Goal: Task Accomplishment & Management: Manage account settings

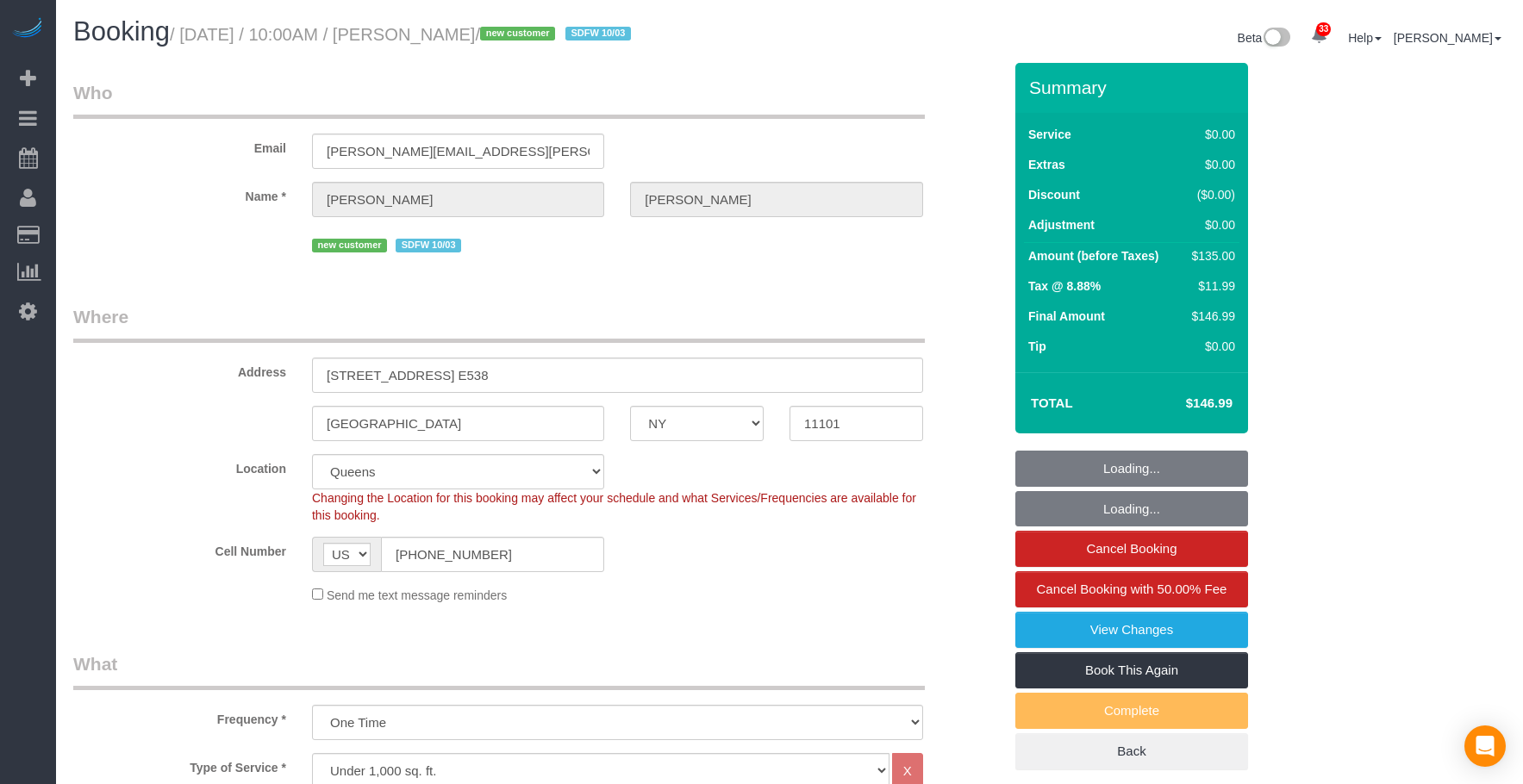
select select "NY"
select select "number:58"
select select "number:73"
select select "number:15"
select select "number:5"
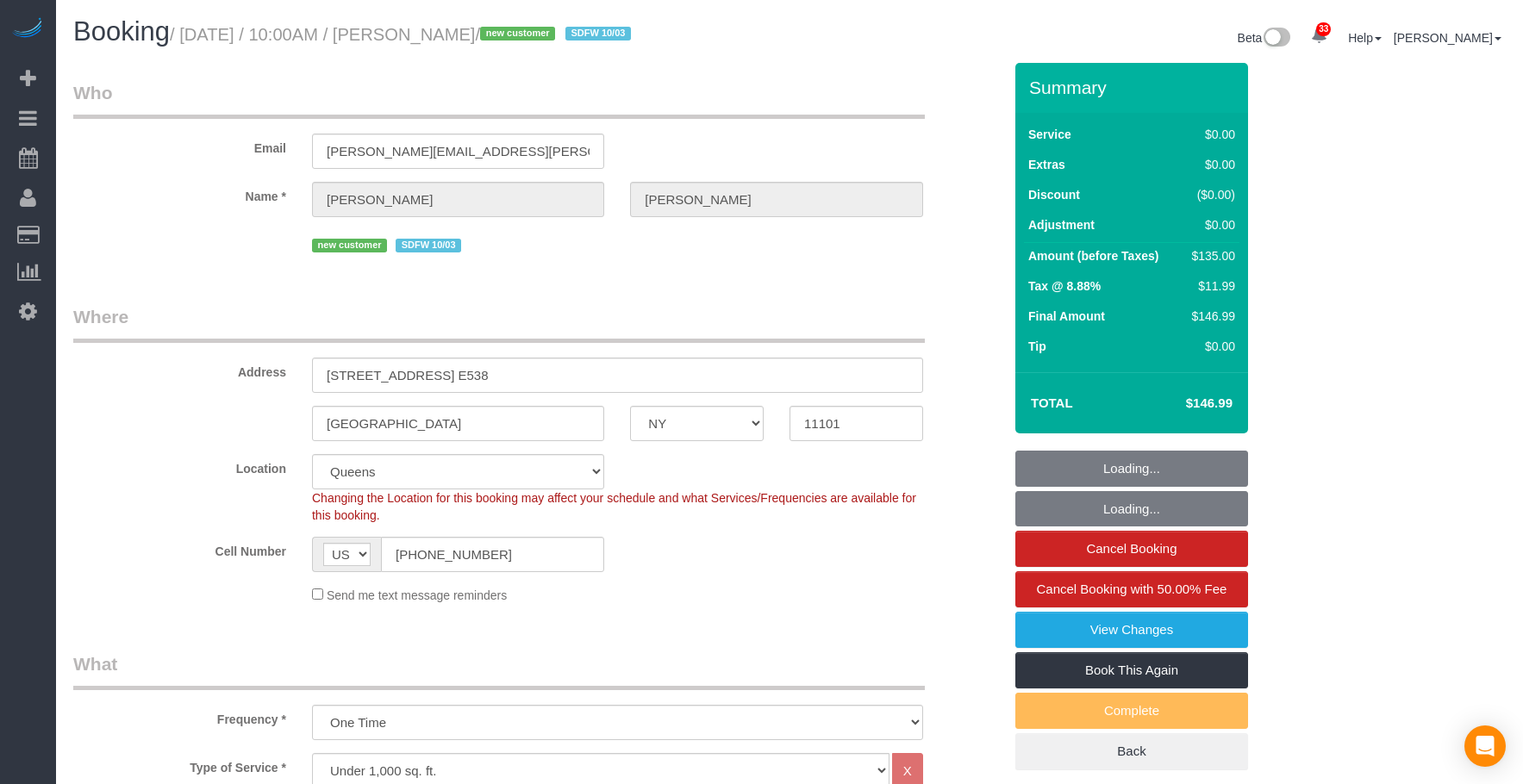
select select "spot1"
select select "1"
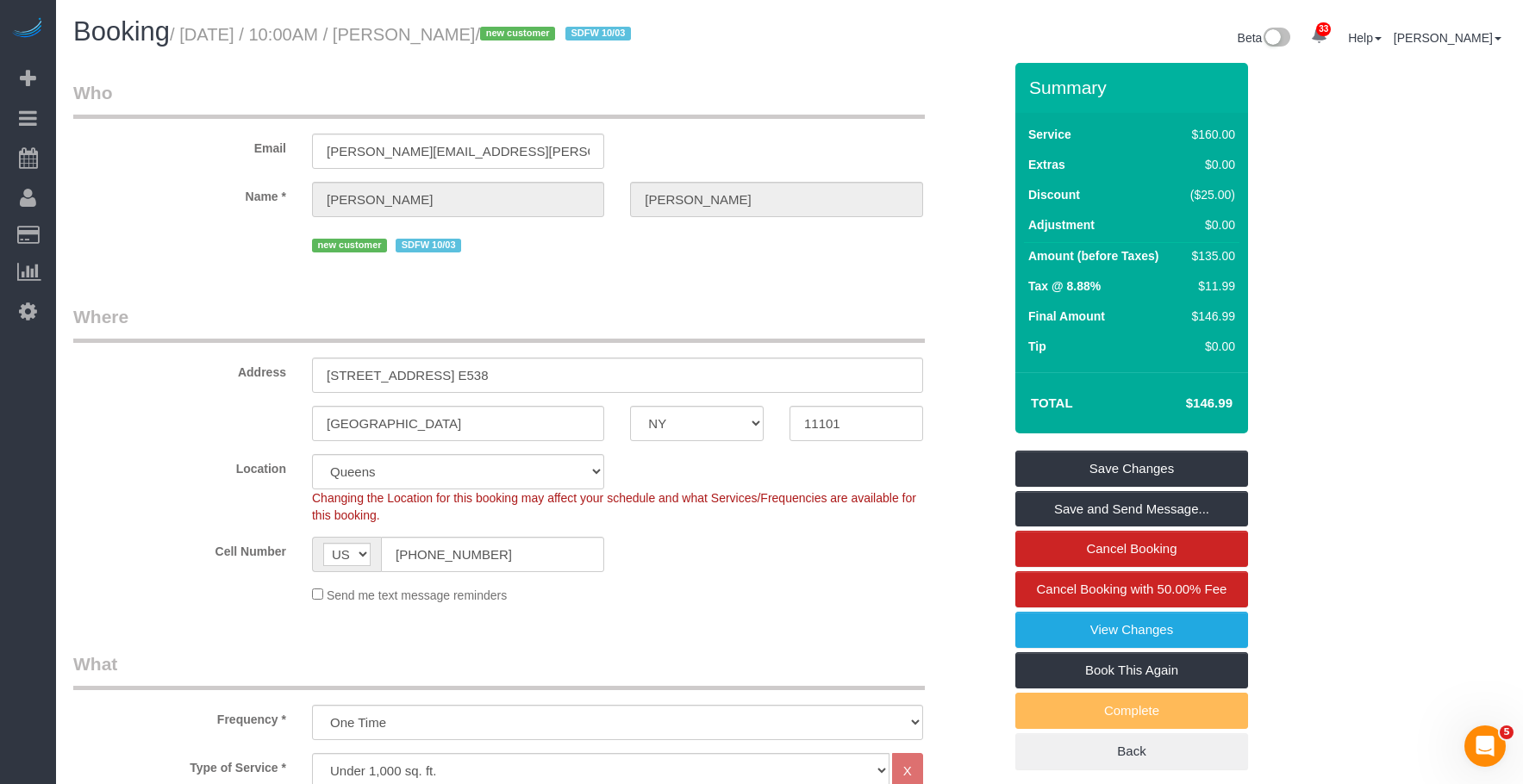
click at [1065, 632] on link "View Changes" at bounding box center [1131, 629] width 233 height 36
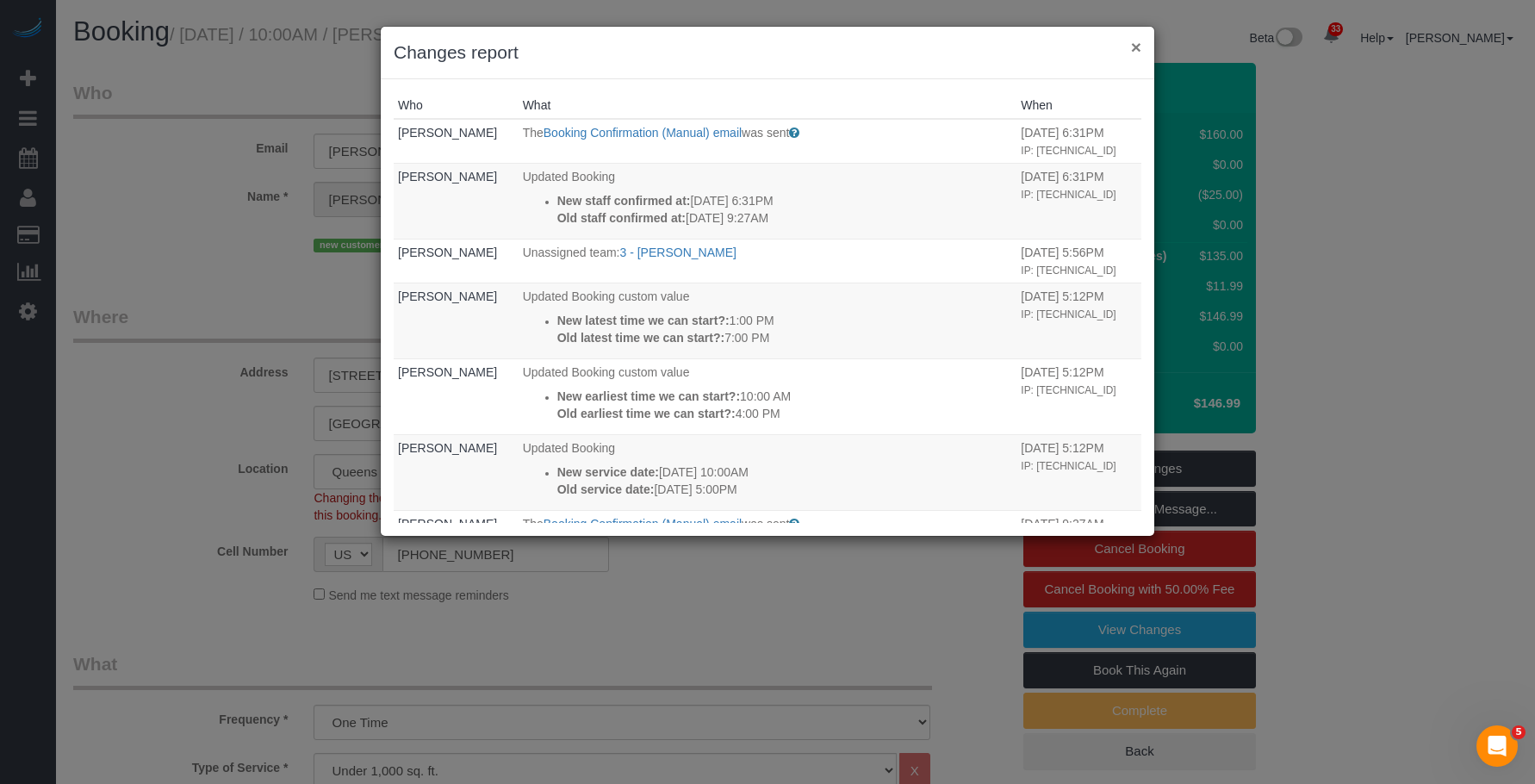
click at [1138, 47] on button "×" at bounding box center [1136, 46] width 11 height 18
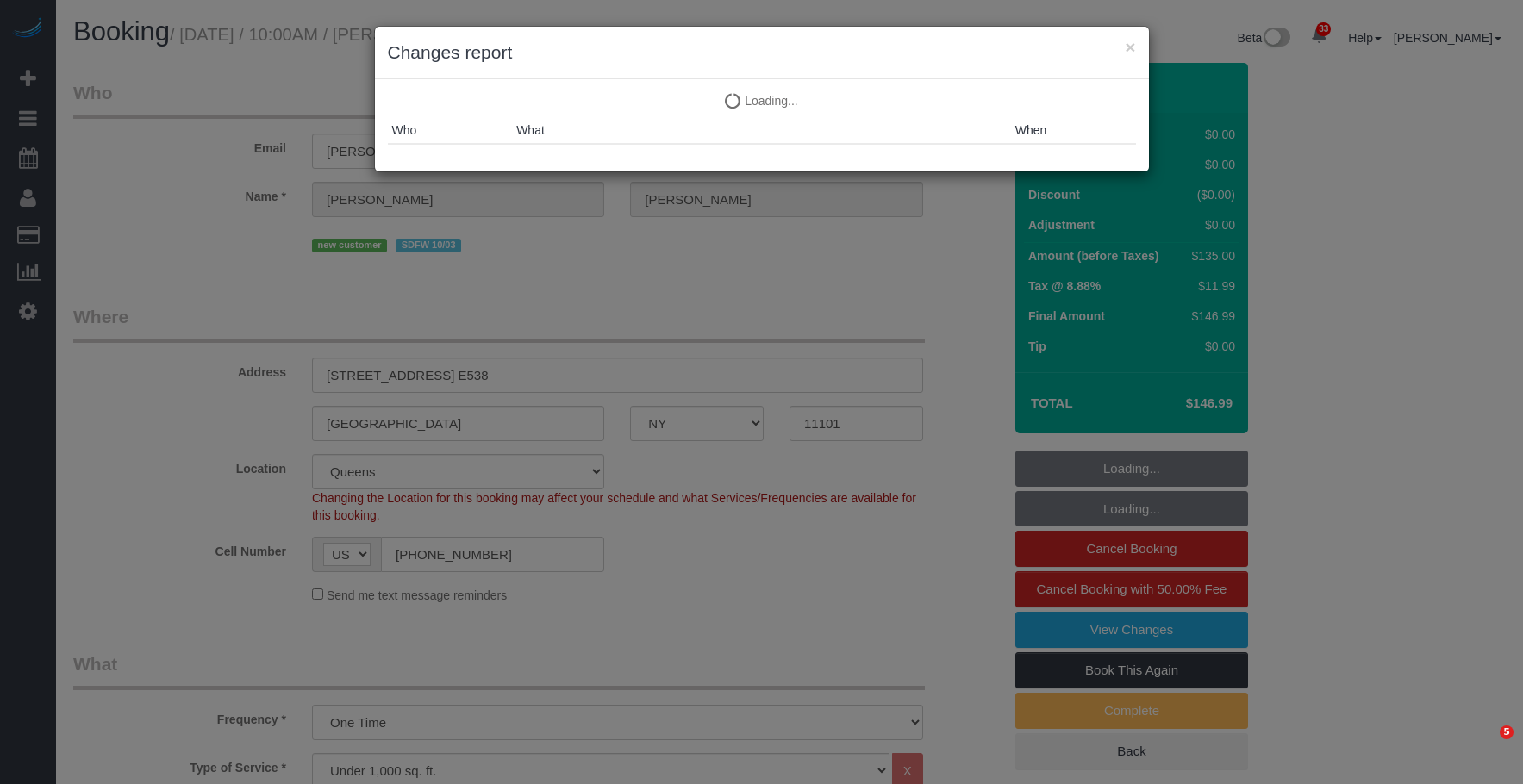
select select "NY"
select select "1"
select select "spot1"
select select "number:58"
select select "number:73"
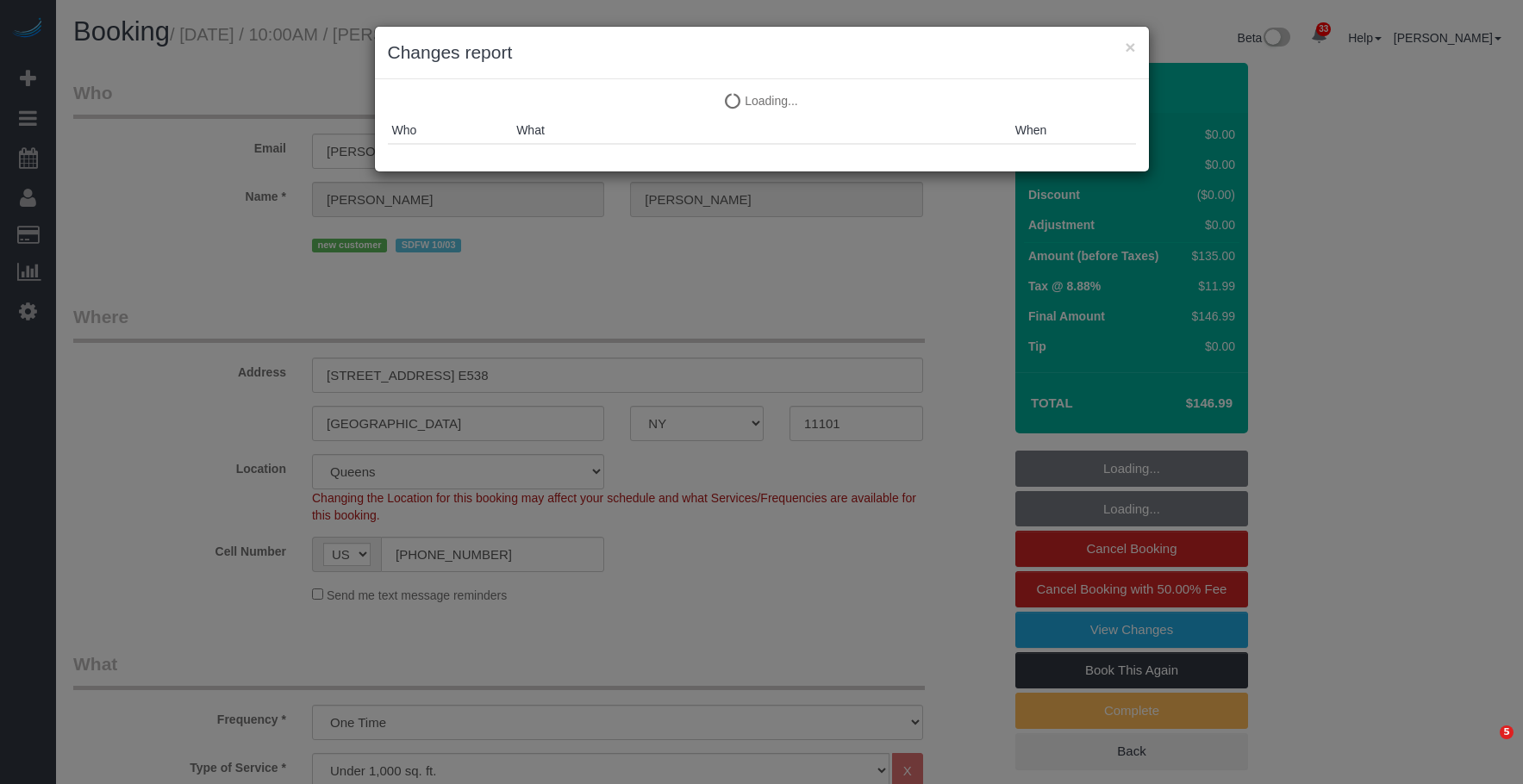
select select "number:15"
select select "number:5"
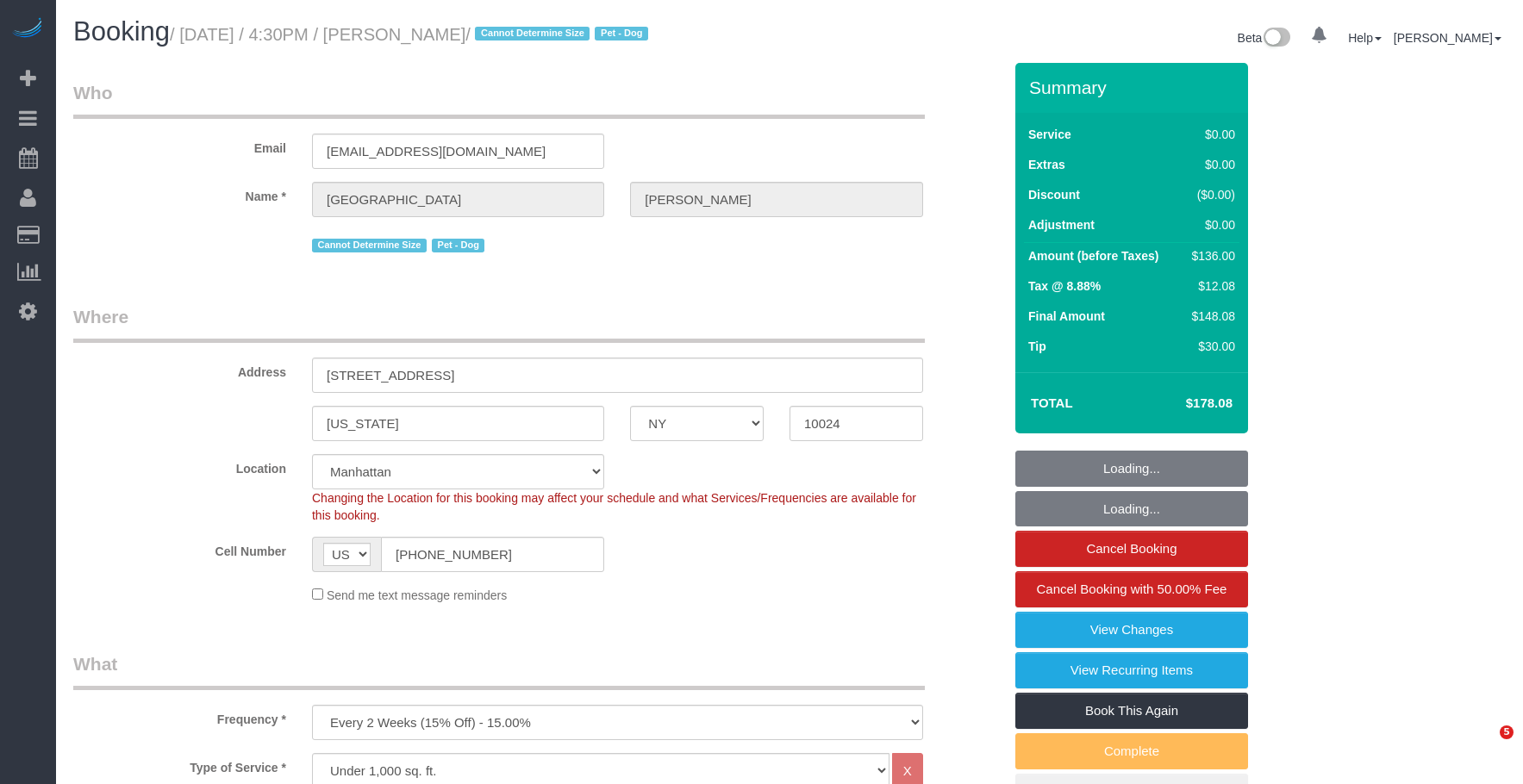
select select "NY"
select select "1"
select select "string:stripe-pm_1S6j8D4VGloSiKo7VK7cd8nT"
select select "number:57"
select select "number:71"
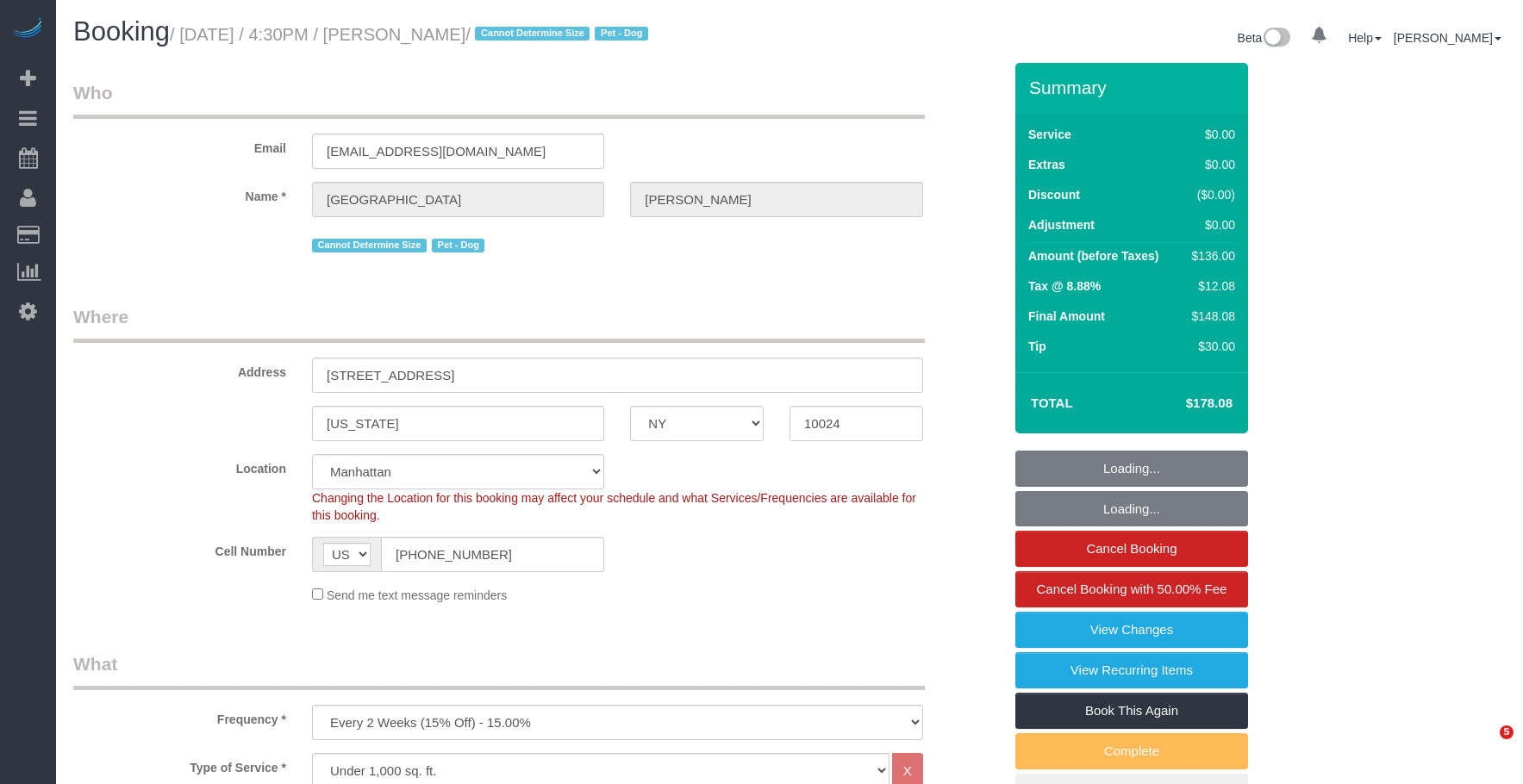
select select "number:15"
select select "number:7"
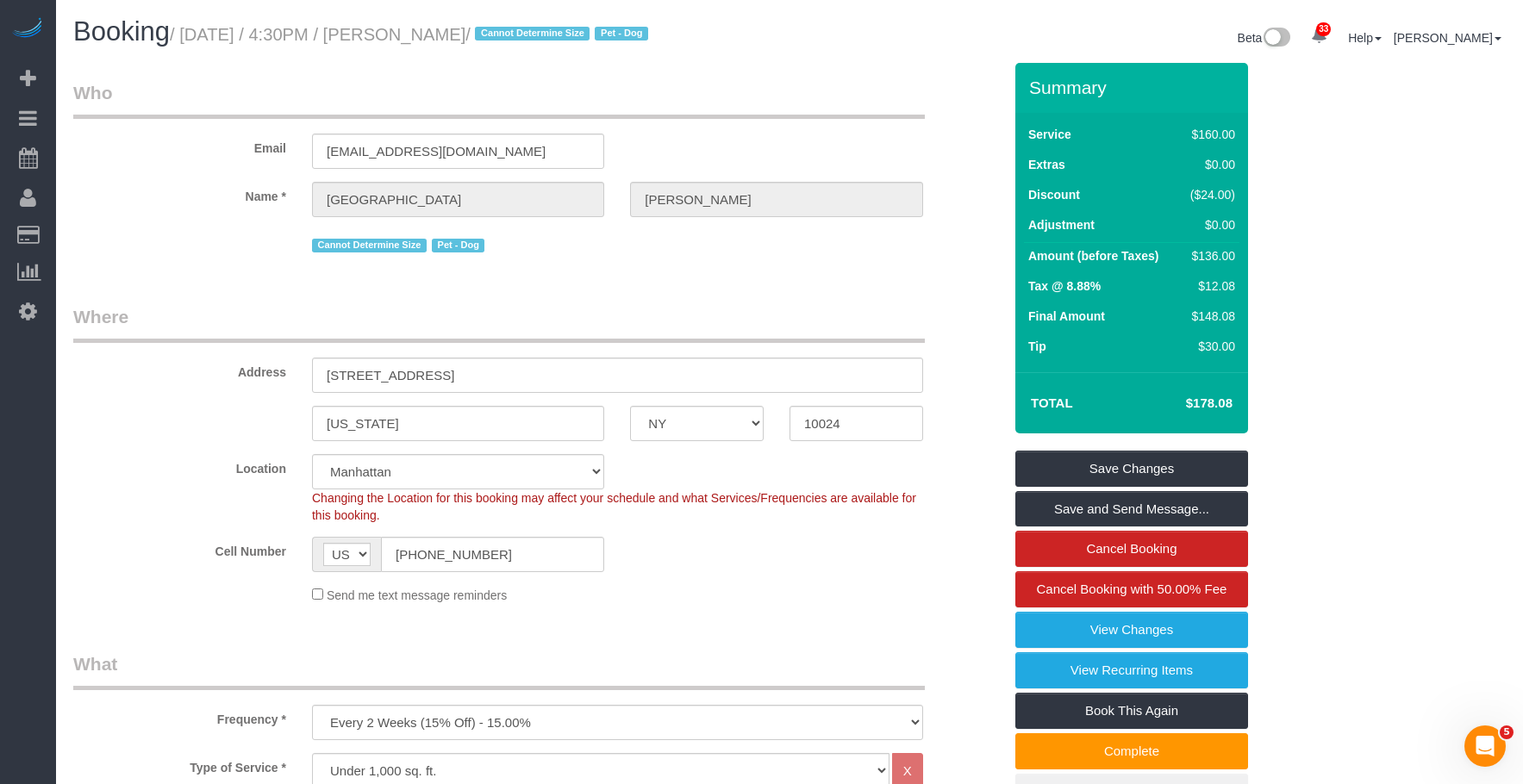
drag, startPoint x: 187, startPoint y: 34, endPoint x: 521, endPoint y: 32, distance: 334.0
click at [521, 32] on small "/ October 03, 2025 / 4:30PM / Sydney Hutton / Cannot Determine Size Pet - Dog" at bounding box center [412, 35] width 484 height 19
copy small "October 03, 2025 / 4:30PM / Sydney Hutton"
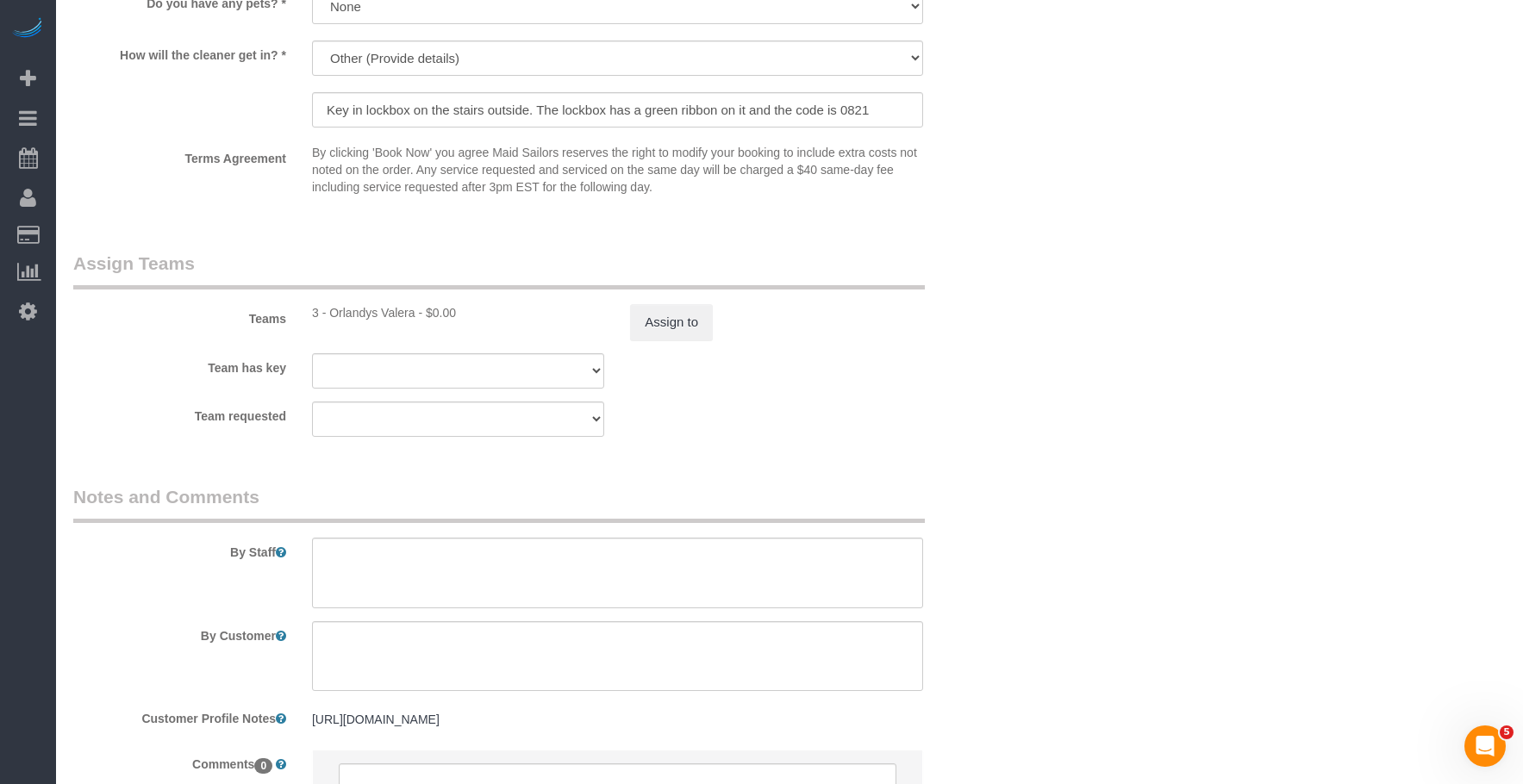
scroll to position [2326, 0]
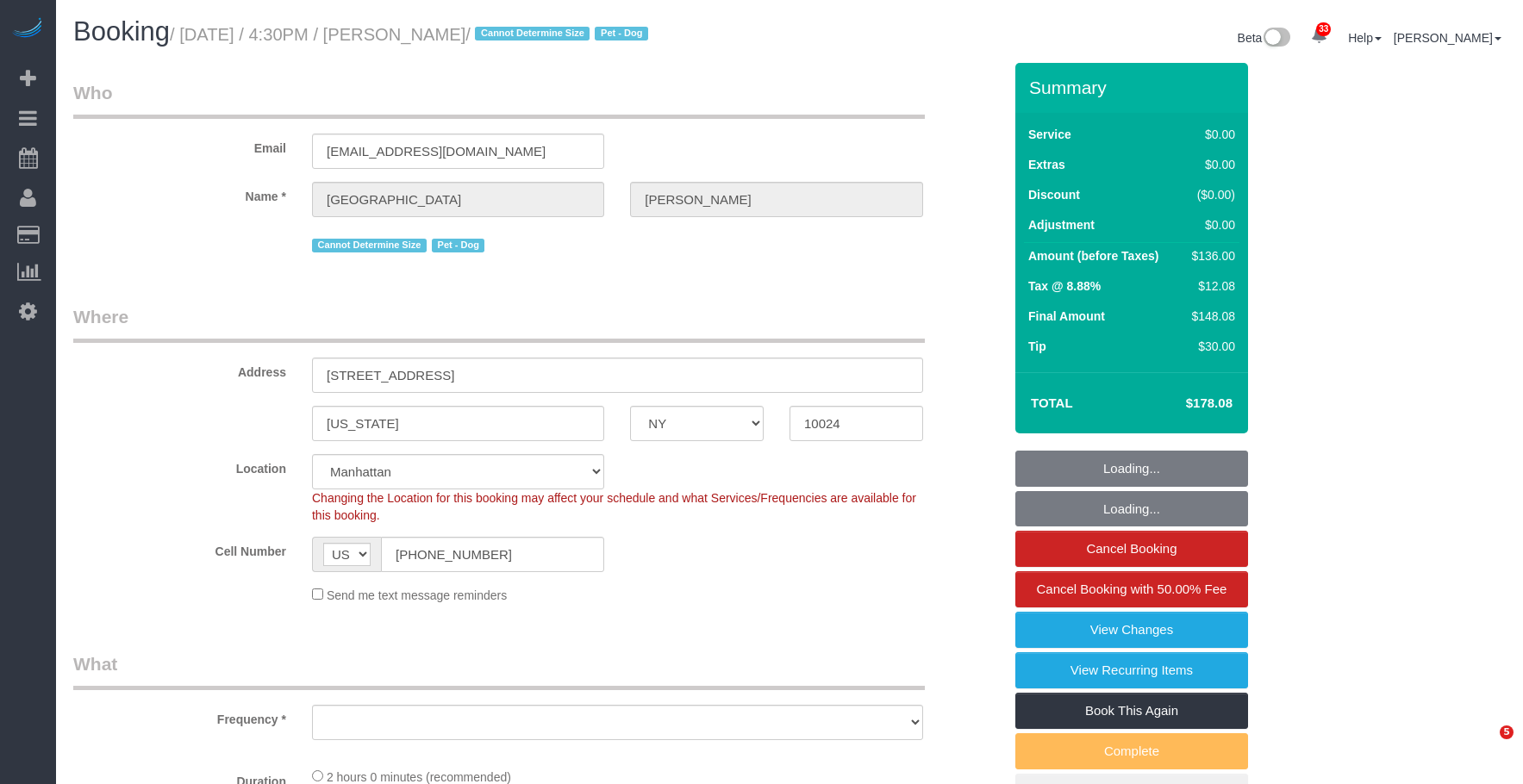
select select "NY"
select select "string:stripe-pm_1S6j8D4VGloSiKo7VK7cd8nT"
select select "number:57"
select select "number:71"
select select "number:15"
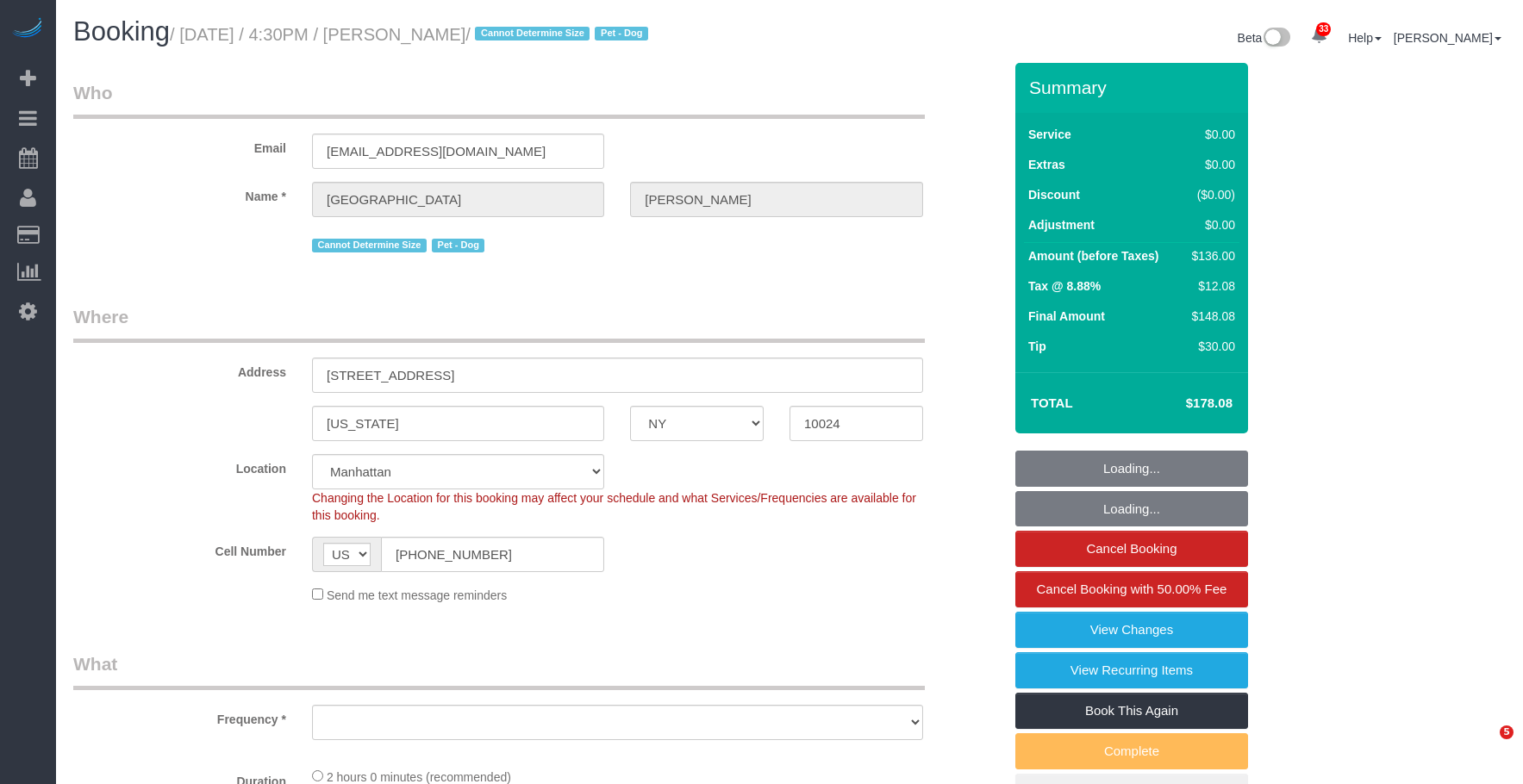
select select "number:7"
select select "object:1376"
select select "1"
drag, startPoint x: 307, startPoint y: 564, endPoint x: 443, endPoint y: 453, distance: 175.5
click at [307, 562] on div "AF AL DZ AD AO AI AQ AG AR AM AW AU AT AZ BS BH BD BB BY BE BZ BJ BM BT BO BA B…" at bounding box center [457, 554] width 318 height 35
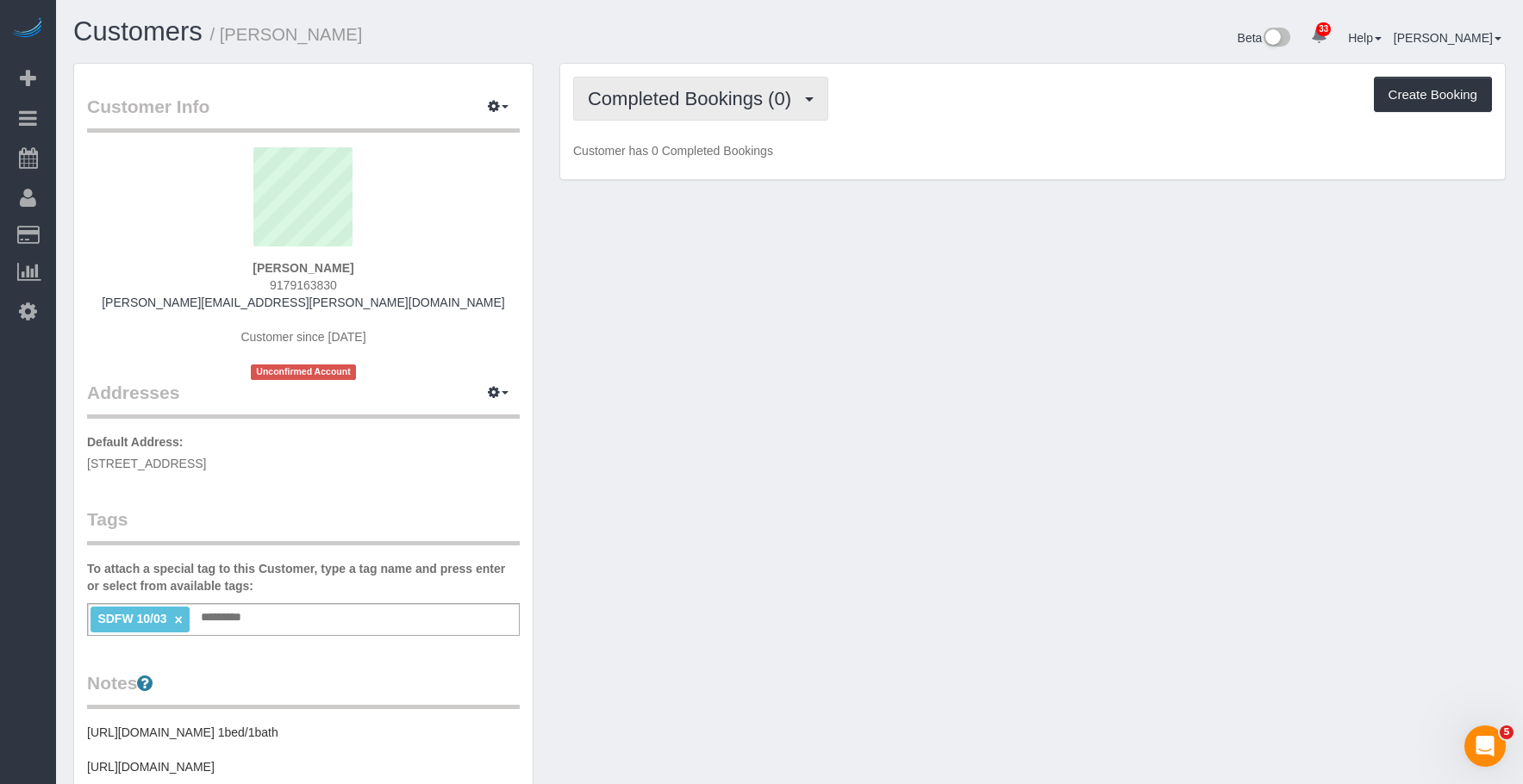
click at [677, 109] on button "Completed Bookings (0)" at bounding box center [700, 99] width 255 height 44
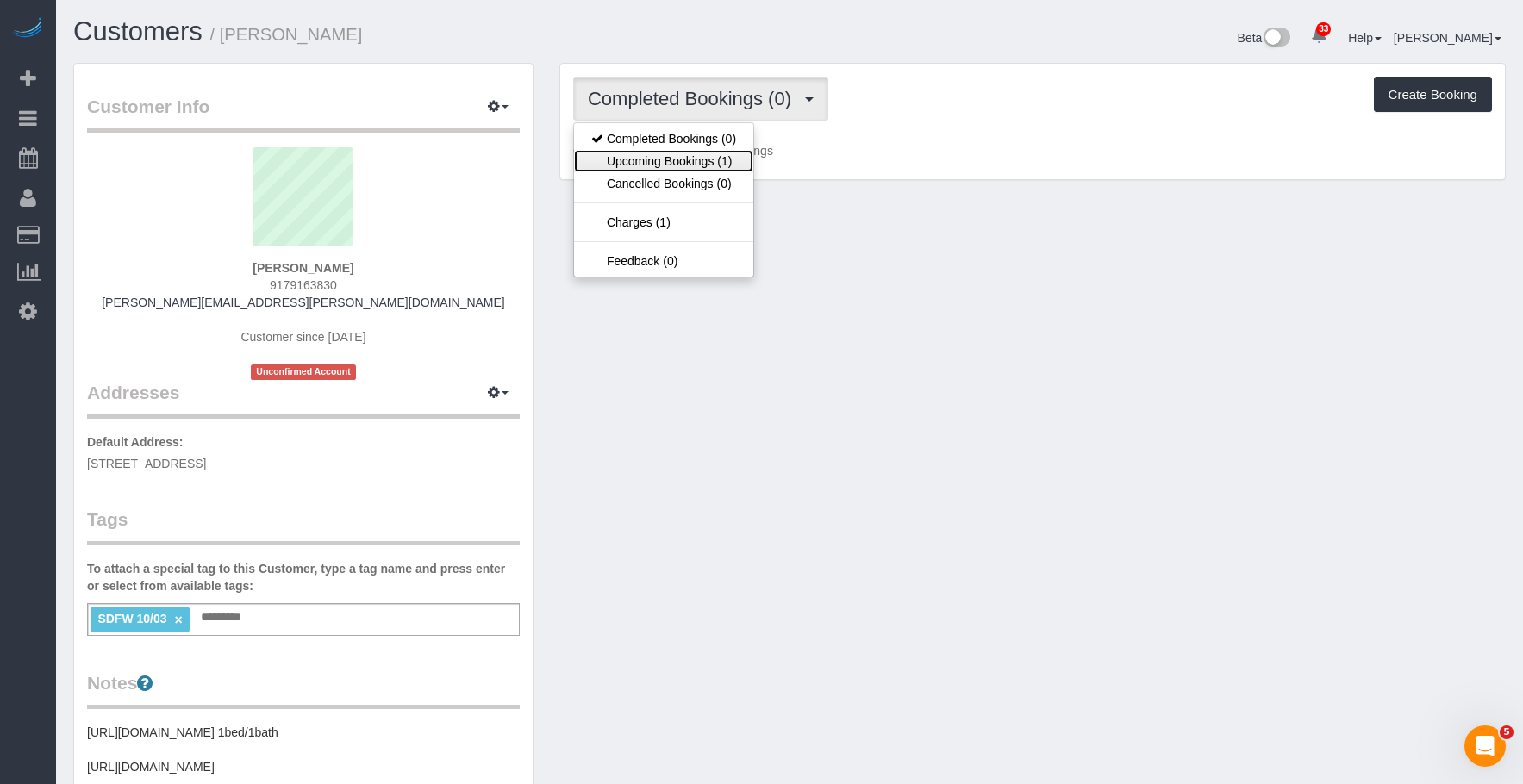
click at [678, 155] on link "Upcoming Bookings (1)" at bounding box center [663, 161] width 180 height 23
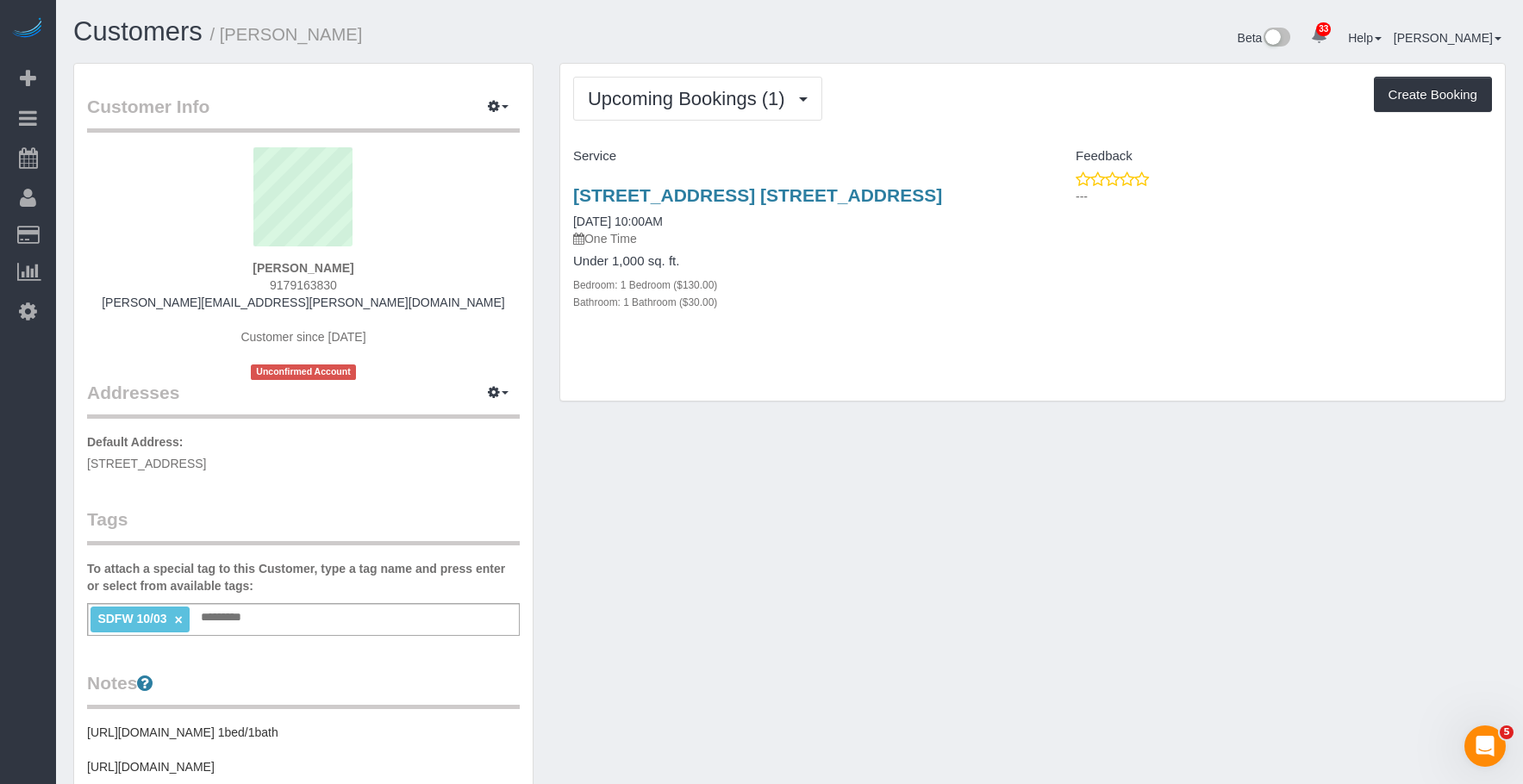
click at [878, 247] on p "One Time" at bounding box center [796, 239] width 446 height 18
drag, startPoint x: 662, startPoint y: 215, endPoint x: 567, endPoint y: 187, distance: 99.0
click at [567, 187] on div "43-25 Hunter Street, Apt. E538, Long Island City, NY 11101 10/04/2025 10:00AM O…" at bounding box center [796, 258] width 472 height 174
copy link "43-25 Hunter Street, Apt. E538, Long Island City, NY 11101"
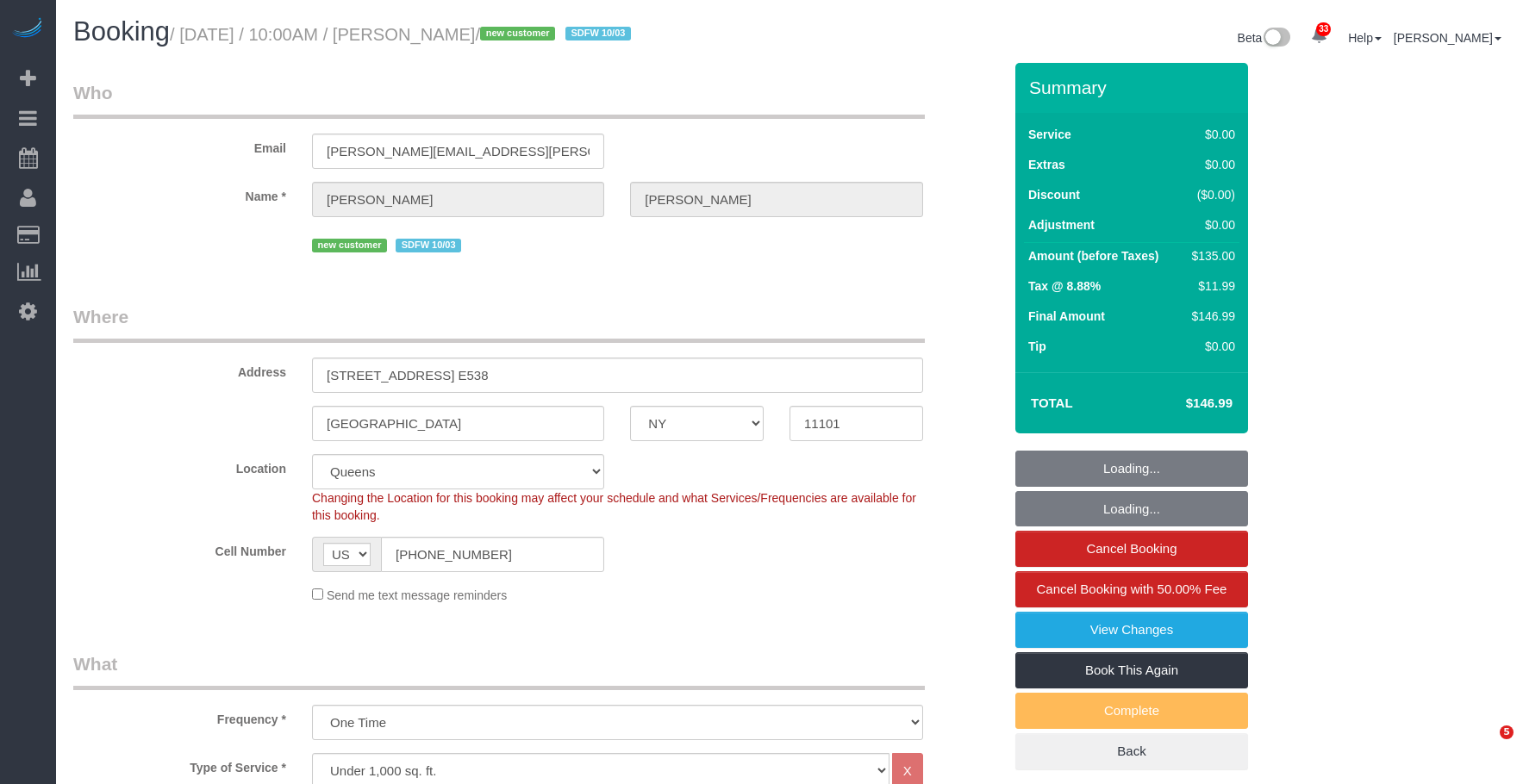
select select "NY"
select select "1"
select select "spot1"
select select "number:58"
select select "number:73"
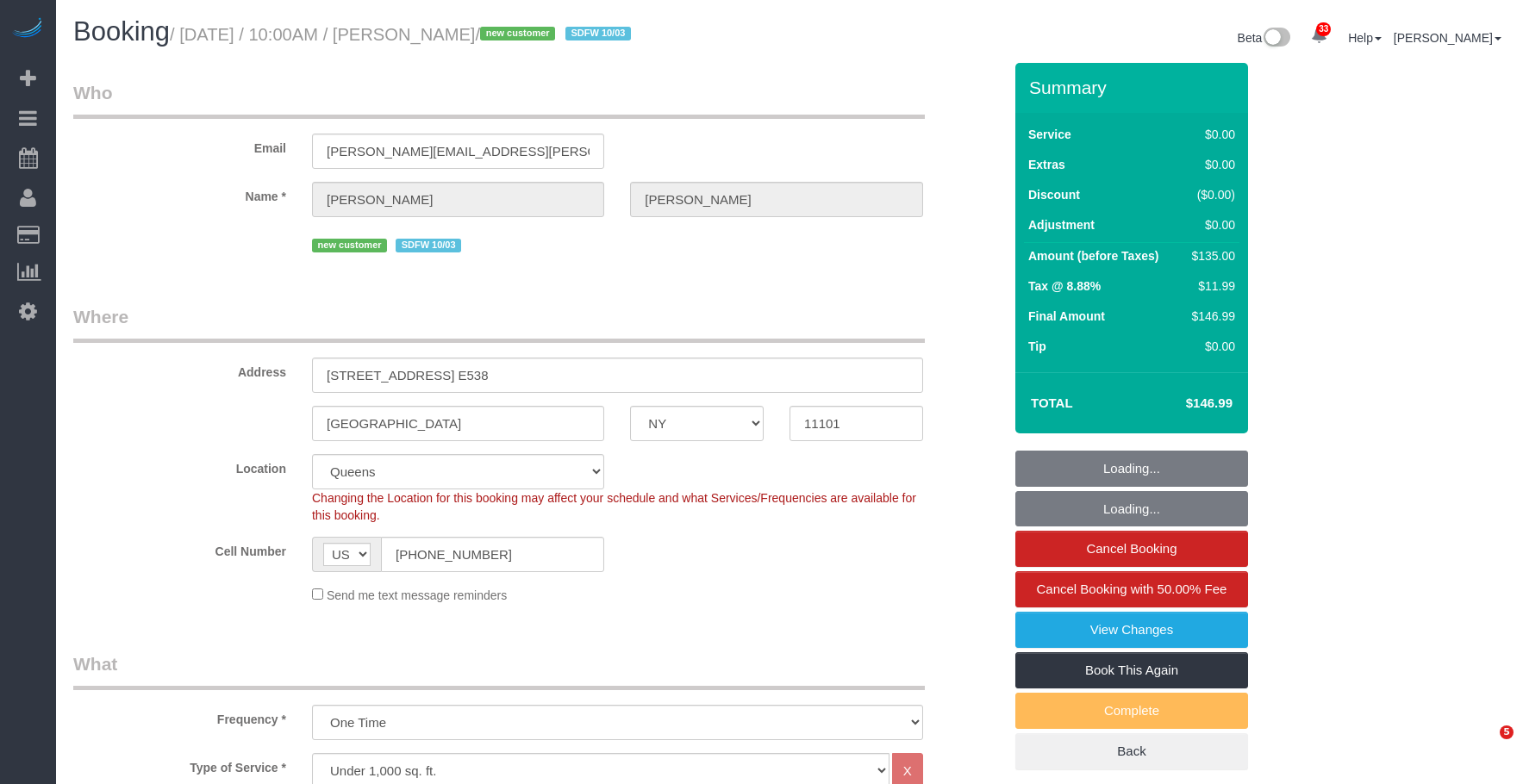
select select "number:15"
select select "number:5"
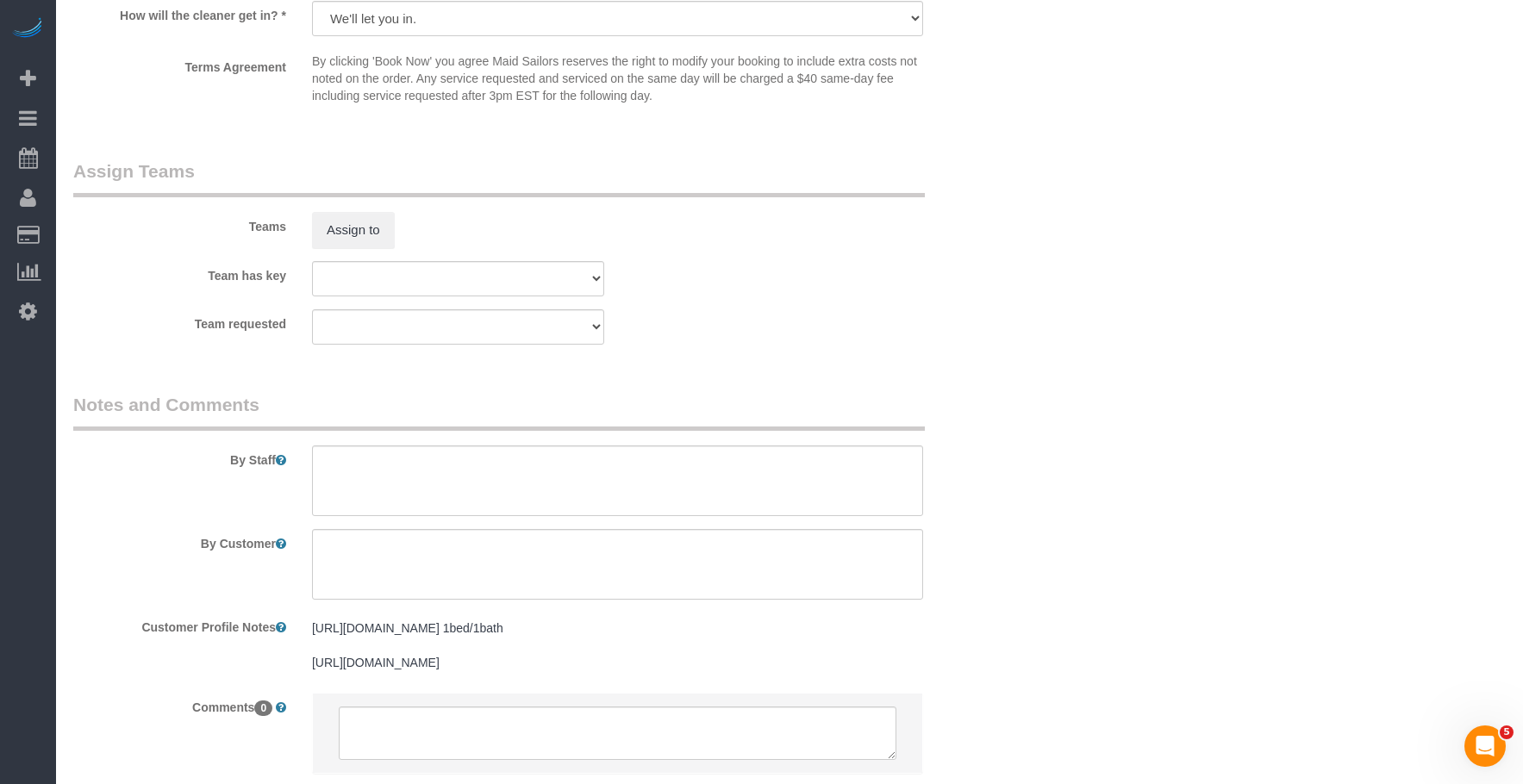
scroll to position [2273, 0]
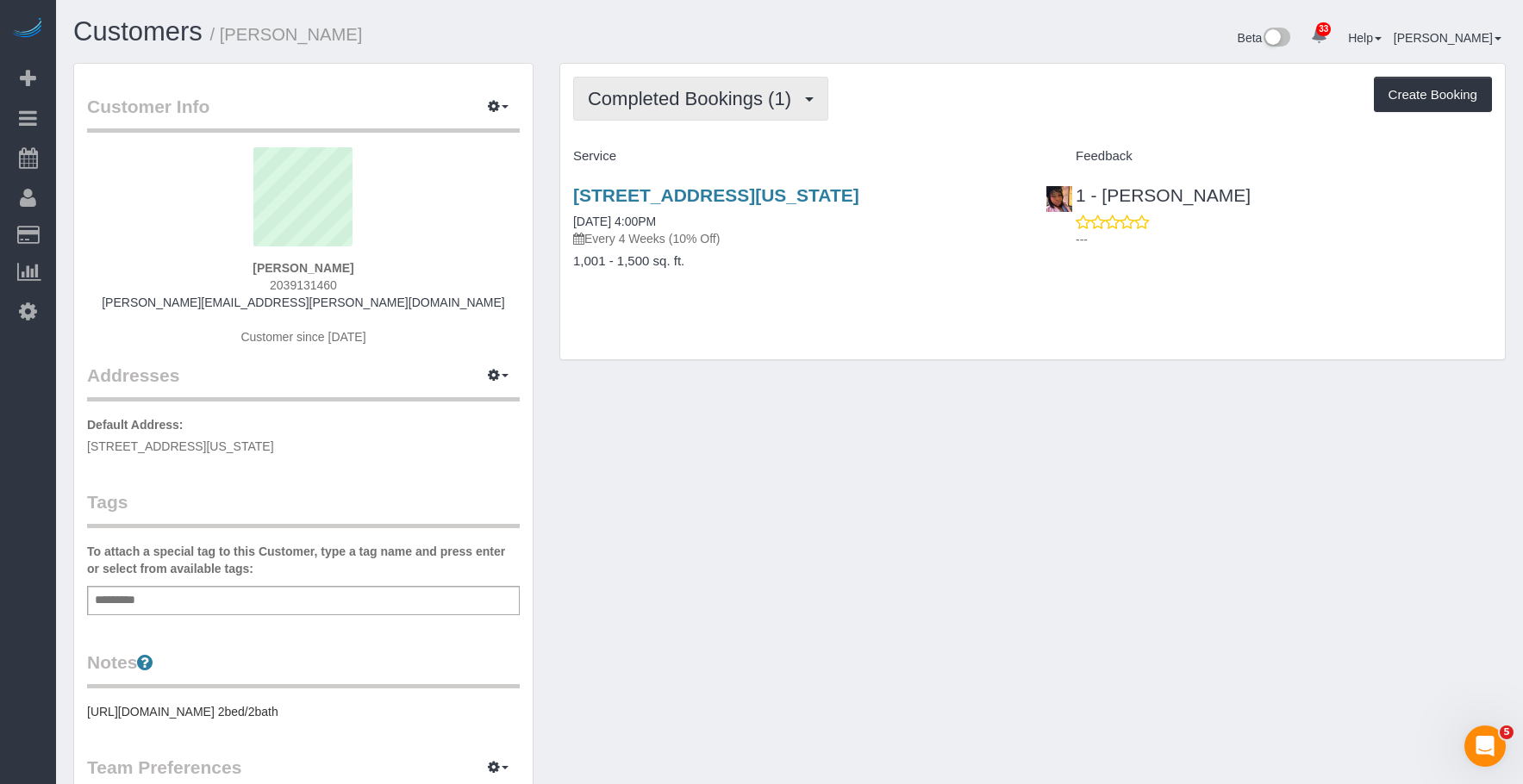
drag, startPoint x: 698, startPoint y: 109, endPoint x: 688, endPoint y: 118, distance: 13.5
click at [698, 109] on span "Completed Bookings (1)" at bounding box center [694, 98] width 212 height 22
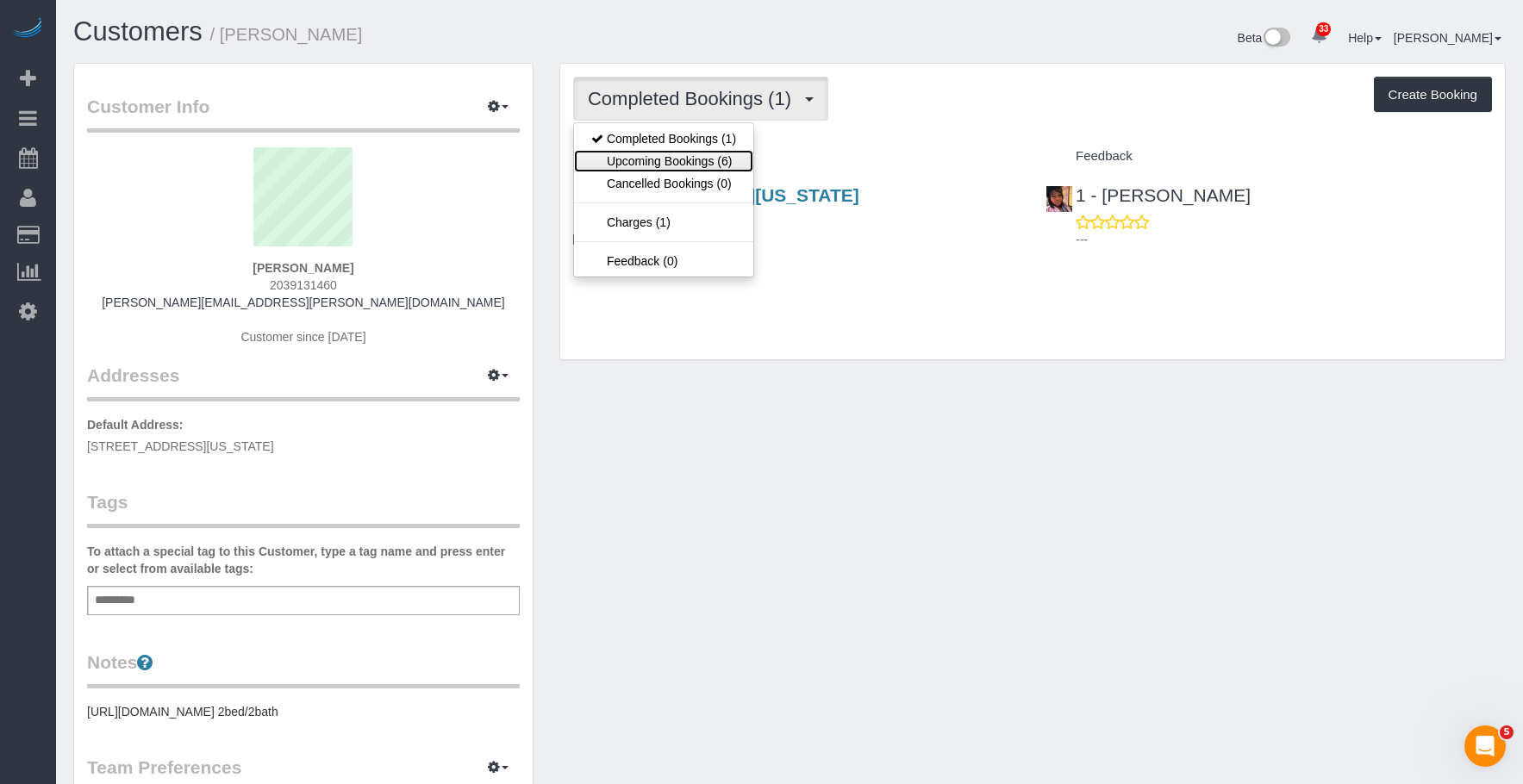
click at [661, 162] on link "Upcoming Bookings (6)" at bounding box center [663, 161] width 180 height 23
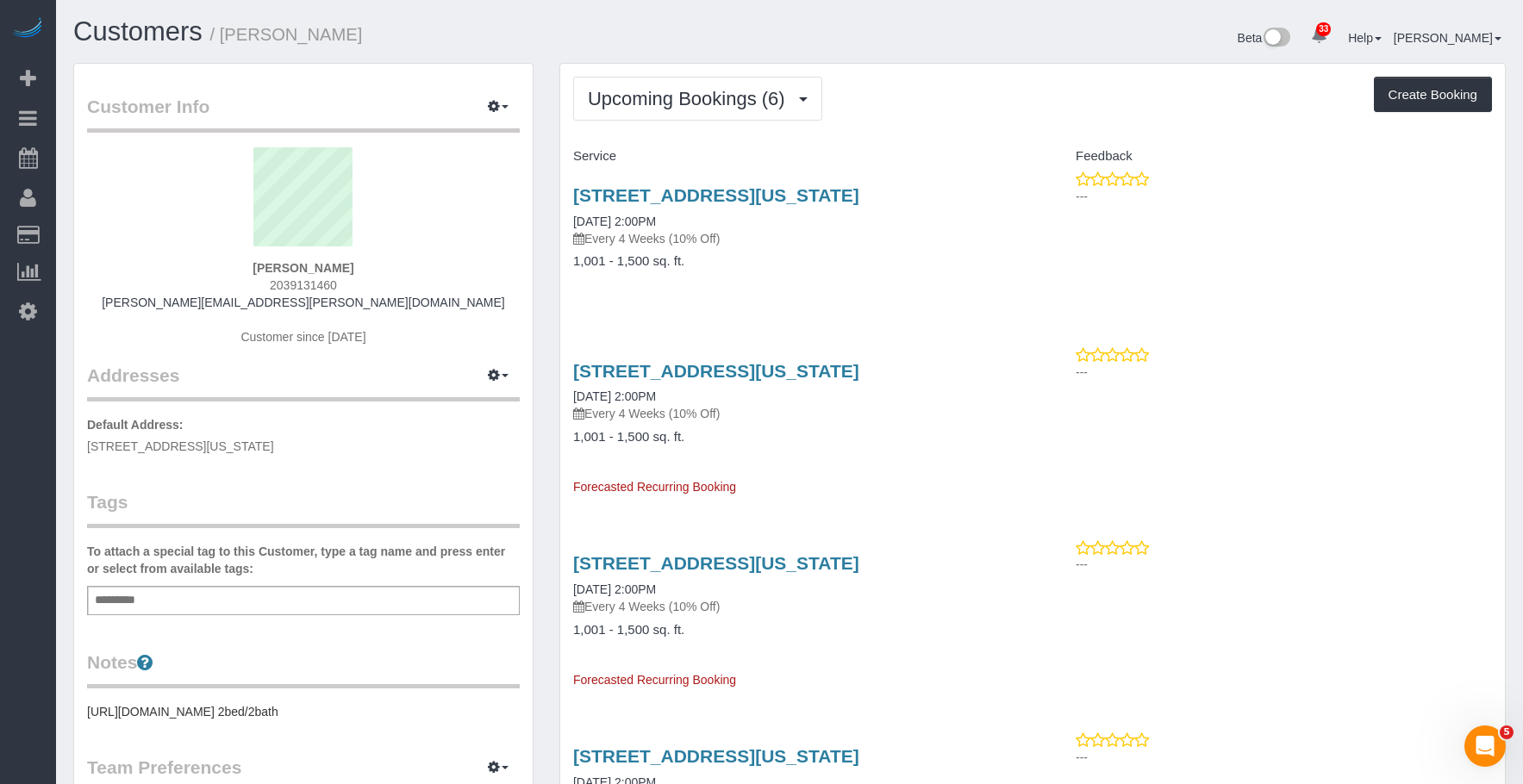
click at [876, 286] on div "[STREET_ADDRESS][US_STATE] [DATE] 2:00PM Every 4 Weeks (10% Off) 1,001 - 1,500 …" at bounding box center [796, 237] width 472 height 132
click at [797, 194] on link "[STREET_ADDRESS][US_STATE]" at bounding box center [716, 194] width 286 height 20
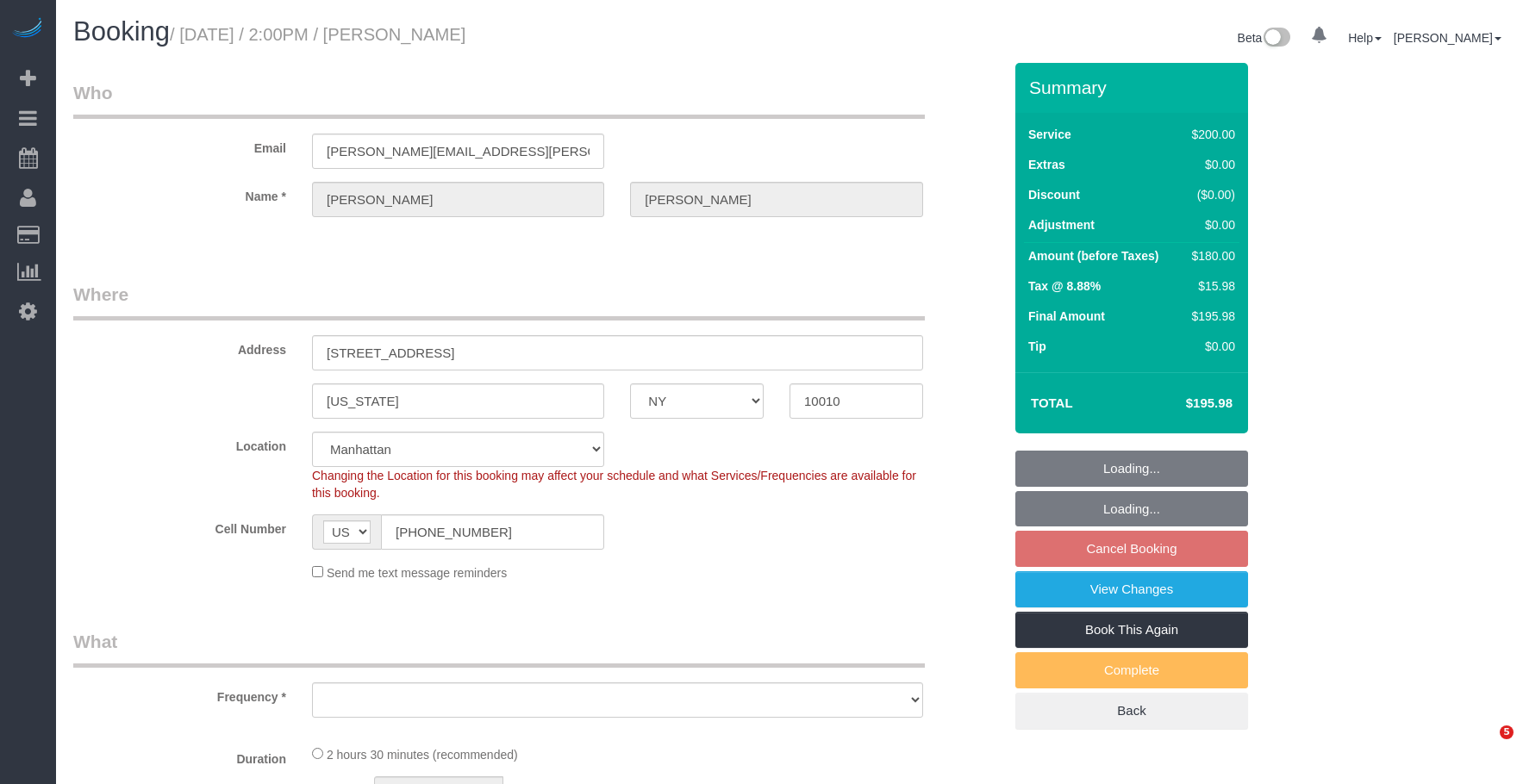
select select "NY"
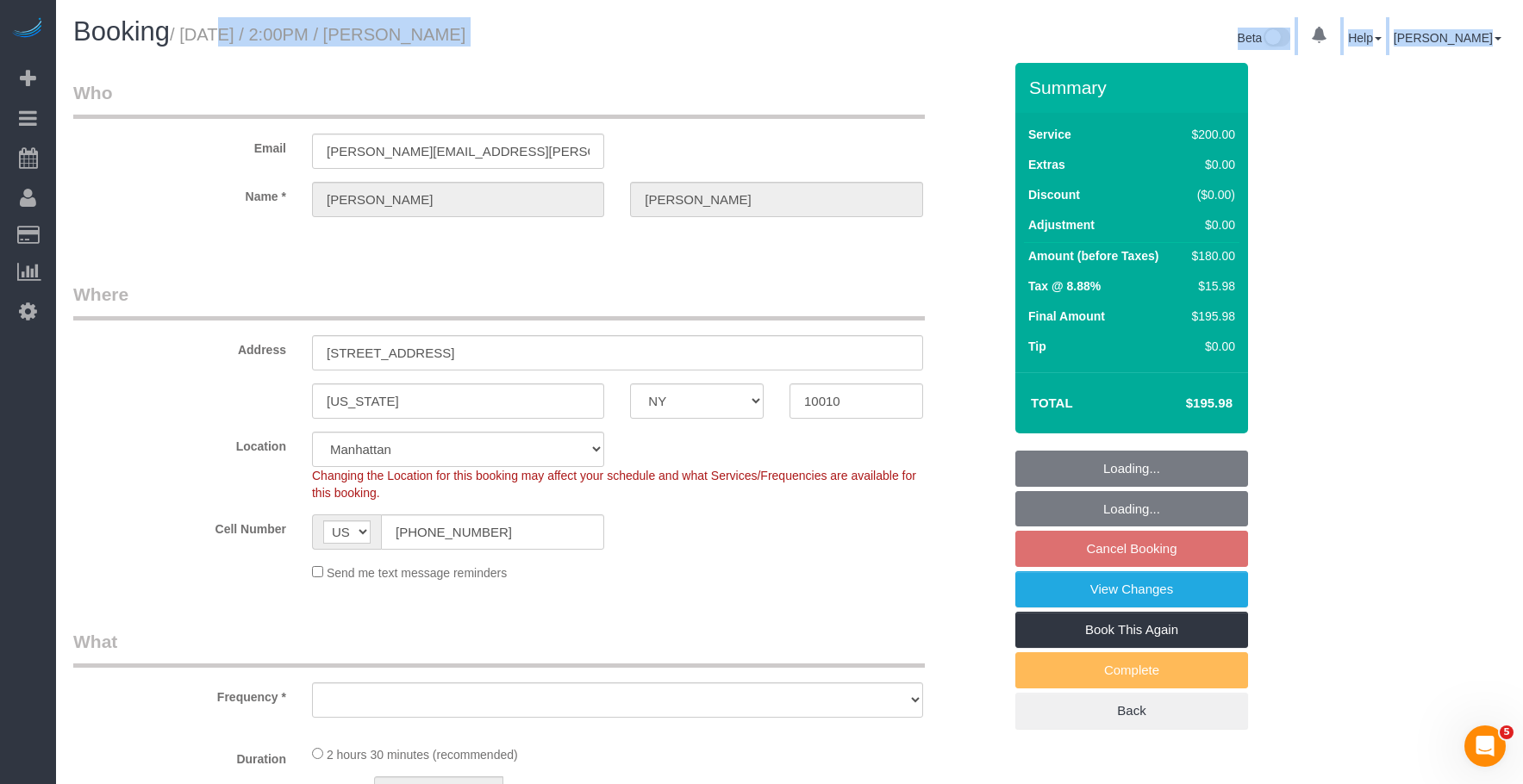
select select "object:727"
select select "string:stripe-pm_1S8kCg4VGloSiKo7GHOnHBs4"
select select "number:89"
select select "number:74"
select select "number:13"
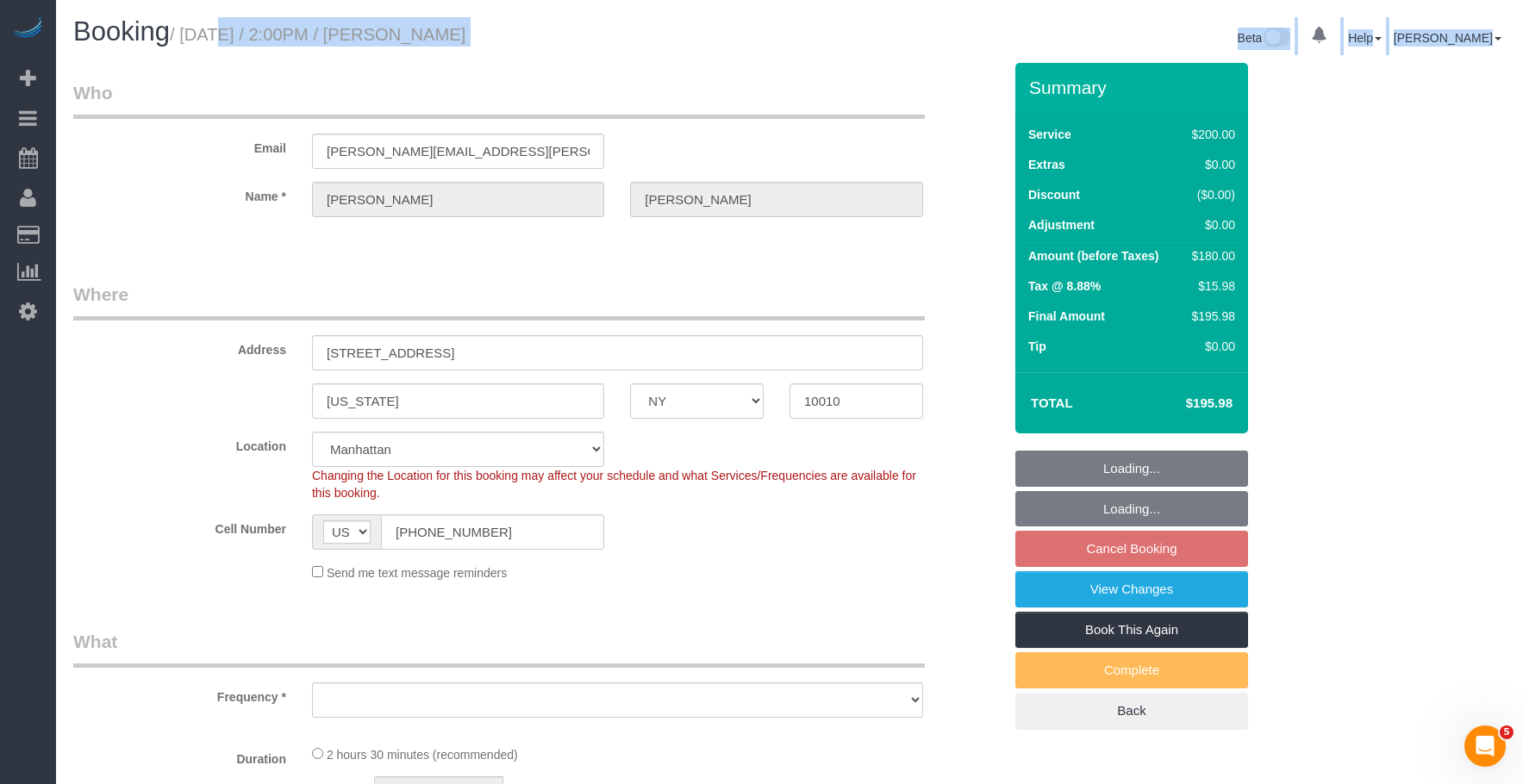
select select "number:7"
select select "150"
select select "spot7"
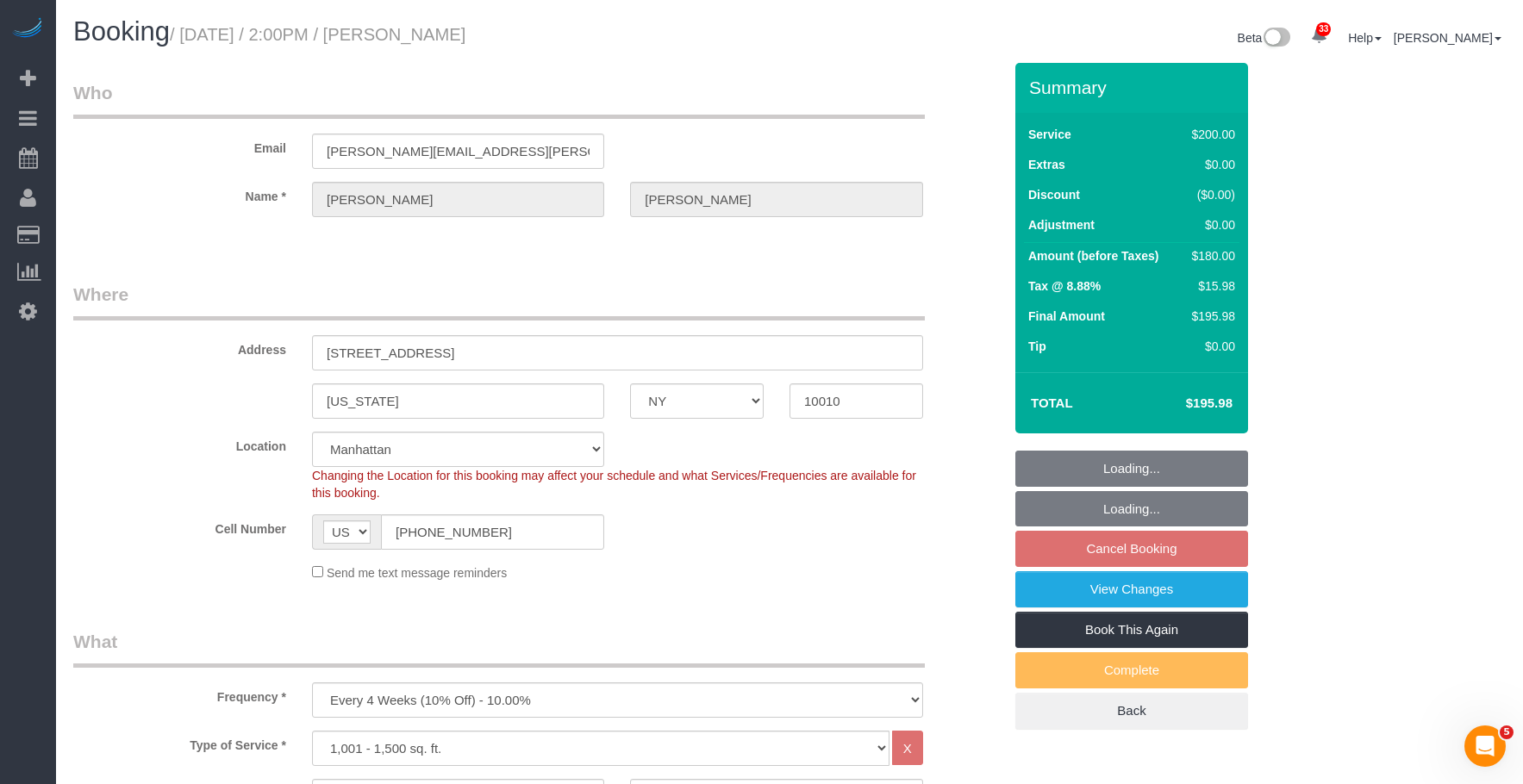
select select "object:1418"
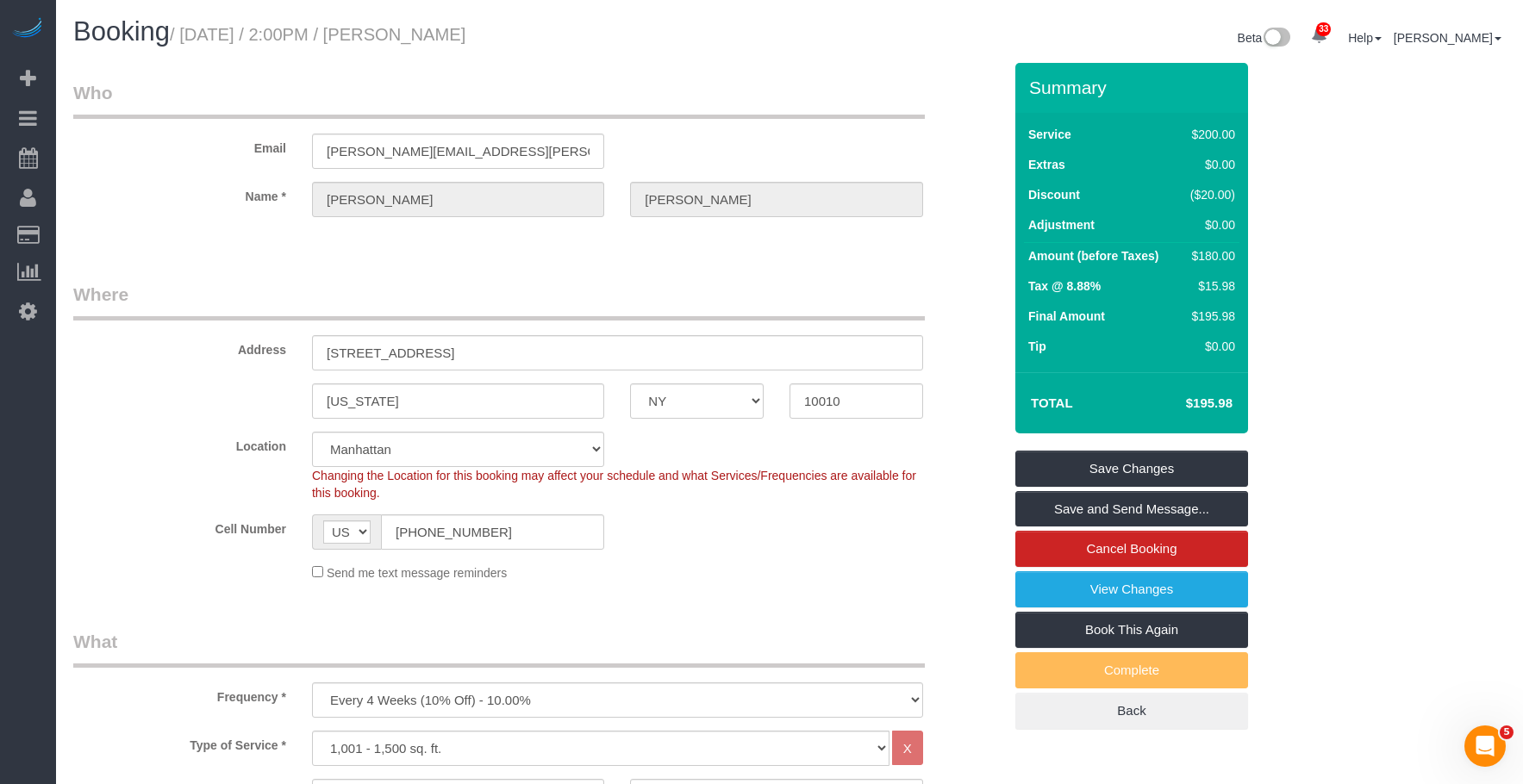
drag, startPoint x: 398, startPoint y: 43, endPoint x: 505, endPoint y: 41, distance: 107.0
click at [505, 41] on h1 "Booking / October 17, 2025 / 2:00PM / Julie Stein" at bounding box center [425, 32] width 703 height 29
copy small "October 17, 2025 / 2:00PM / Julie Stein"
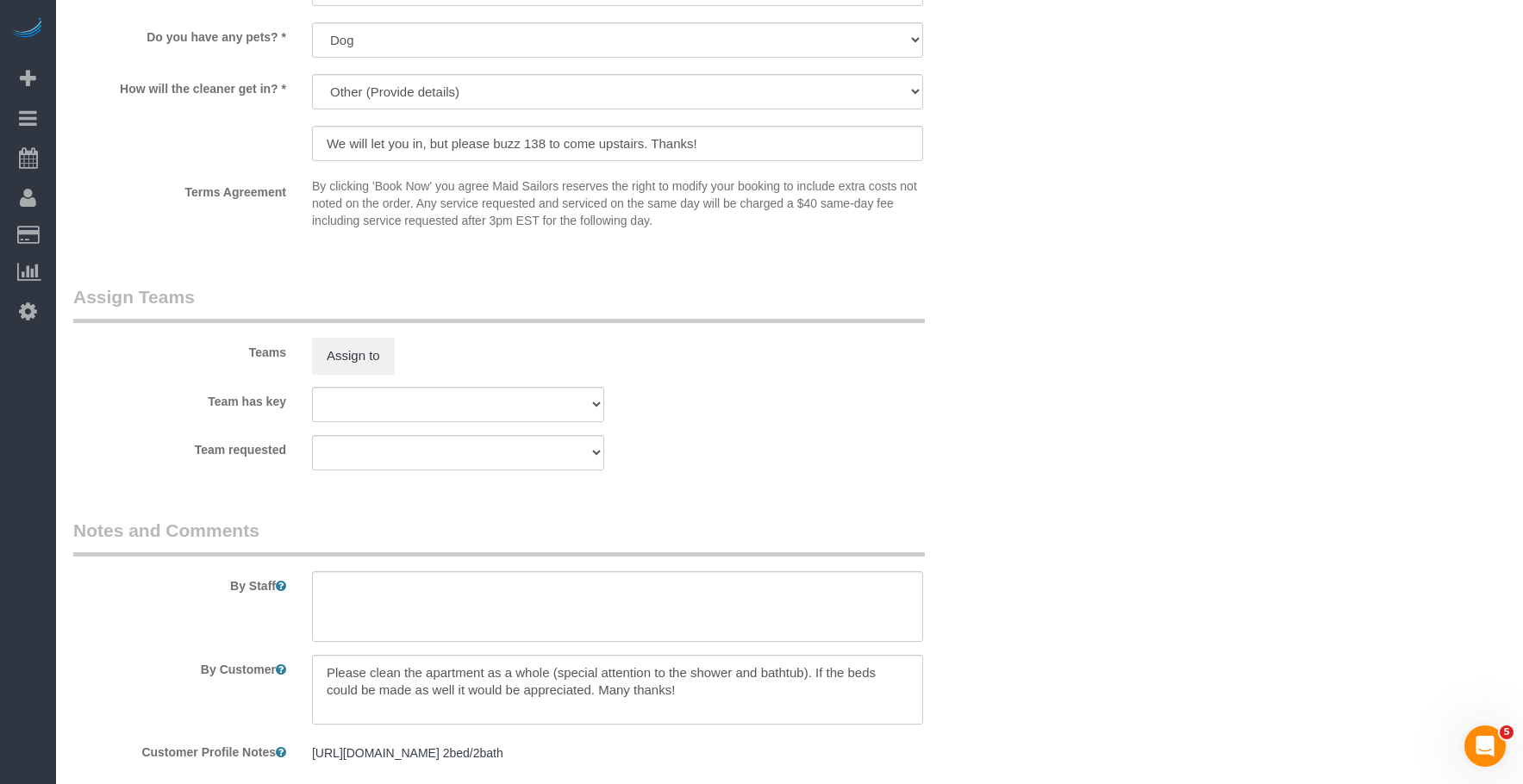
scroll to position [1465, 0]
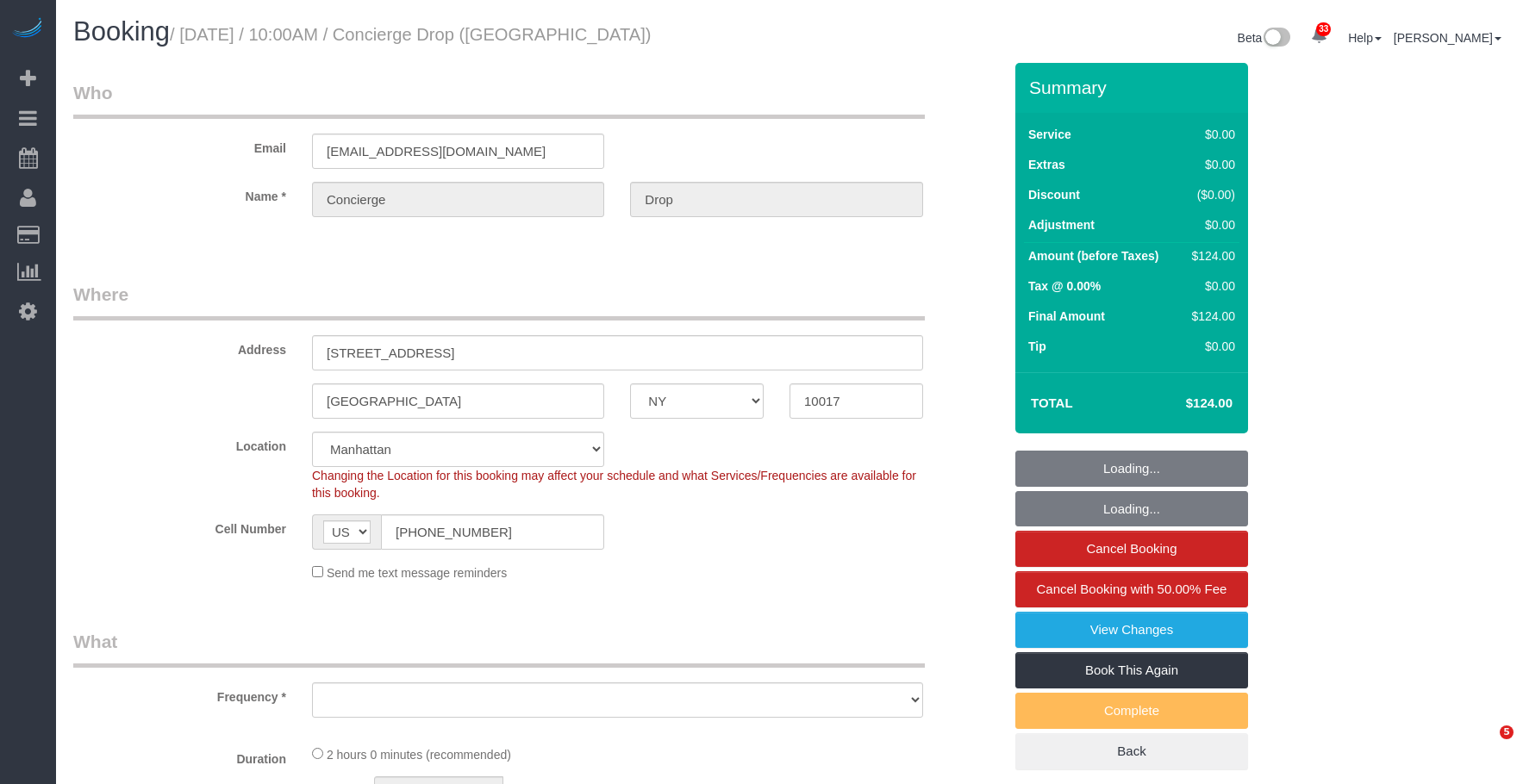
select select "NY"
select select "object:1488"
select select "1"
select select "spot1"
select select "number:89"
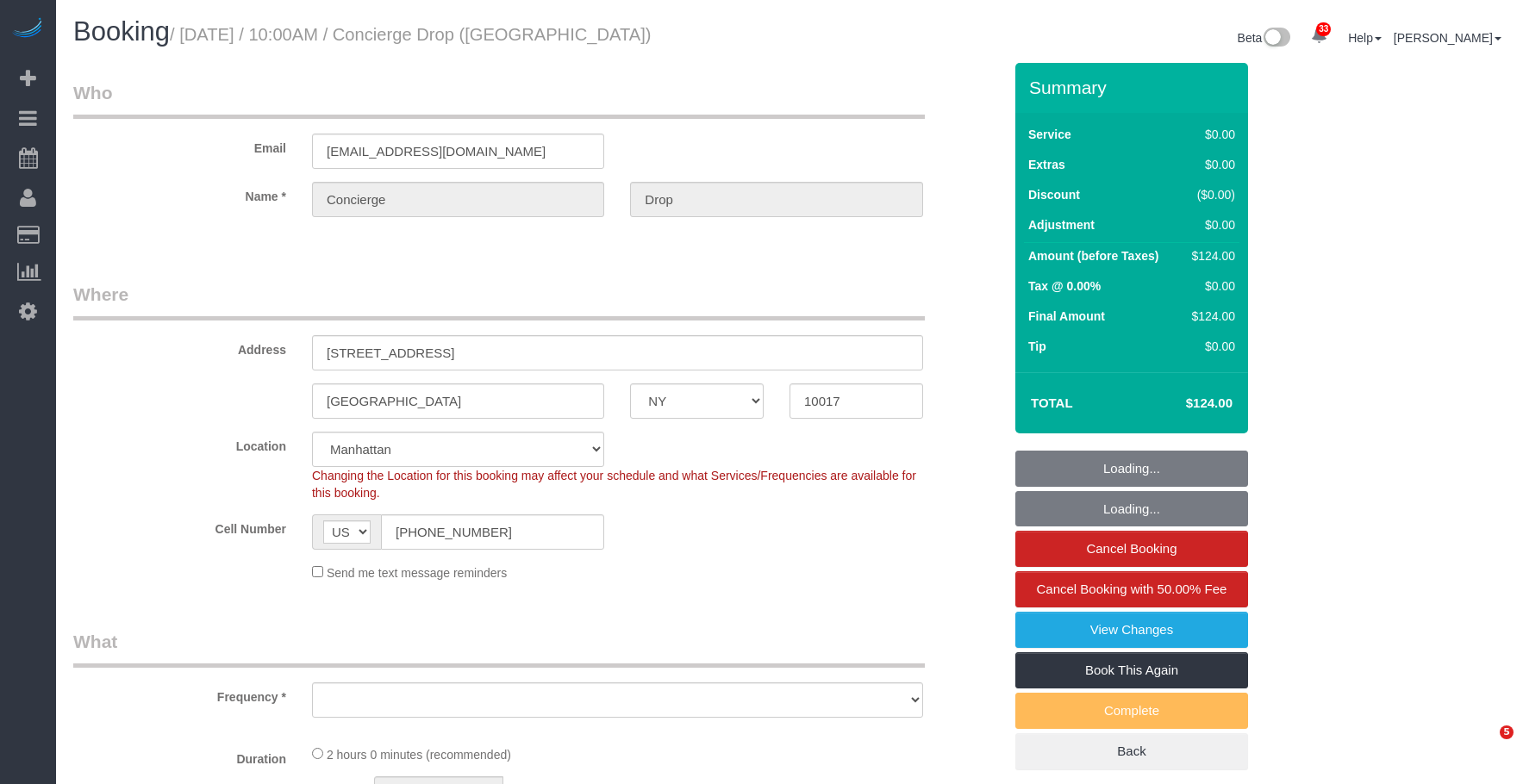
select select "number:90"
select select "number:15"
select select "number:7"
drag, startPoint x: 269, startPoint y: 388, endPoint x: 230, endPoint y: 385, distance: 39.1
click at [231, 385] on div "Manhattan AK AL AR AZ CA CO CT DC DE FL GA HI IA ID IL IN KS KY LA MA MD ME MI …" at bounding box center [538, 401] width 955 height 35
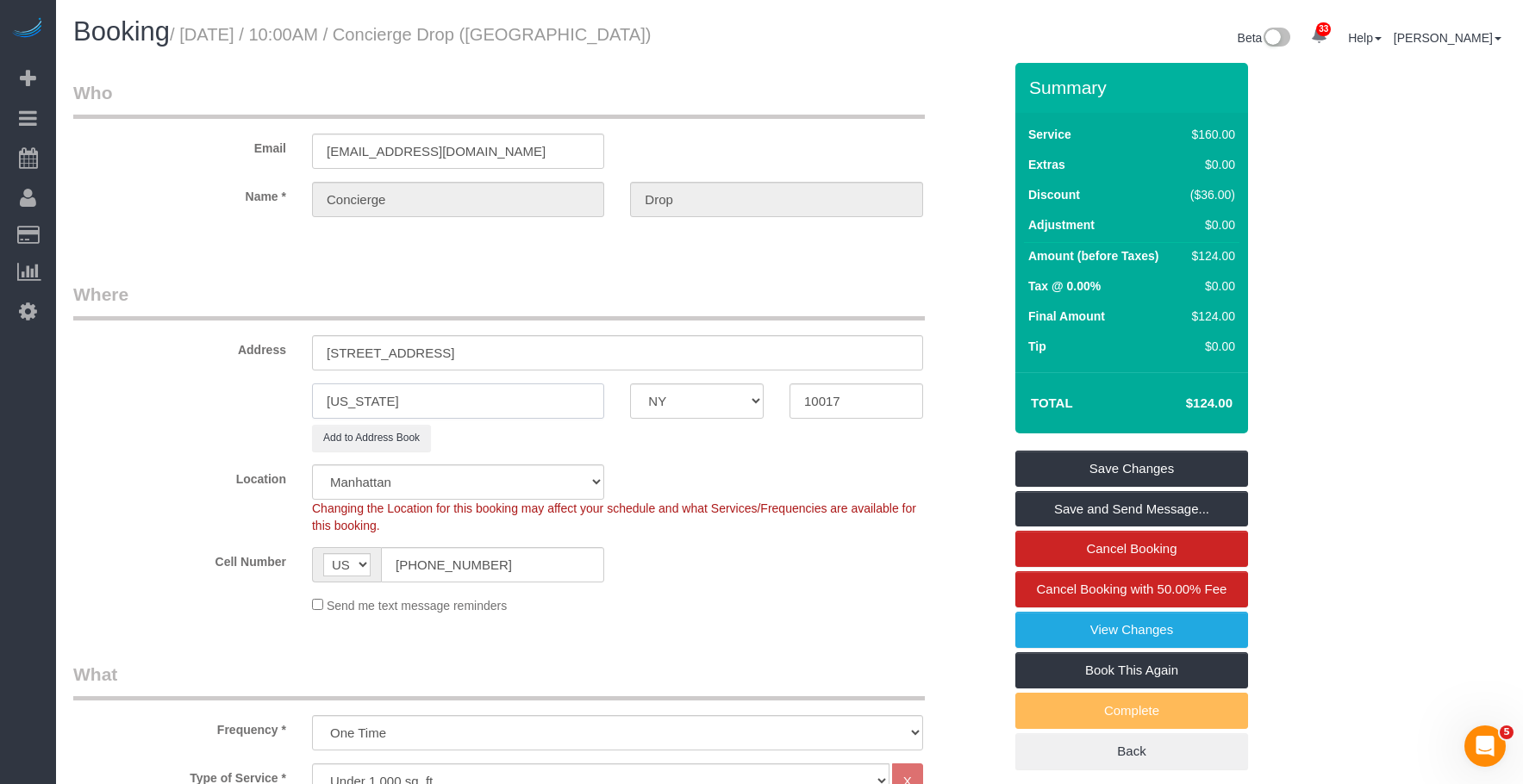
type input "[US_STATE]"
drag, startPoint x: 674, startPoint y: 292, endPoint x: 783, endPoint y: 337, distance: 117.9
click at [676, 290] on legend "Where" at bounding box center [499, 301] width 852 height 39
click at [1073, 627] on link "View Changes" at bounding box center [1131, 629] width 233 height 36
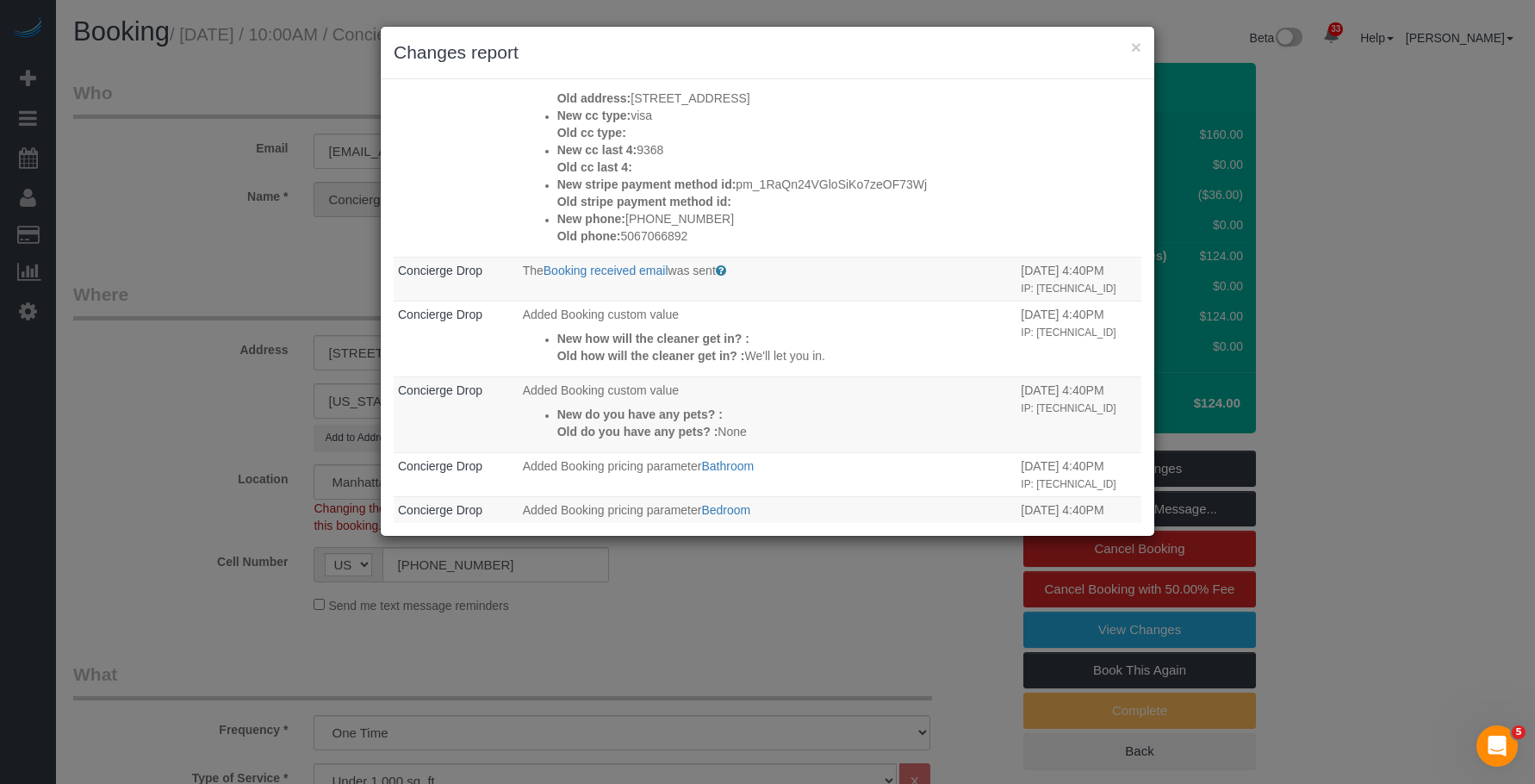
scroll to position [948, 0]
click at [1138, 44] on button "×" at bounding box center [1136, 46] width 11 height 18
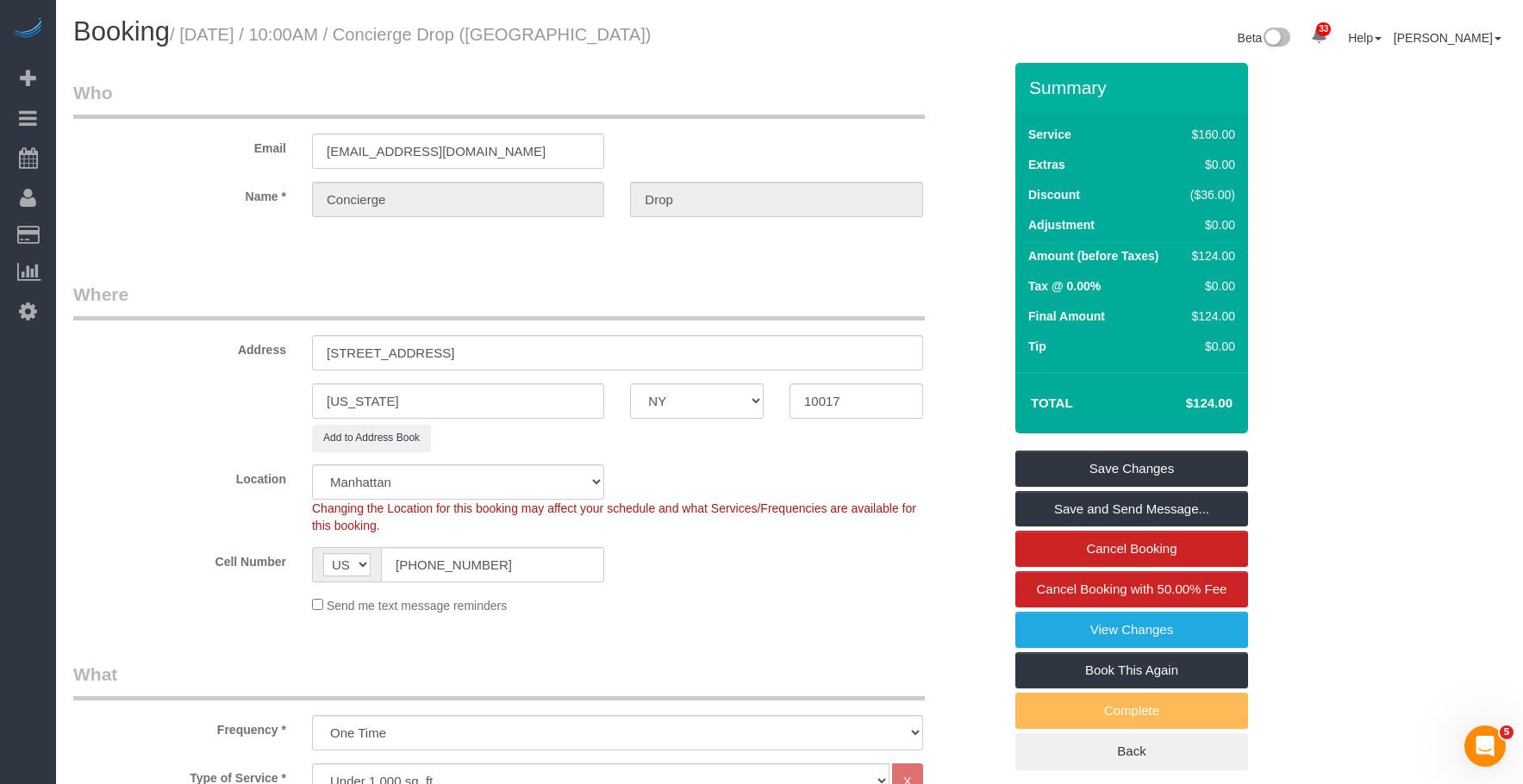
click at [1193, 467] on link "Save Changes" at bounding box center [1131, 468] width 233 height 36
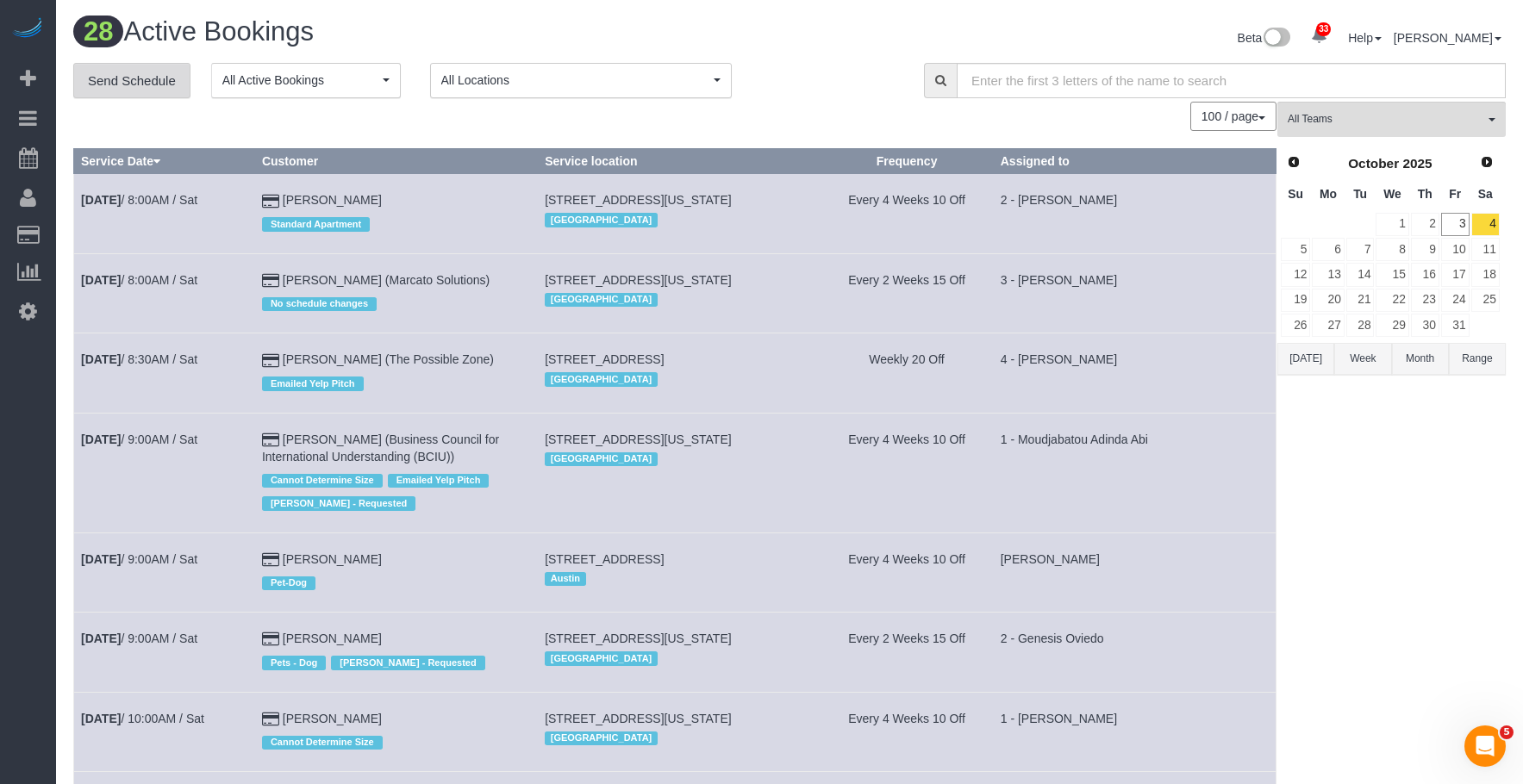
click at [143, 86] on link "Send Schedule" at bounding box center [132, 81] width 117 height 36
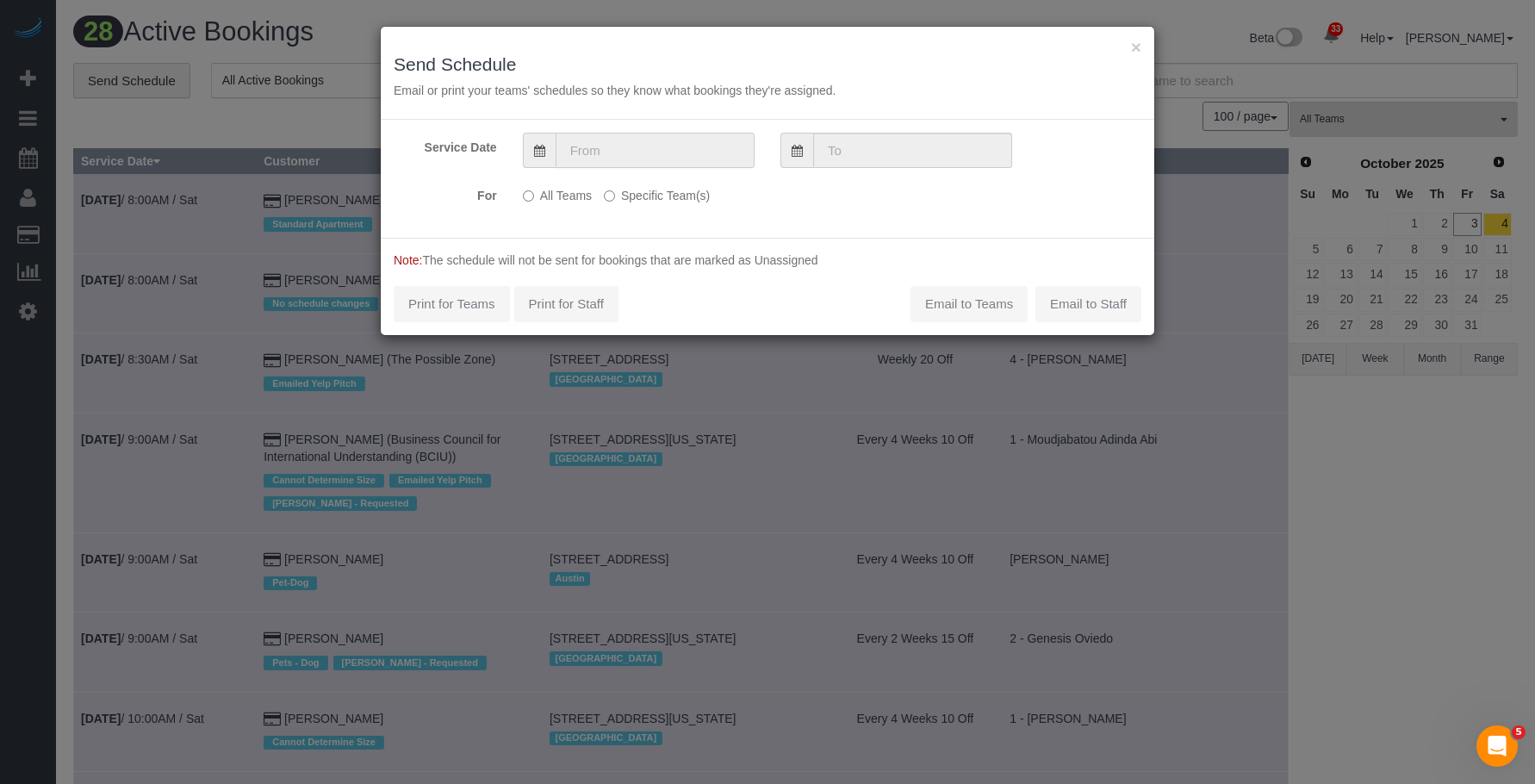
click at [662, 154] on input "text" at bounding box center [654, 150] width 199 height 35
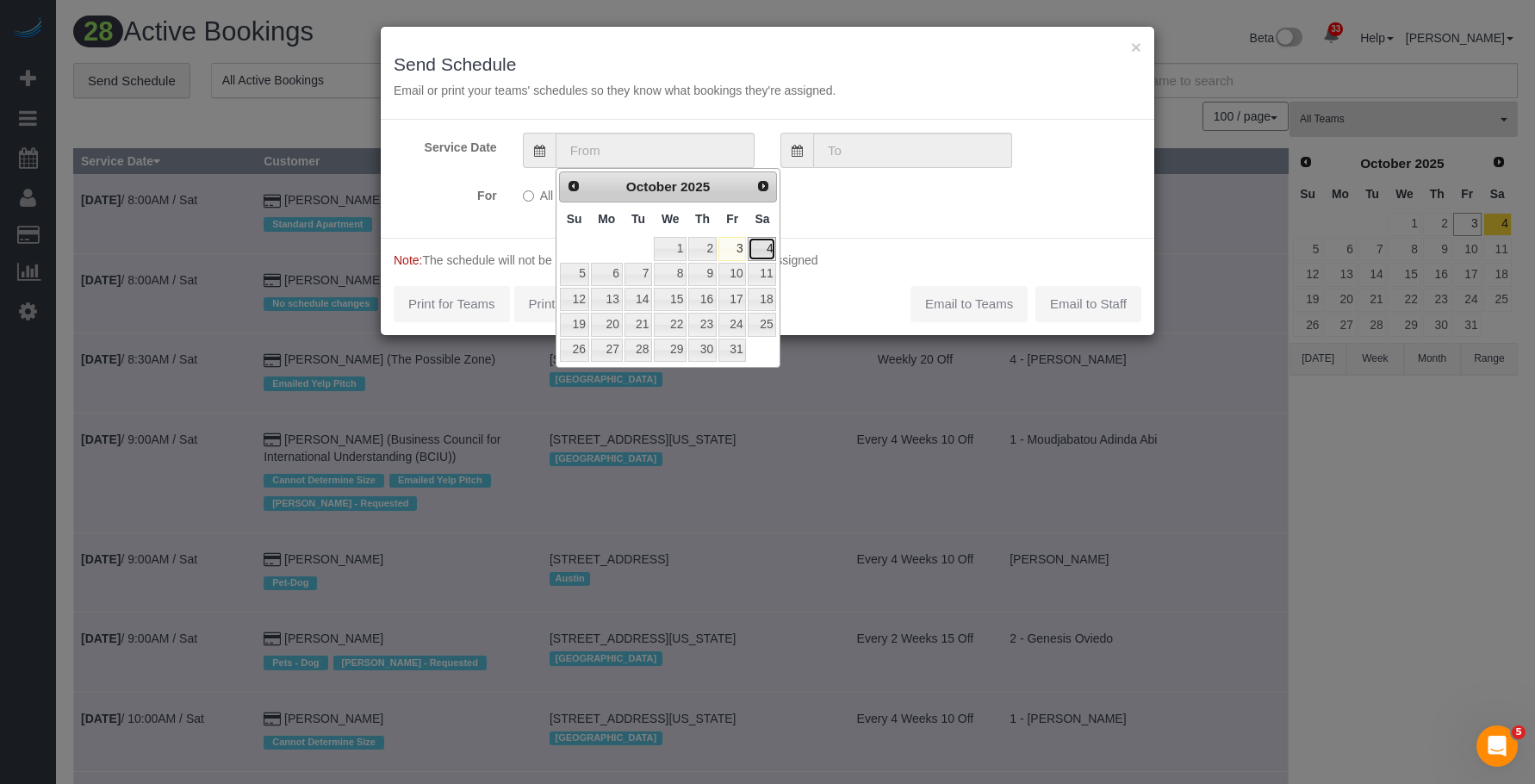
click at [759, 245] on link "4" at bounding box center [762, 248] width 28 height 24
type input "10/04/2025"
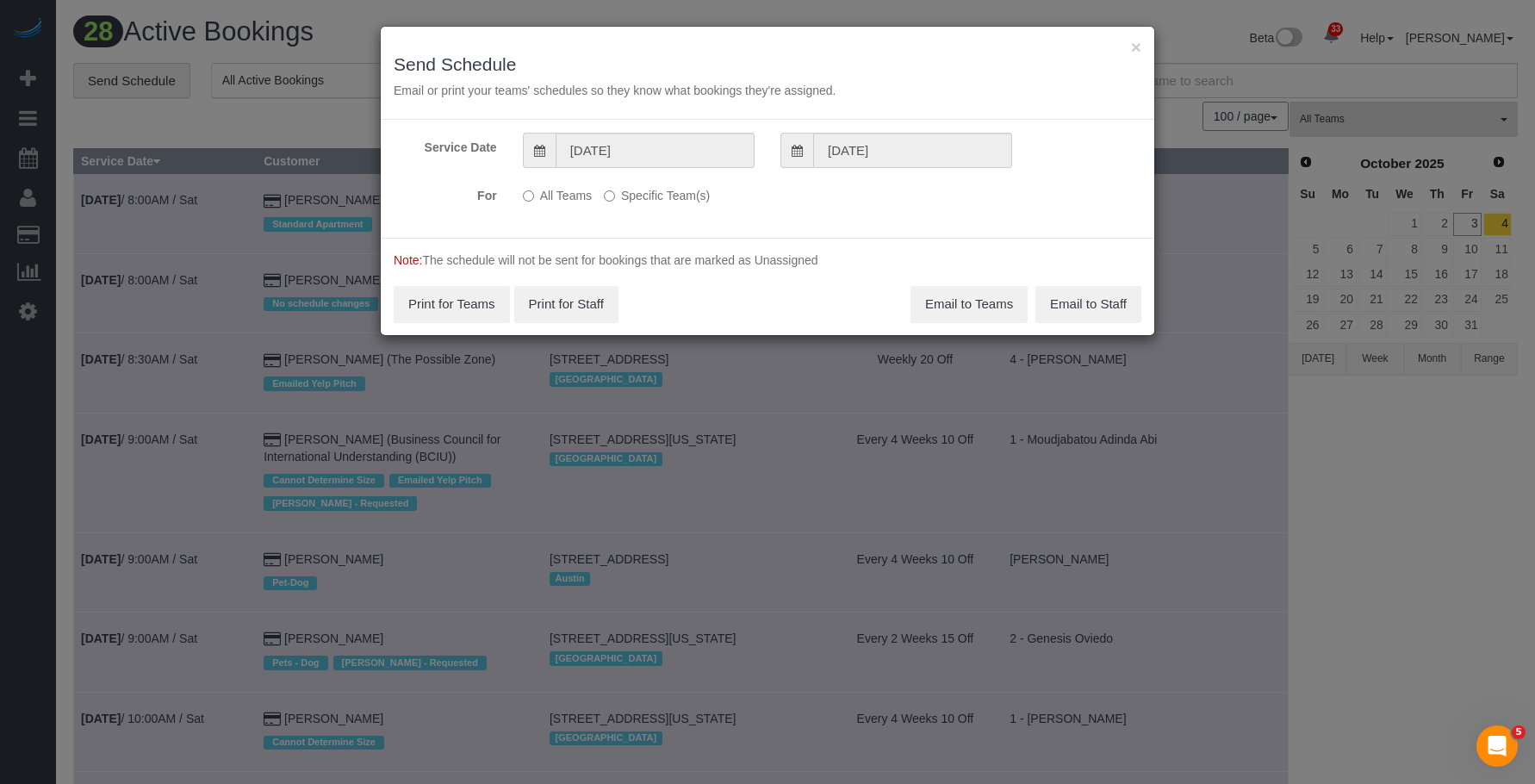
click at [682, 193] on label "Specific Team(s)" at bounding box center [656, 193] width 106 height 24
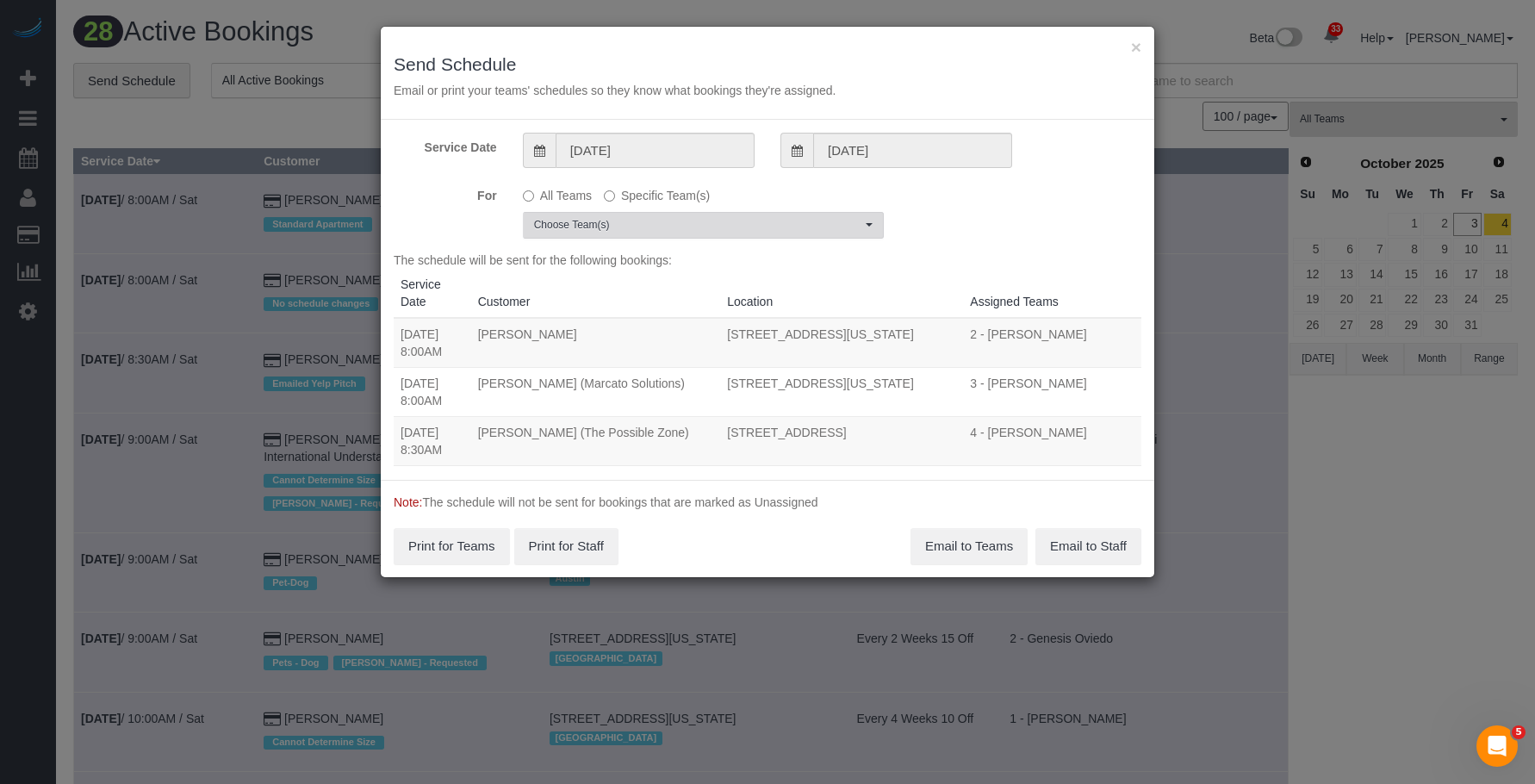
click at [736, 225] on span "Choose Team(s)" at bounding box center [698, 225] width 328 height 15
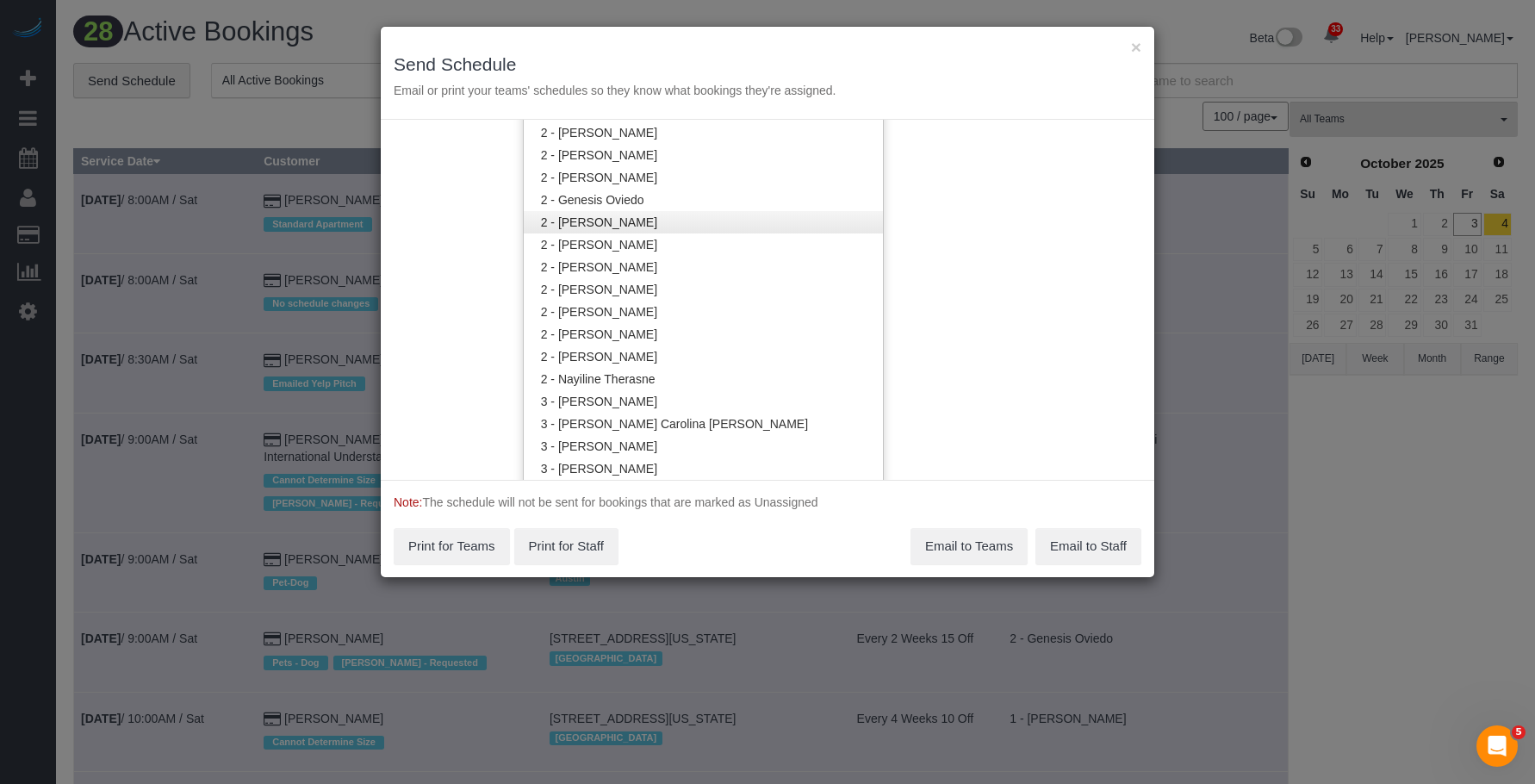
scroll to position [948, 0]
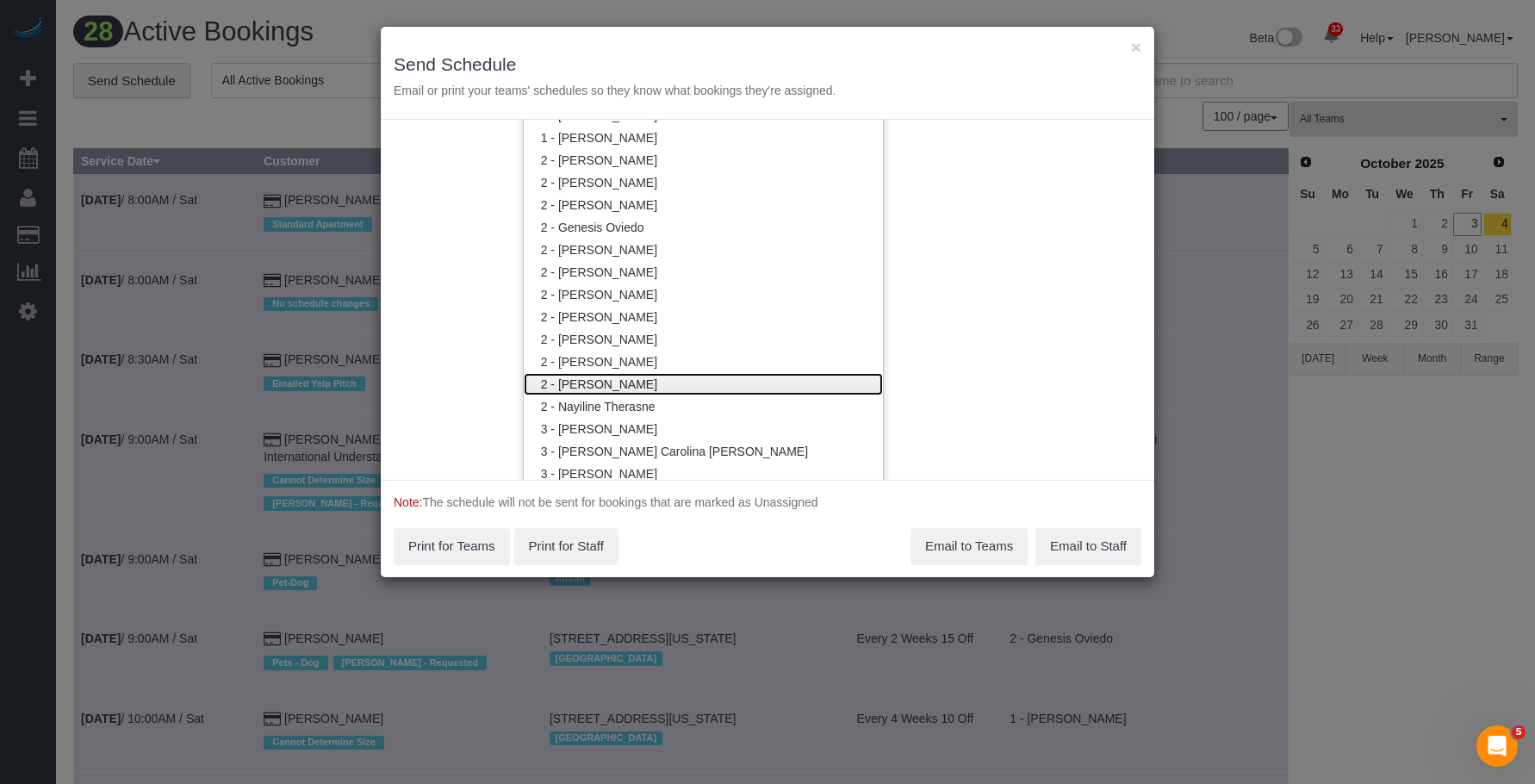
click at [647, 382] on link "2 - [PERSON_NAME]" at bounding box center [704, 385] width 359 height 23
click at [728, 11] on div "× Send Schedule Email or print your teams' schedules so they know what bookings…" at bounding box center [768, 392] width 1535 height 784
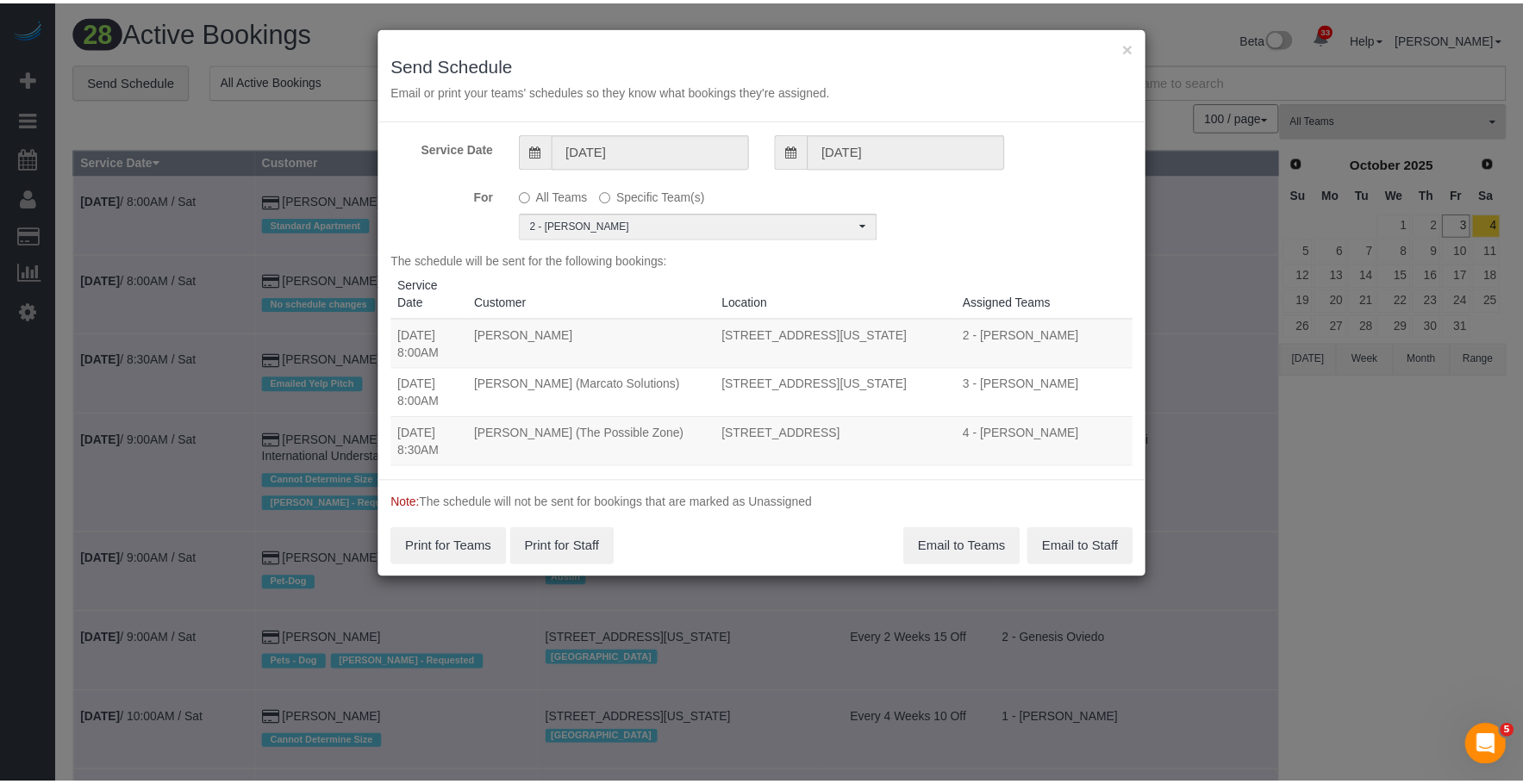
scroll to position [0, 0]
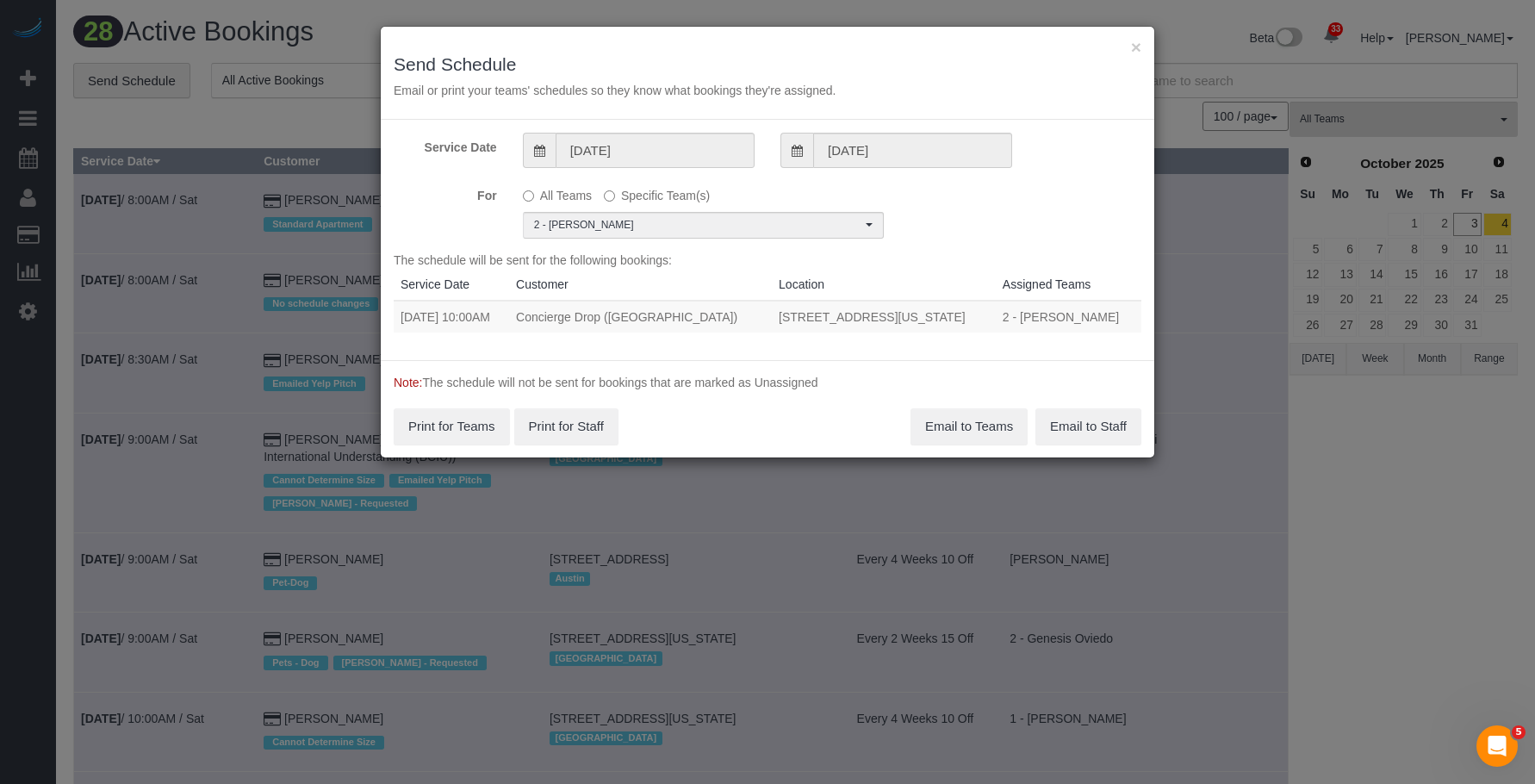
drag, startPoint x: 692, startPoint y: 319, endPoint x: 881, endPoint y: 317, distance: 189.0
click at [944, 314] on td "234 East 46th Street, Apt. 603, New York, NY 10017" at bounding box center [884, 316] width 224 height 32
click at [772, 318] on td "234 East 46th Street, Apt. 603, New York, NY 10017" at bounding box center [884, 316] width 224 height 32
drag, startPoint x: 787, startPoint y: 314, endPoint x: 976, endPoint y: 314, distance: 189.0
click at [976, 314] on td "234 East 46th Street, Apt. 603, New York, NY 10017" at bounding box center [884, 316] width 224 height 32
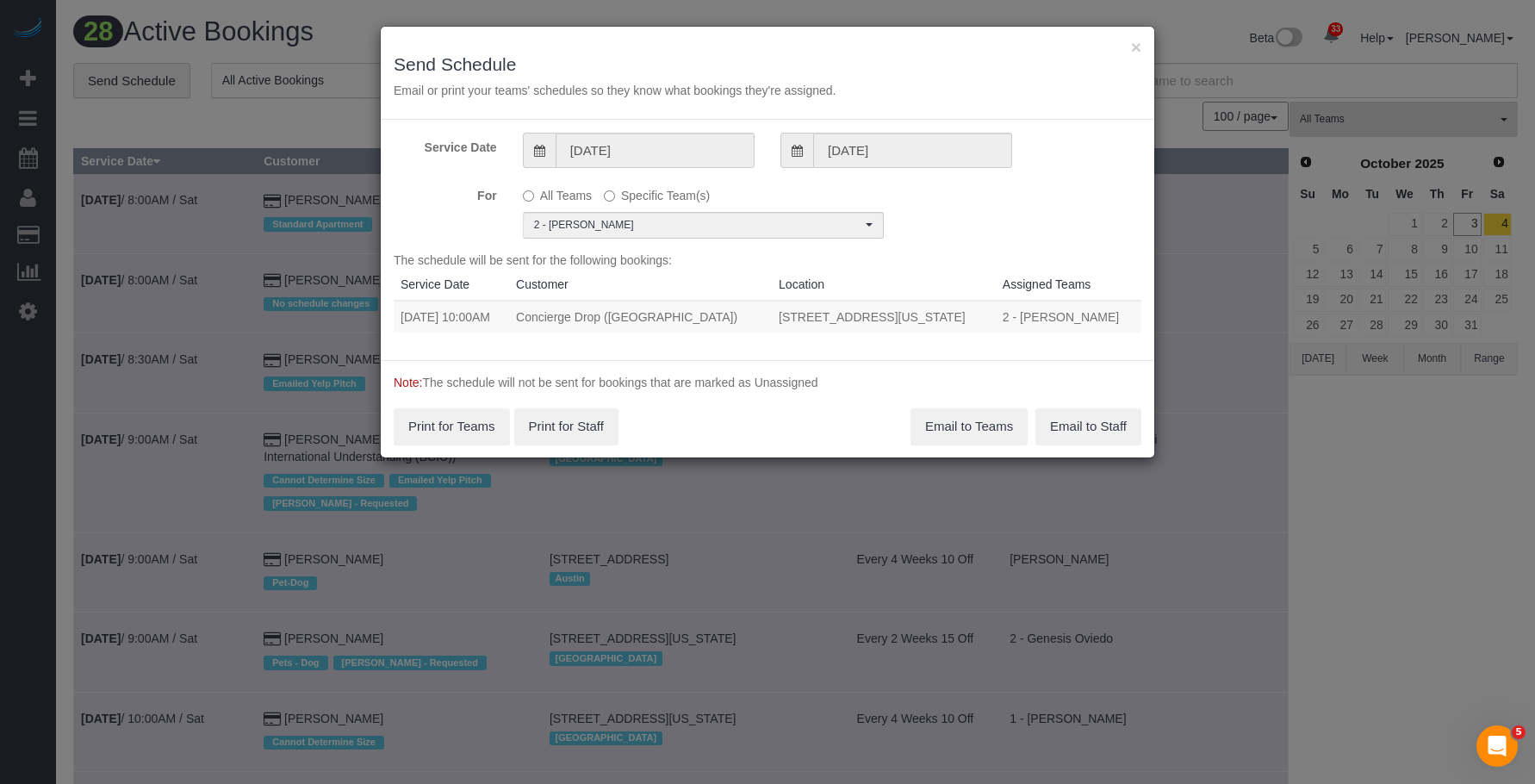
copy td "234 East 46th Street, Apt. 603, New York, NY 10017"
drag, startPoint x: 1137, startPoint y: 52, endPoint x: 1164, endPoint y: 112, distance: 65.8
click at [1137, 52] on button "×" at bounding box center [1136, 46] width 11 height 18
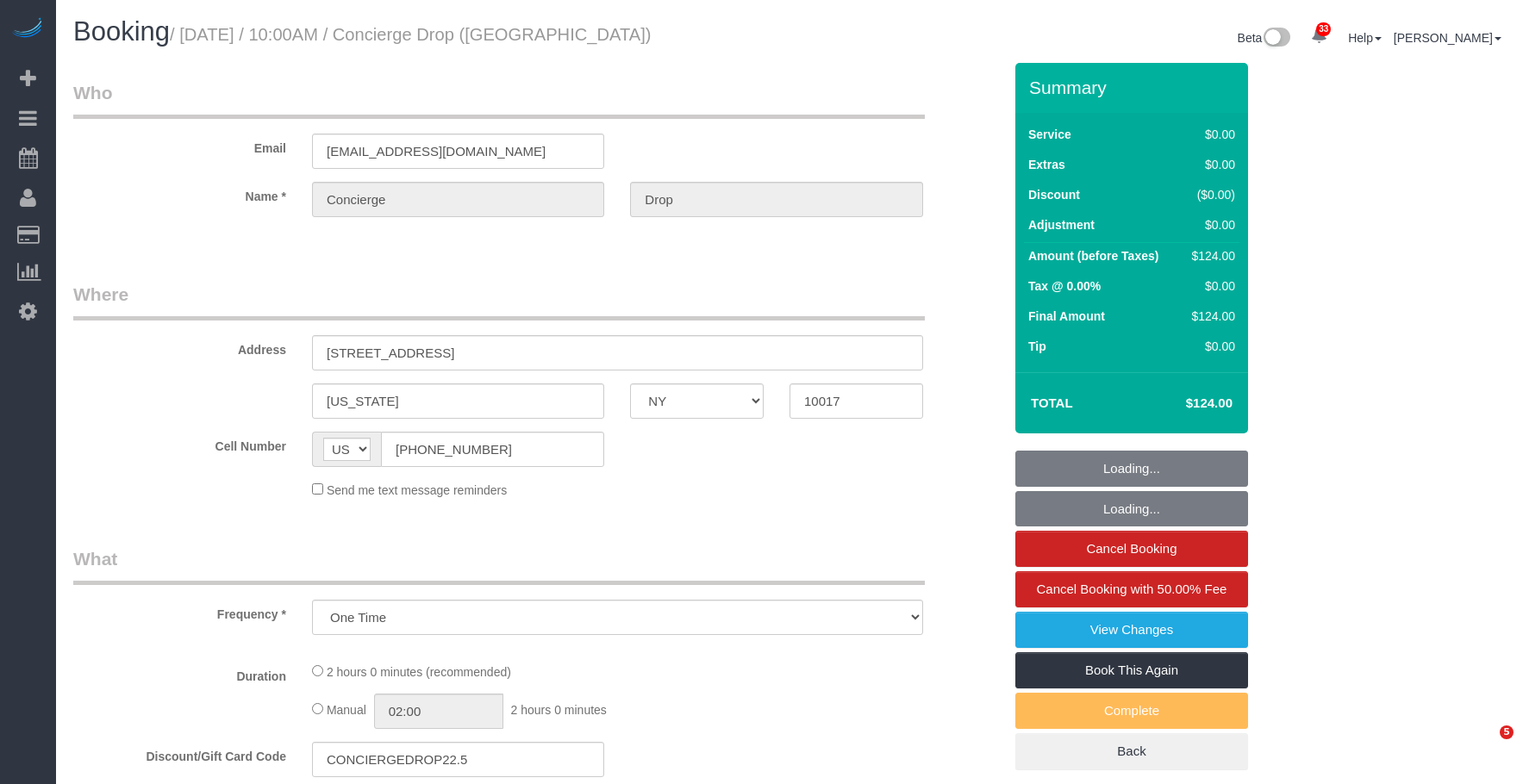
select select "NY"
select select "1"
select select "number:89"
select select "number:90"
select select "number:15"
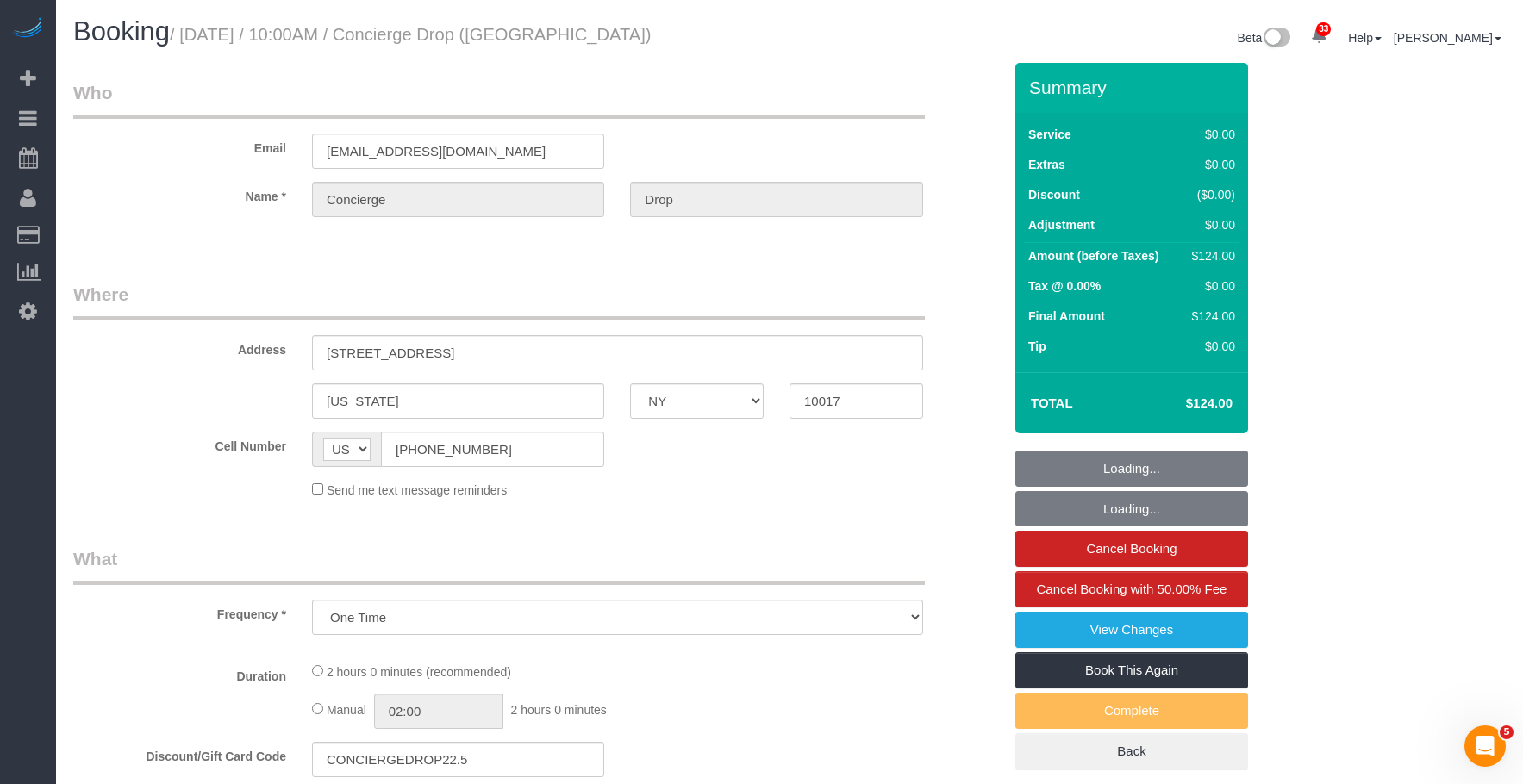
select select "number:7"
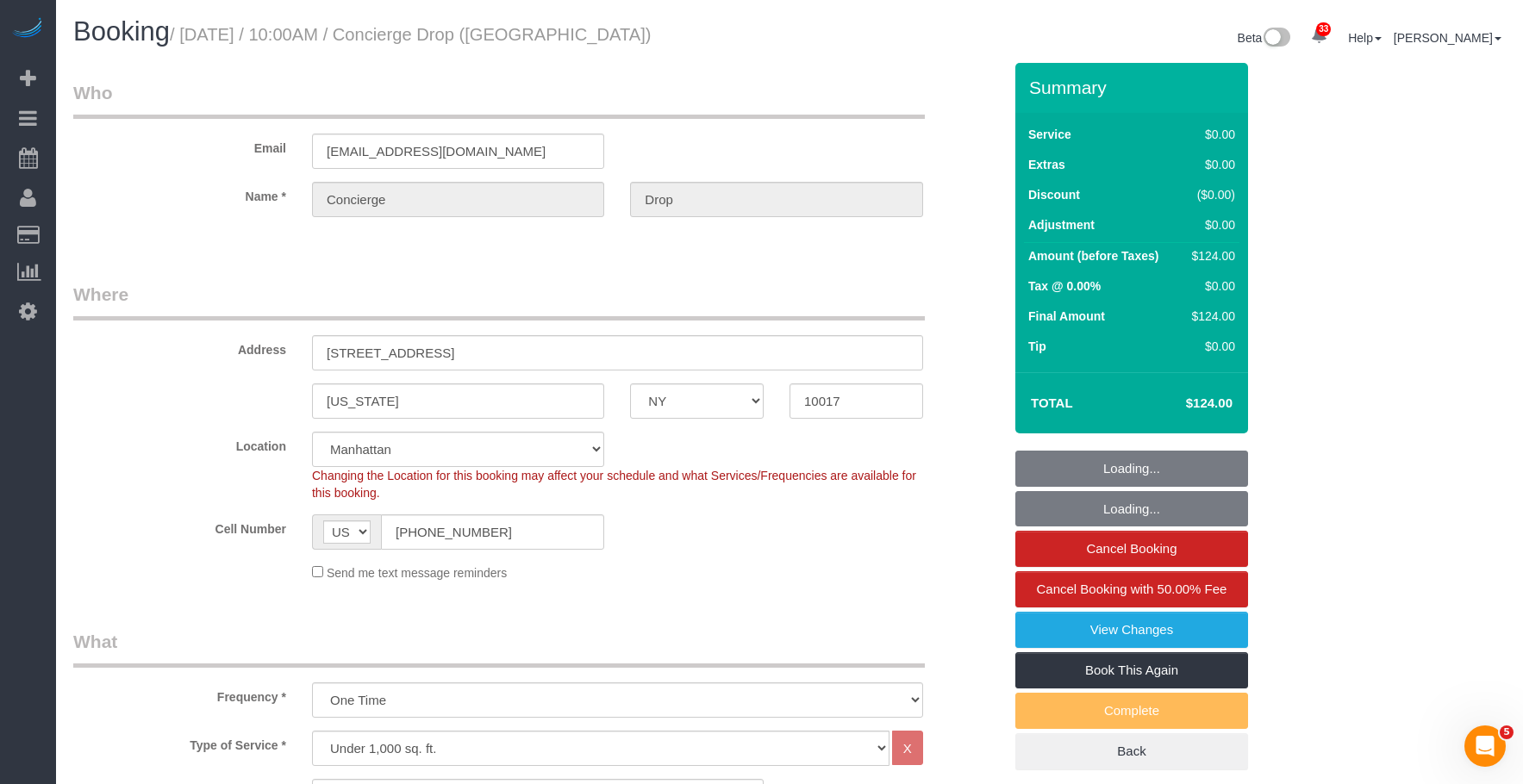
click at [740, 81] on legend "Who" at bounding box center [499, 99] width 852 height 39
select select "object:1064"
select select "spot1"
select select "1"
select select "string:stripe-pm_1RaQn24VGloSiKo7zeOF73Wj"
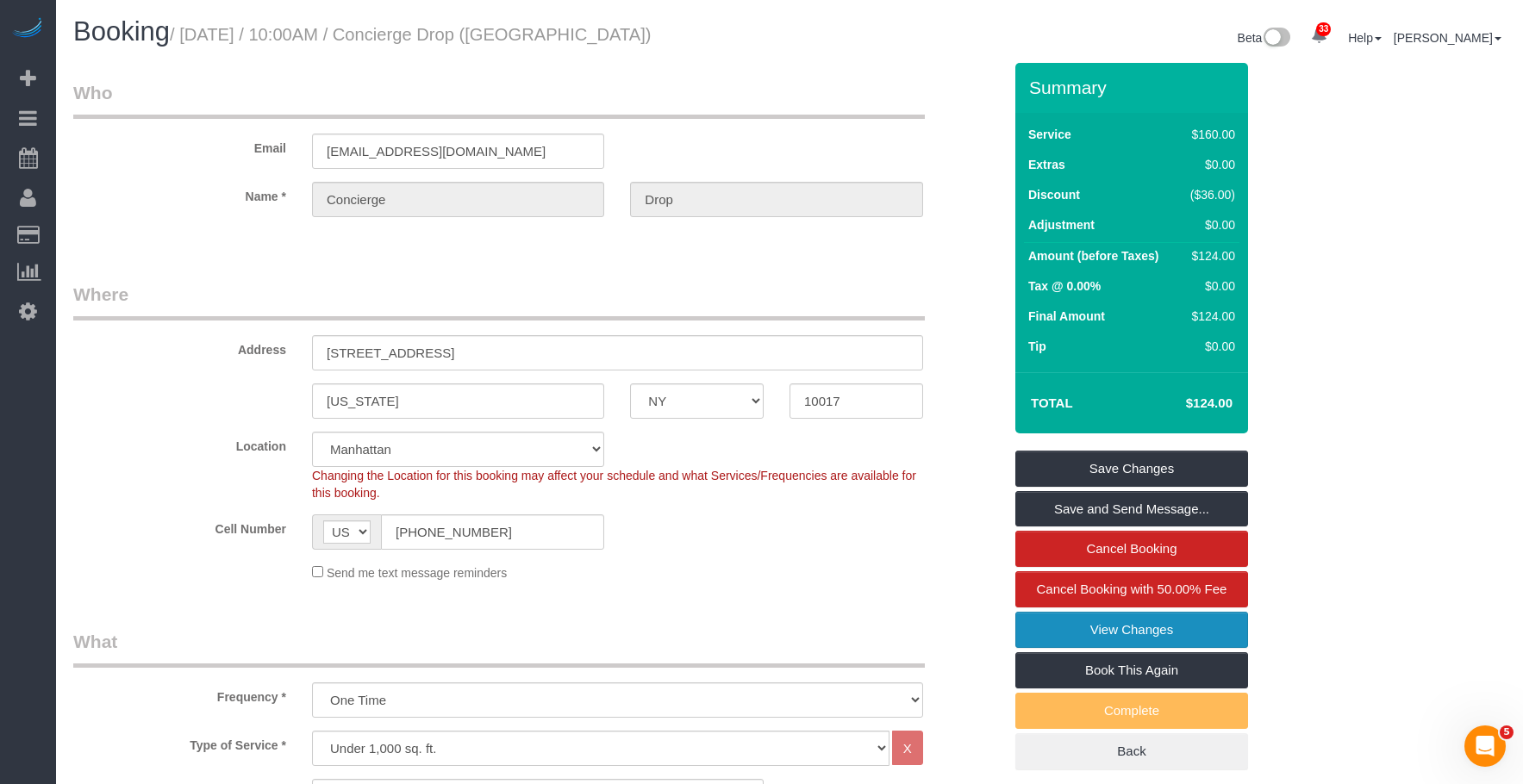
click at [1059, 633] on link "View Changes" at bounding box center [1131, 629] width 233 height 36
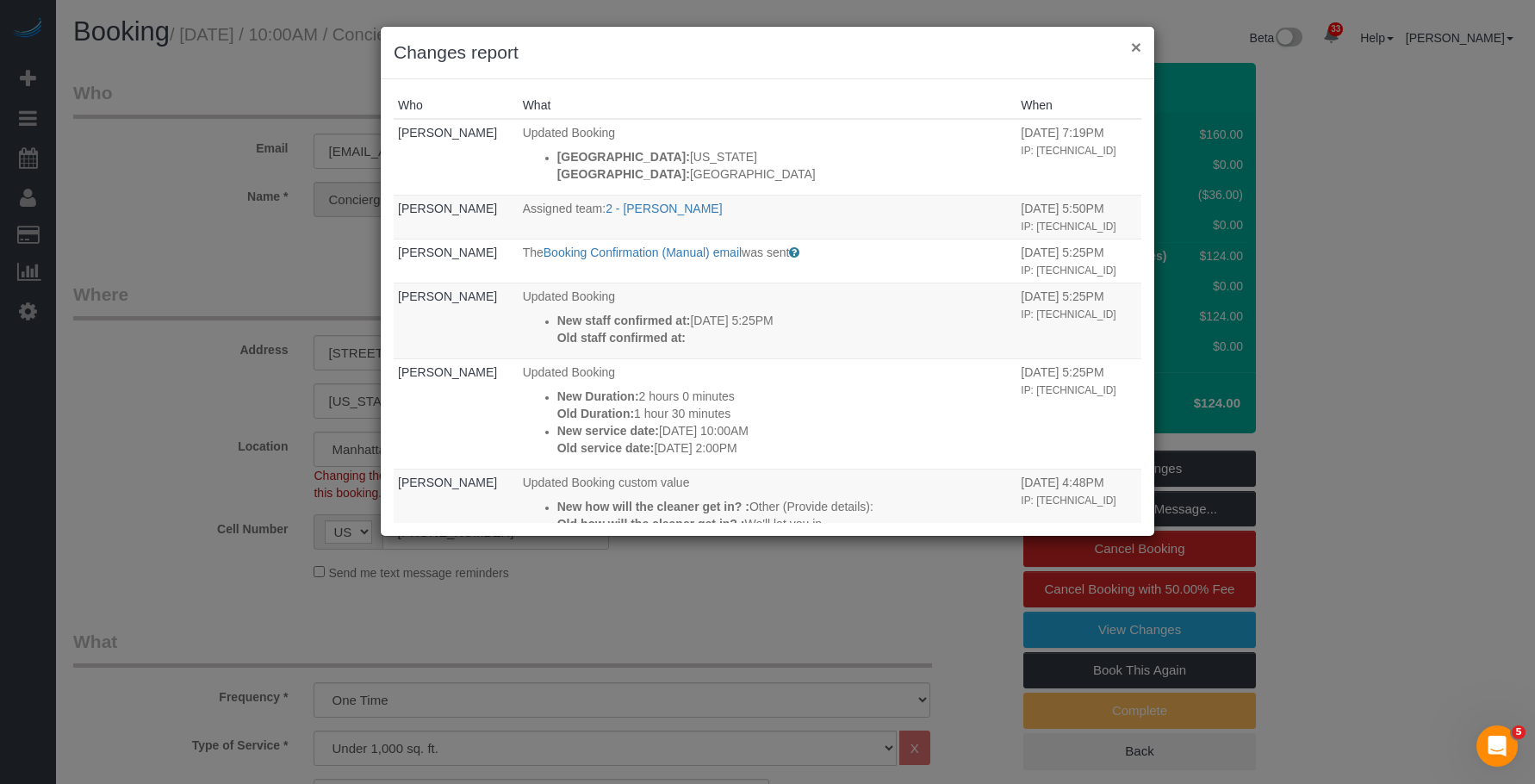
click at [1143, 44] on div "× Changes report" at bounding box center [768, 53] width 774 height 53
click at [1135, 43] on button "×" at bounding box center [1136, 46] width 11 height 18
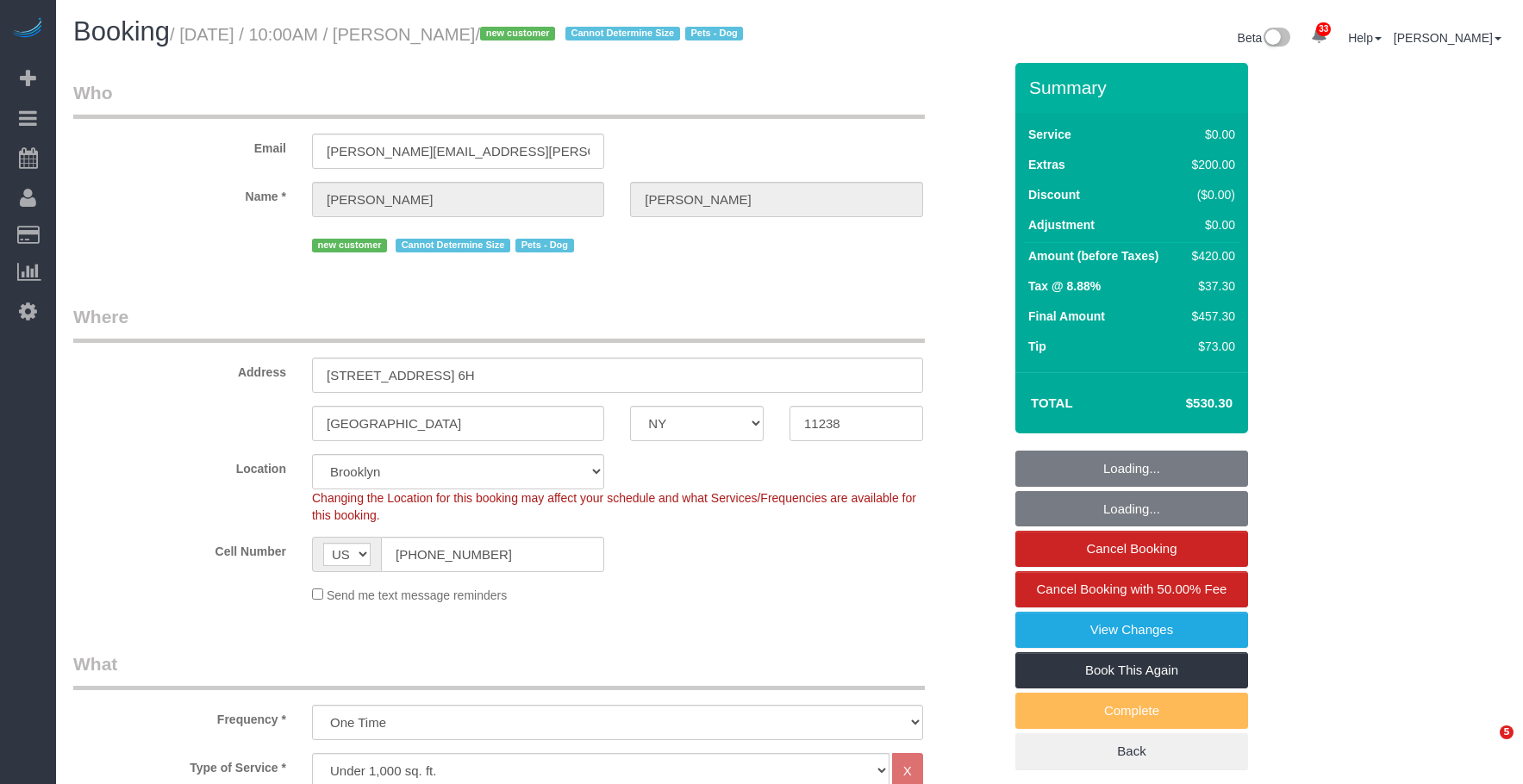
select select "NY"
select select "2"
select select "spot1"
select select "number:56"
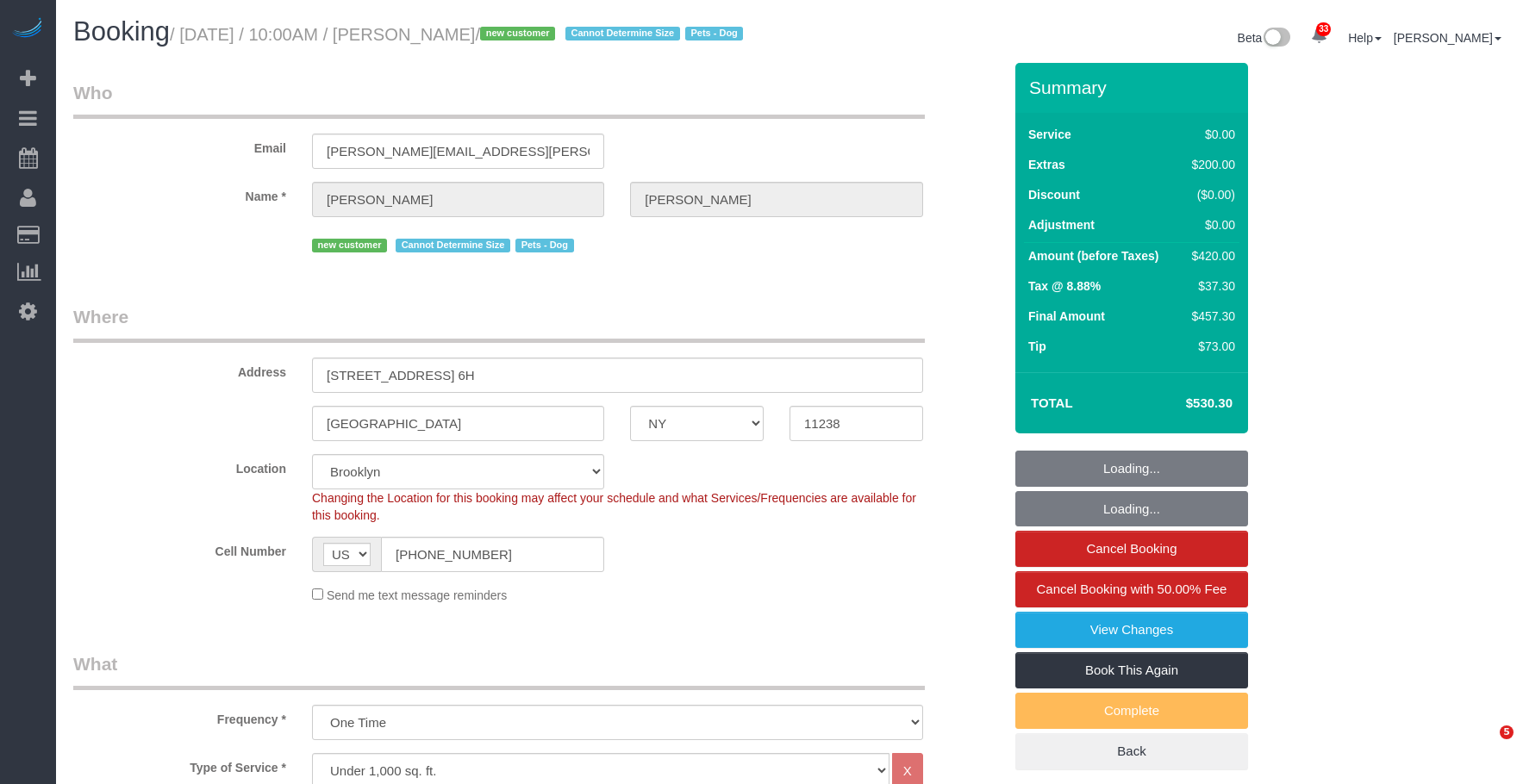
select select "number:72"
select select "number:13"
select select "number:6"
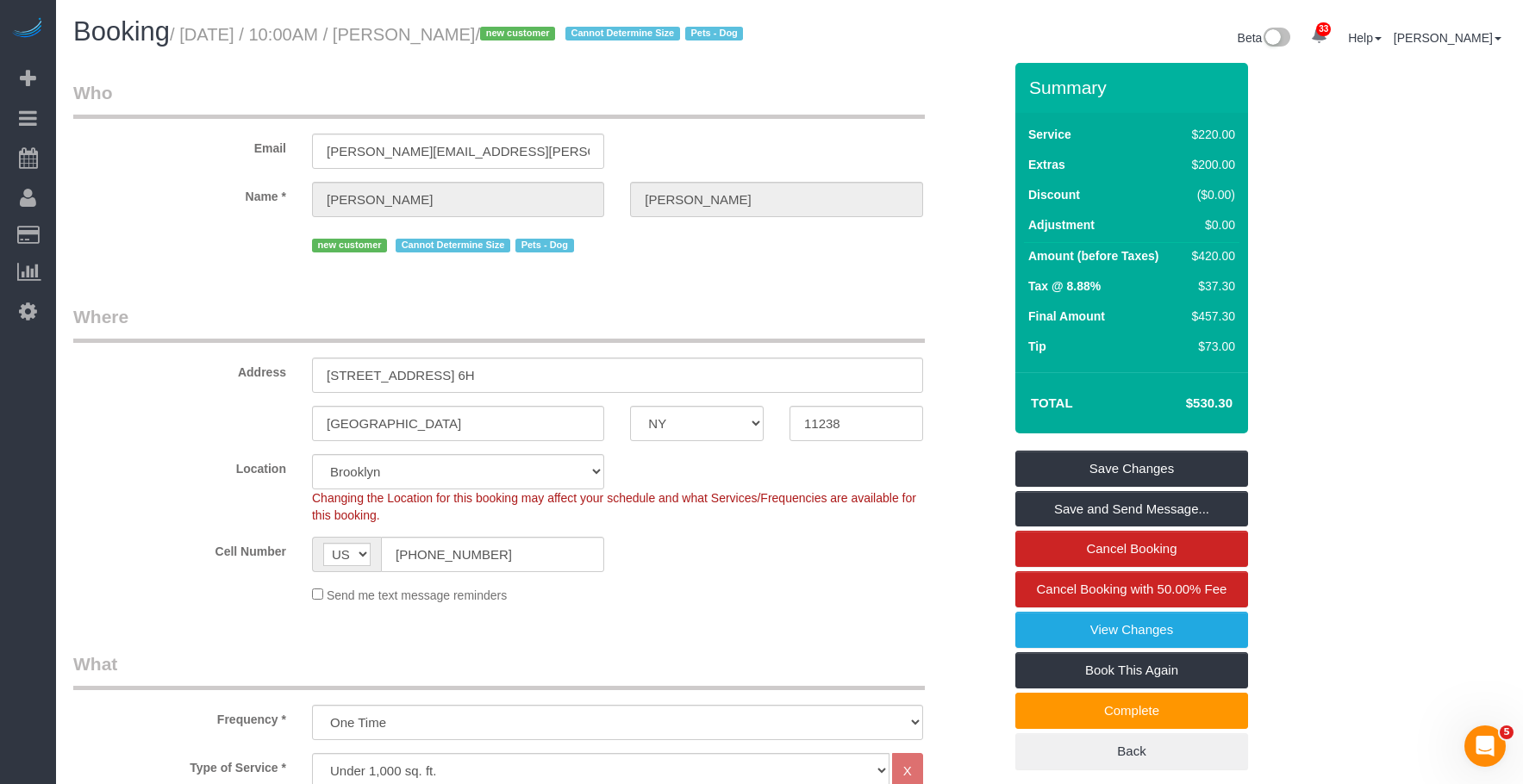
drag, startPoint x: 231, startPoint y: 32, endPoint x: 1432, endPoint y: 320, distance: 1235.0
click at [514, 33] on small "/ October 03, 2025 / 10:00AM / Laura Lewis / new customer Cannot Determine Size…" at bounding box center [459, 35] width 578 height 19
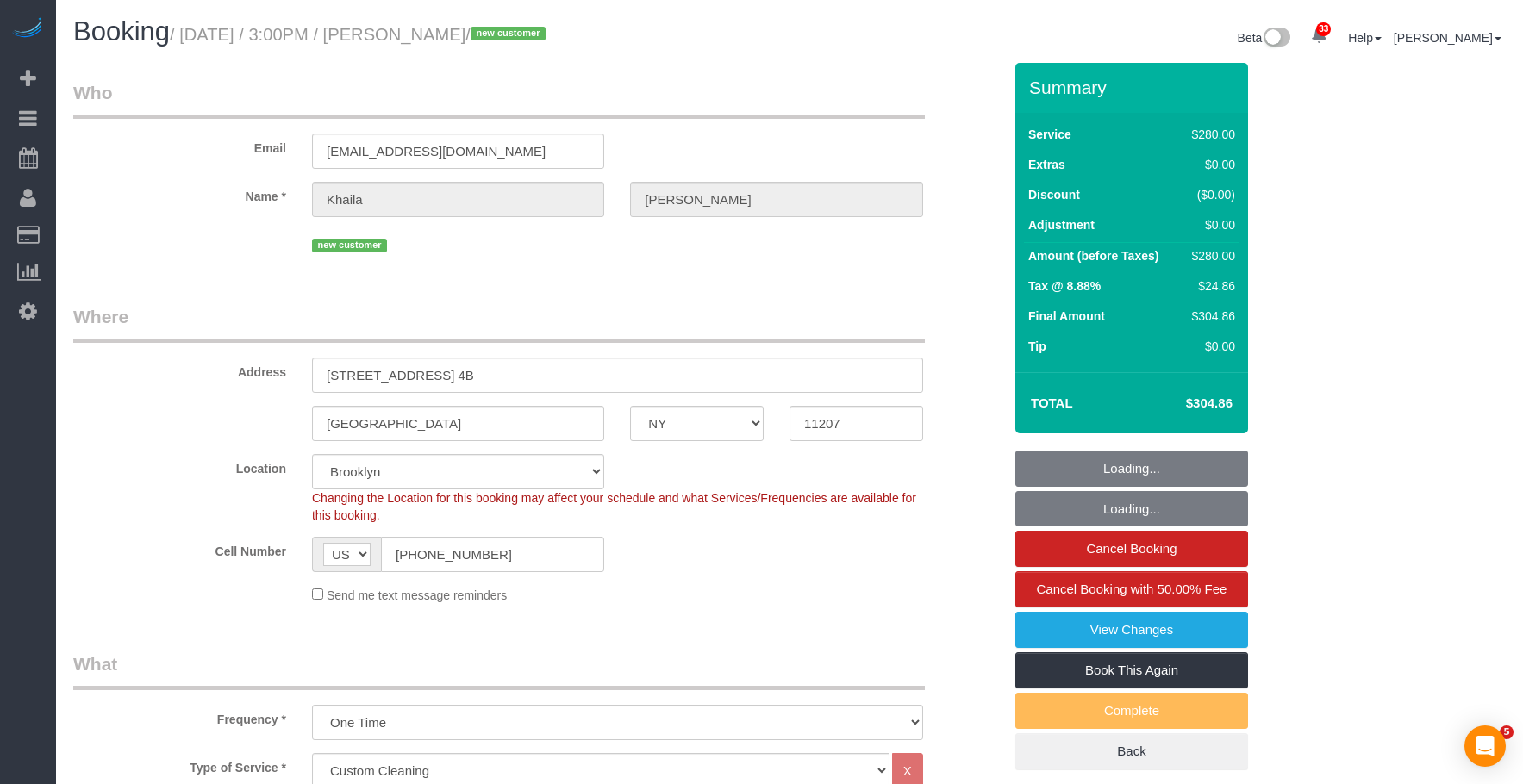
select select "NY"
select select "210"
select select "spot1"
select select "number:63"
select select "number:75"
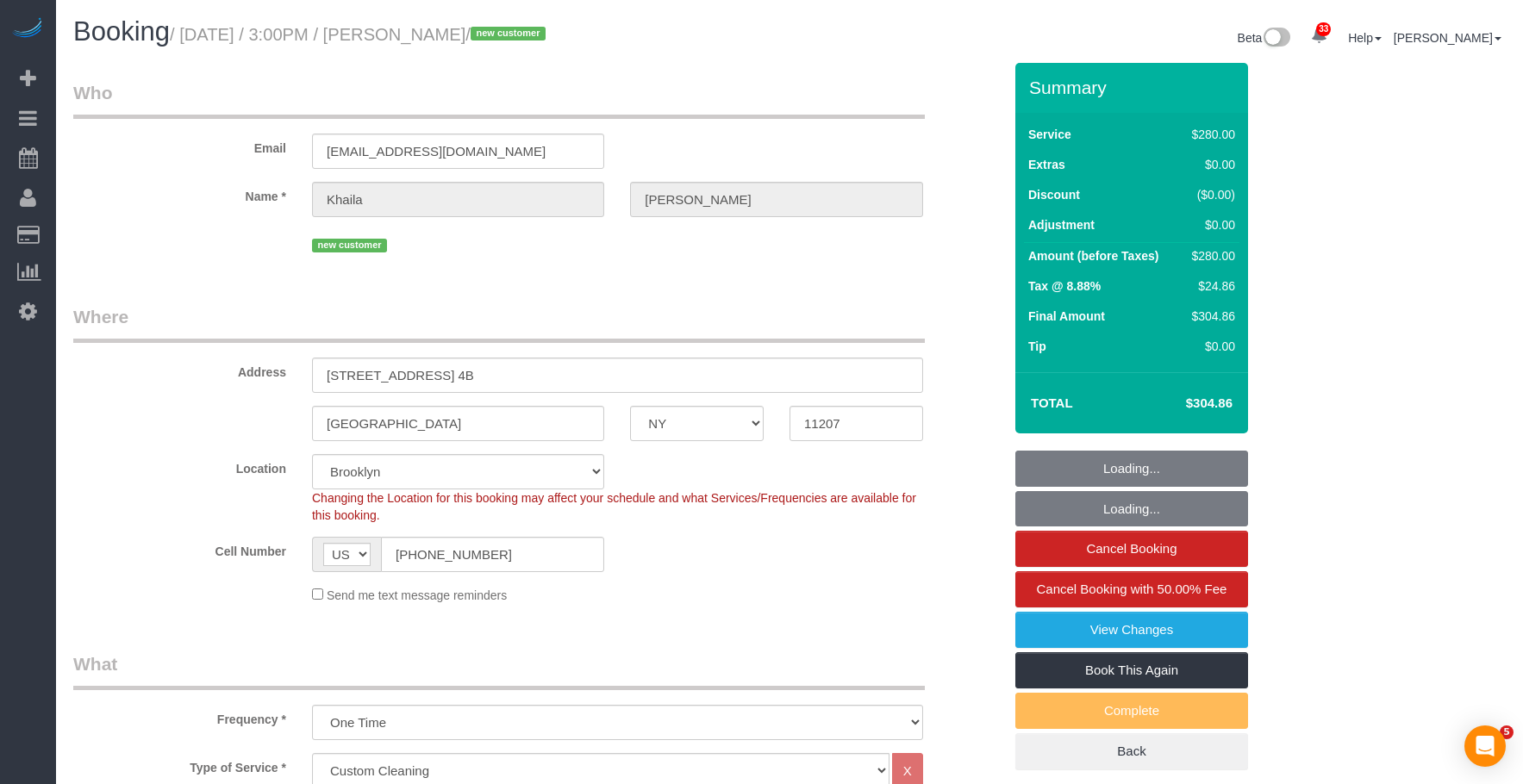
select select "number:15"
select select "number:5"
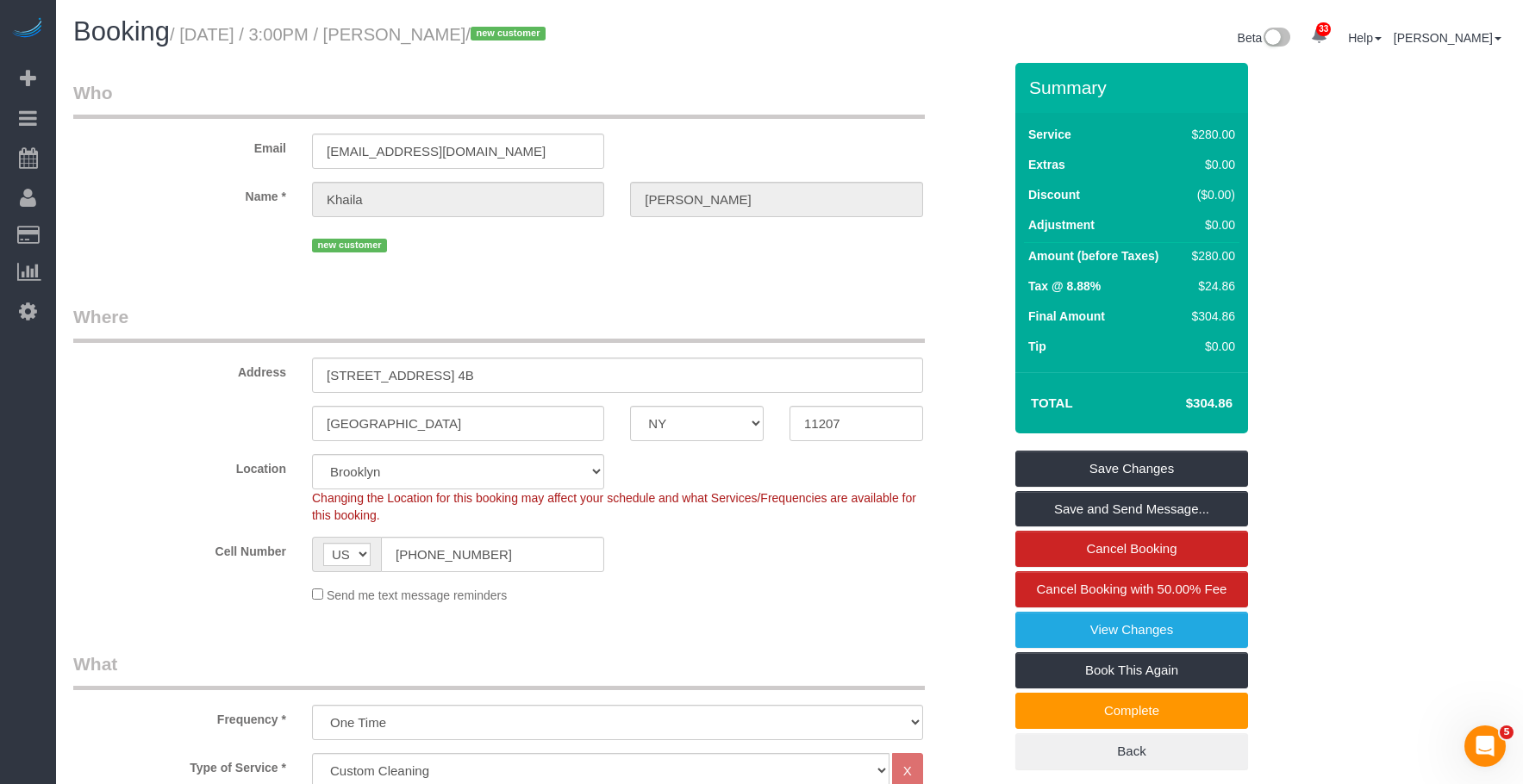
drag, startPoint x: 189, startPoint y: 38, endPoint x: 535, endPoint y: 31, distance: 346.1
click at [535, 31] on small "/ October 03, 2025 / 3:00PM / Khaila Espinoza / new customer" at bounding box center [360, 35] width 381 height 19
copy small "October 03, 2025 / 3:00PM / Khaila Espinoza"
drag, startPoint x: 691, startPoint y: 257, endPoint x: 704, endPoint y: 256, distance: 13.0
click at [691, 257] on fieldset "Who Email khailaespinoza@yahoo.com Name * Khaila Espinoza new customer" at bounding box center [538, 174] width 929 height 189
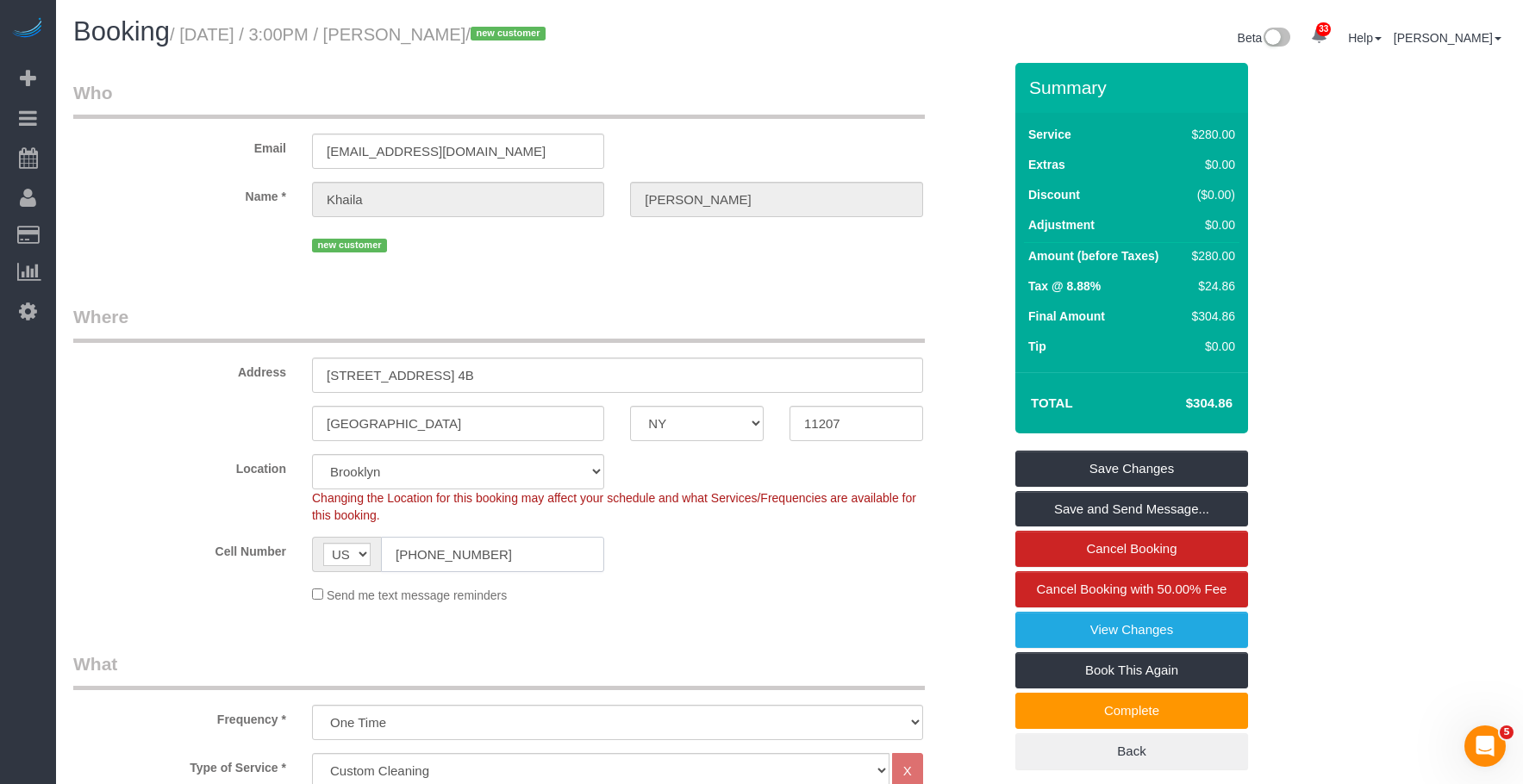
drag, startPoint x: 457, startPoint y: 557, endPoint x: 265, endPoint y: 540, distance: 192.8
click at [265, 542] on div "Cell Number AF AL DZ AD AO AI AQ AG AR AM AW AU AT AZ BS BH BD BB BY BE BZ BJ B…" at bounding box center [538, 554] width 955 height 35
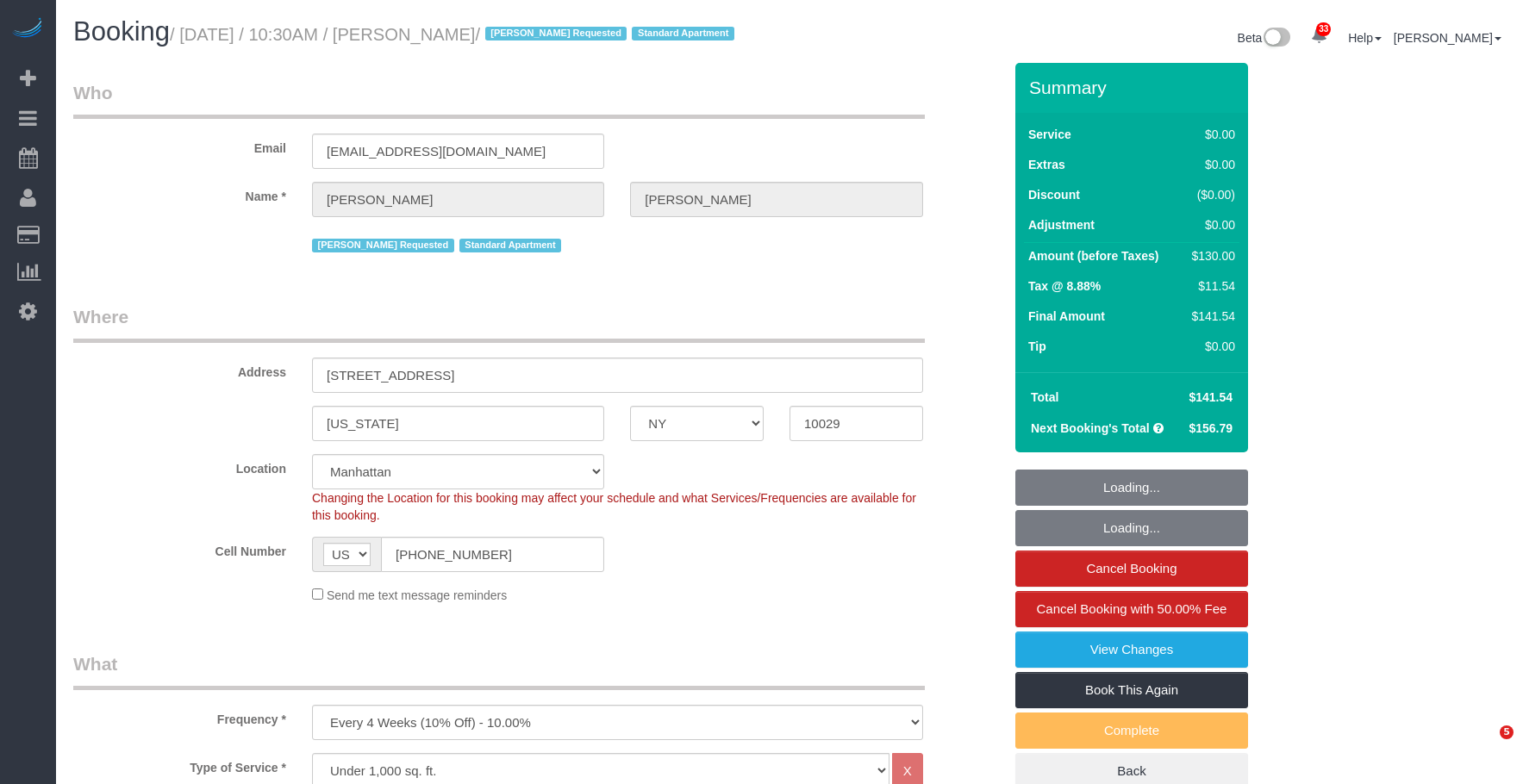
select select "NY"
select select "number:89"
select select "number:90"
select select "number:15"
select select "number:5"
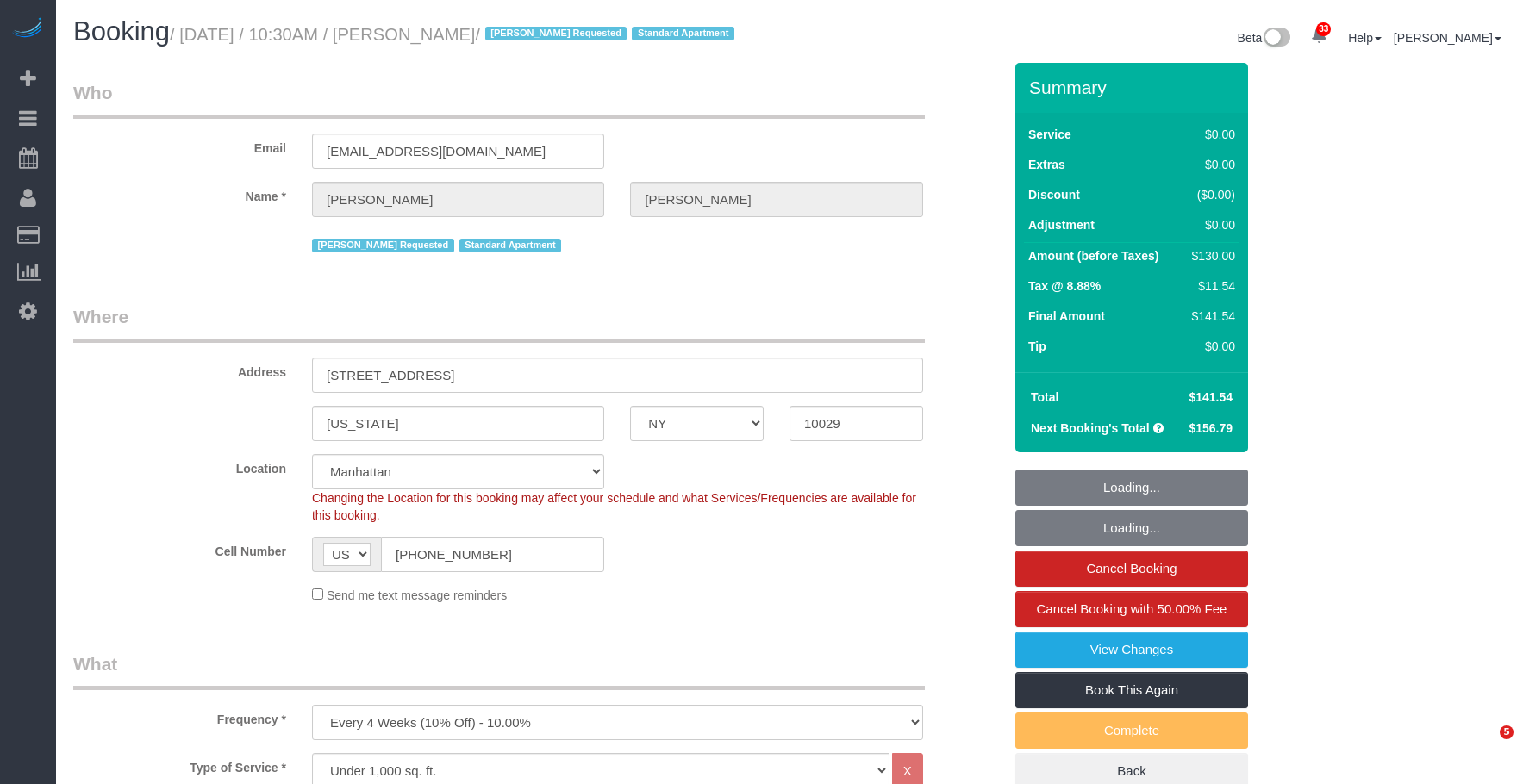
select select "object:1480"
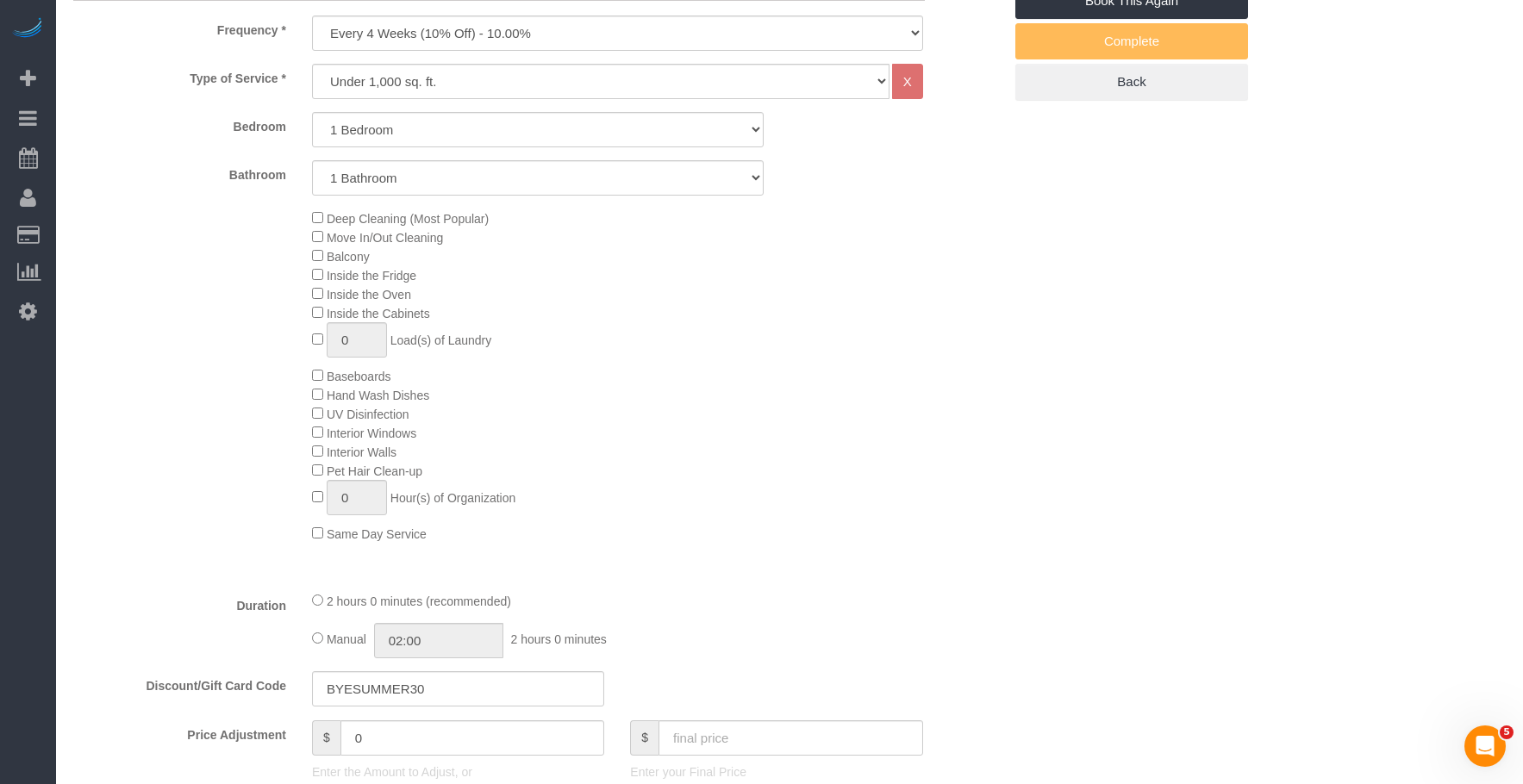
select select "1"
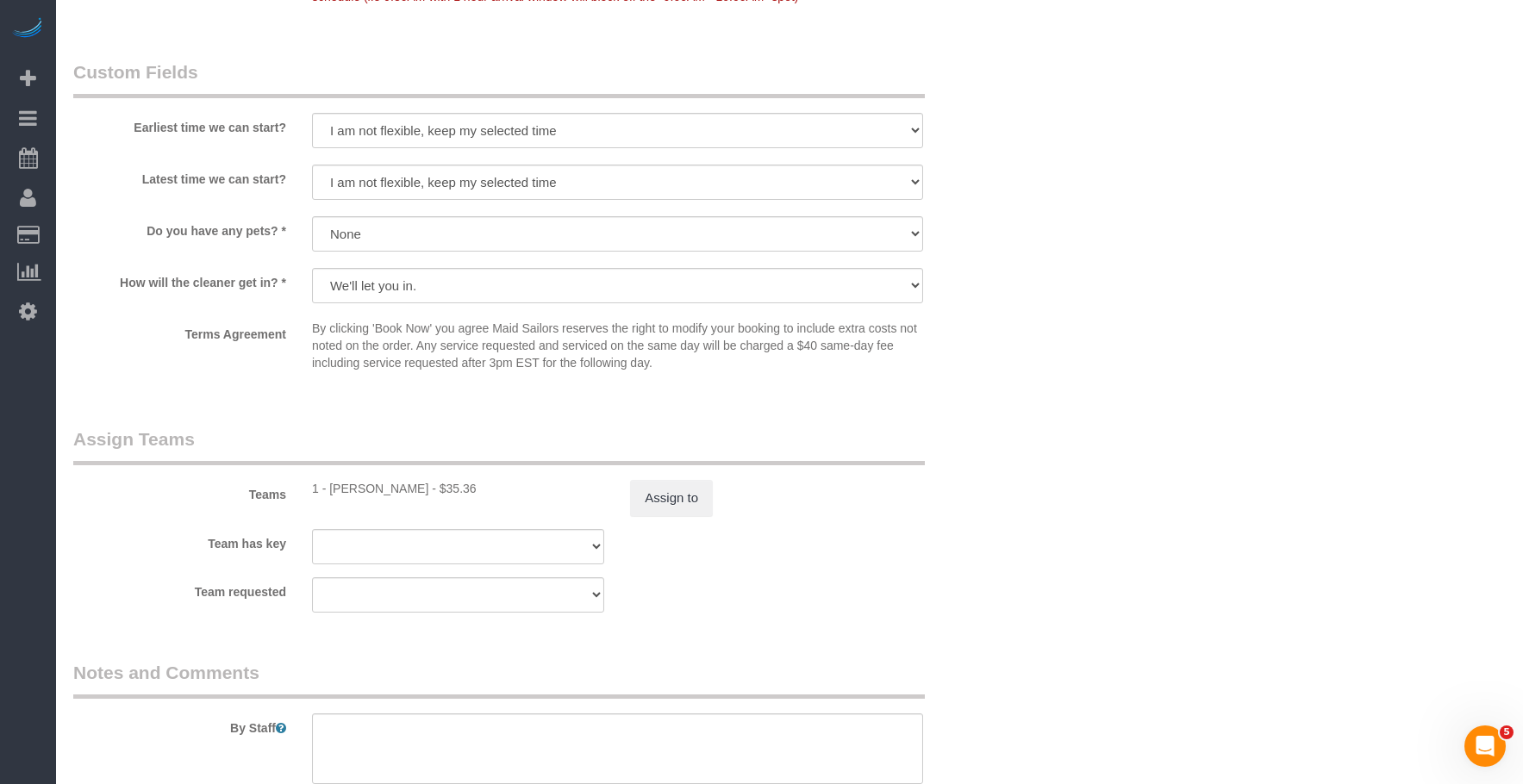
scroll to position [2326, 0]
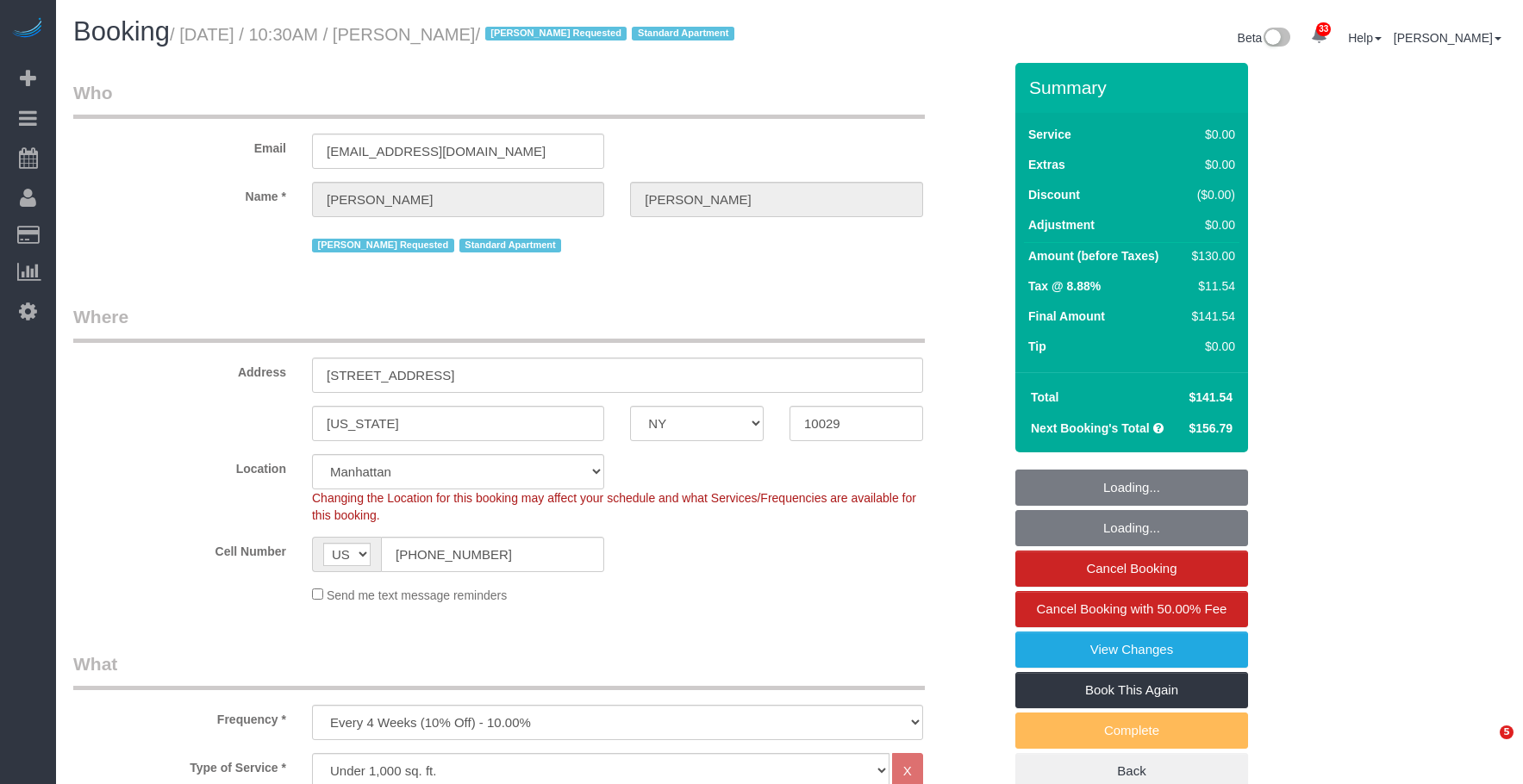
select select "NY"
select select "1"
select select "number:89"
select select "number:90"
select select "number:15"
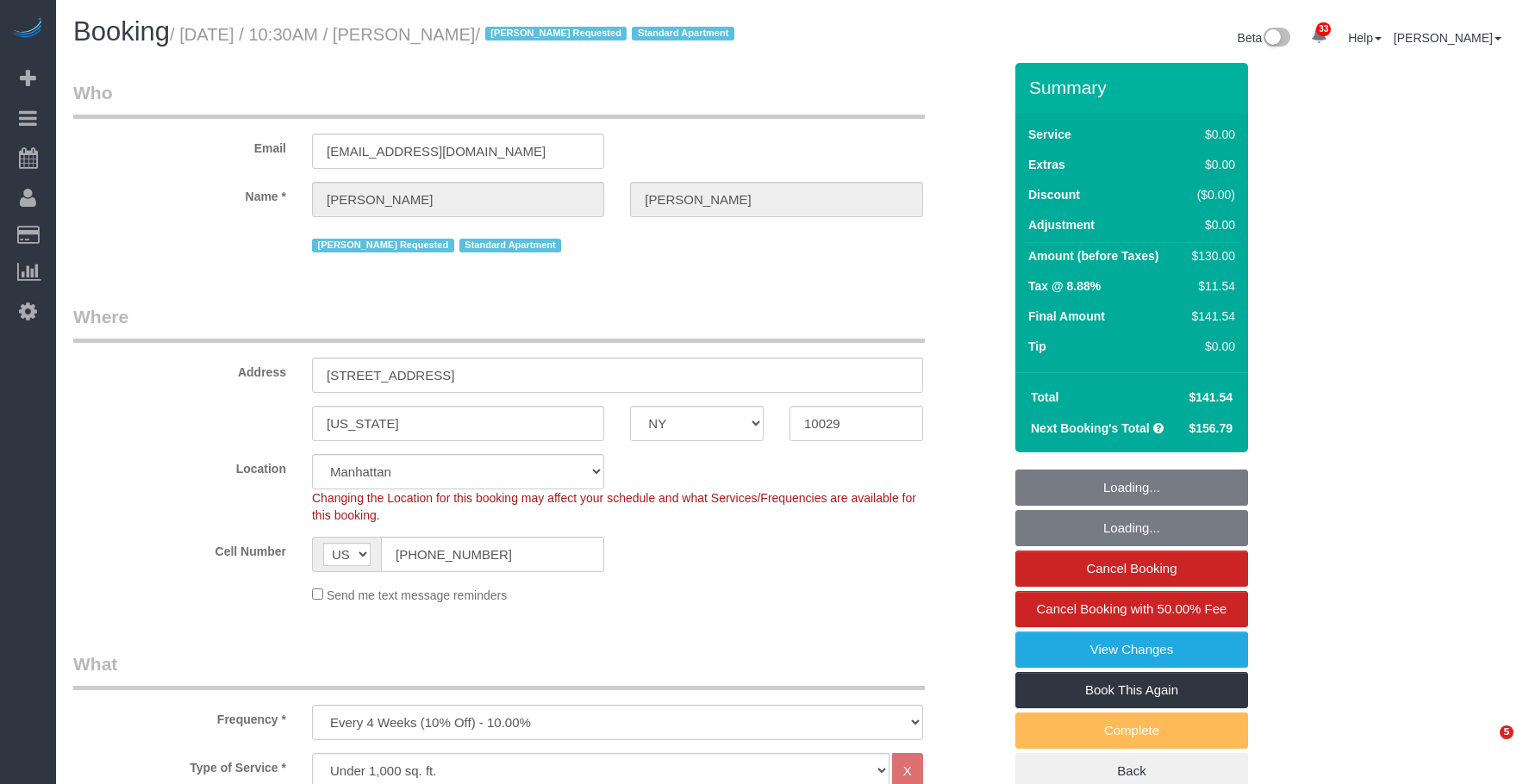
select select "number:5"
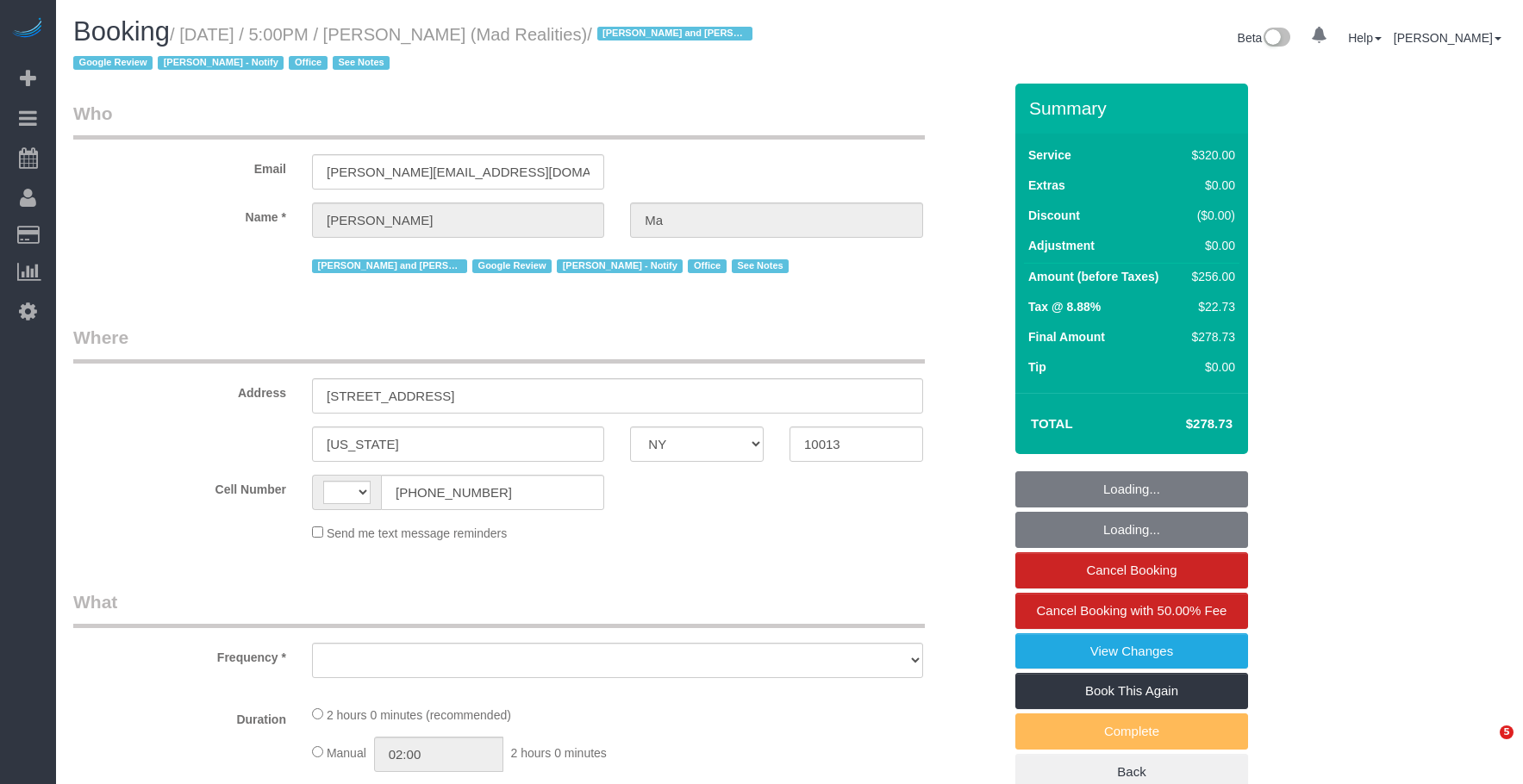
select select "NY"
select select "number:89"
select select "number:90"
select select "number:15"
select select "number:7"
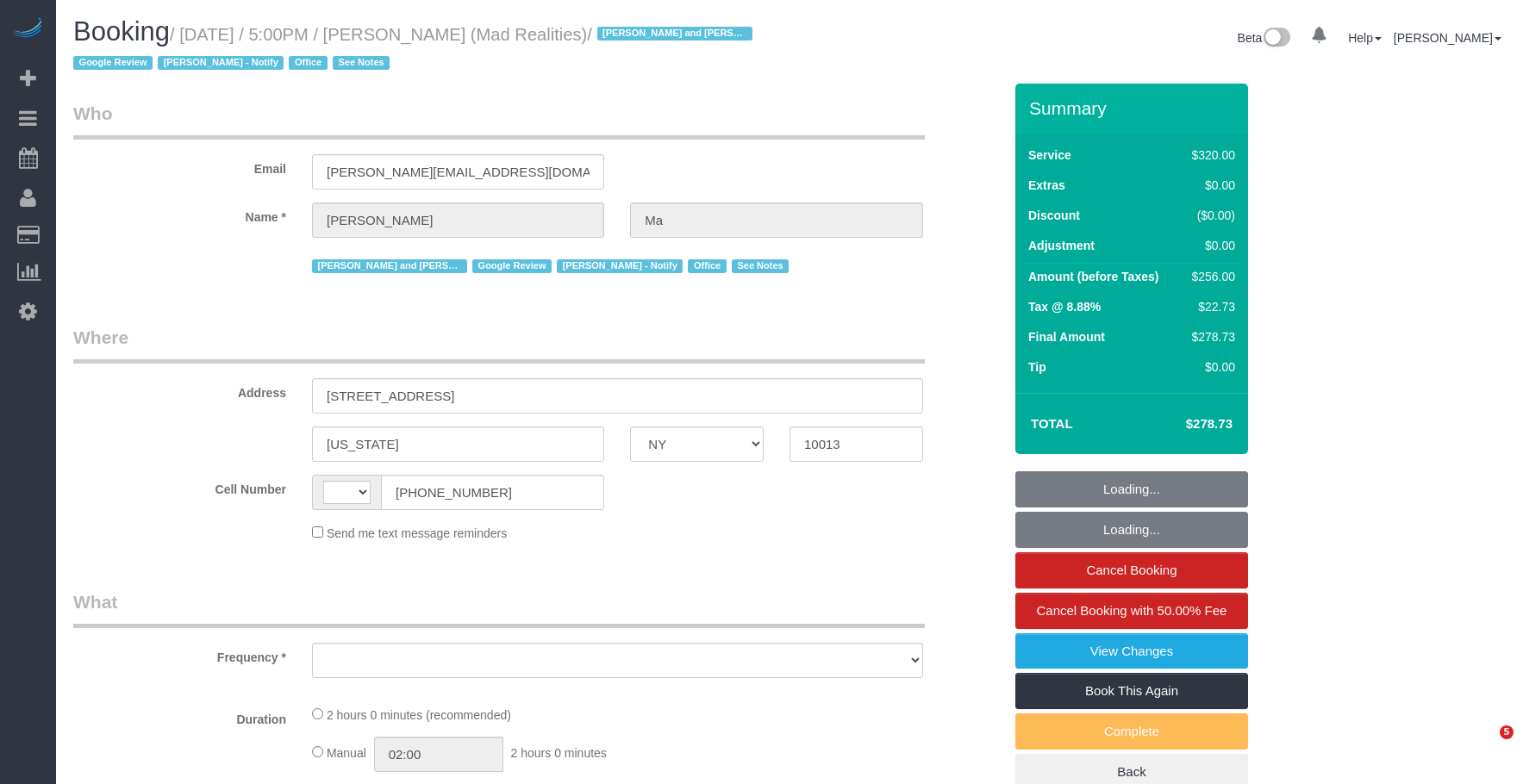
select select "string:US"
select select "object:1068"
select select "string:stripe-pm_1PsB1j4VGloSiKo7cb06islp"
select select "2"
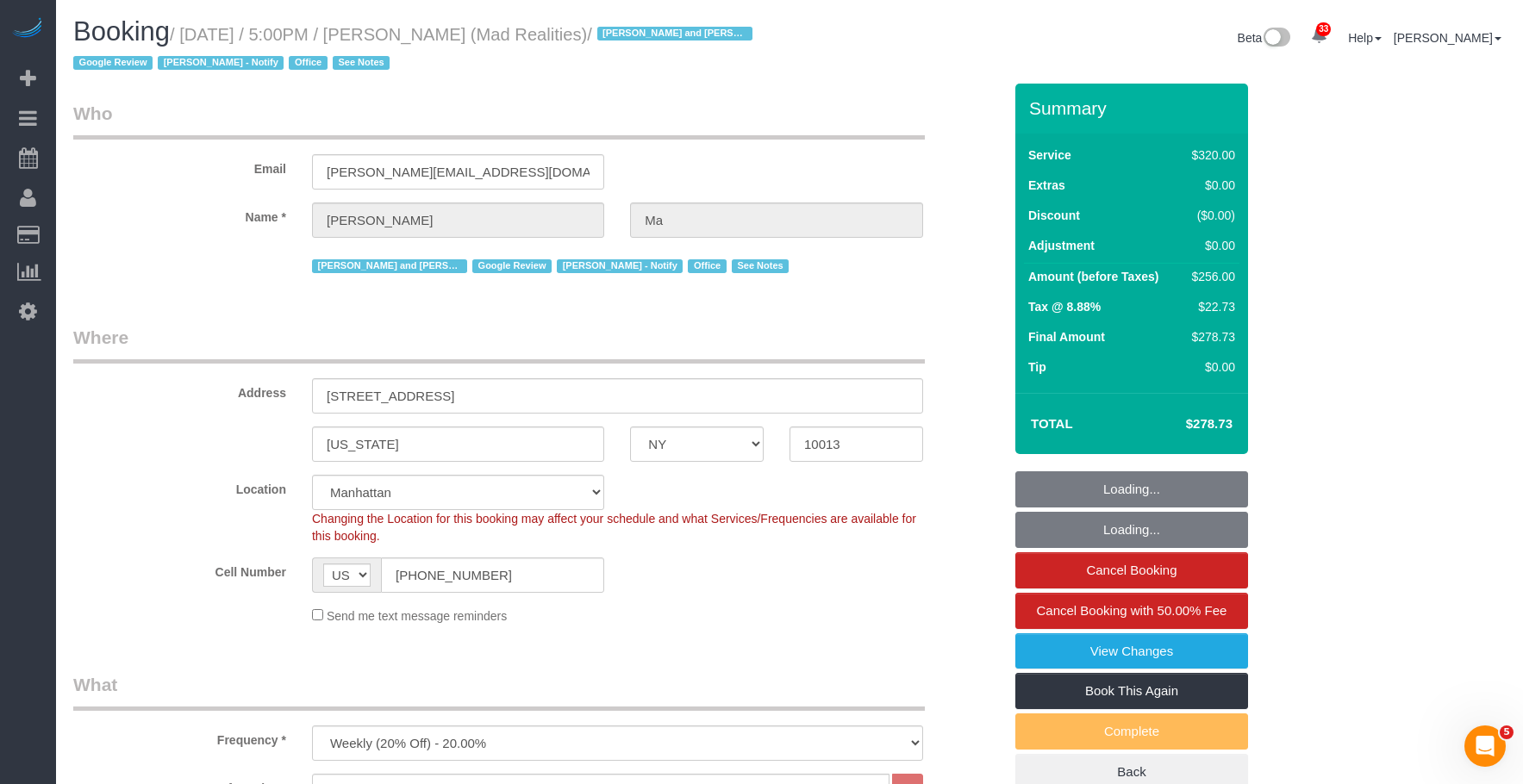
select select "spot1"
select select "object:1464"
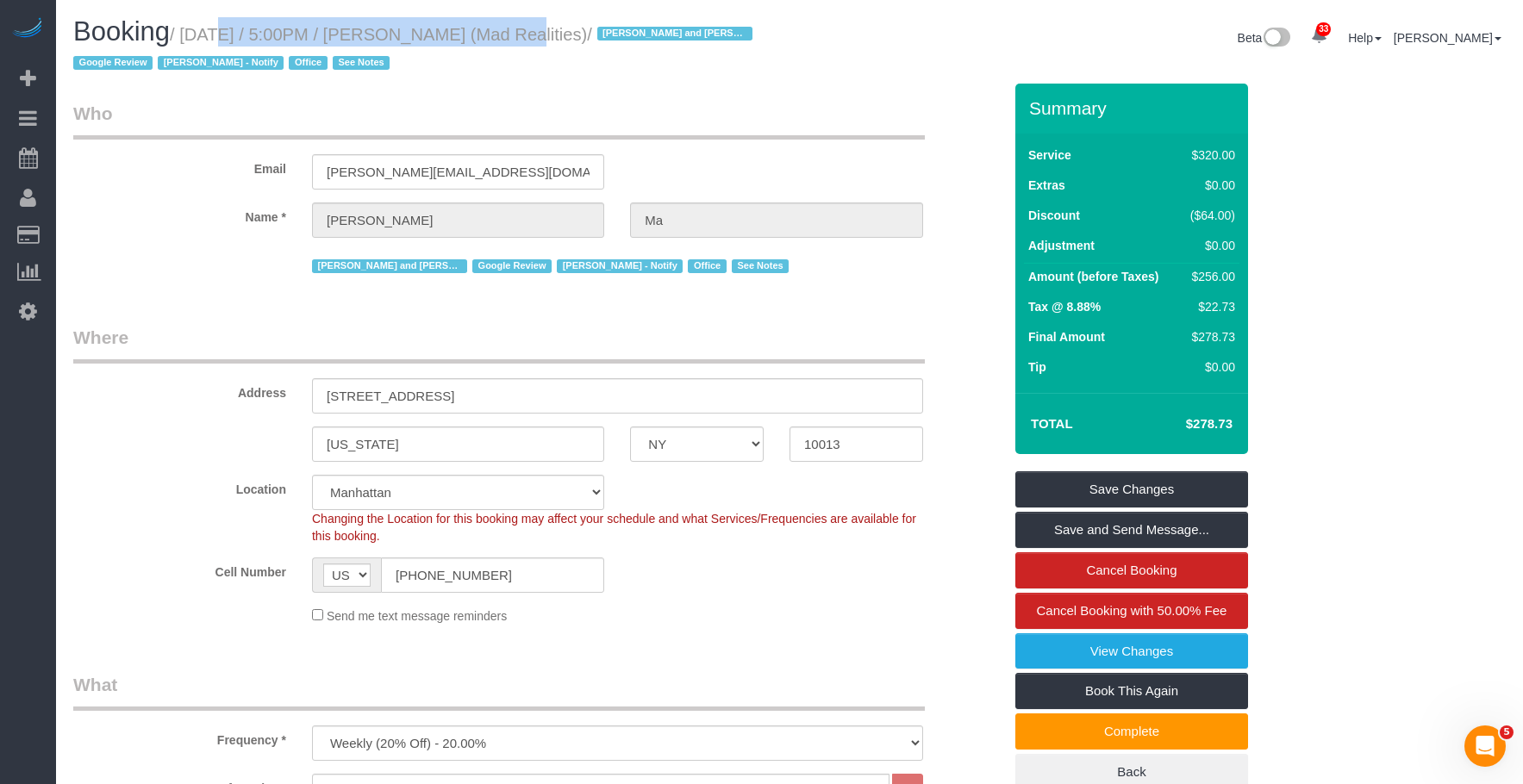
drag, startPoint x: 204, startPoint y: 32, endPoint x: 1128, endPoint y: 242, distance: 947.6
click at [475, 32] on small "/ October 03, 2025 / 5:00PM / Alice Ma (Mad Realities) / Ana Rodriguez and Amid…" at bounding box center [415, 49] width 684 height 48
copy small "October 03, 2025 / 5:00PM / Alice Ma"
click at [259, 26] on small "/ October 03, 2025 / 5:00PM / Alice Ma (Mad Realities) / Ana Rodriguez and Amid…" at bounding box center [415, 49] width 684 height 48
drag, startPoint x: 189, startPoint y: 33, endPoint x: 690, endPoint y: 88, distance: 504.0
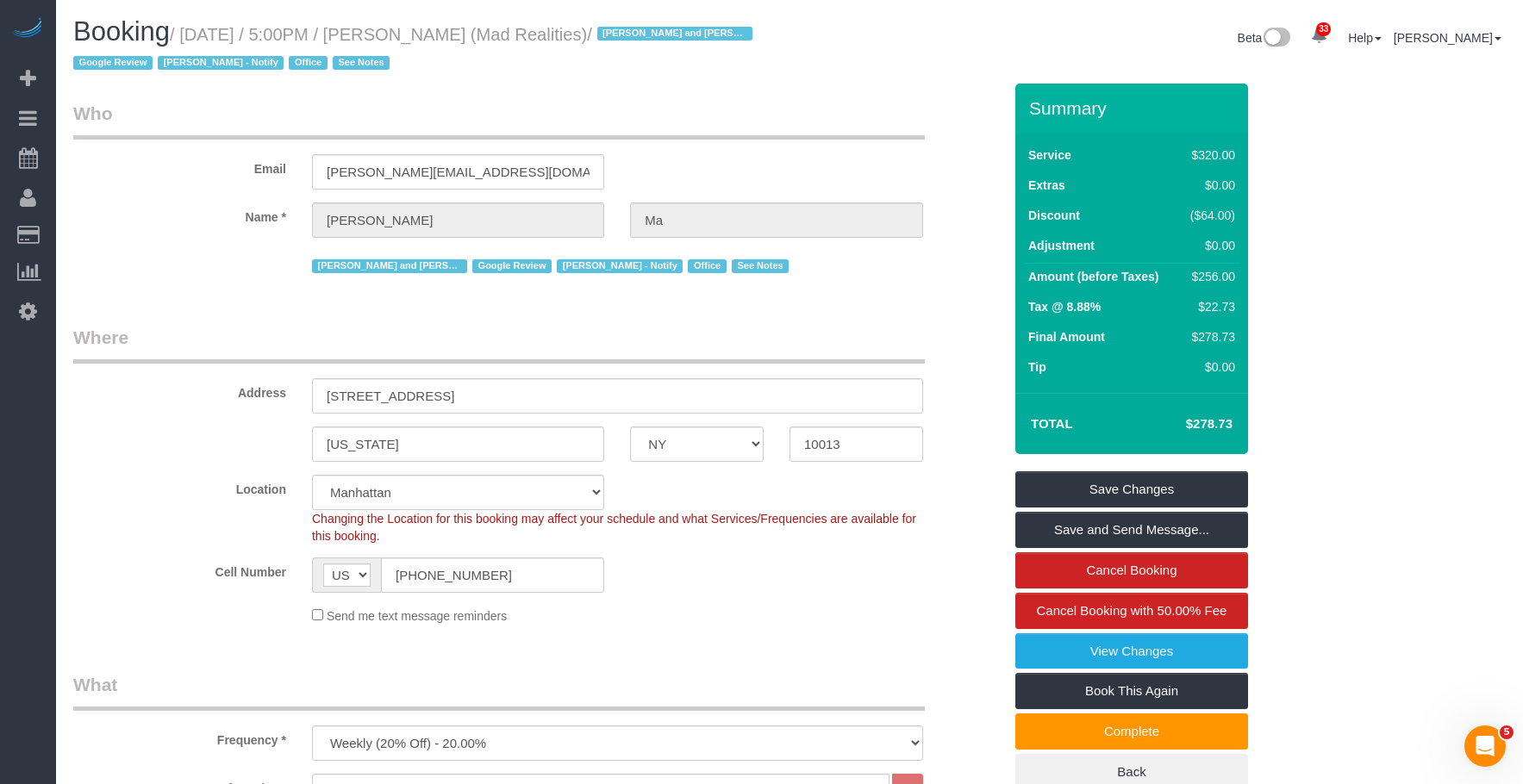
click at [597, 34] on small "/ October 03, 2025 / 5:00PM / Alice Ma (Mad Realities) / Ana Rodriguez and Amid…" at bounding box center [415, 49] width 684 height 48
copy small "October 03, 2025 / 5:00PM / Alice Ma (Mad Realities)"
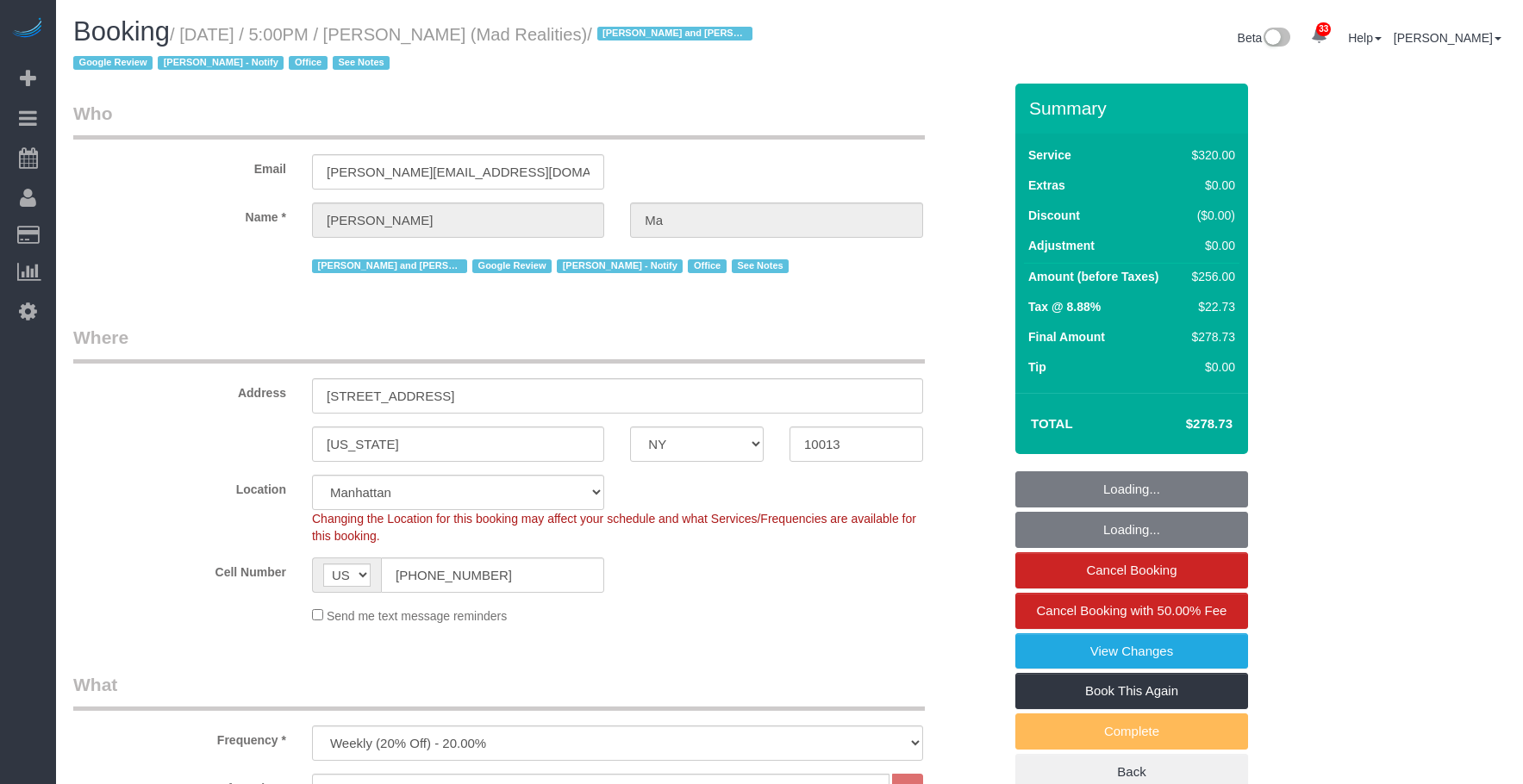
select select "NY"
select select "2"
select select "spot1"
select select "number:89"
select select "number:90"
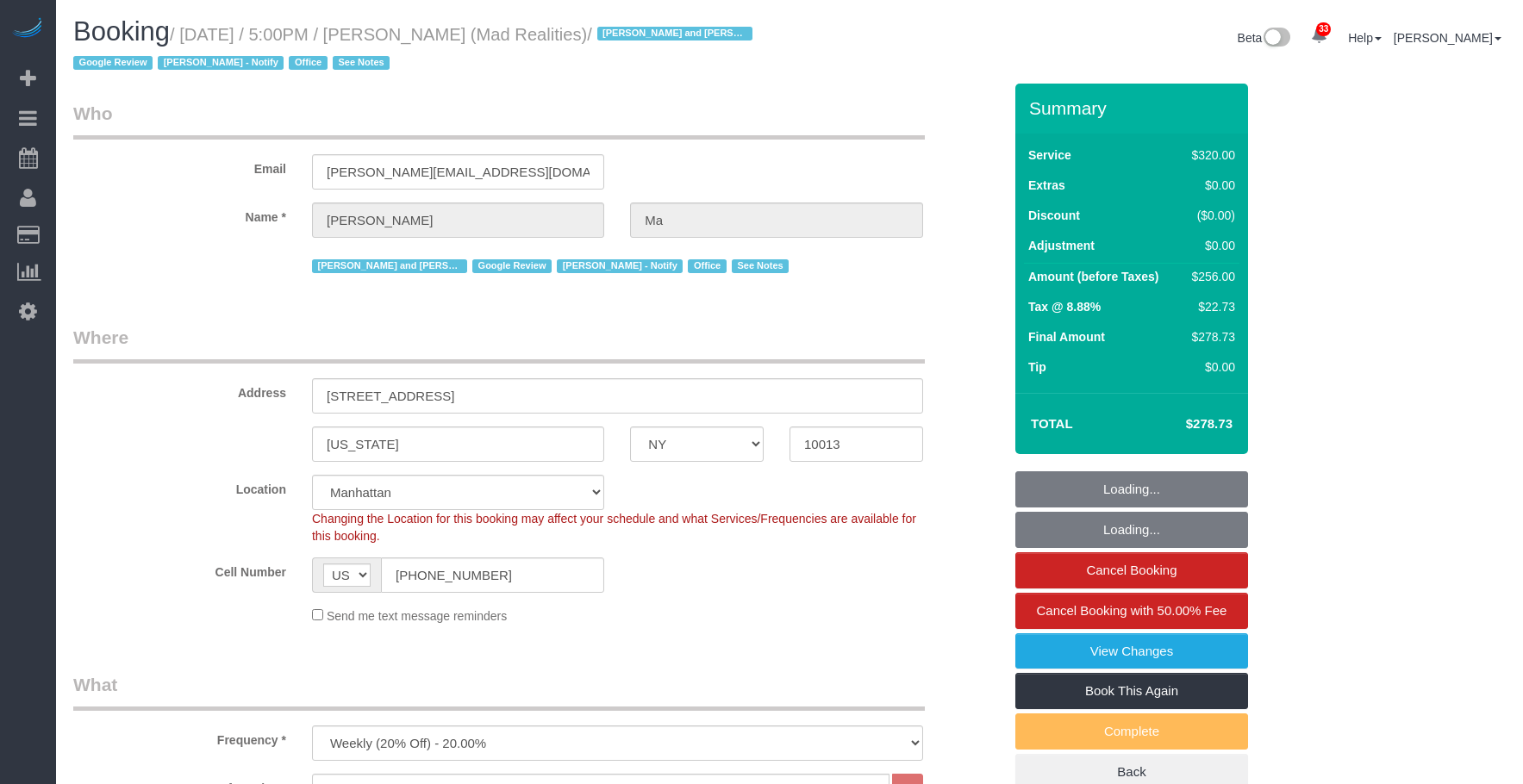
select select "number:15"
select select "number:7"
select select "NY"
select select "2"
select select "spot1"
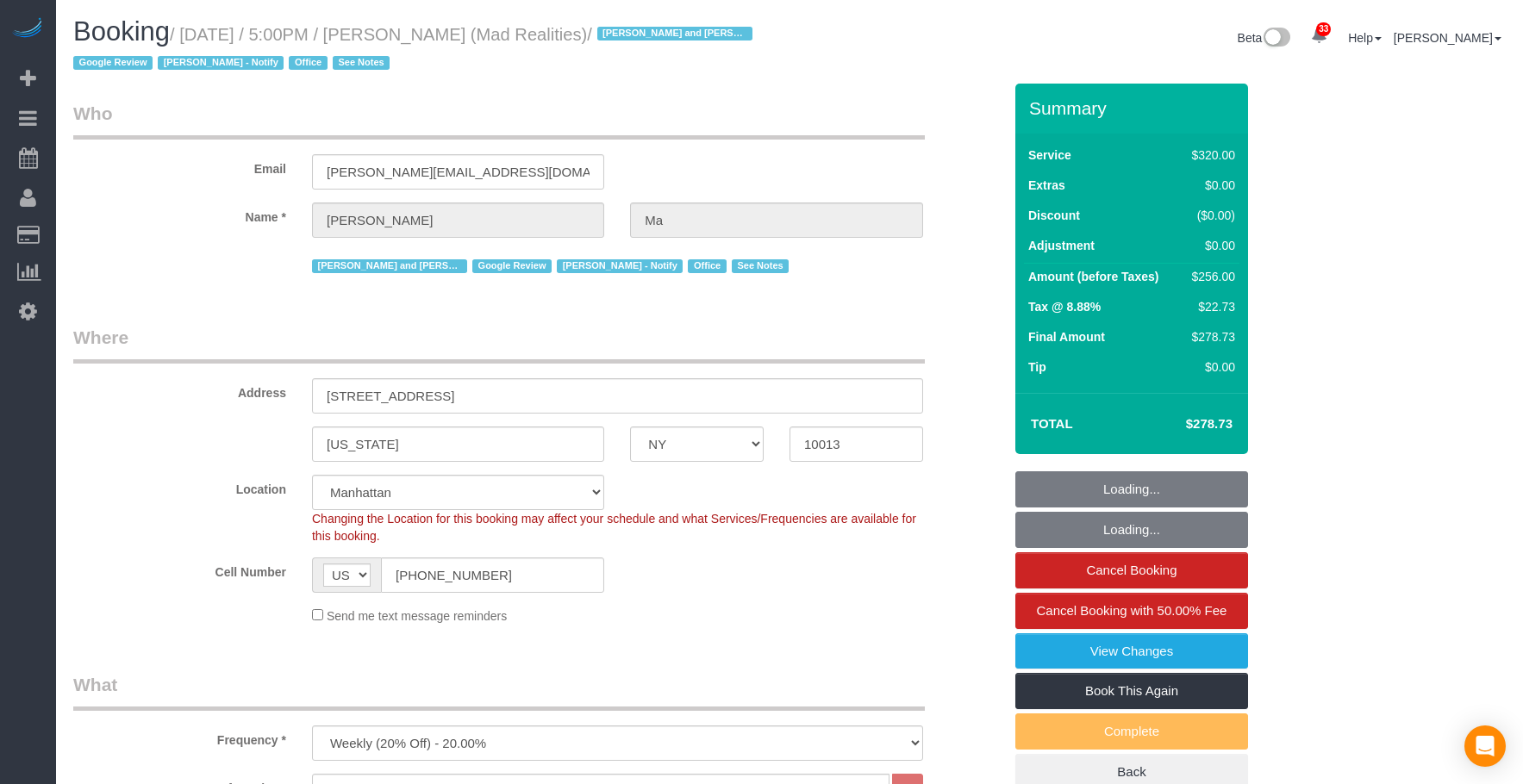
select select "number:89"
select select "number:90"
select select "number:15"
select select "number:7"
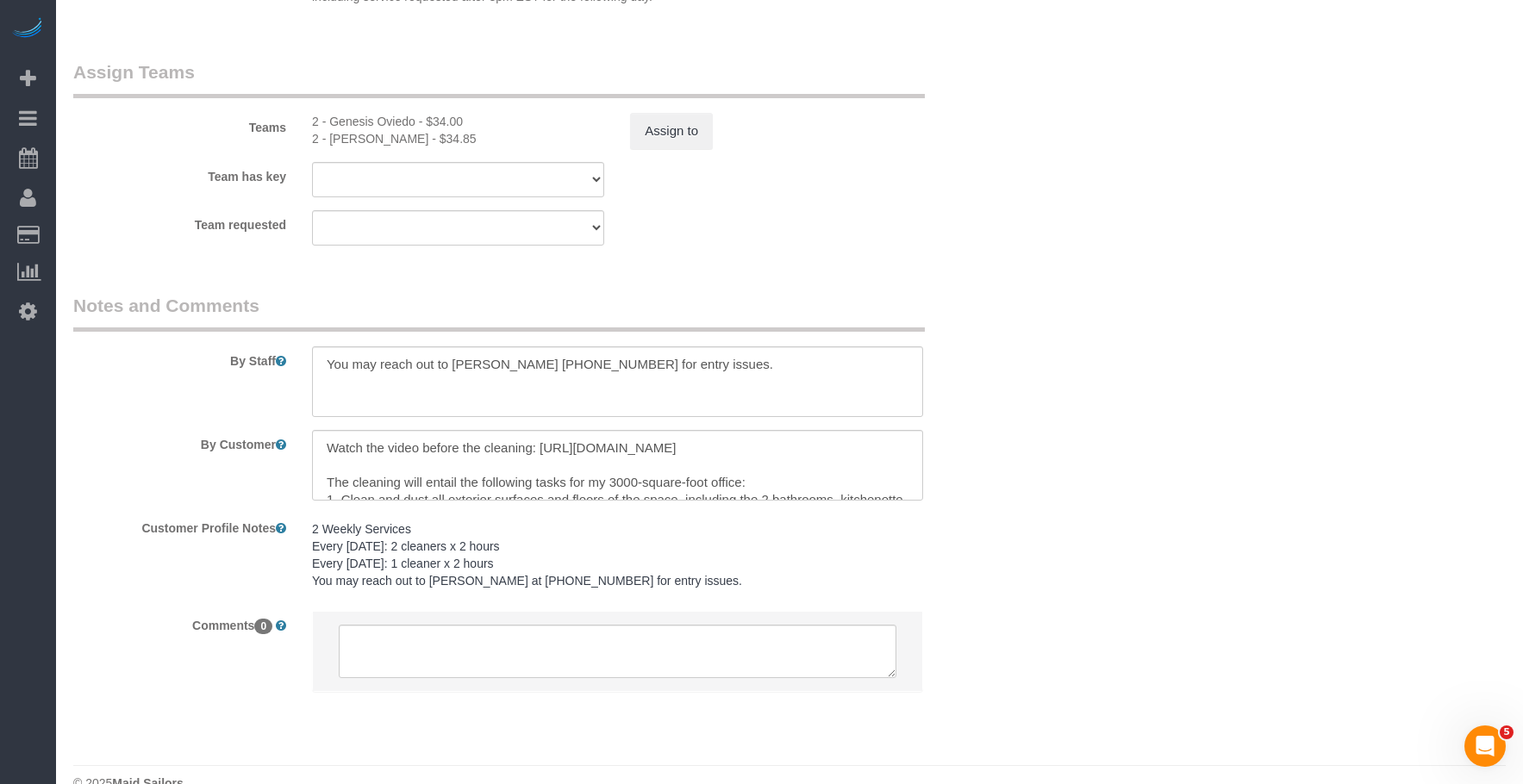
scroll to position [1981, 0]
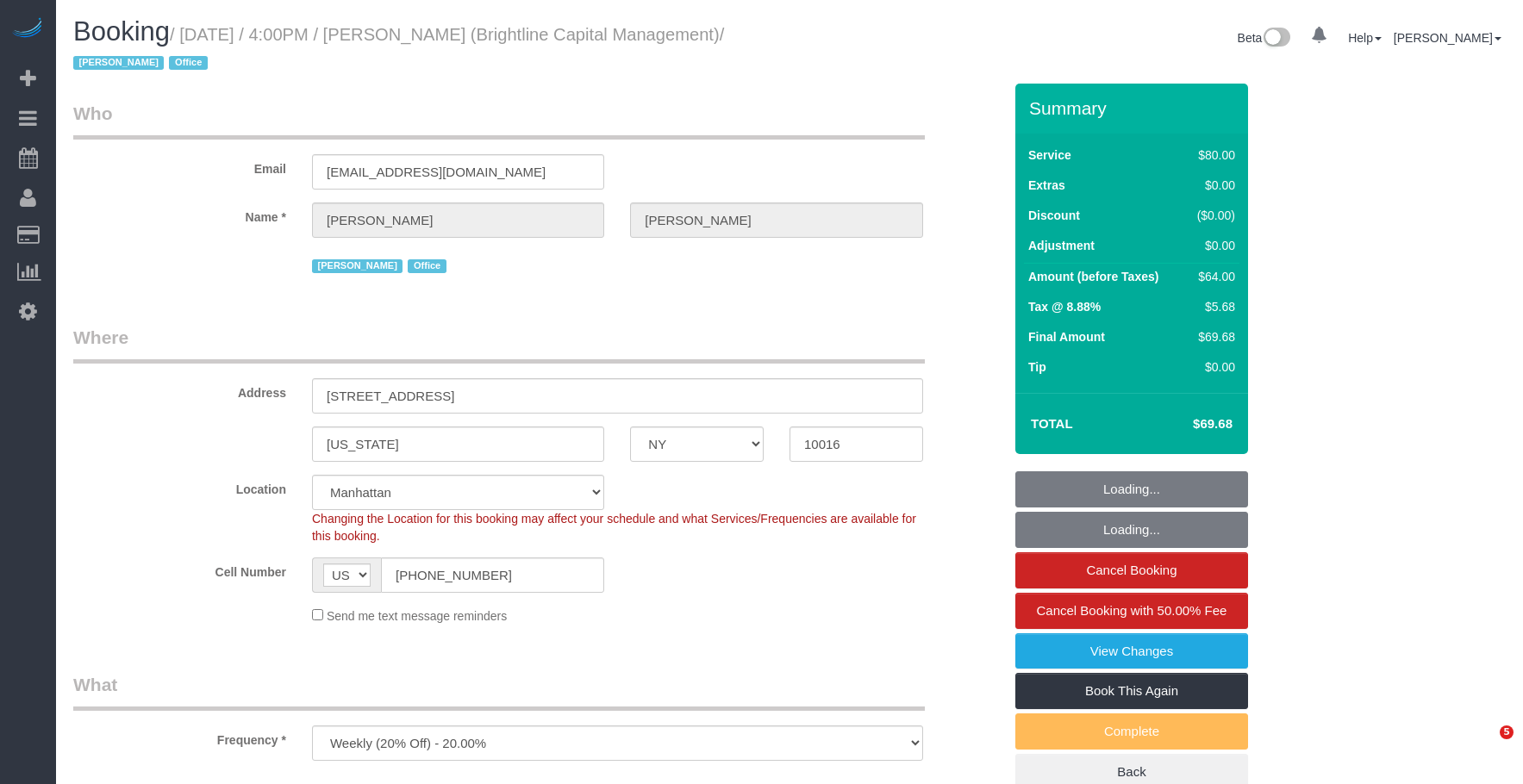
select select "NY"
select select "string:stripe-pm_1QrNtx4VGloSiKo7JRyNQS5o"
select select "number:89"
select select "number:90"
select select "number:15"
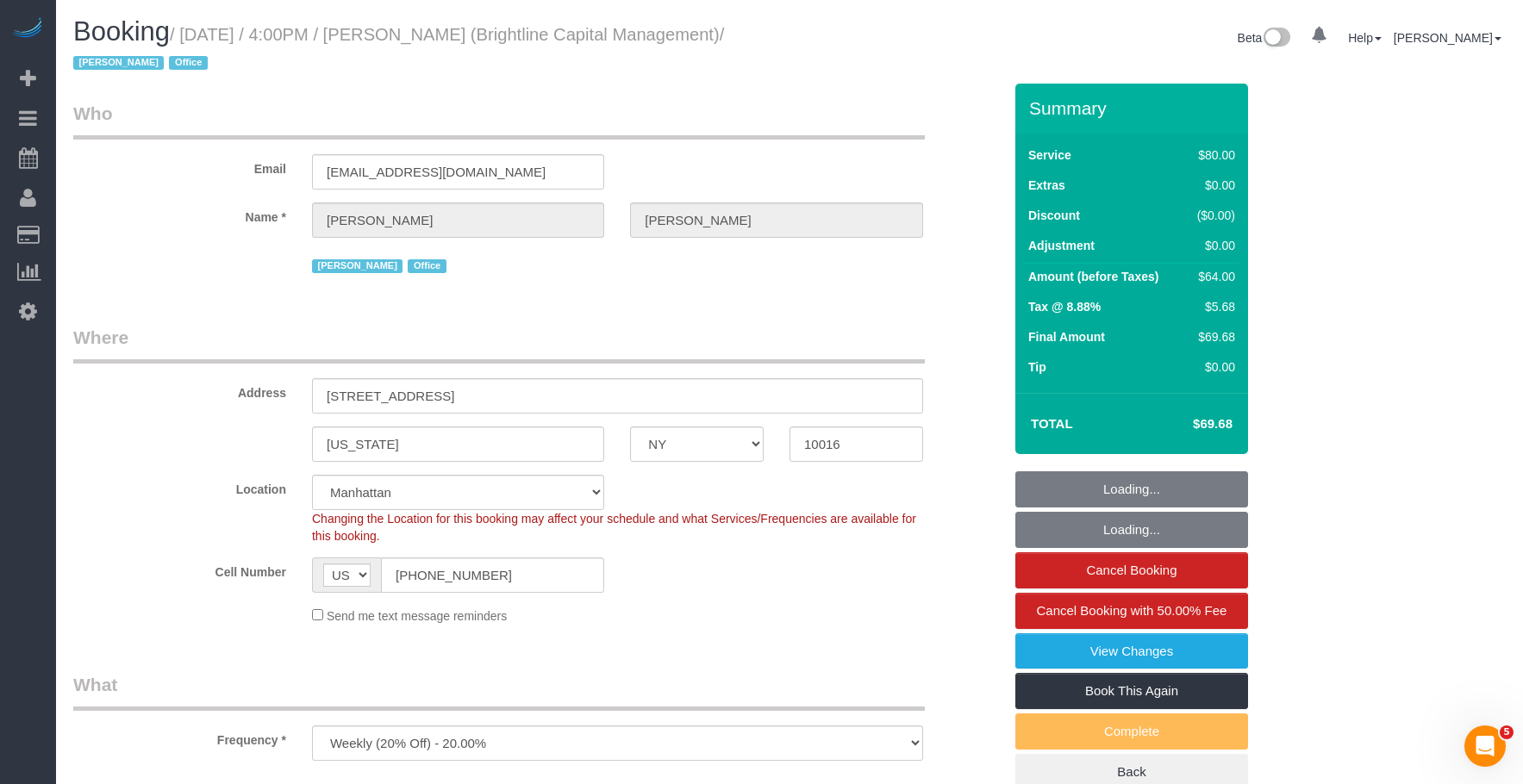
select select "number:7"
select select "object:978"
select select "spot1"
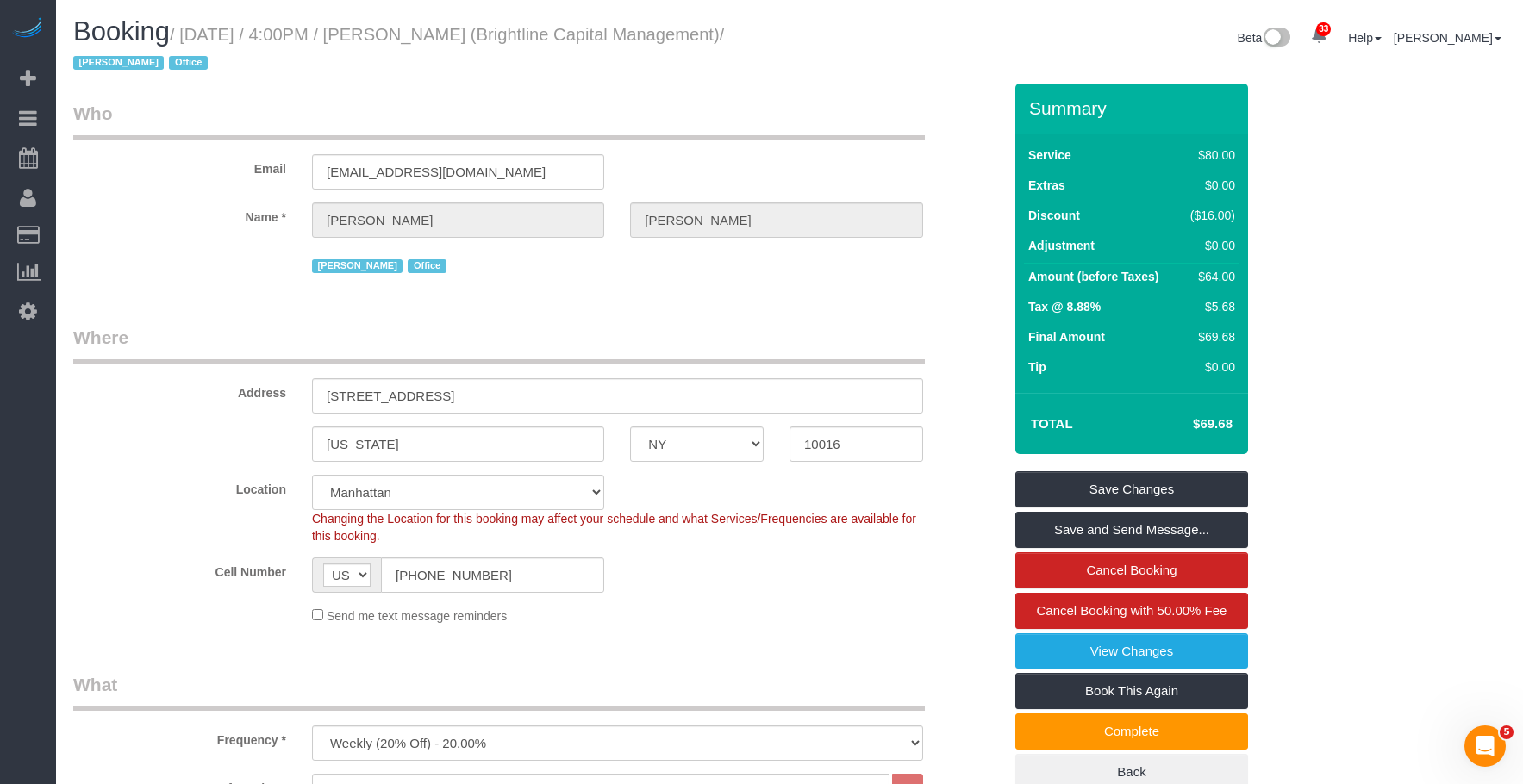
click at [557, 356] on legend "Where" at bounding box center [499, 344] width 852 height 39
click at [1098, 562] on link "Cancel Booking" at bounding box center [1131, 569] width 233 height 36
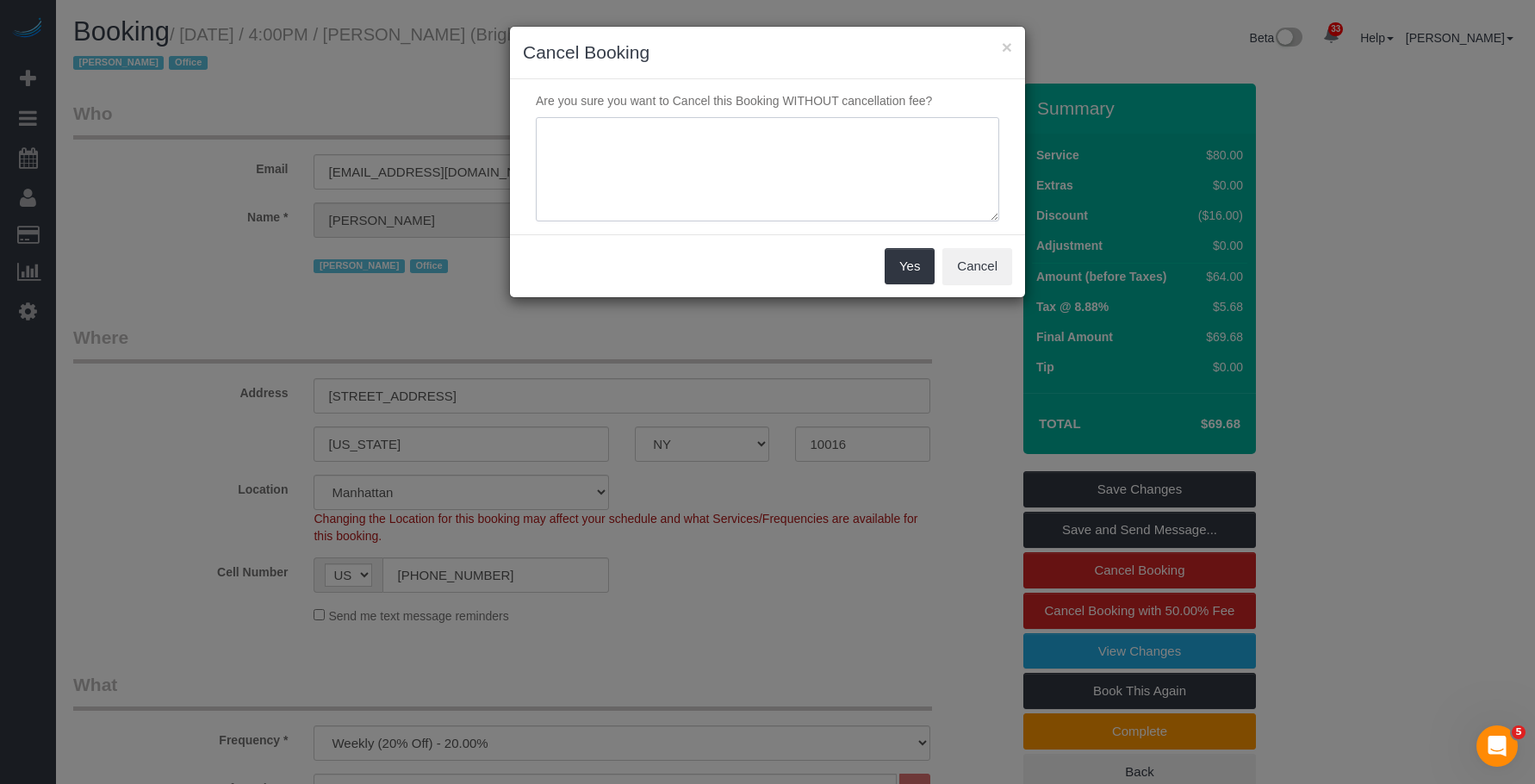
click at [647, 168] on textarea at bounding box center [768, 170] width 463 height 105
drag, startPoint x: 771, startPoint y: 139, endPoint x: 443, endPoint y: 81, distance: 333.1
click at [385, 77] on div "× Cancel Booking Are you sure you want to Cancel this Booking WITHOUT cancellat…" at bounding box center [768, 392] width 1535 height 784
type textarea "No service was provided."
click at [923, 269] on button "Yes" at bounding box center [909, 265] width 50 height 36
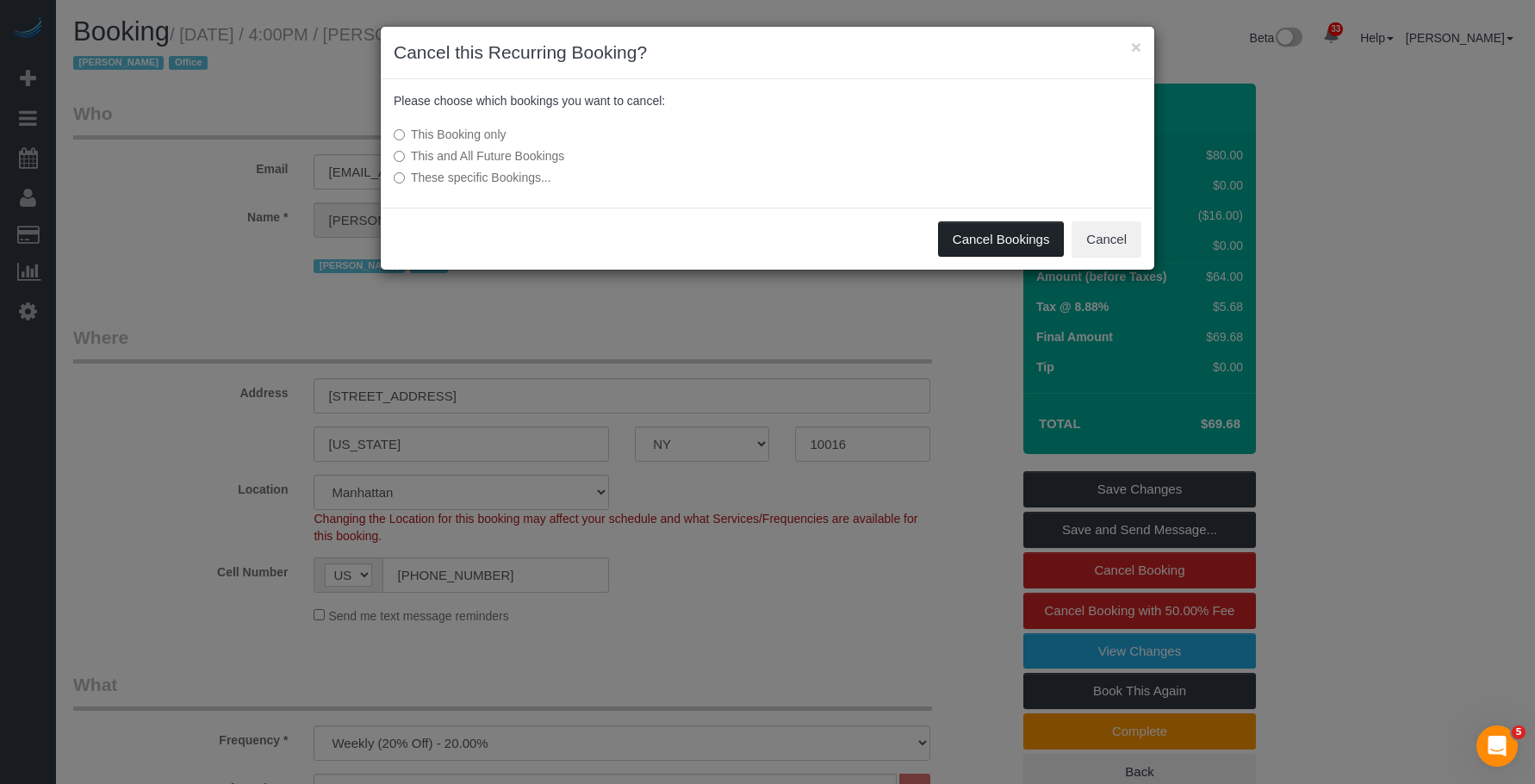
click at [1005, 239] on button "Cancel Bookings" at bounding box center [1001, 239] width 127 height 36
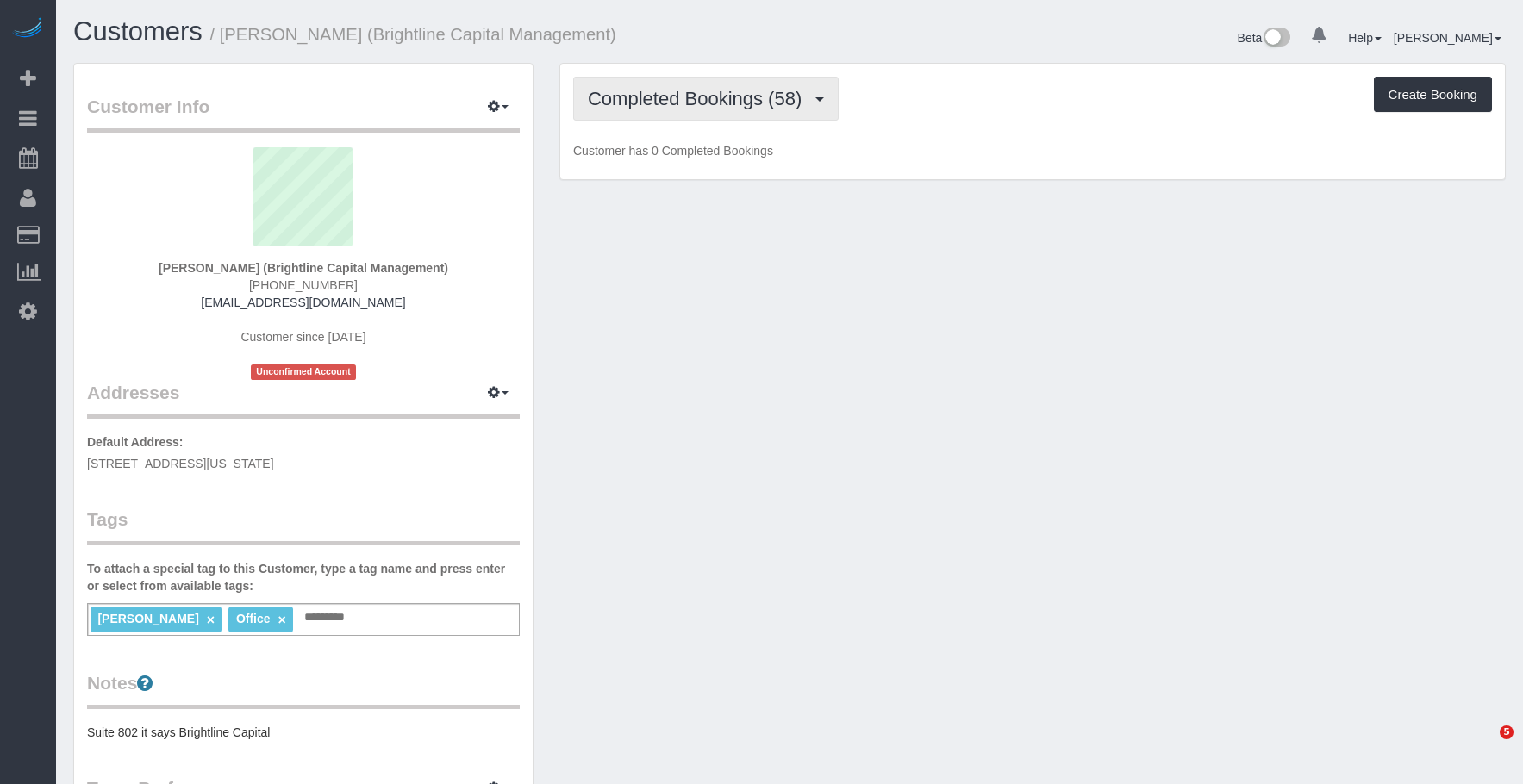
click at [628, 92] on span "Completed Bookings (58)" at bounding box center [699, 98] width 223 height 22
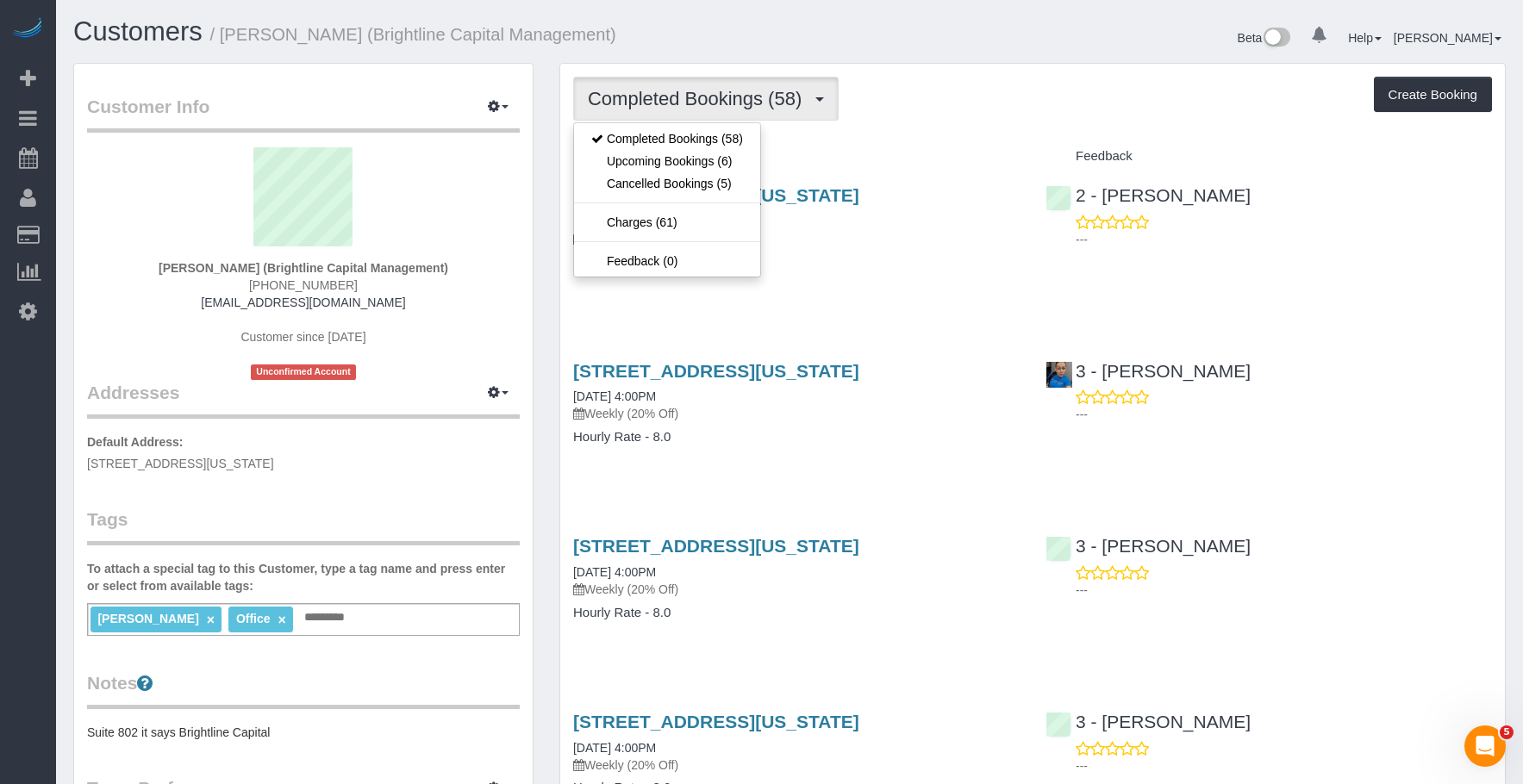
click at [655, 87] on button "Completed Bookings (58)" at bounding box center [705, 99] width 266 height 44
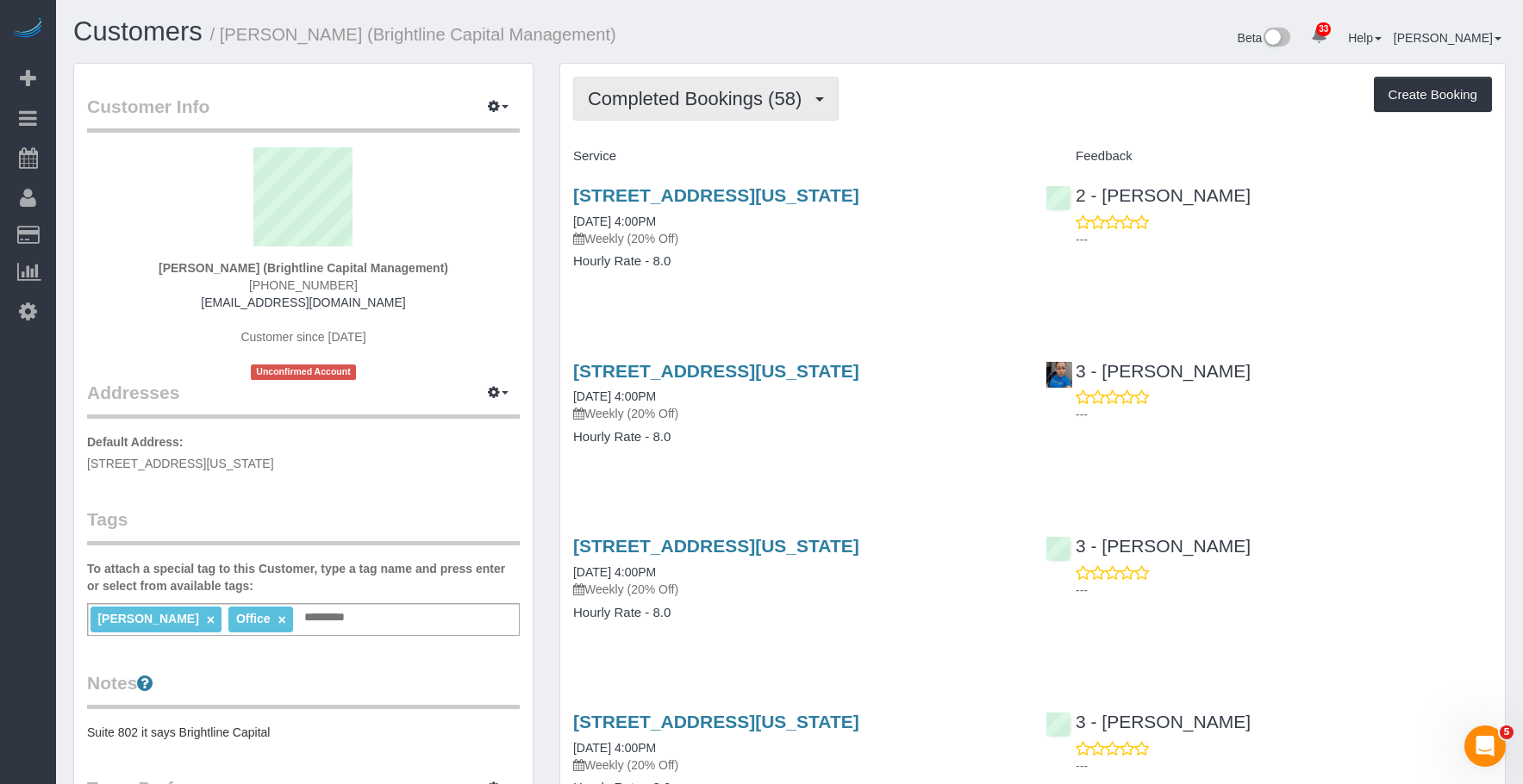
click at [676, 85] on button "Completed Bookings (58)" at bounding box center [705, 99] width 266 height 44
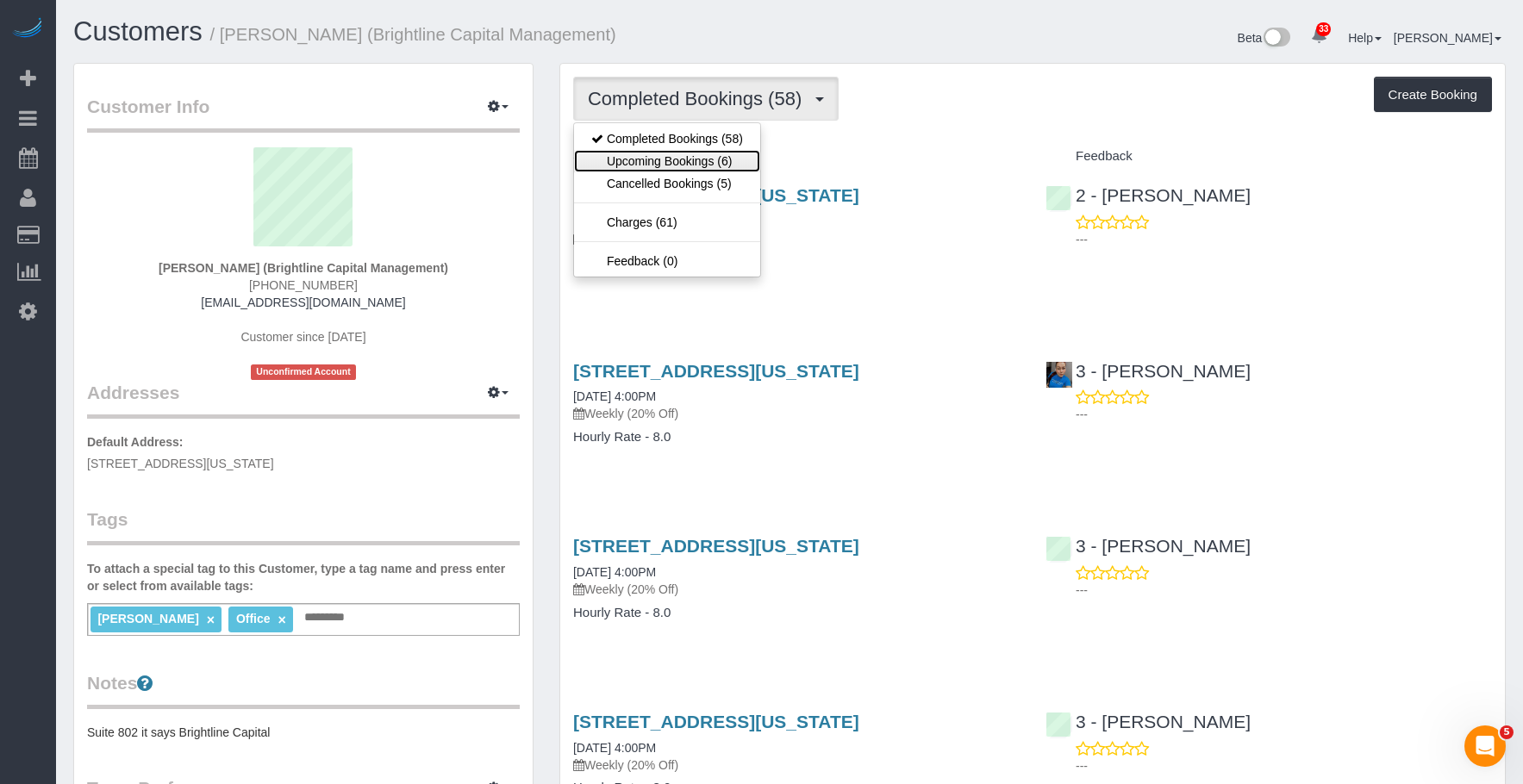
click at [669, 166] on link "Upcoming Bookings (6)" at bounding box center [667, 161] width 186 height 23
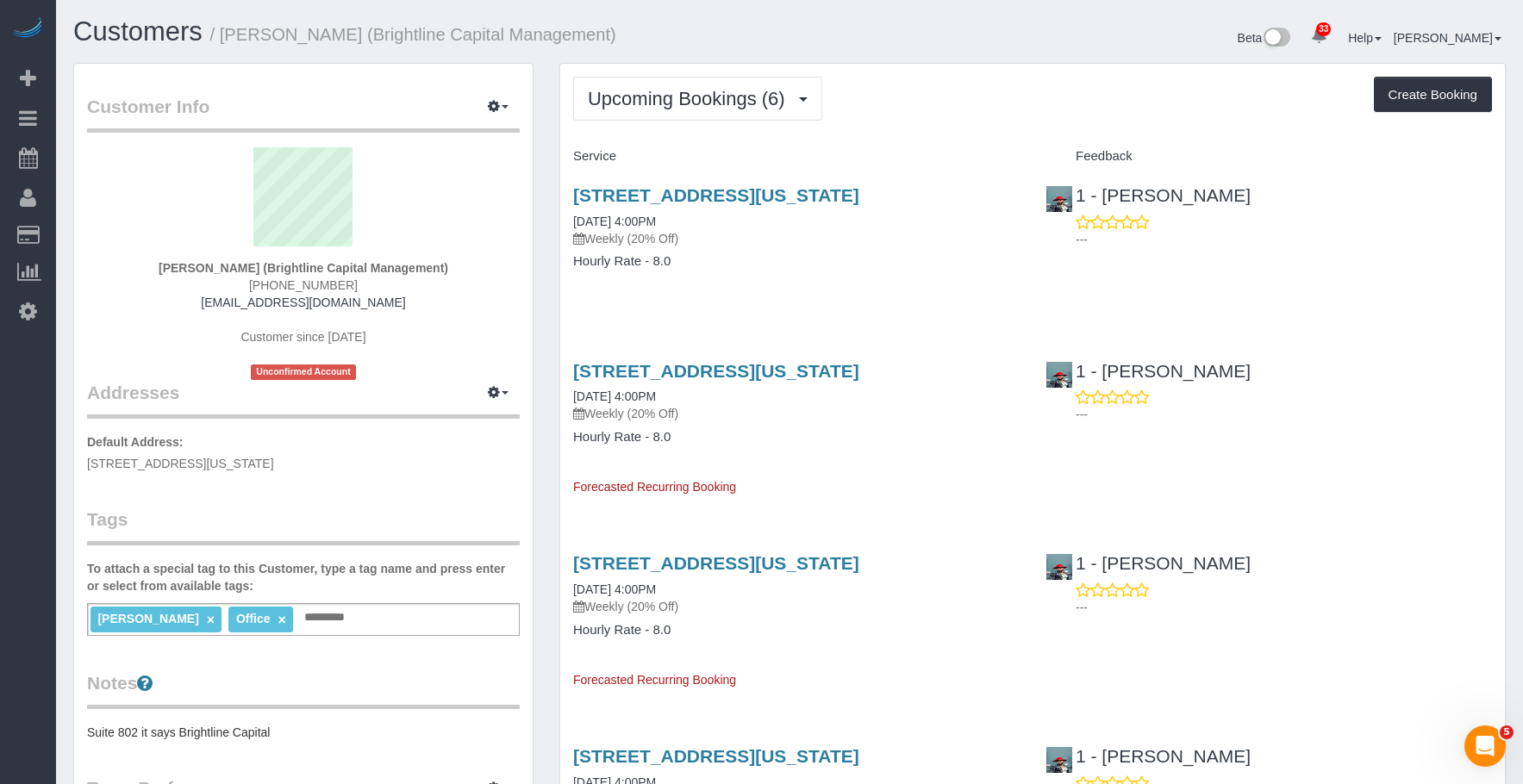
drag, startPoint x: 950, startPoint y: 98, endPoint x: 995, endPoint y: 67, distance: 54.6
click at [950, 98] on div "Upcoming Bookings (6) Completed Bookings (58) Upcoming Bookings (6) Cancelled B…" at bounding box center [1032, 99] width 918 height 44
drag, startPoint x: 932, startPoint y: 107, endPoint x: 924, endPoint y: 104, distance: 8.5
click at [932, 107] on div "Upcoming Bookings (6) Completed Bookings (58) Upcoming Bookings (6) Cancelled B…" at bounding box center [1032, 99] width 918 height 44
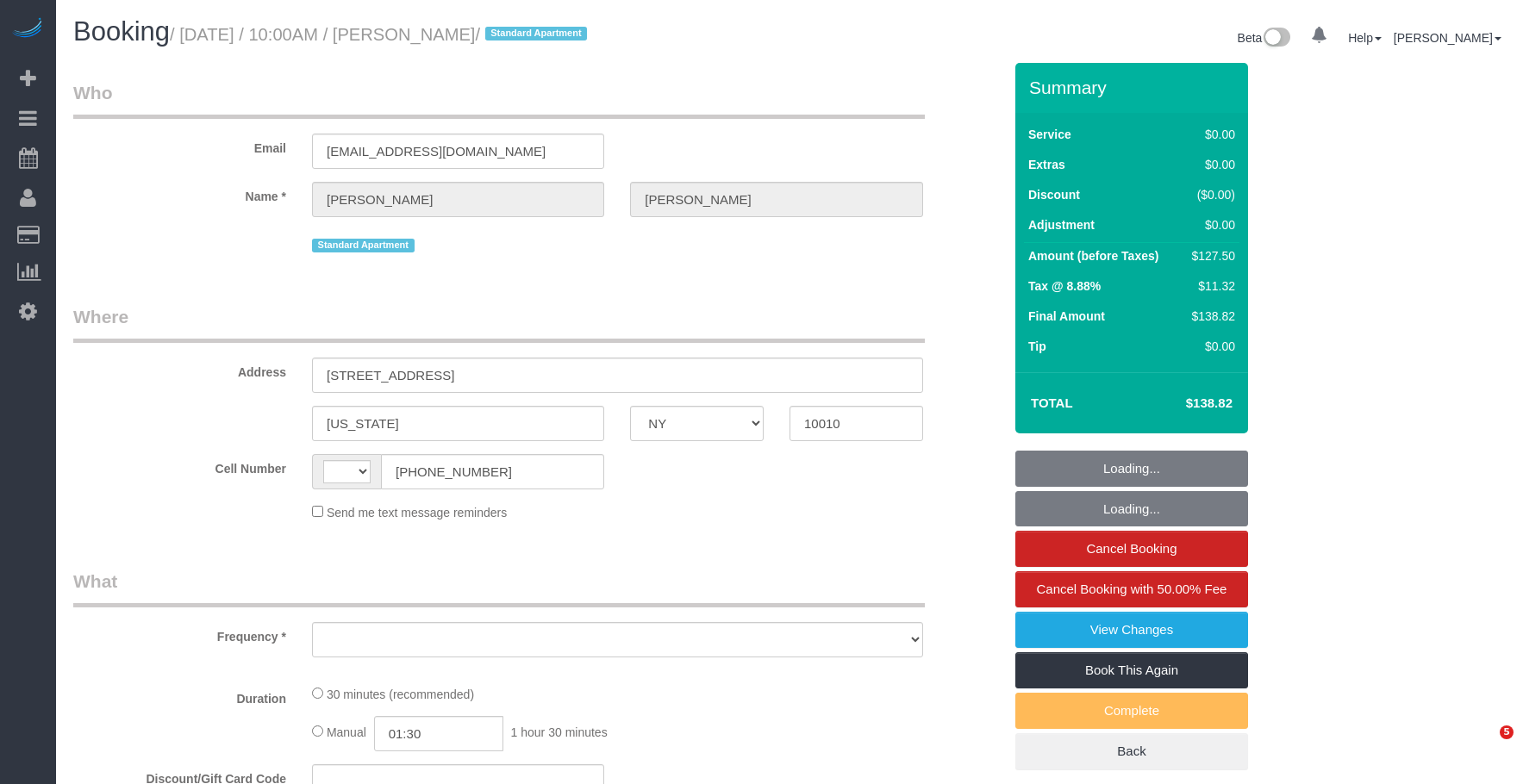
select select "NY"
select select "string:[GEOGRAPHIC_DATA]"
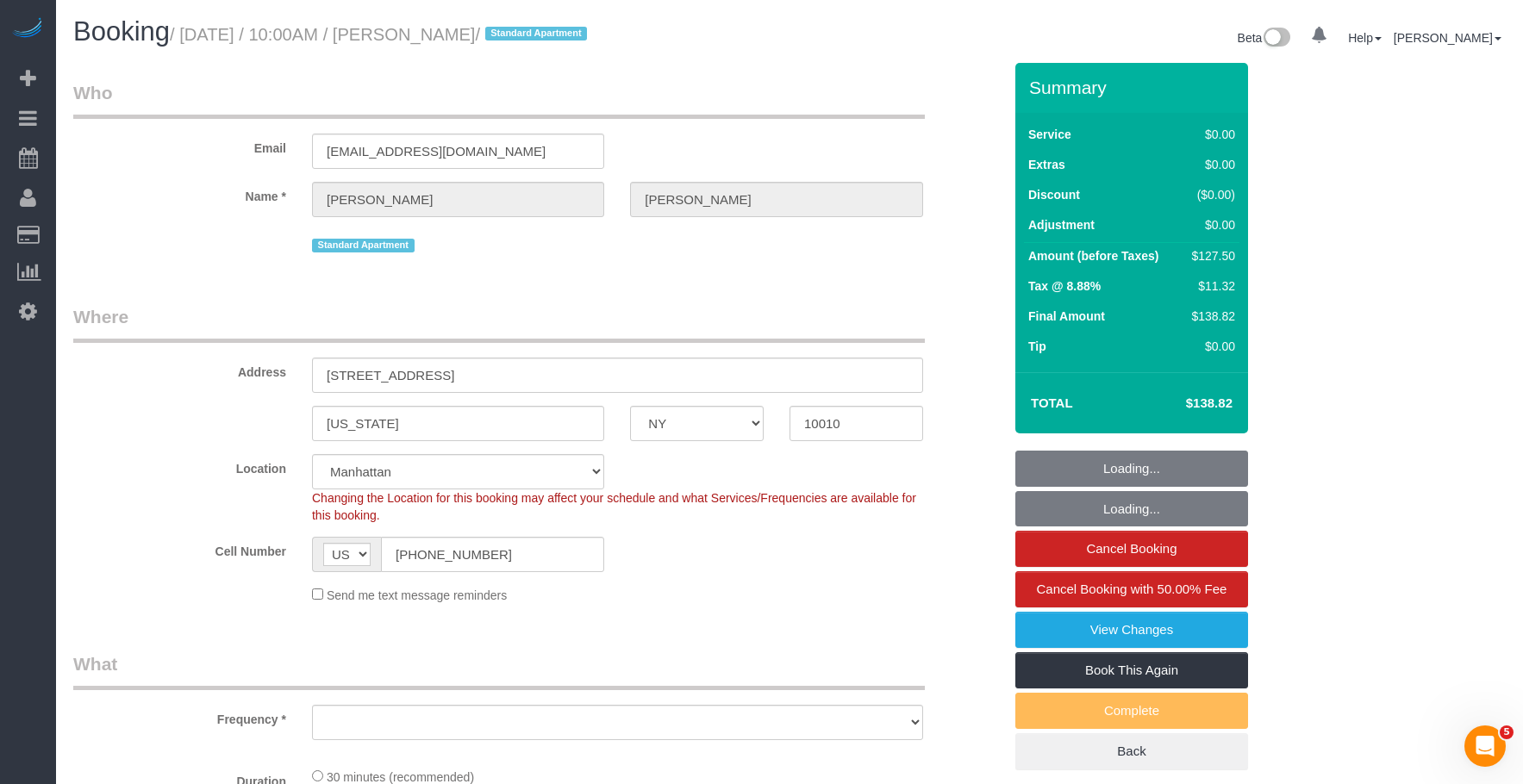
select select "object:924"
select select "string:stripe-pm_1RjrLG4VGloSiKo70pr58rOi"
select select "number:56"
select select "number:73"
select select "number:15"
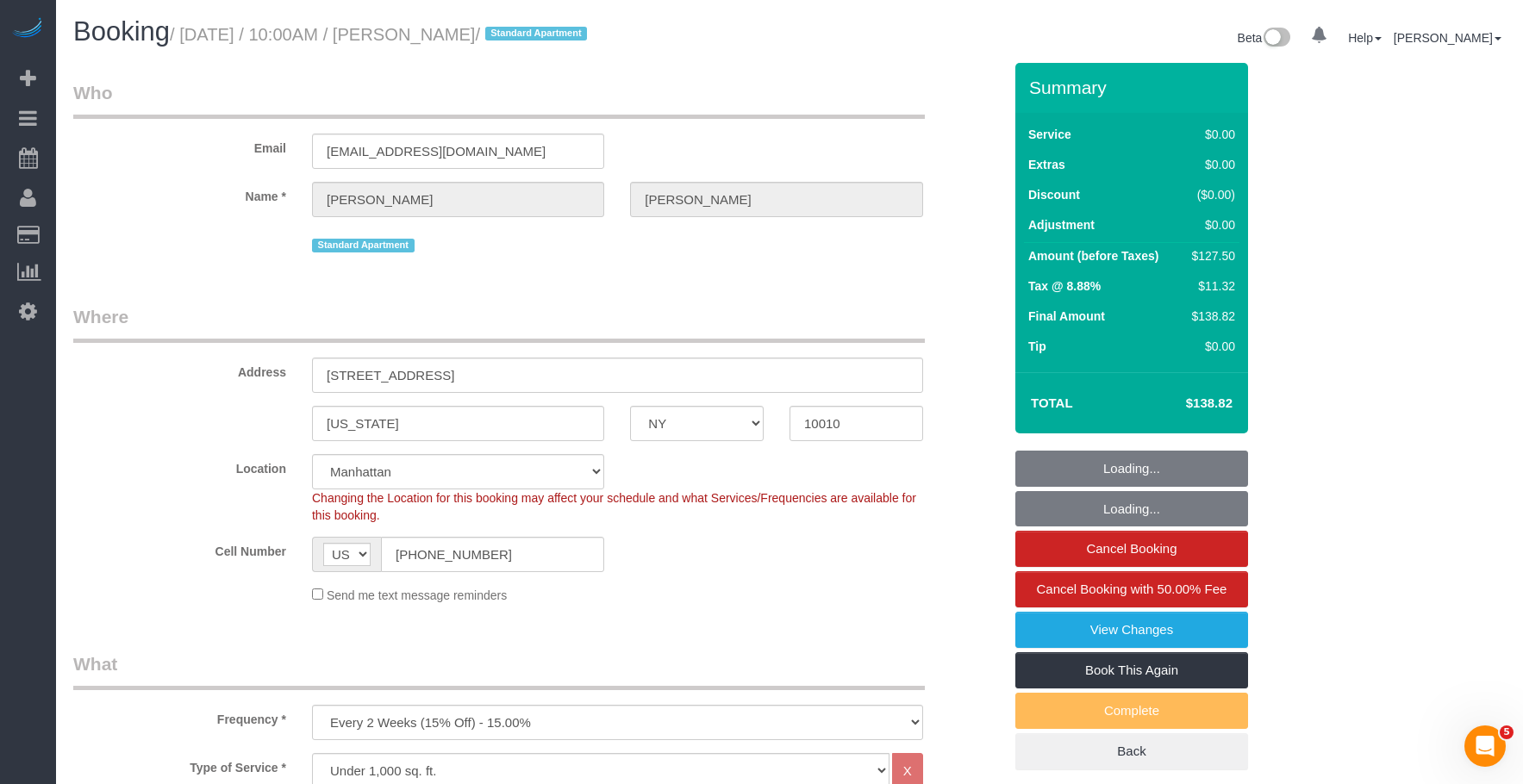
select select "number:5"
select select "object:1078"
select select "spot1"
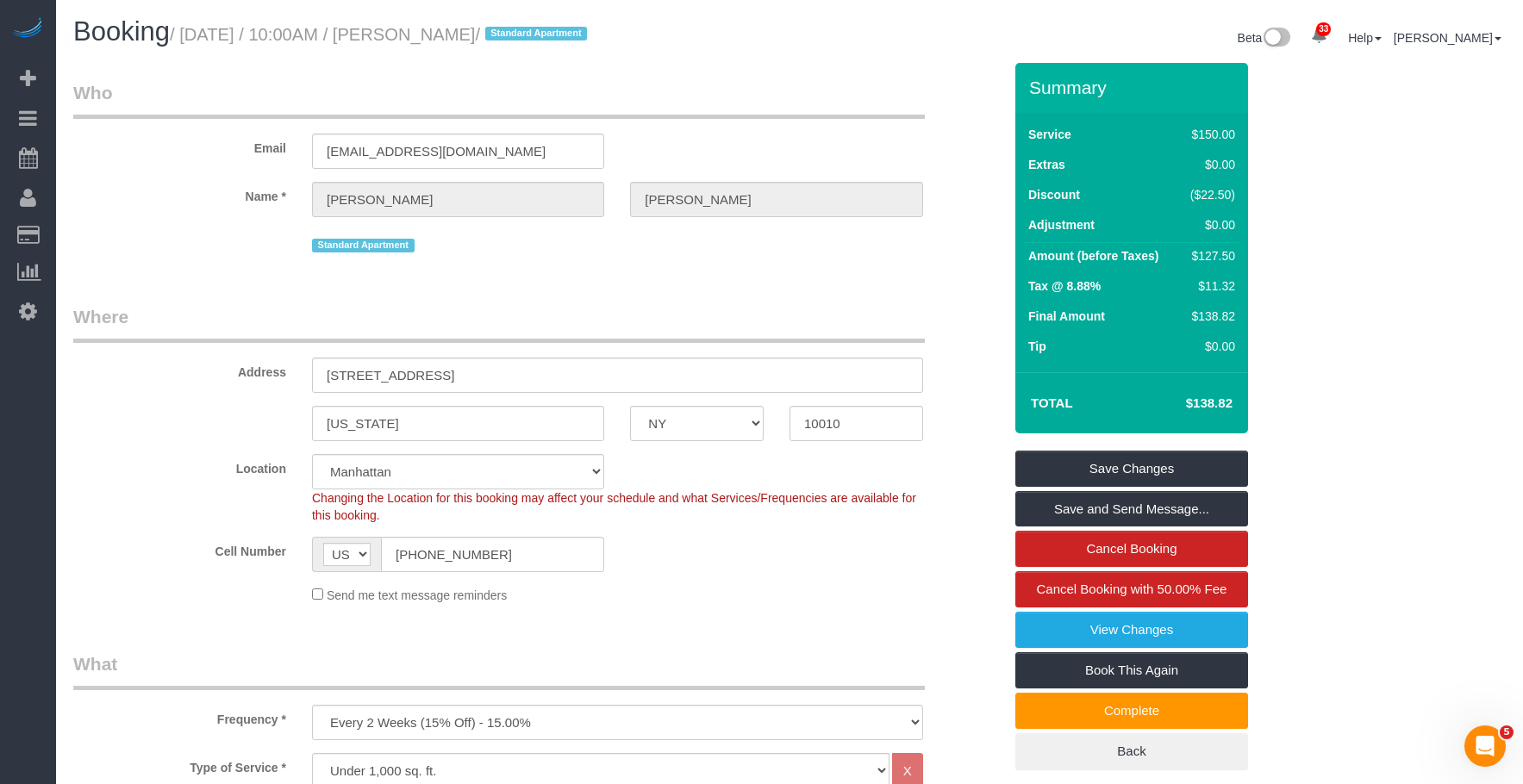
click at [639, 265] on fieldset "Who Email [EMAIL_ADDRESS][DOMAIN_NAME] Name * [PERSON_NAME][GEOGRAPHIC_DATA] St…" at bounding box center [538, 174] width 929 height 189
click at [781, 86] on legend "Who" at bounding box center [499, 99] width 852 height 39
drag, startPoint x: 193, startPoint y: 38, endPoint x: 535, endPoint y: 23, distance: 342.3
click at [535, 23] on h1 "Booking / October 03, 2025 / 10:00AM / Alexis Weakley / Standard Apartment" at bounding box center [425, 32] width 703 height 29
copy small "October 03, 2025 / 10:00AM / Alexis Weakley"
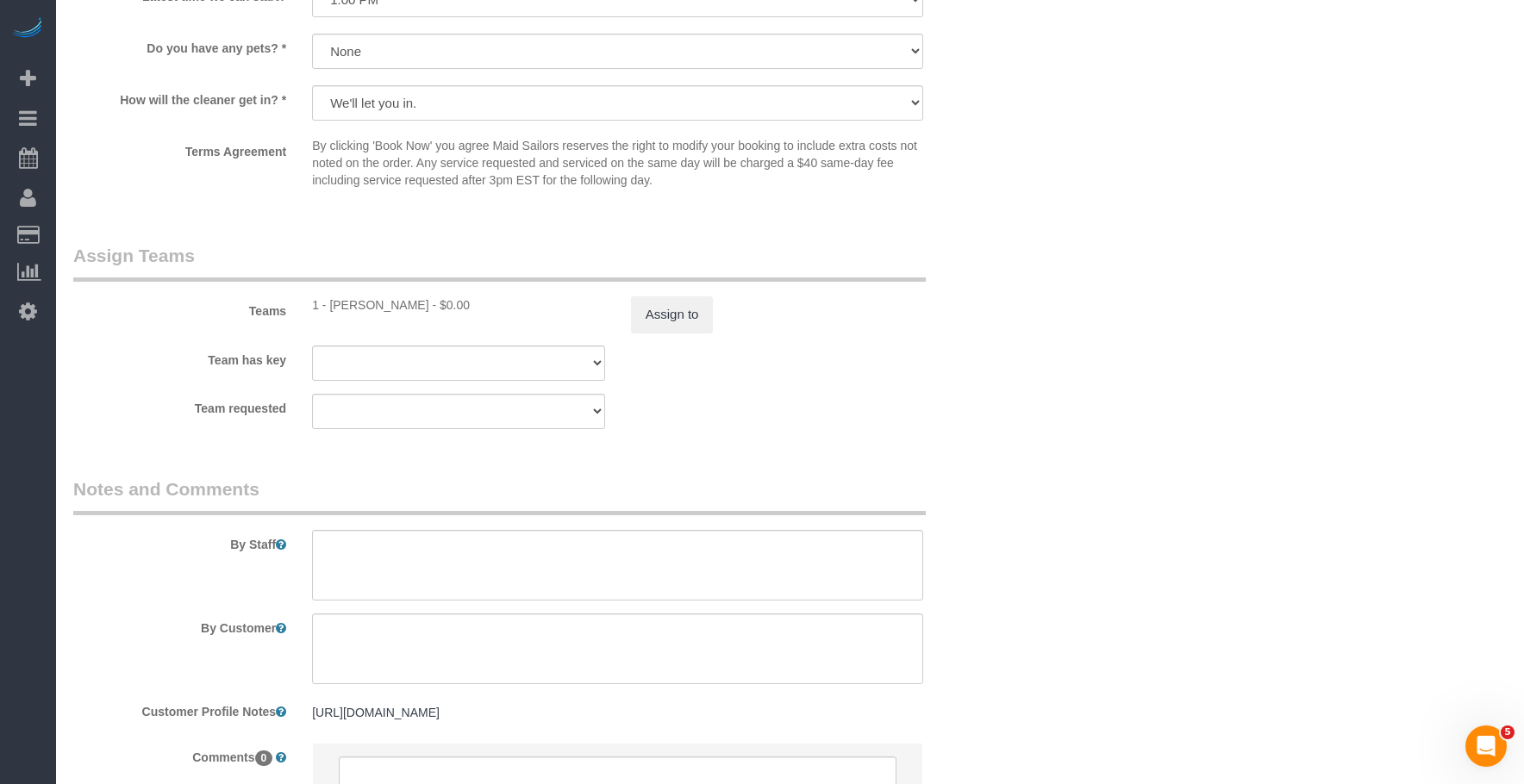
scroll to position [2235, 0]
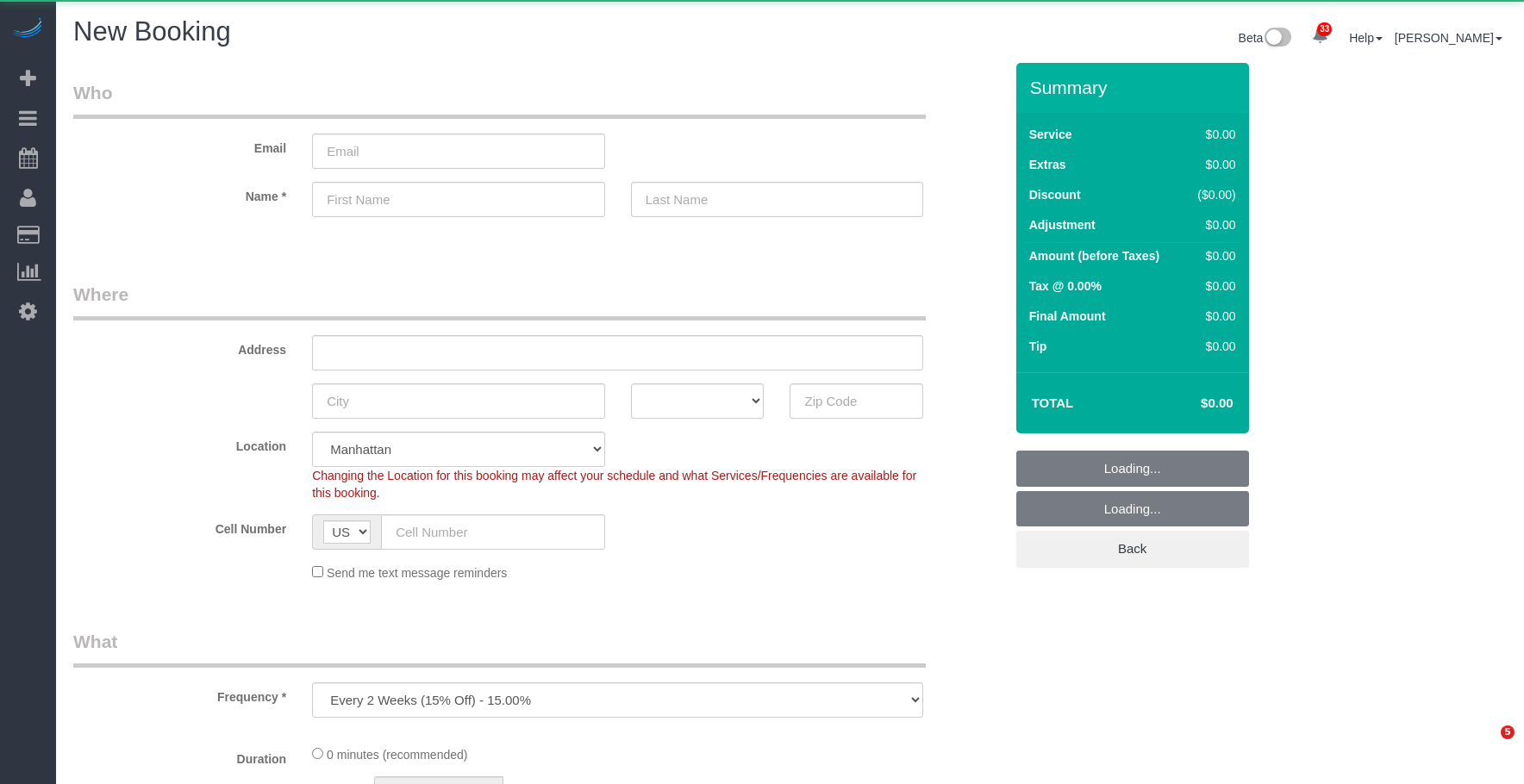
select select "number:89"
select select "number:90"
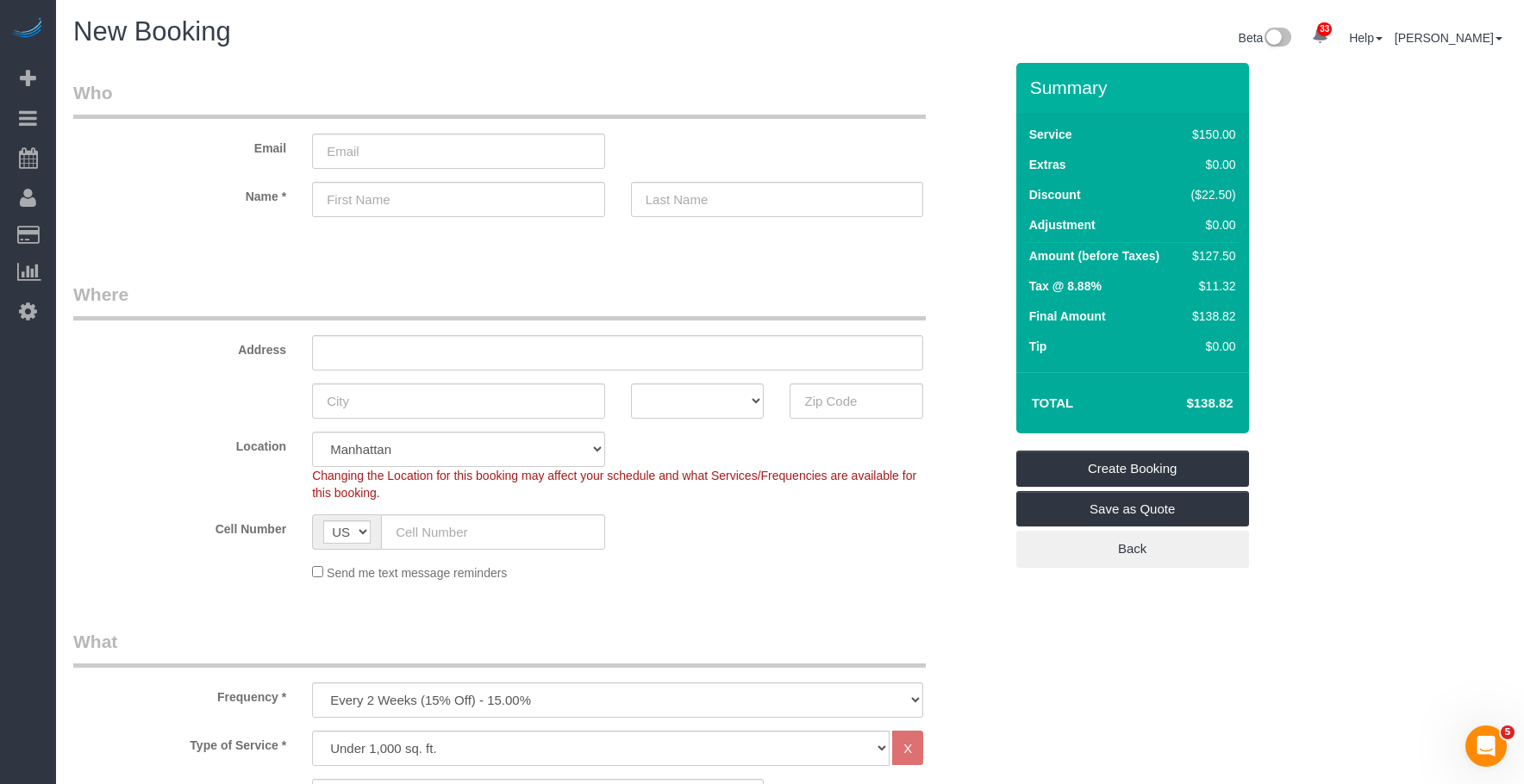
click at [556, 291] on legend "Where" at bounding box center [500, 301] width 853 height 39
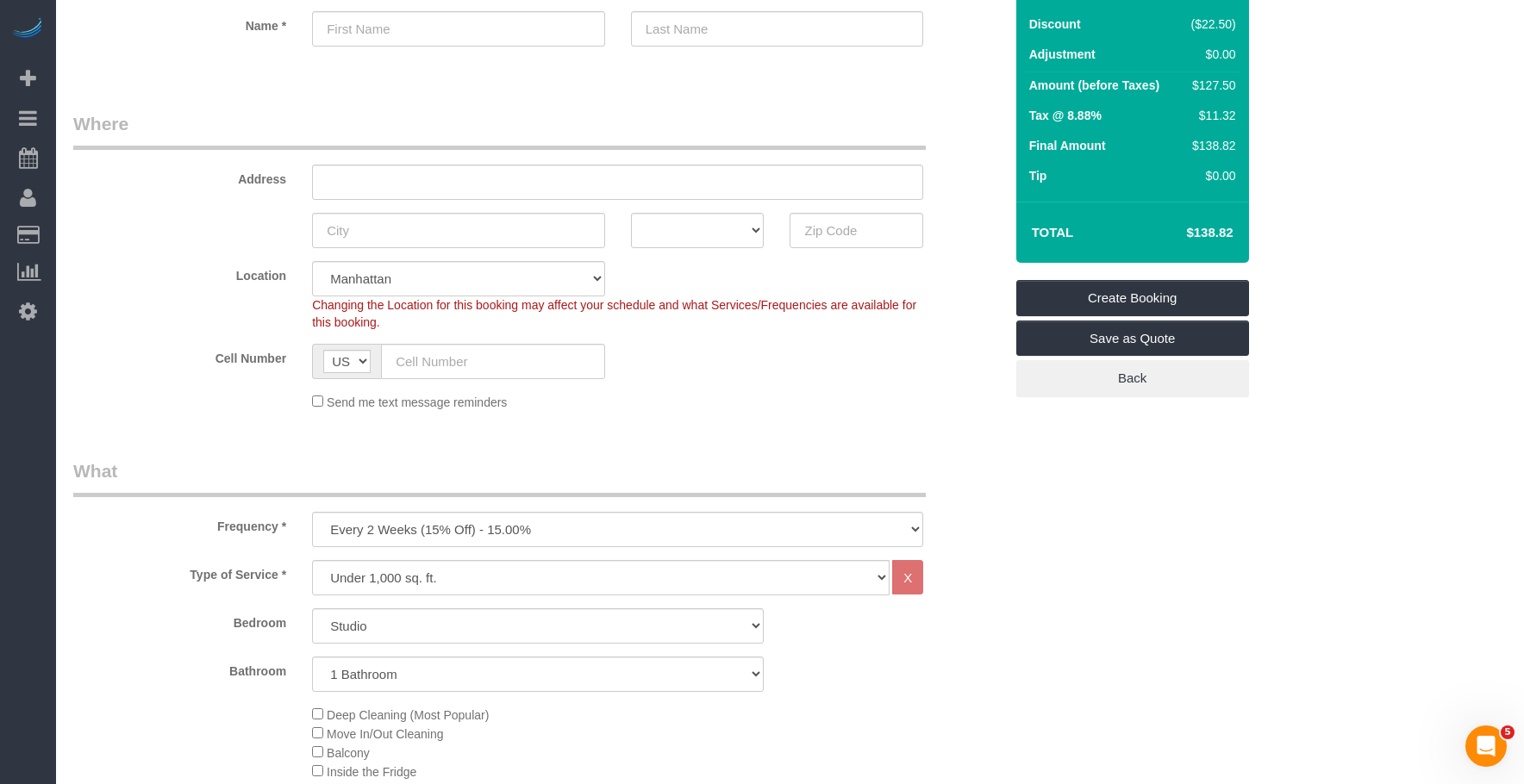
scroll to position [173, 0]
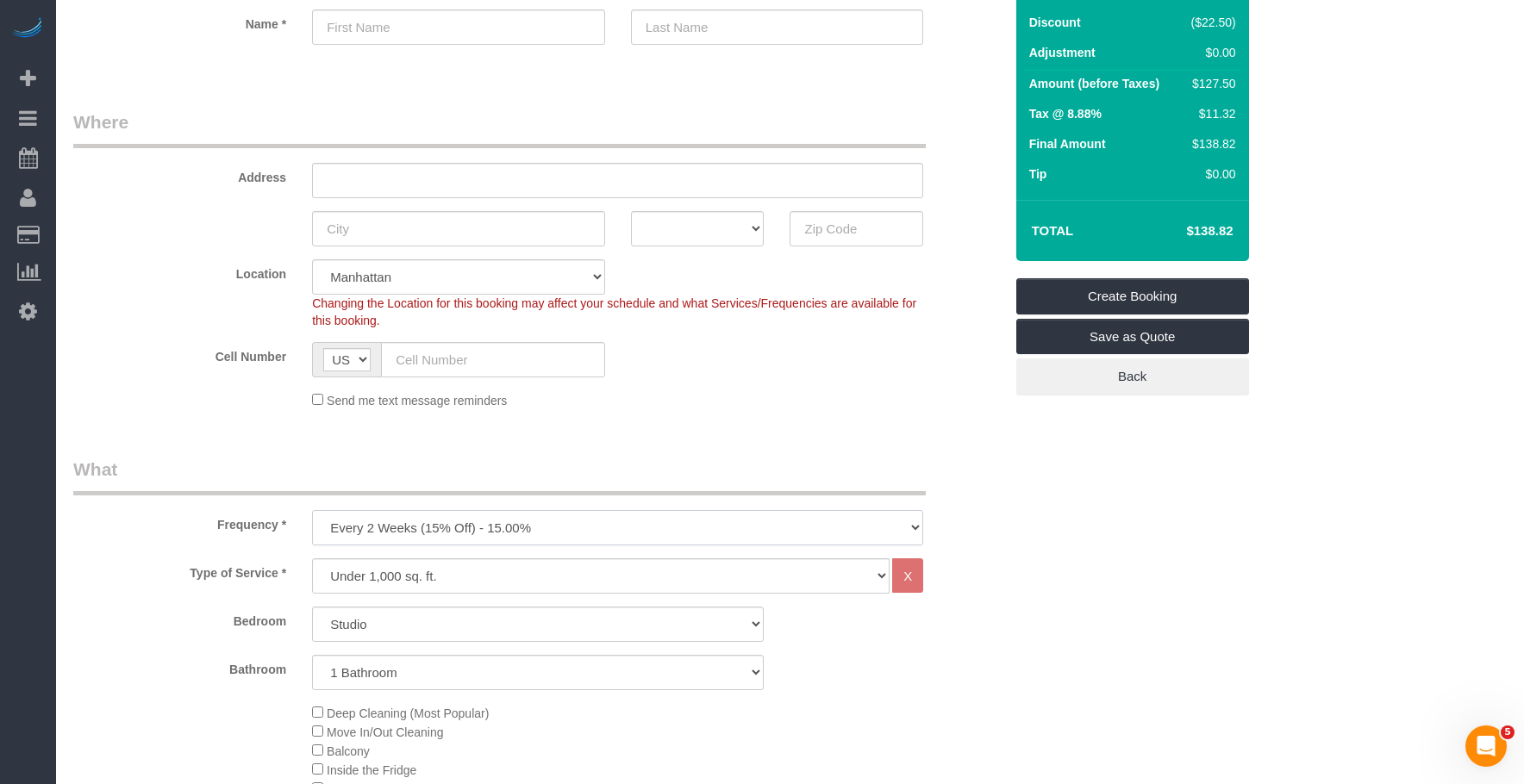
drag, startPoint x: 458, startPoint y: 527, endPoint x: 455, endPoint y: 540, distance: 13.3
click at [458, 527] on select "One Time Weekly (20% Off) - 20.00% Every 2 Weeks (15% Off) - 15.00% Every 4 Wee…" at bounding box center [617, 527] width 611 height 35
select select "object:1760"
click at [312, 510] on select "One Time Weekly (20% Off) - 20.00% Every 2 Weeks (15% Off) - 15.00% Every 4 Wee…" at bounding box center [617, 527] width 611 height 35
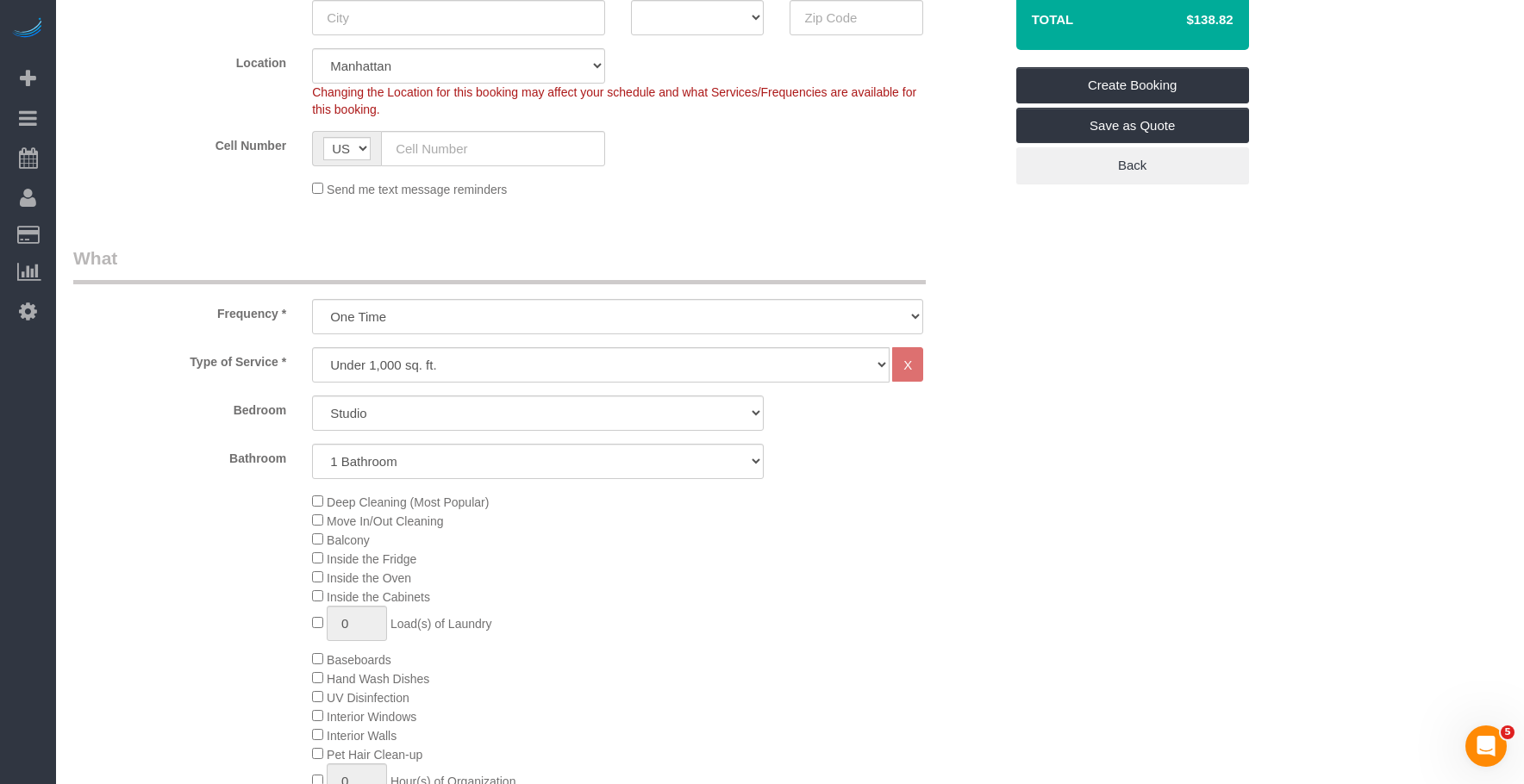
scroll to position [517, 0]
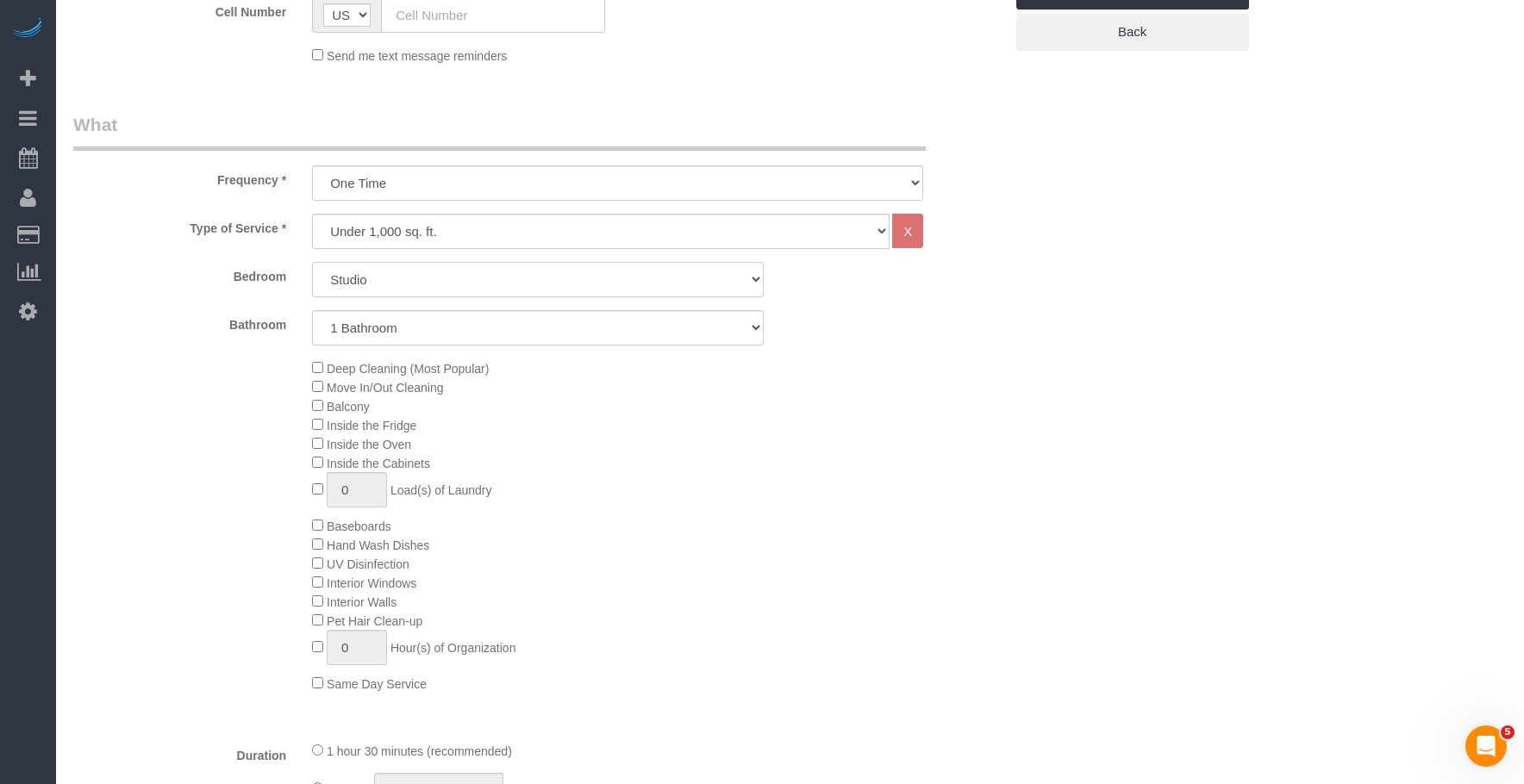
click at [386, 279] on select "Studio 1 Bedroom 2 Bedrooms 3 Bedrooms" at bounding box center [537, 279] width 451 height 35
select select "1"
click at [312, 262] on select "Studio 1 Bedroom 2 Bedrooms 3 Bedrooms" at bounding box center [537, 279] width 451 height 35
click at [836, 491] on div "Deep Cleaning (Most Popular) Move In/Out Cleaning Balcony Inside the Fridge Ins…" at bounding box center [656, 526] width 716 height 335
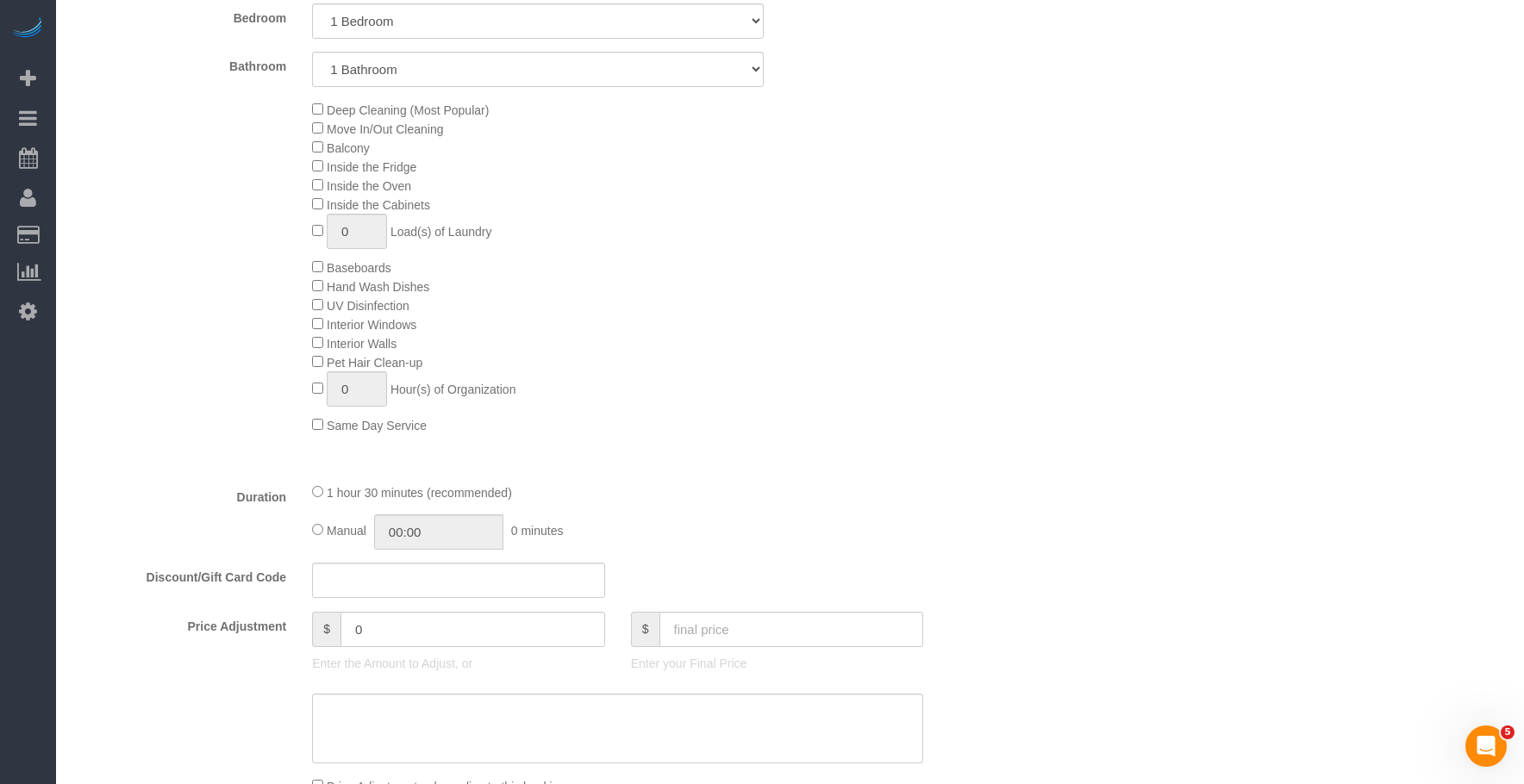
scroll to position [948, 0]
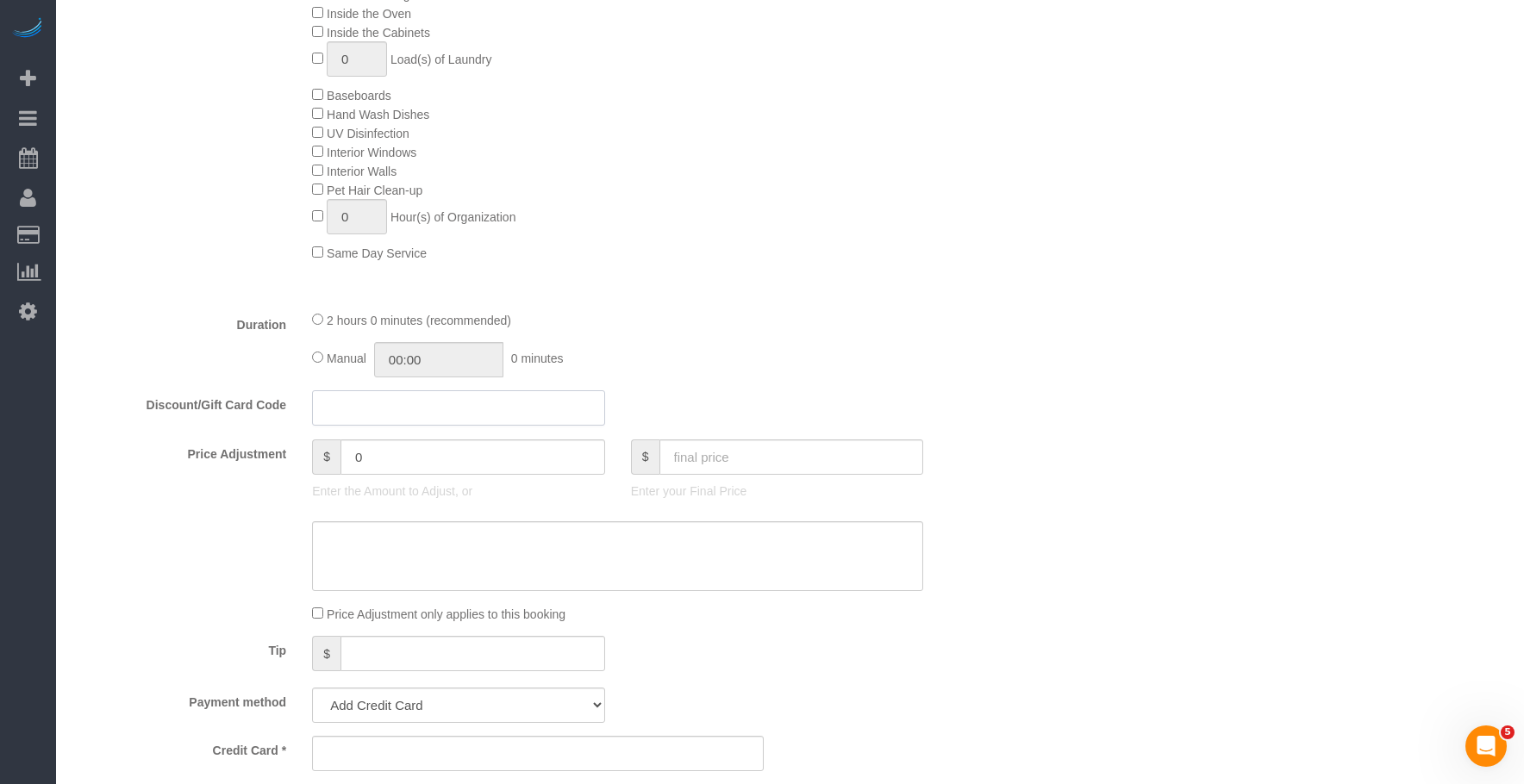
click at [374, 413] on input "text" at bounding box center [458, 407] width 293 height 35
paste input "Neeblink25gc"
type input "Neeblink25gc"
click at [734, 288] on div "Type of Service * Under 1,000 sq. ft. 1,001 - 1,500 sq. ft. 1,500+ sq. ft. Cust…" at bounding box center [538, 39] width 930 height 513
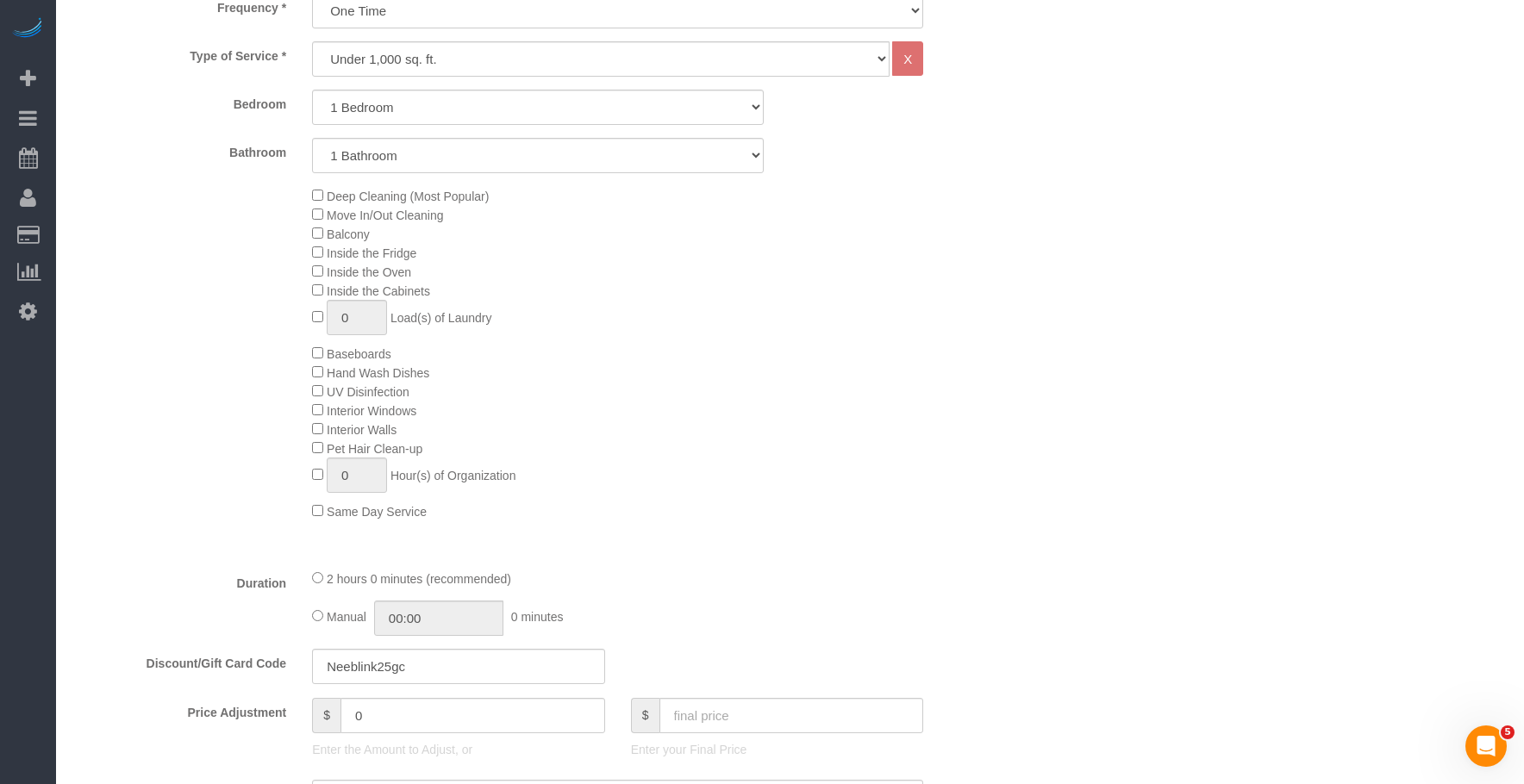
scroll to position [1119, 0]
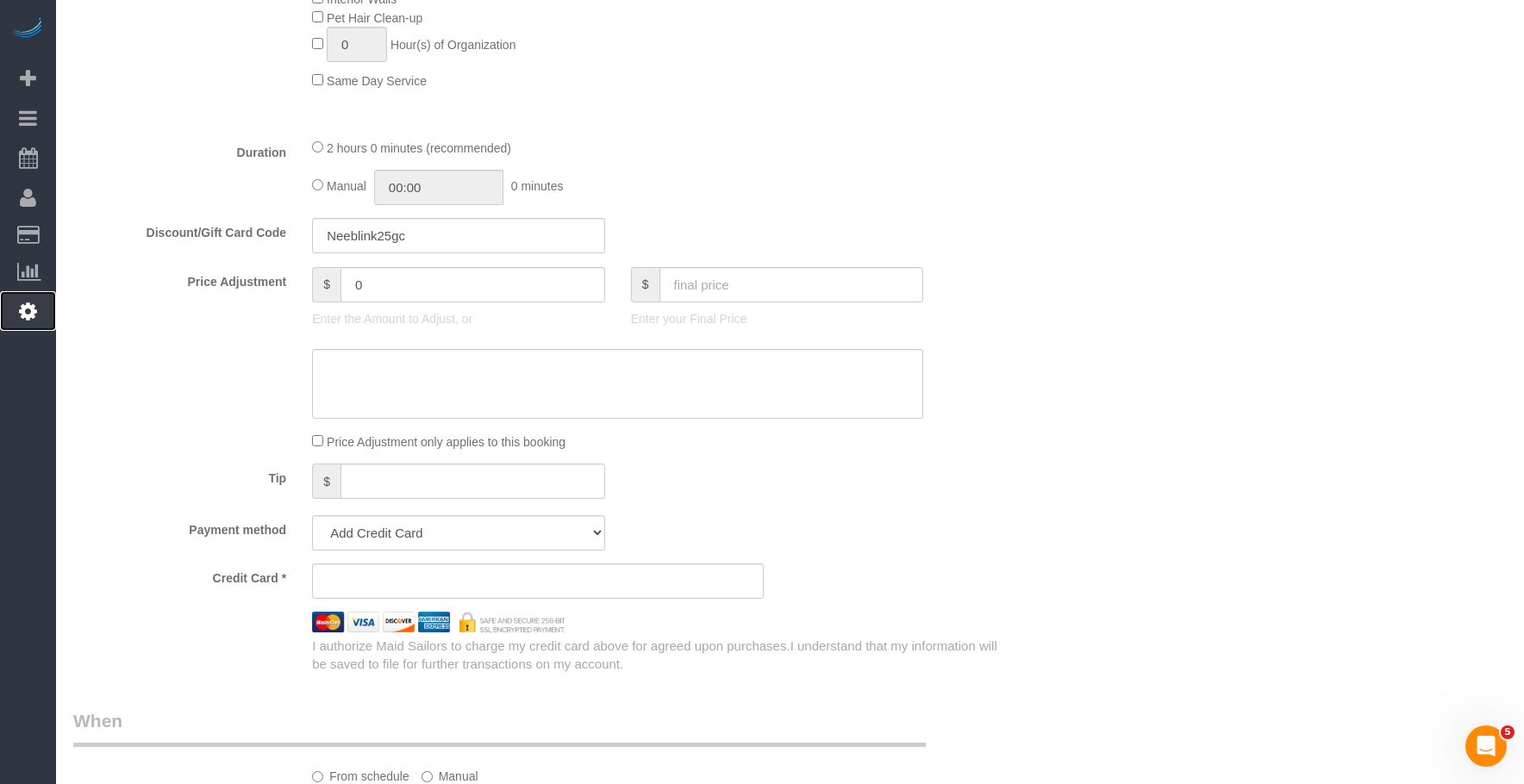
click at [27, 309] on icon at bounding box center [28, 311] width 18 height 21
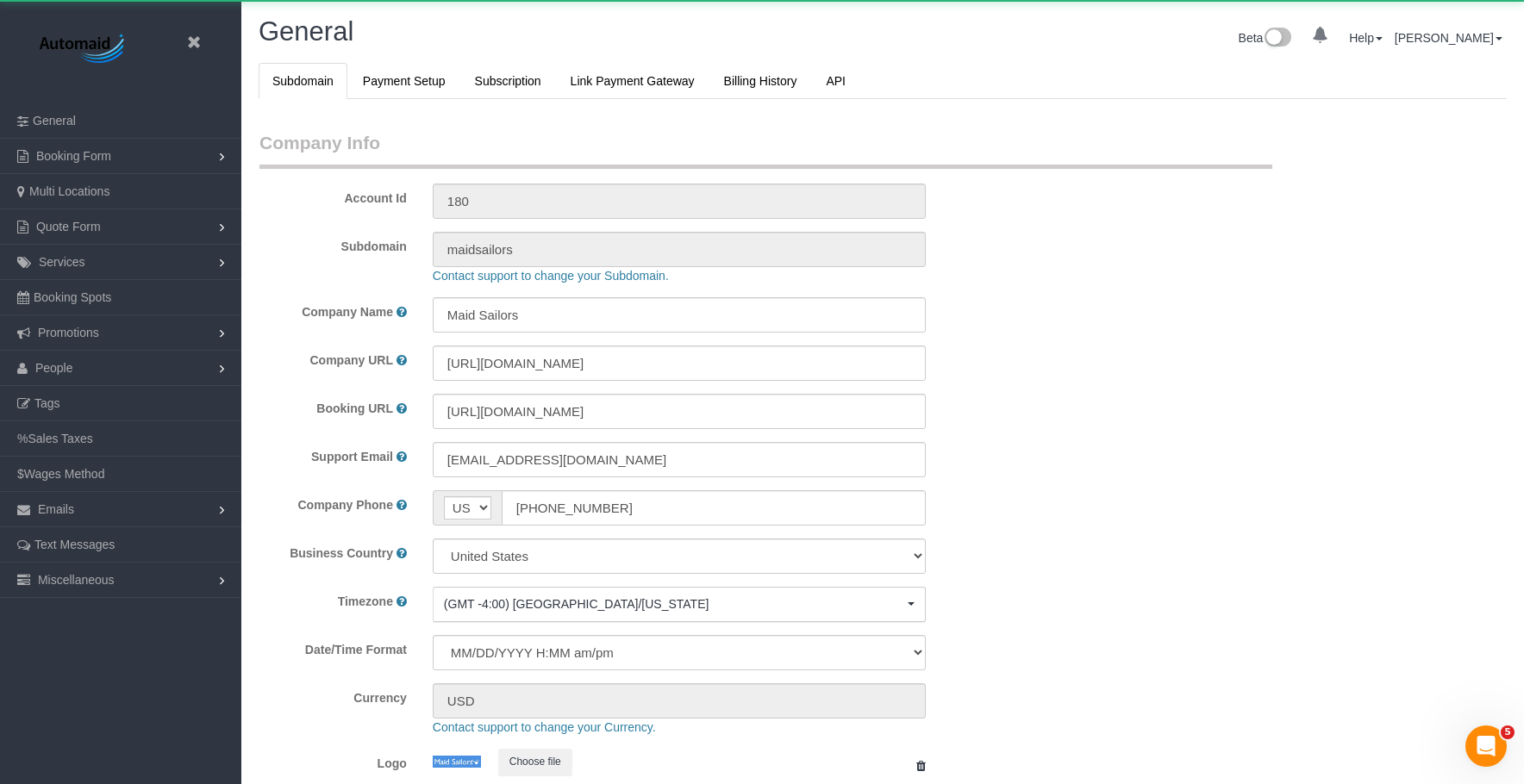
select select "425"
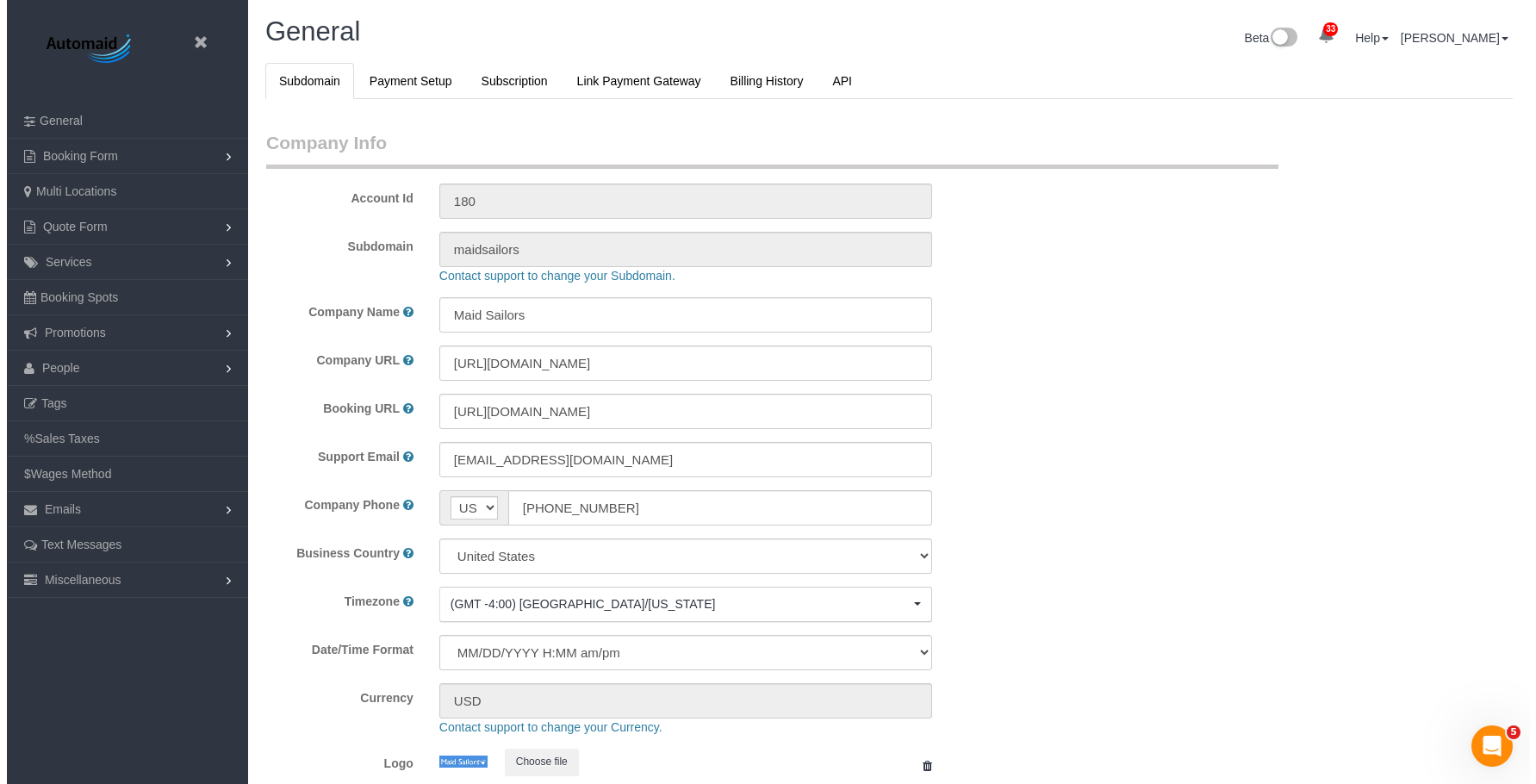
scroll to position [3652, 1524]
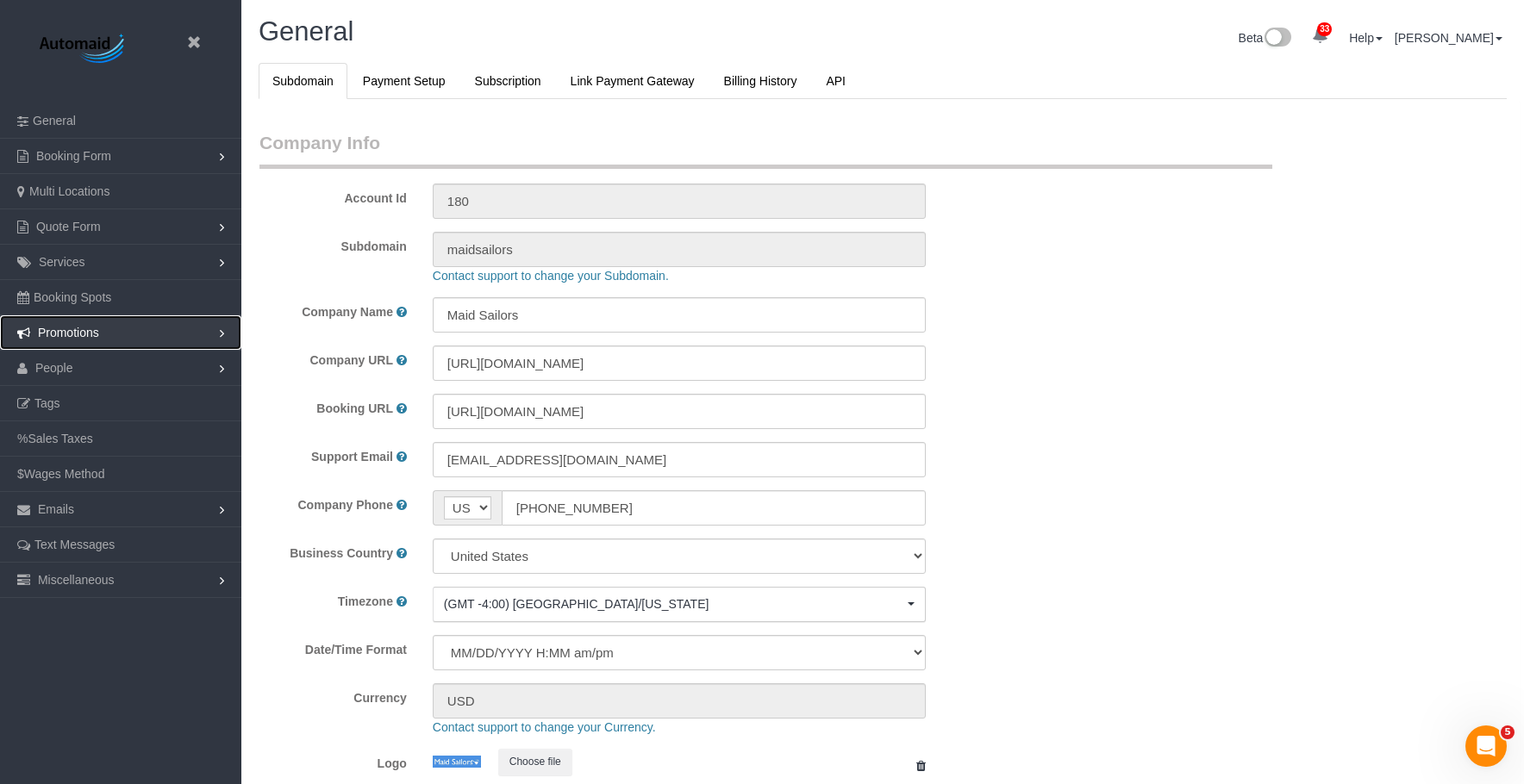
click at [90, 329] on span "Promotions" at bounding box center [68, 333] width 61 height 14
click at [90, 371] on link "Discount Codes" at bounding box center [120, 367] width 241 height 34
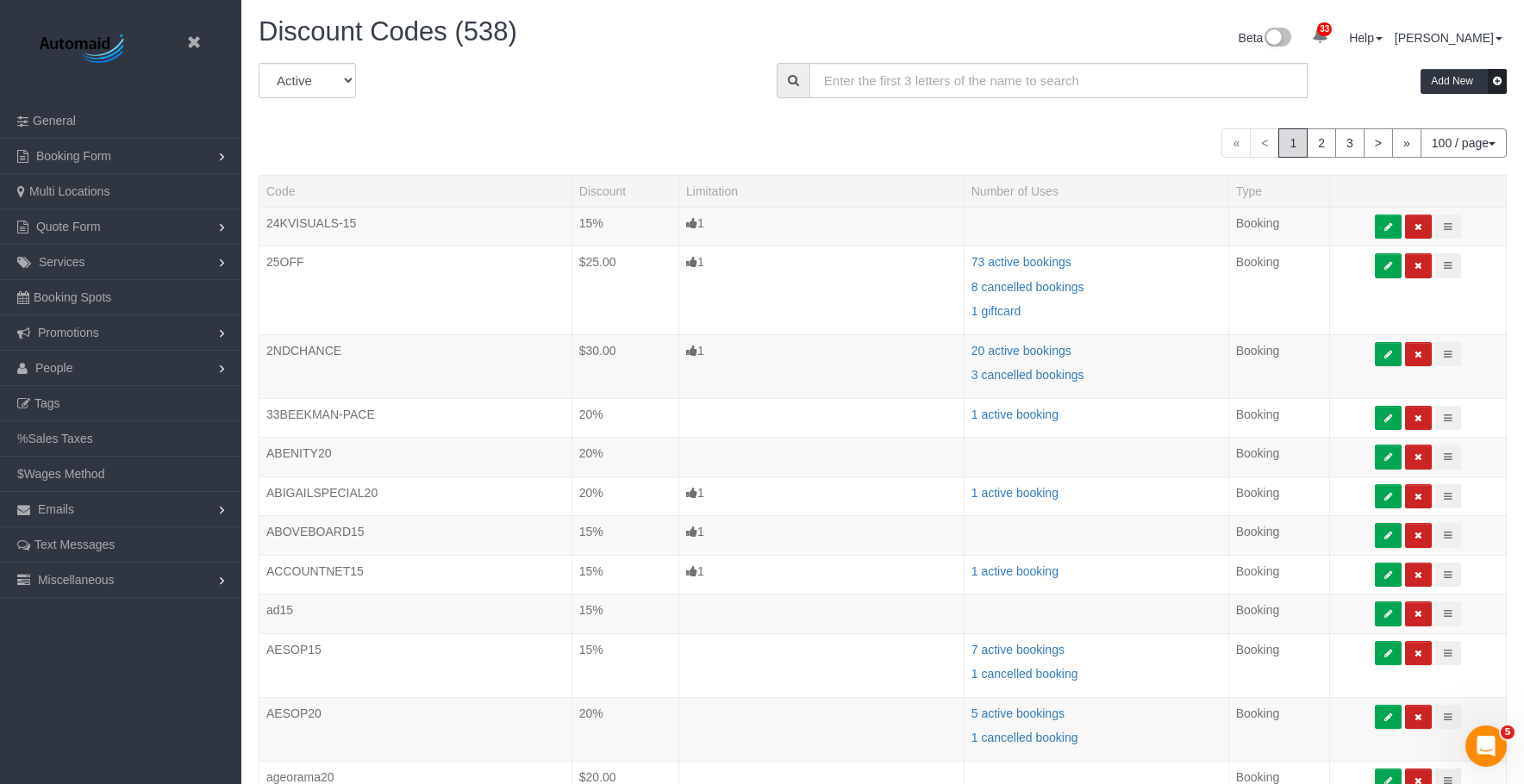
scroll to position [5036, 1524]
click at [976, 91] on input "text" at bounding box center [1058, 81] width 498 height 35
paste input "blink"
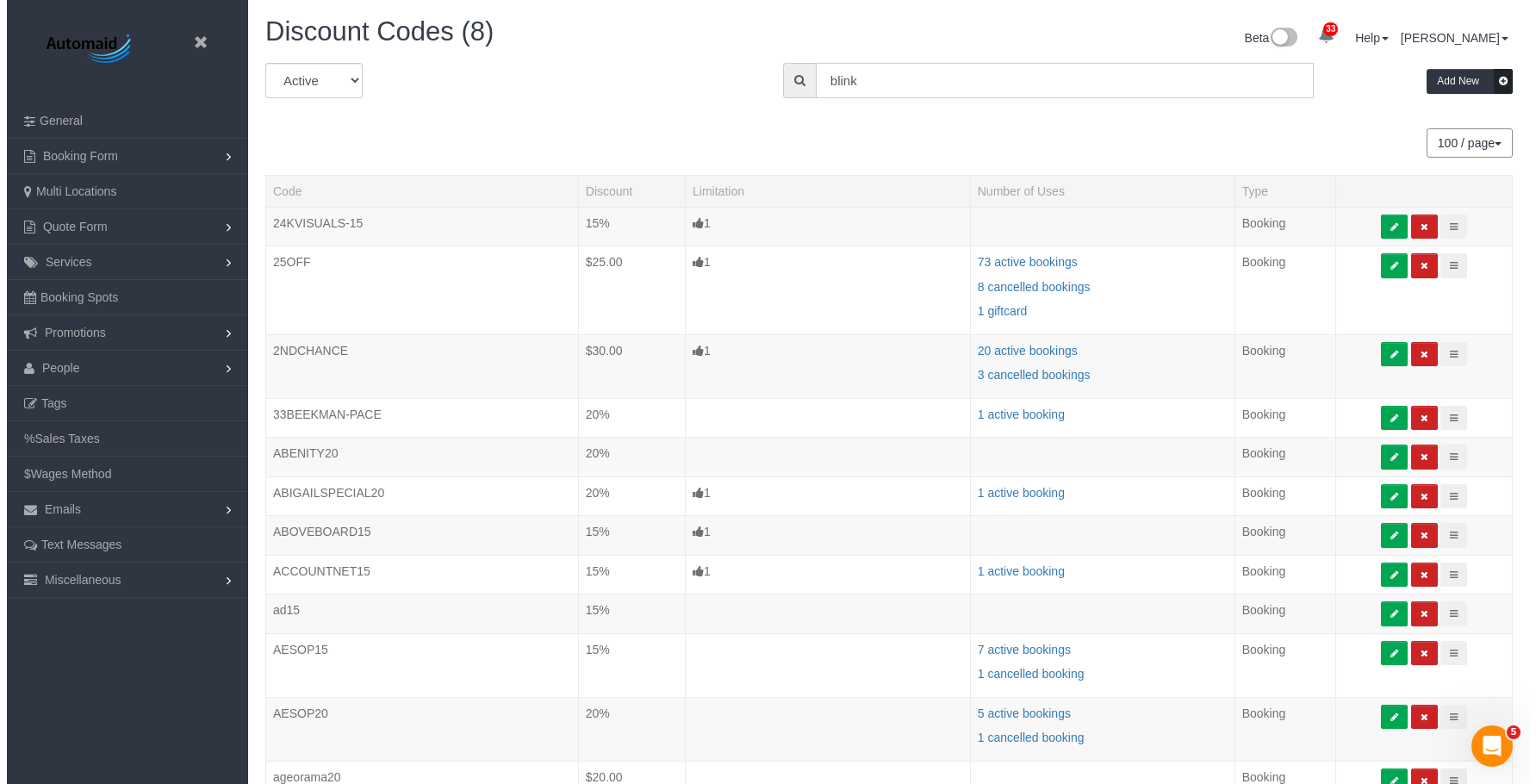
scroll to position [85274, 84639]
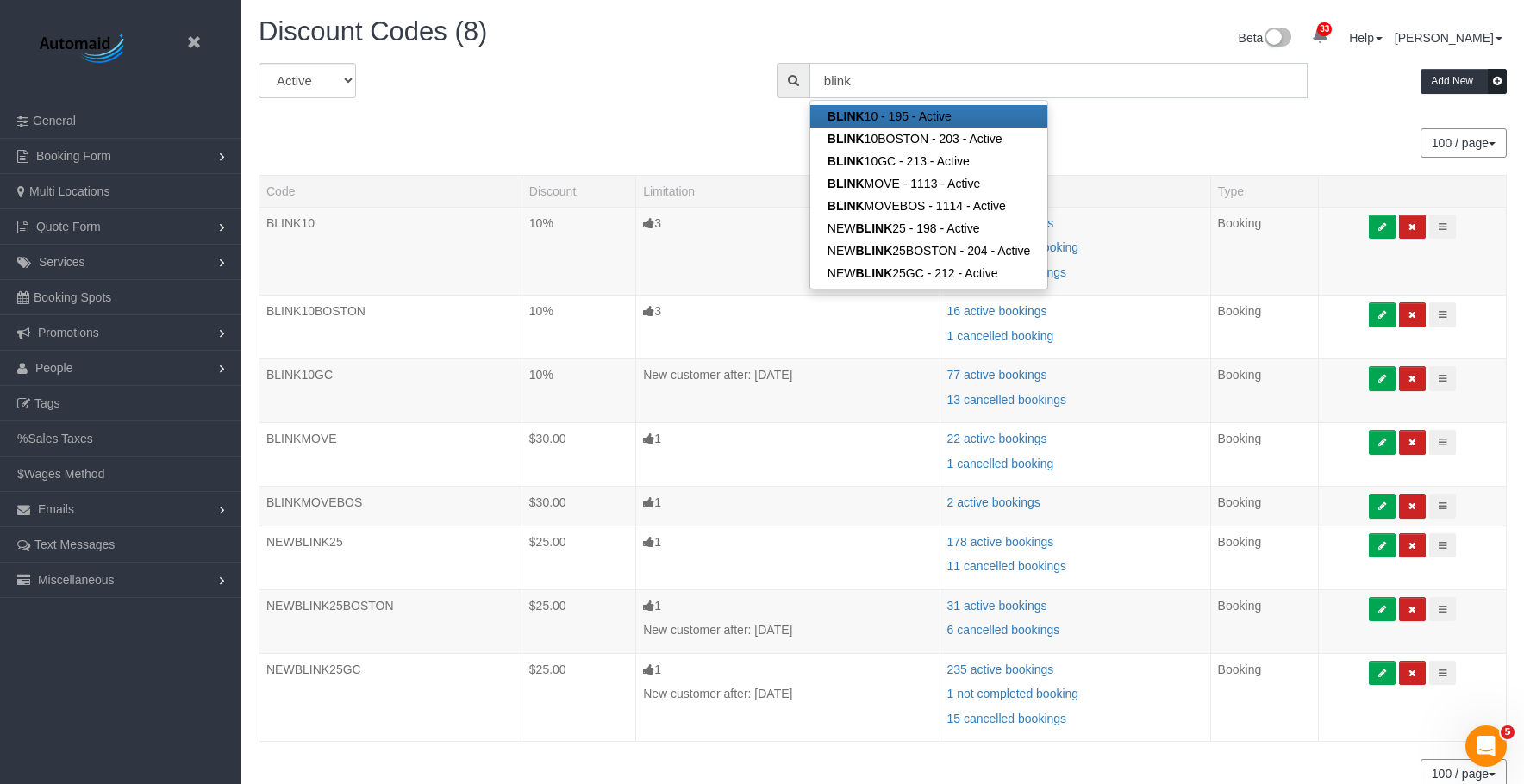
type input "blink"
click at [614, 107] on div "All Active Archived blink BLINK 10 - 195 - Active BLINK 10BOSTON - 203 - Active…" at bounding box center [882, 87] width 1273 height 48
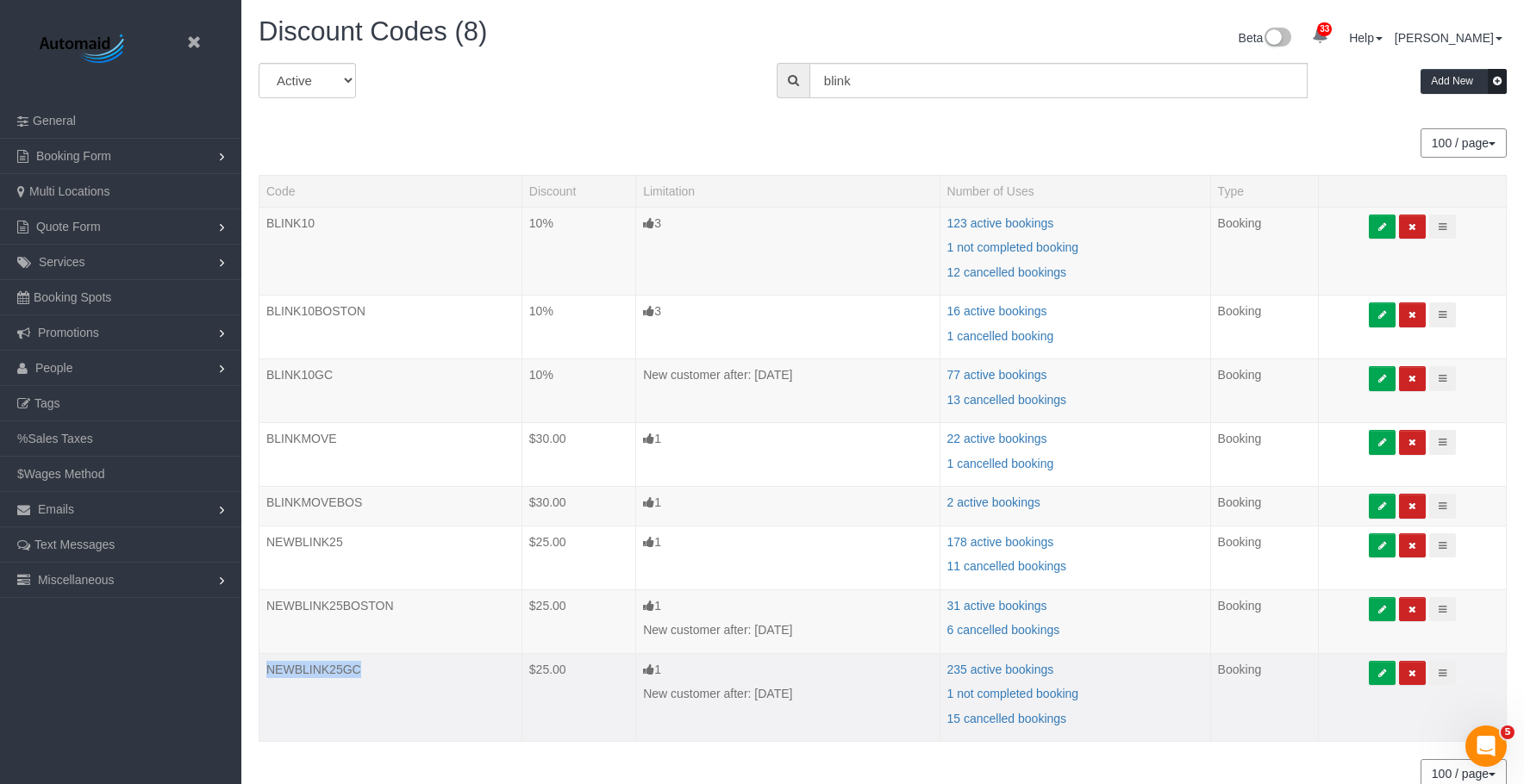
drag, startPoint x: 294, startPoint y: 674, endPoint x: 940, endPoint y: 660, distance: 646.2
click at [264, 669] on td "NEWBLINK25GC" at bounding box center [391, 696] width 263 height 88
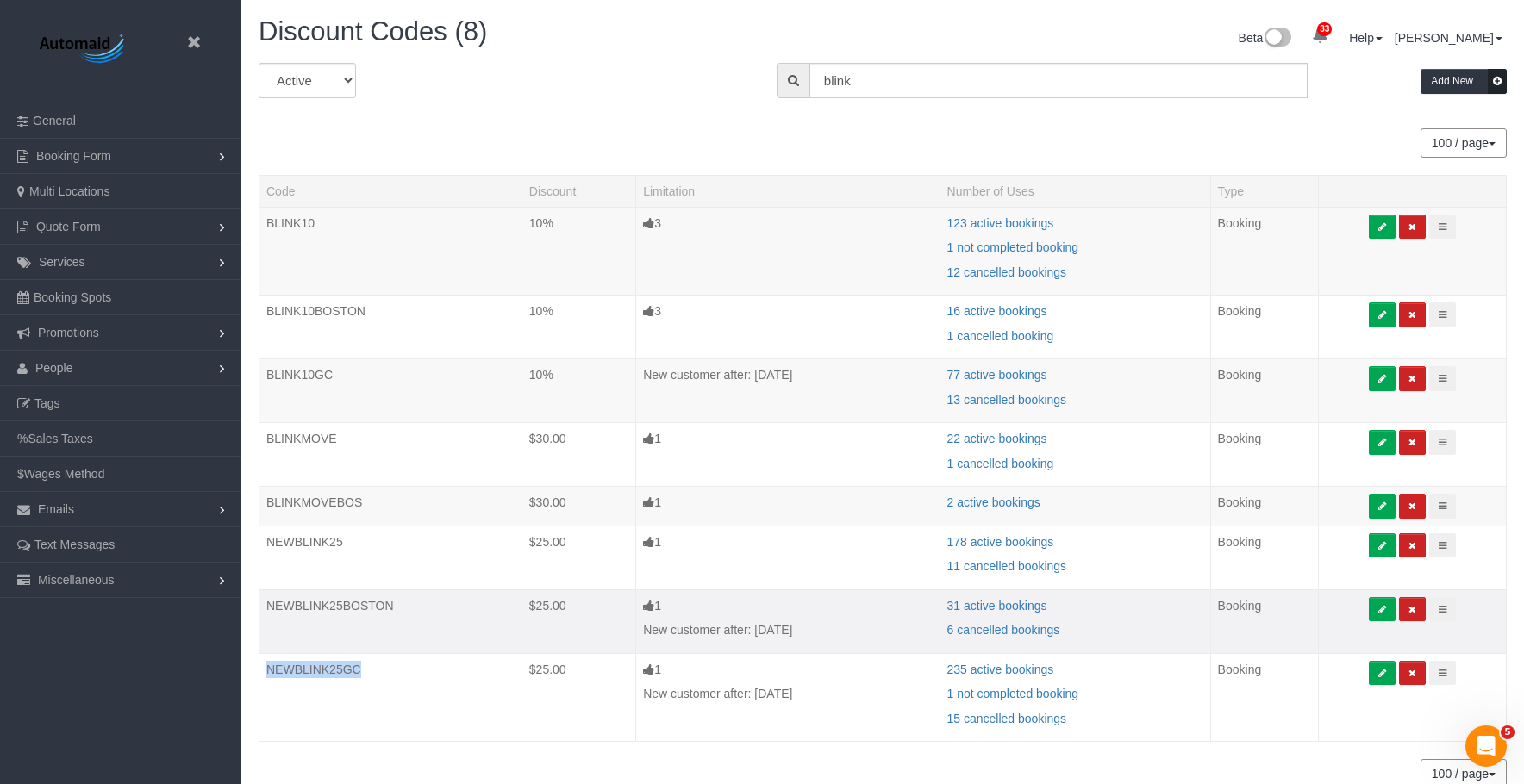
copy td "NEWBLINK25GC"
click at [197, 40] on icon at bounding box center [193, 42] width 22 height 22
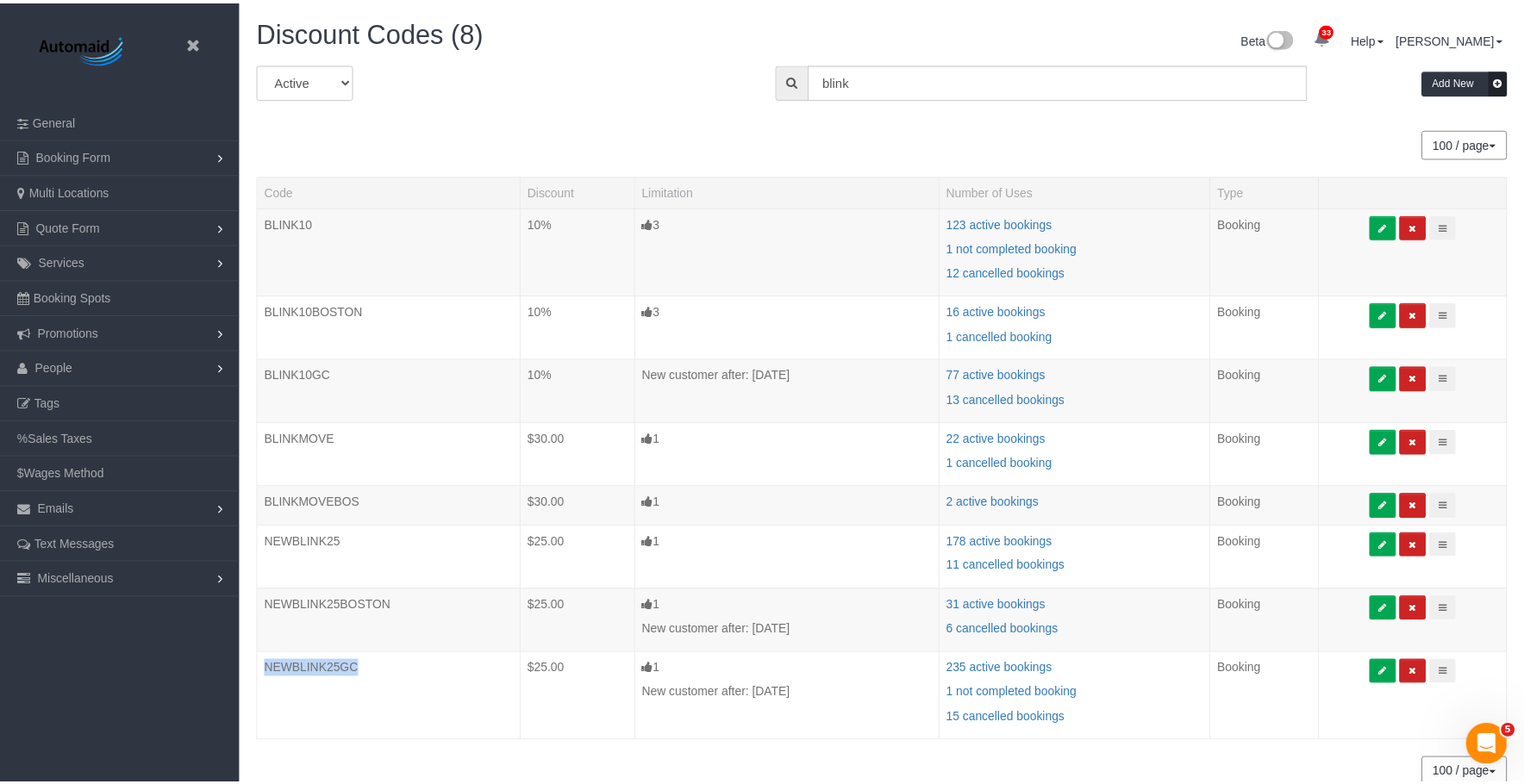
scroll to position [86015, 84641]
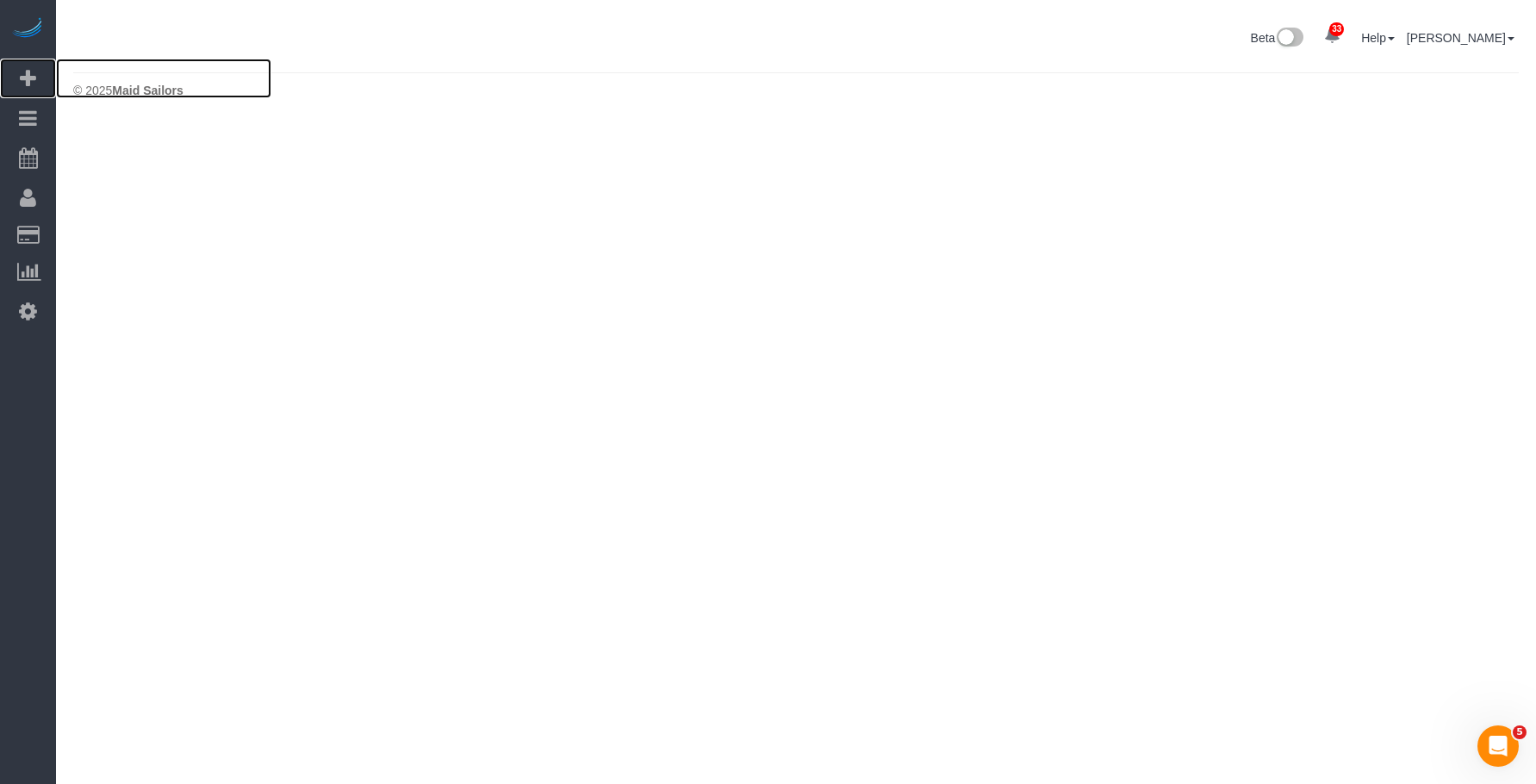
drag, startPoint x: 128, startPoint y: 78, endPoint x: 172, endPoint y: 54, distance: 50.1
click at [129, 78] on span "Add Booking" at bounding box center [164, 78] width 216 height 39
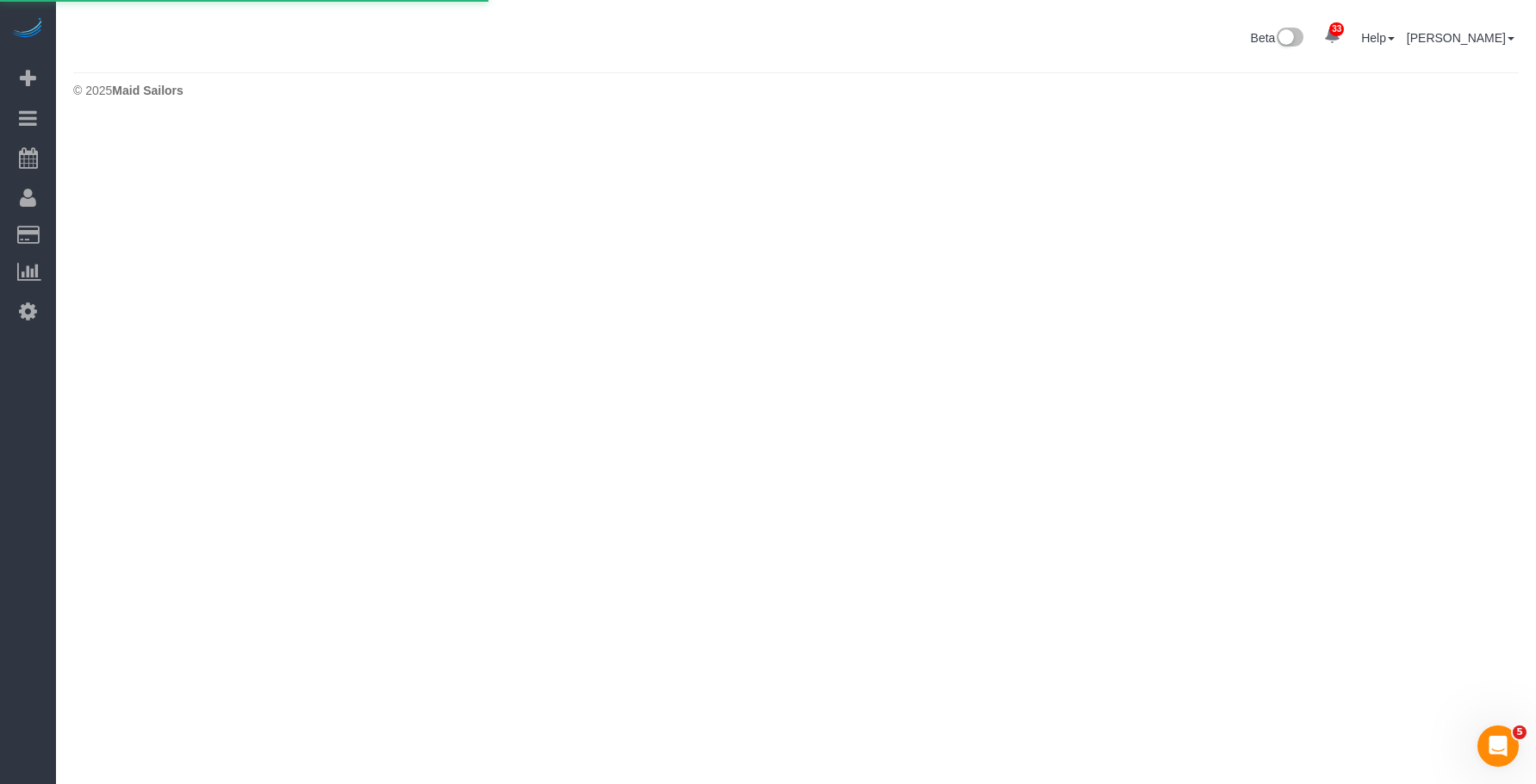
select select "number:89"
select select "number:90"
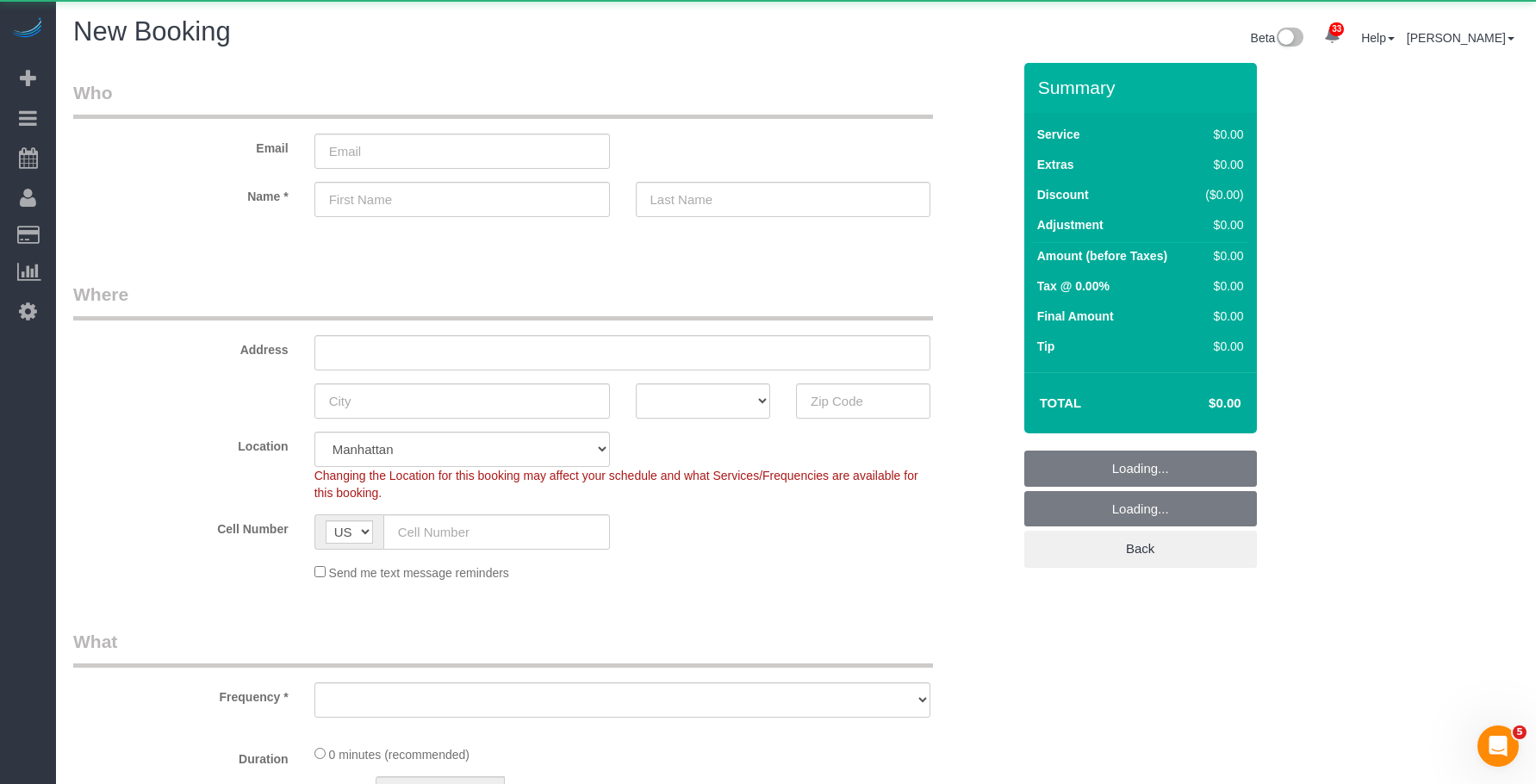
select select "object:5634"
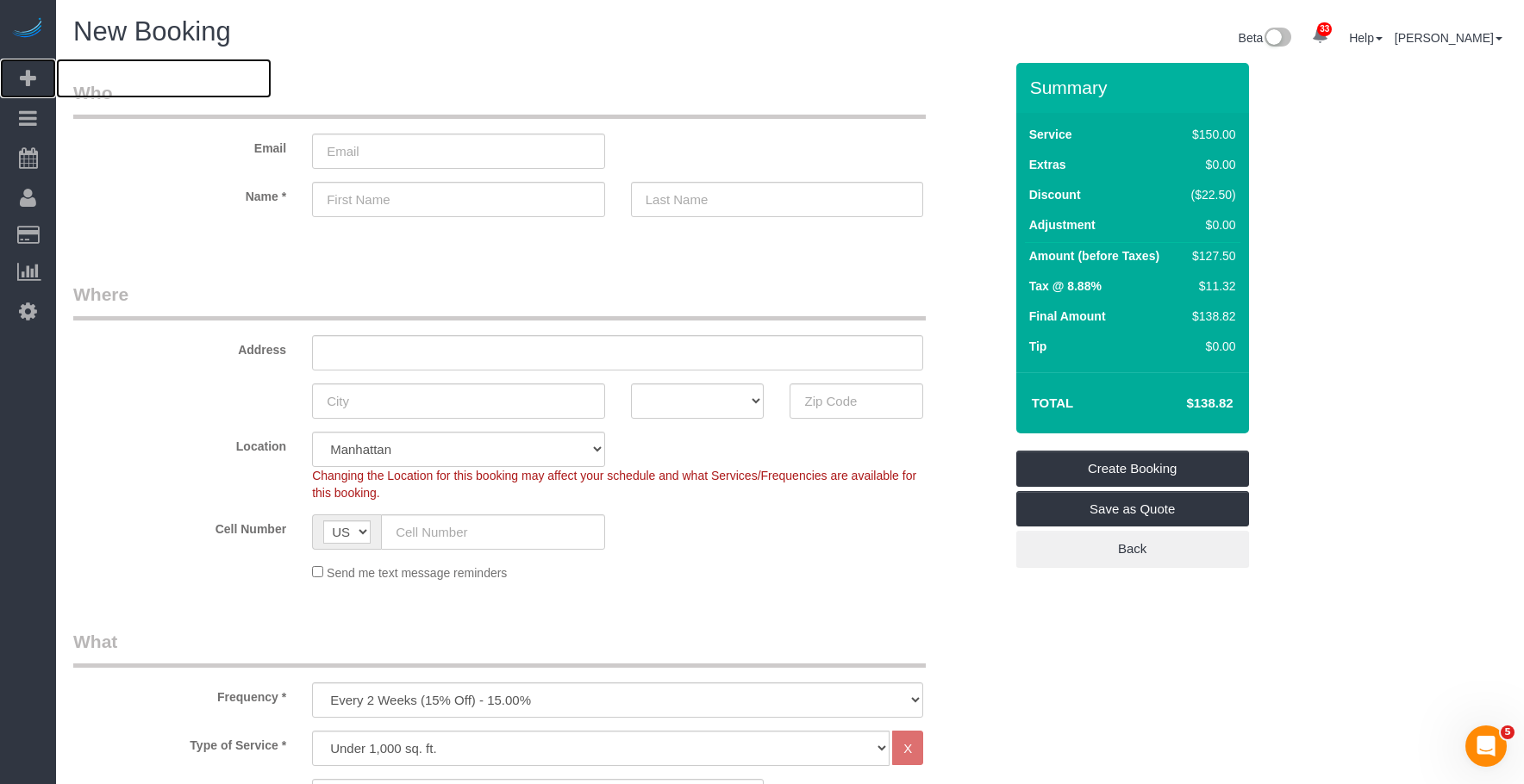
scroll to position [2918, 1524]
click at [425, 145] on input "email" at bounding box center [458, 151] width 293 height 35
paste input "mariana_benitez@hotmail.com"
type input "mariana_benitez@hotmail.com"
click at [496, 192] on input "text" at bounding box center [458, 199] width 293 height 35
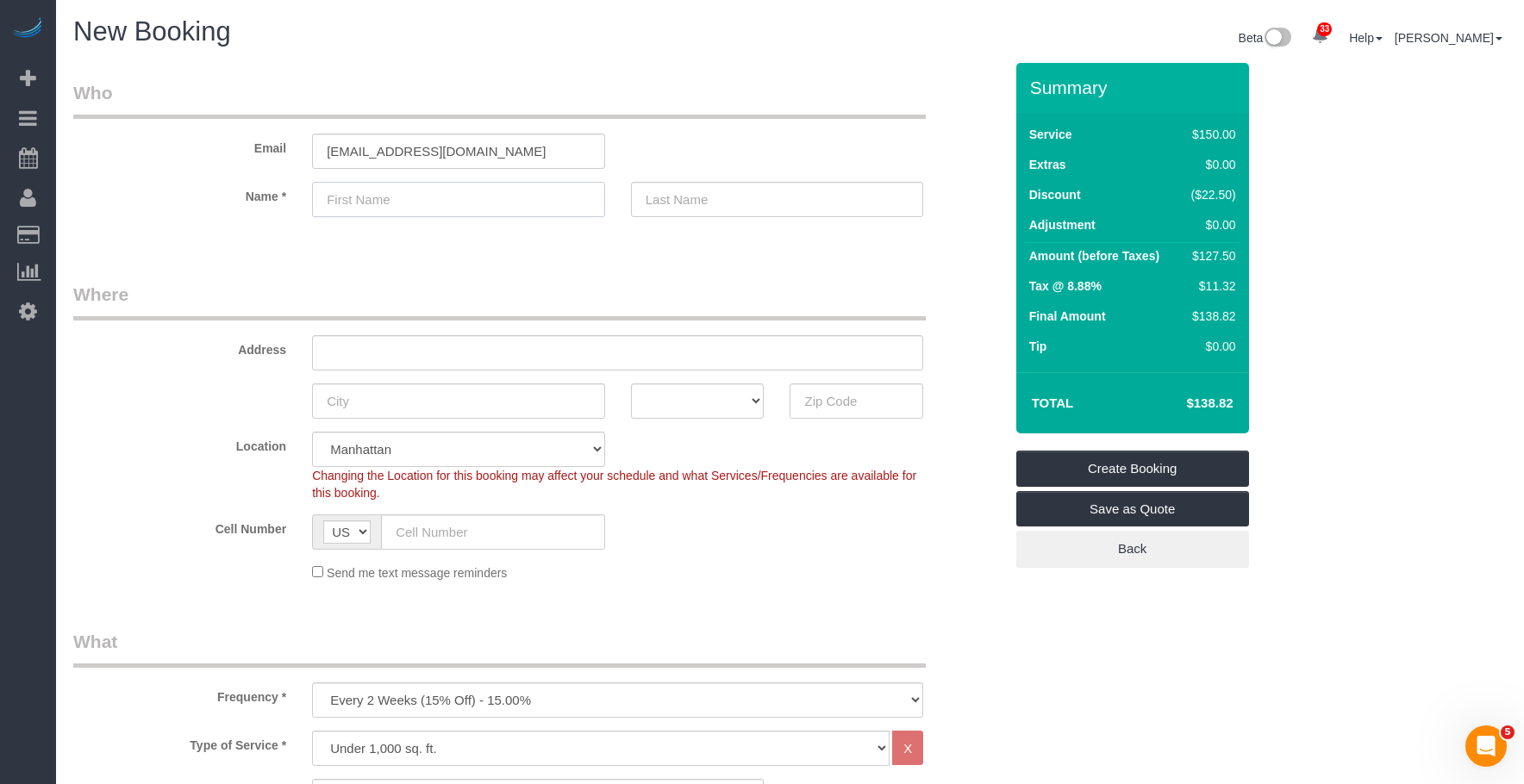
paste input "Mariana"
type input "Mariana"
click at [734, 211] on input "text" at bounding box center [777, 199] width 293 height 35
paste input "Benitez Franco"
type input "Benitez Franco"
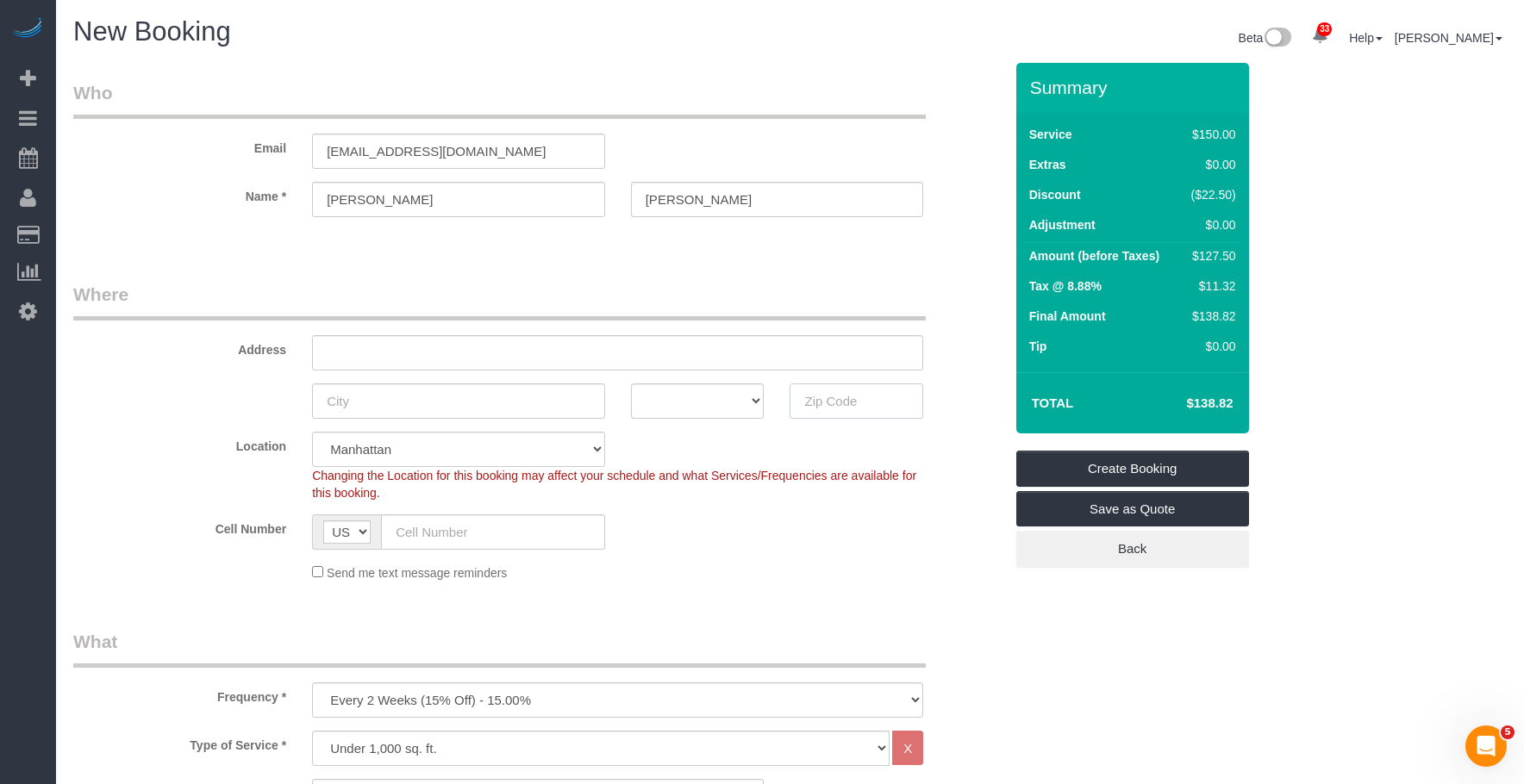
click at [854, 395] on input "text" at bounding box center [856, 401] width 133 height 35
paste input "10023"
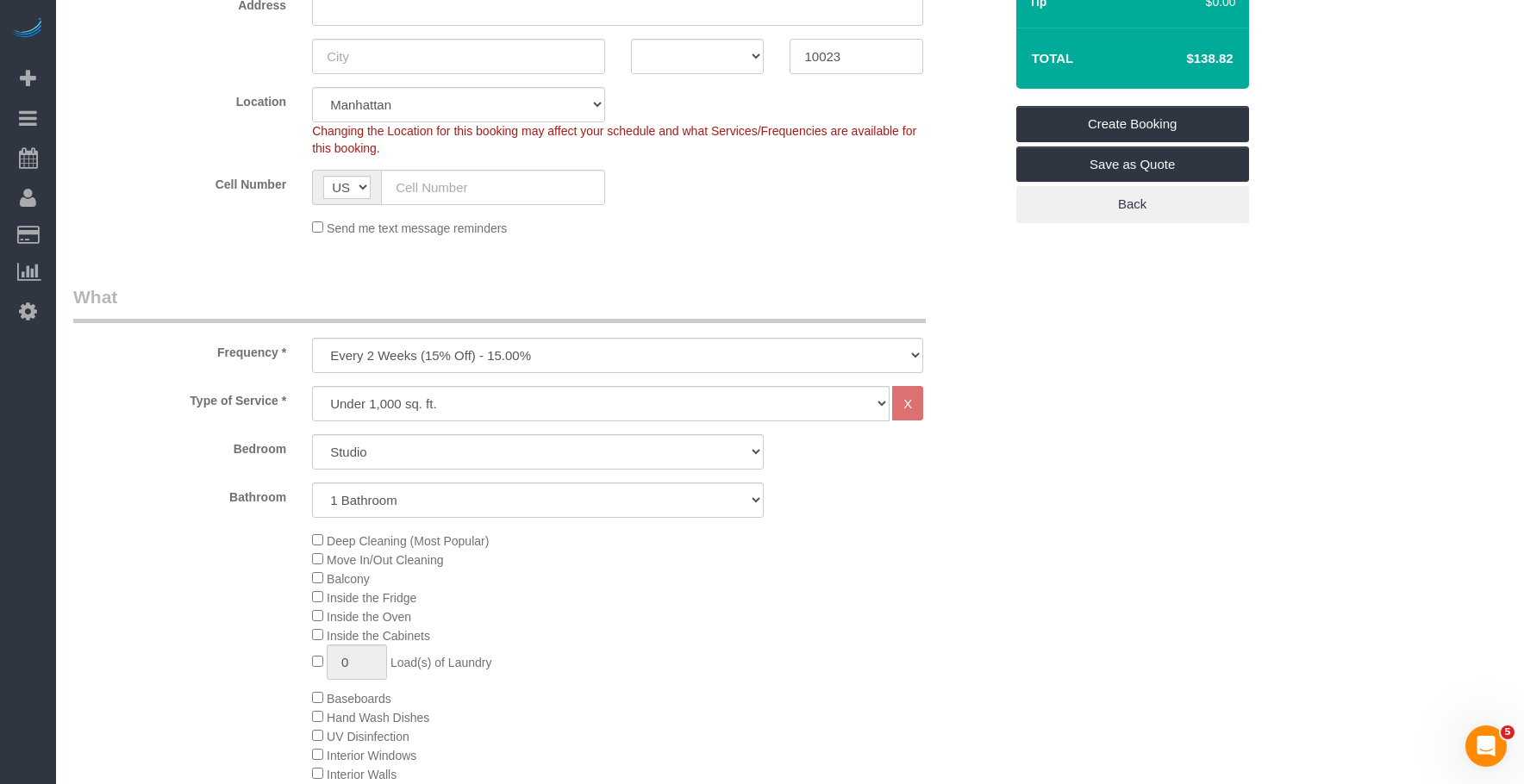
type input "10023"
click at [429, 352] on select "One Time Weekly (20% Off) - 20.00% Every 2 Weeks (15% Off) - 15.00% Every 4 Wee…" at bounding box center [617, 355] width 611 height 35
select select "object:5635"
click at [312, 337] on select "One Time Weekly (20% Off) - 20.00% Every 2 Weeks (15% Off) - 15.00% Every 4 Wee…" at bounding box center [617, 355] width 611 height 35
click at [948, 528] on div "Type of Service * Under 1,000 sq. ft. 1,001 - 1,500 sq. ft. 1,500+ sq. ft. Cust…" at bounding box center [538, 643] width 930 height 513
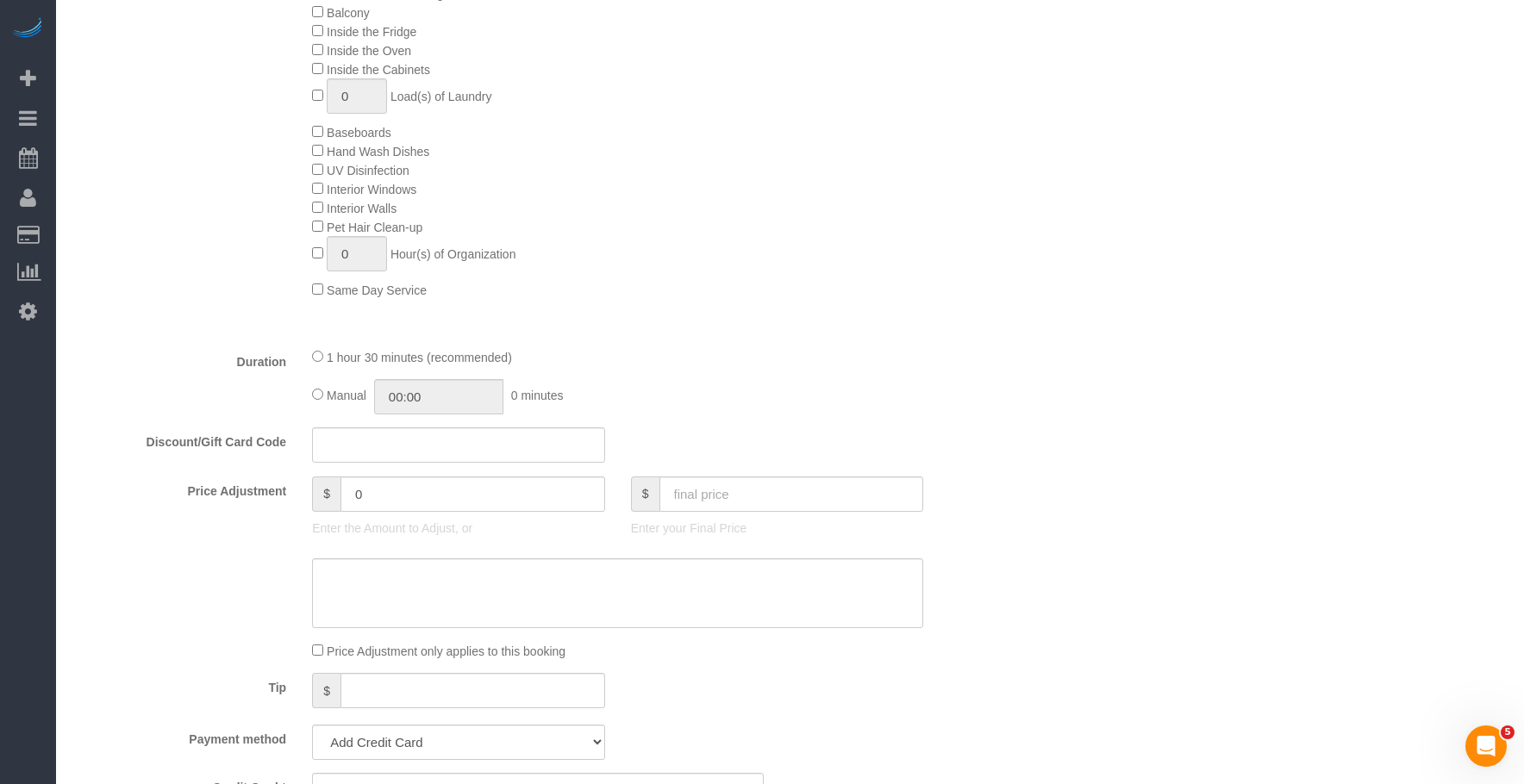
scroll to position [1034, 0]
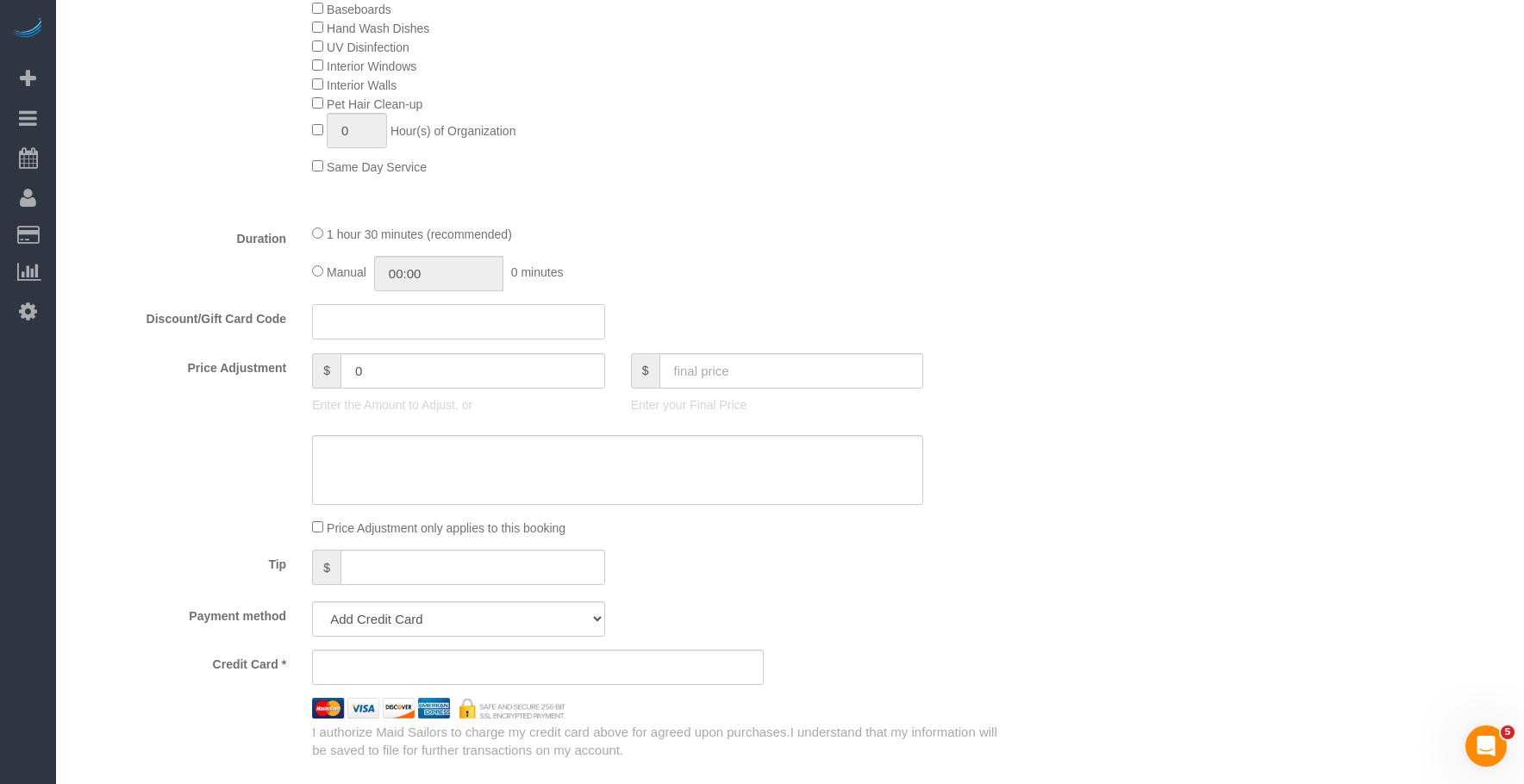
click at [359, 328] on input "text" at bounding box center [458, 321] width 293 height 35
paste input "NEWBLINK25GC"
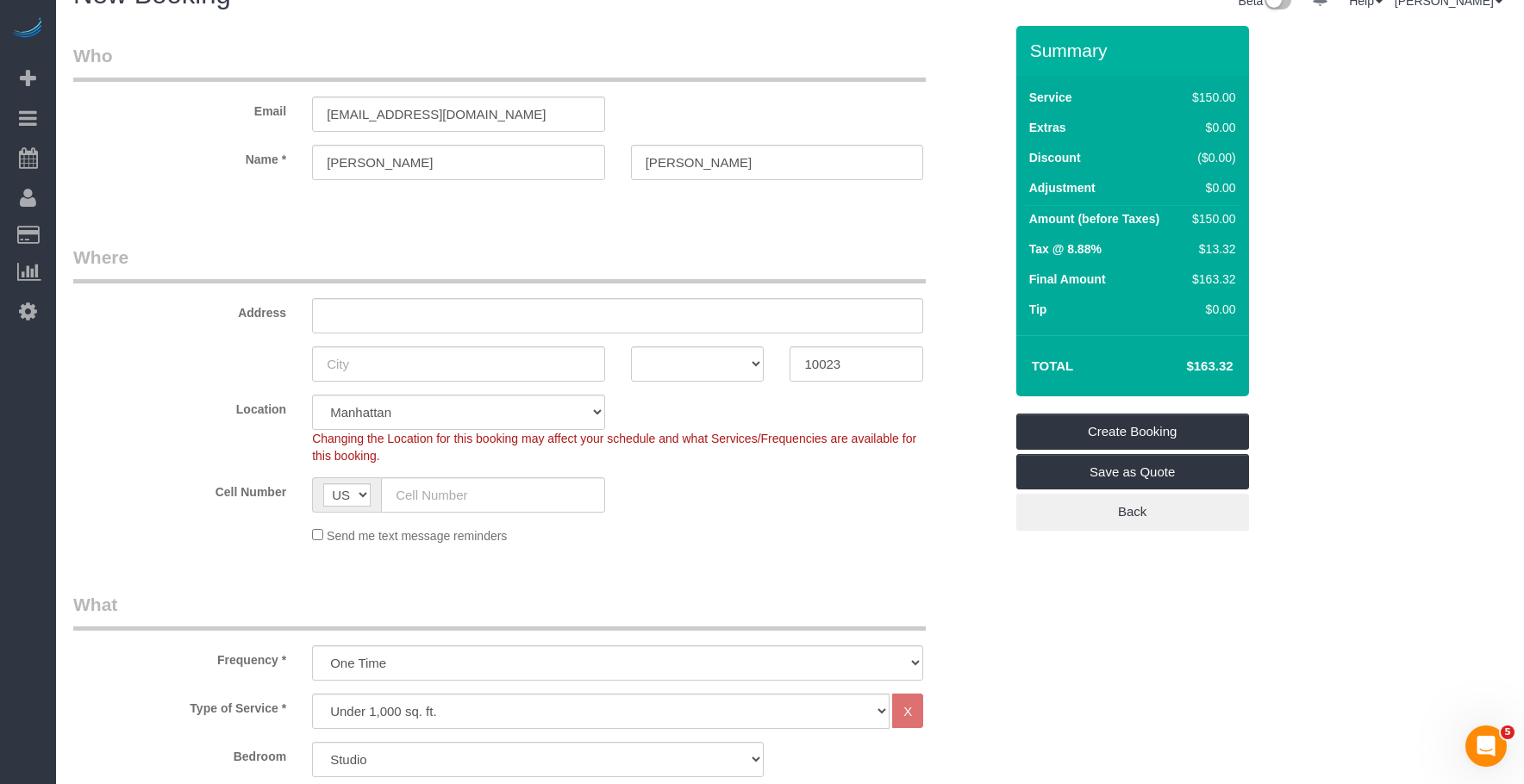
scroll to position [0, 0]
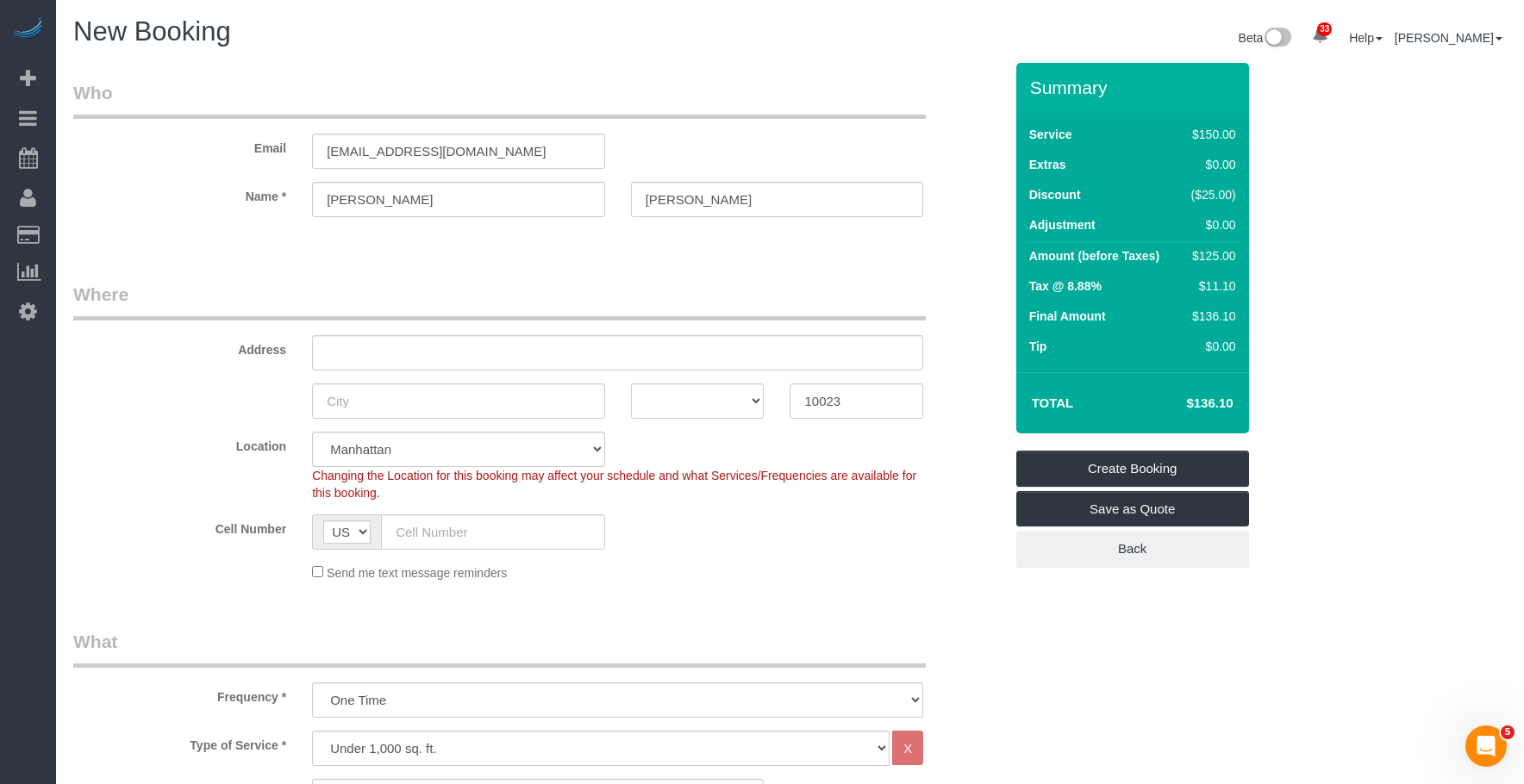
type input "NEWBLINK25GC"
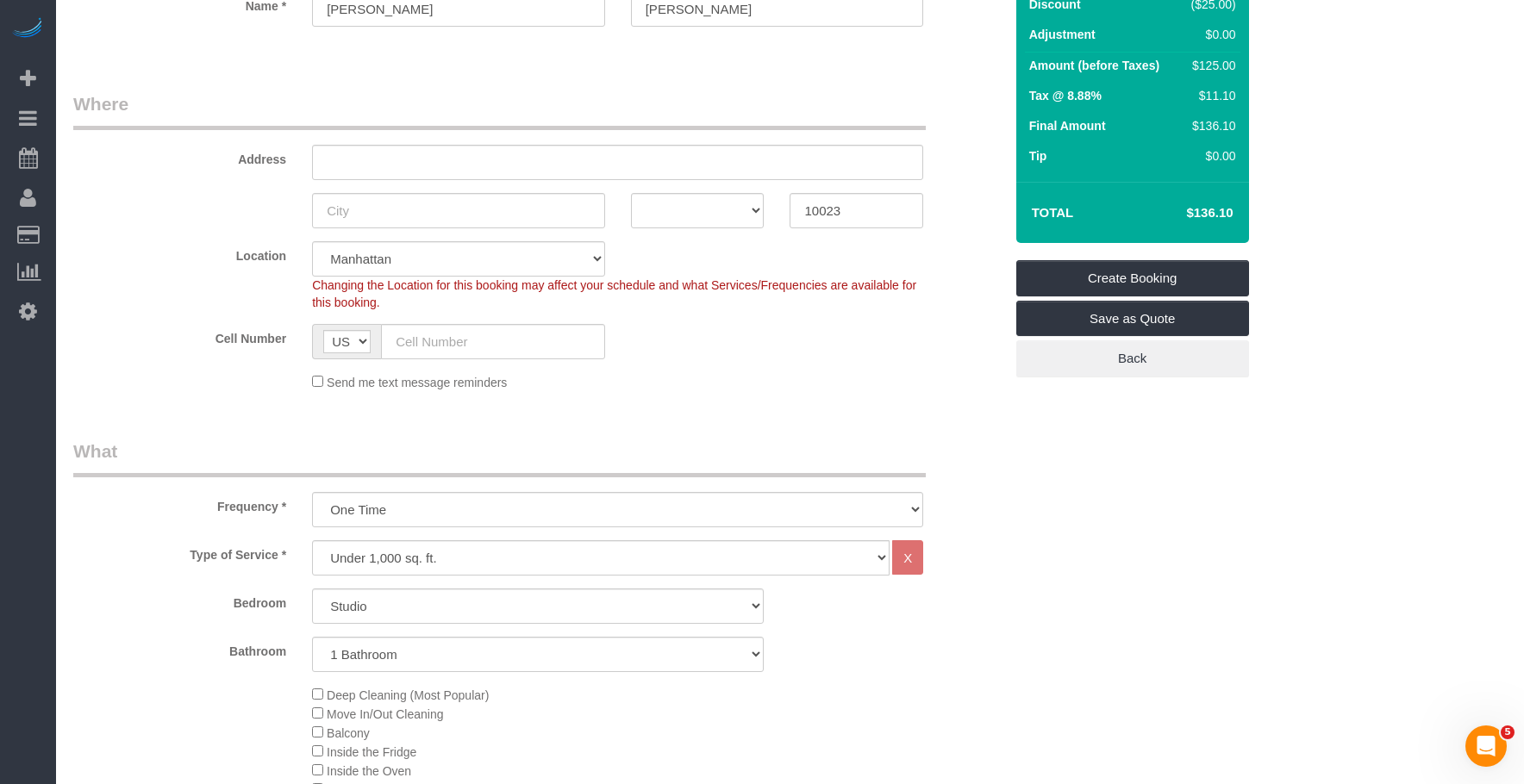
scroll to position [344, 0]
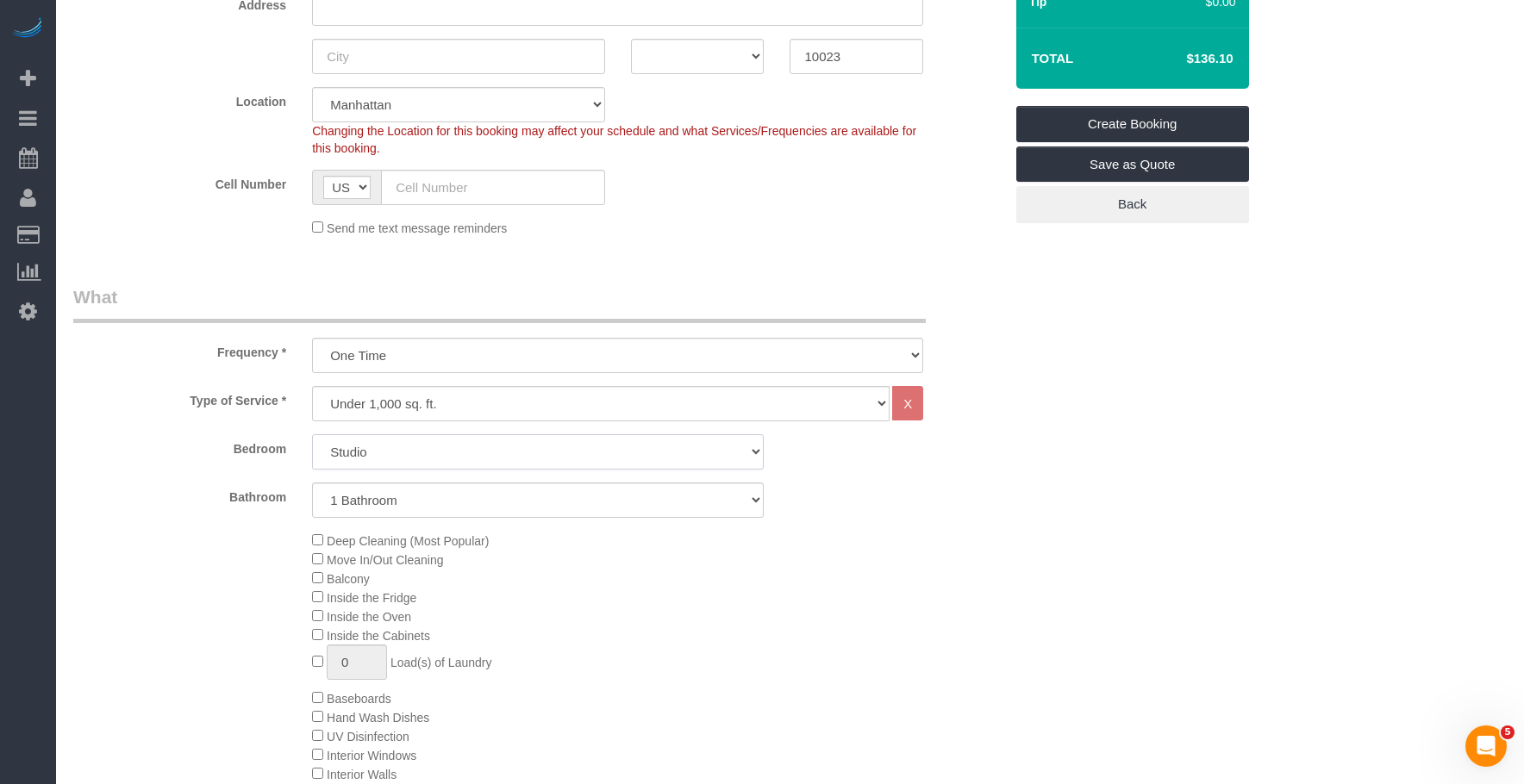
click at [364, 434] on select "Studio 1 Bedroom 2 Bedrooms 3 Bedrooms" at bounding box center [537, 452] width 451 height 35
select select "1"
click at [312, 434] on select "Studio 1 Bedroom 2 Bedrooms 3 Bedrooms" at bounding box center [537, 452] width 451 height 35
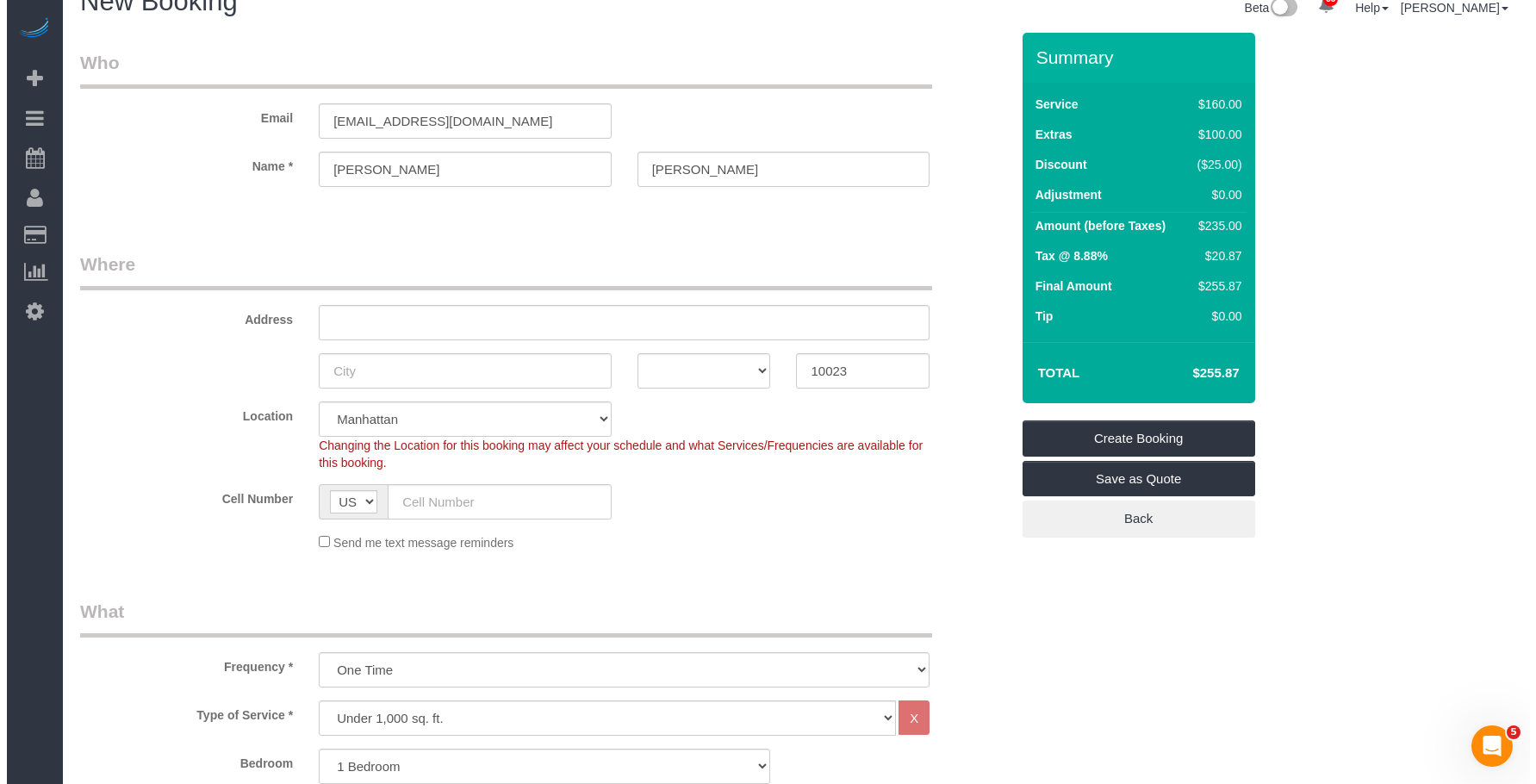
scroll to position [0, 0]
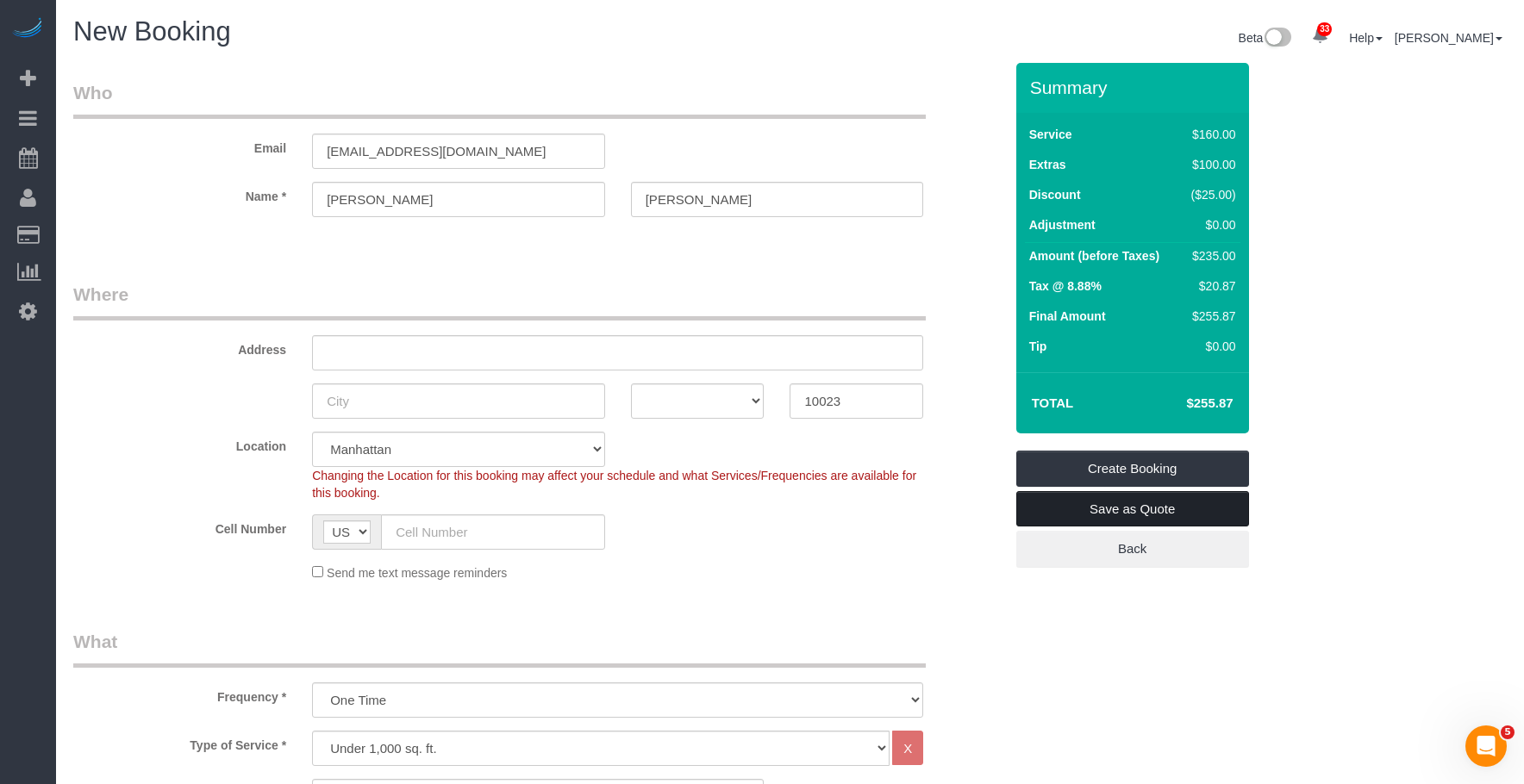
click at [1139, 513] on link "Save as Quote" at bounding box center [1132, 509] width 233 height 36
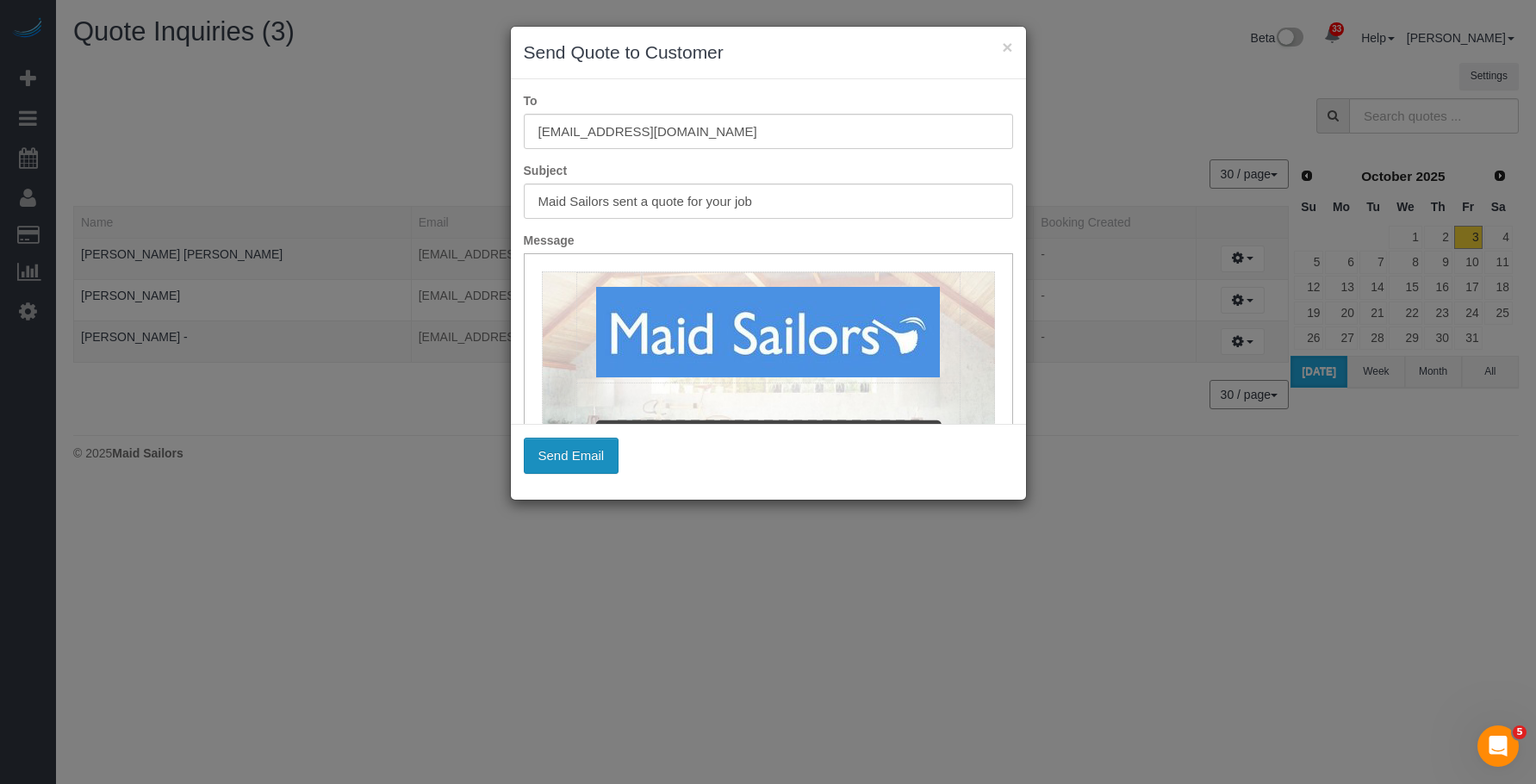
click at [577, 453] on button "Send Email" at bounding box center [571, 456] width 96 height 36
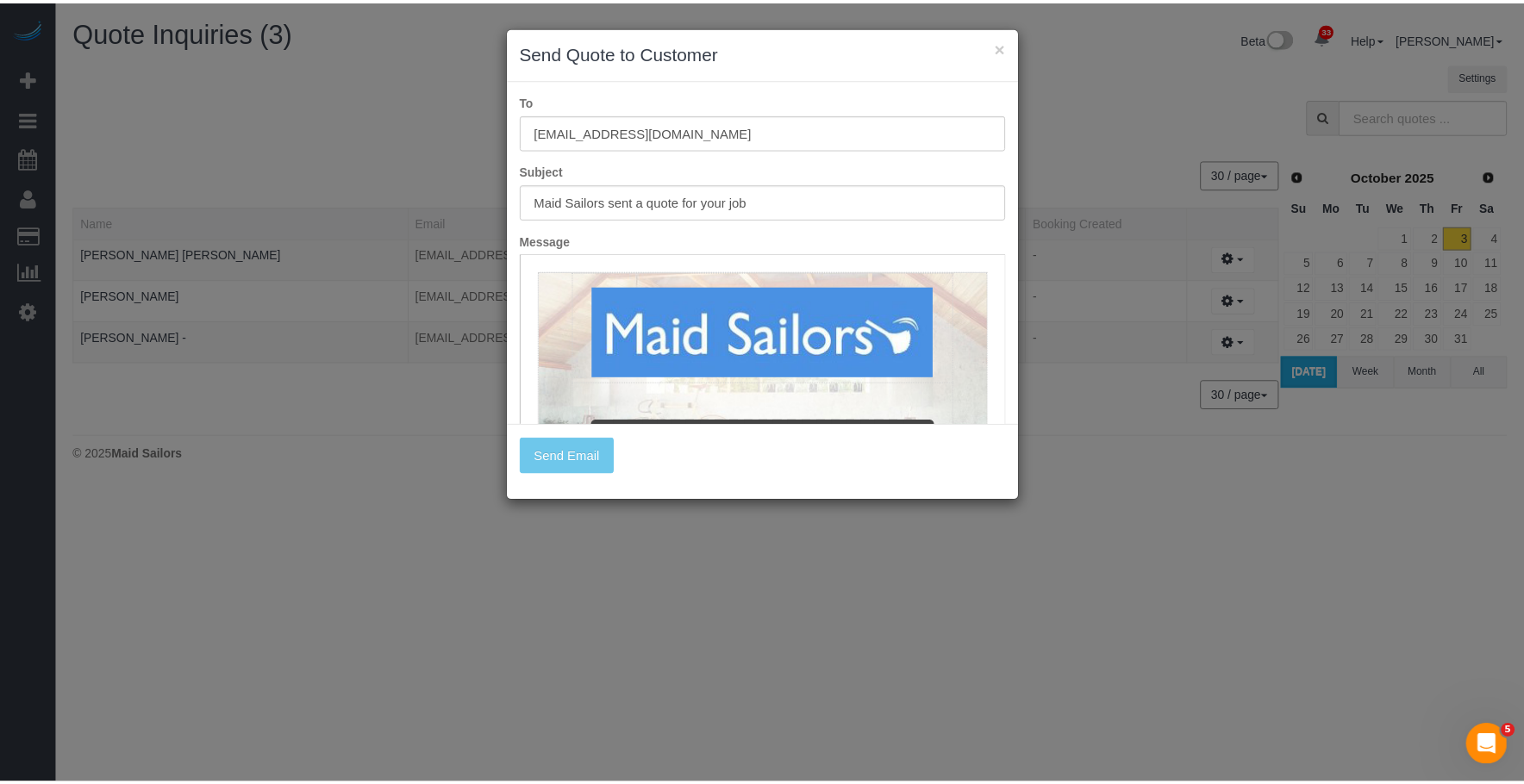
scroll to position [548, 1536]
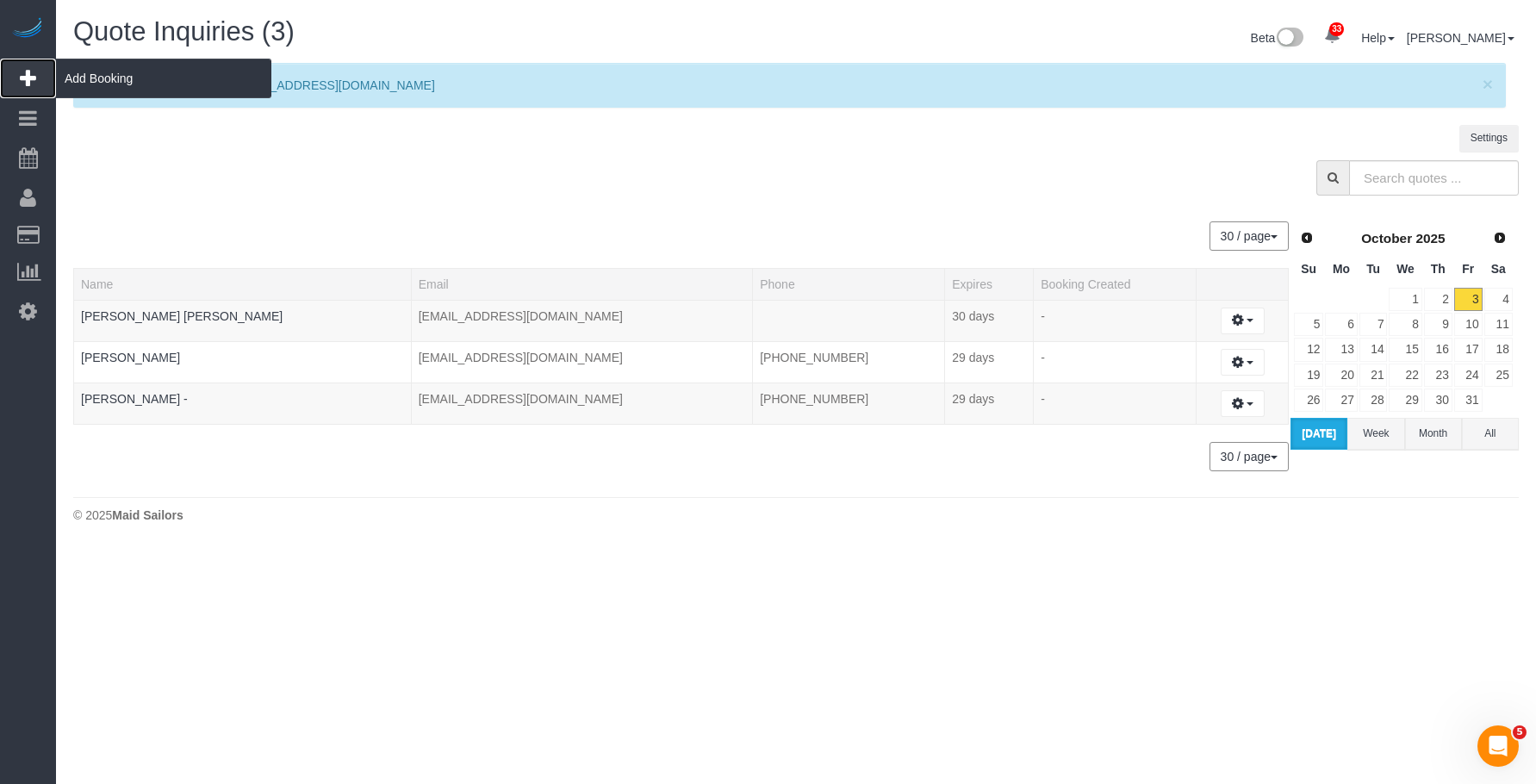
click at [128, 80] on span "Add Booking" at bounding box center [164, 78] width 216 height 39
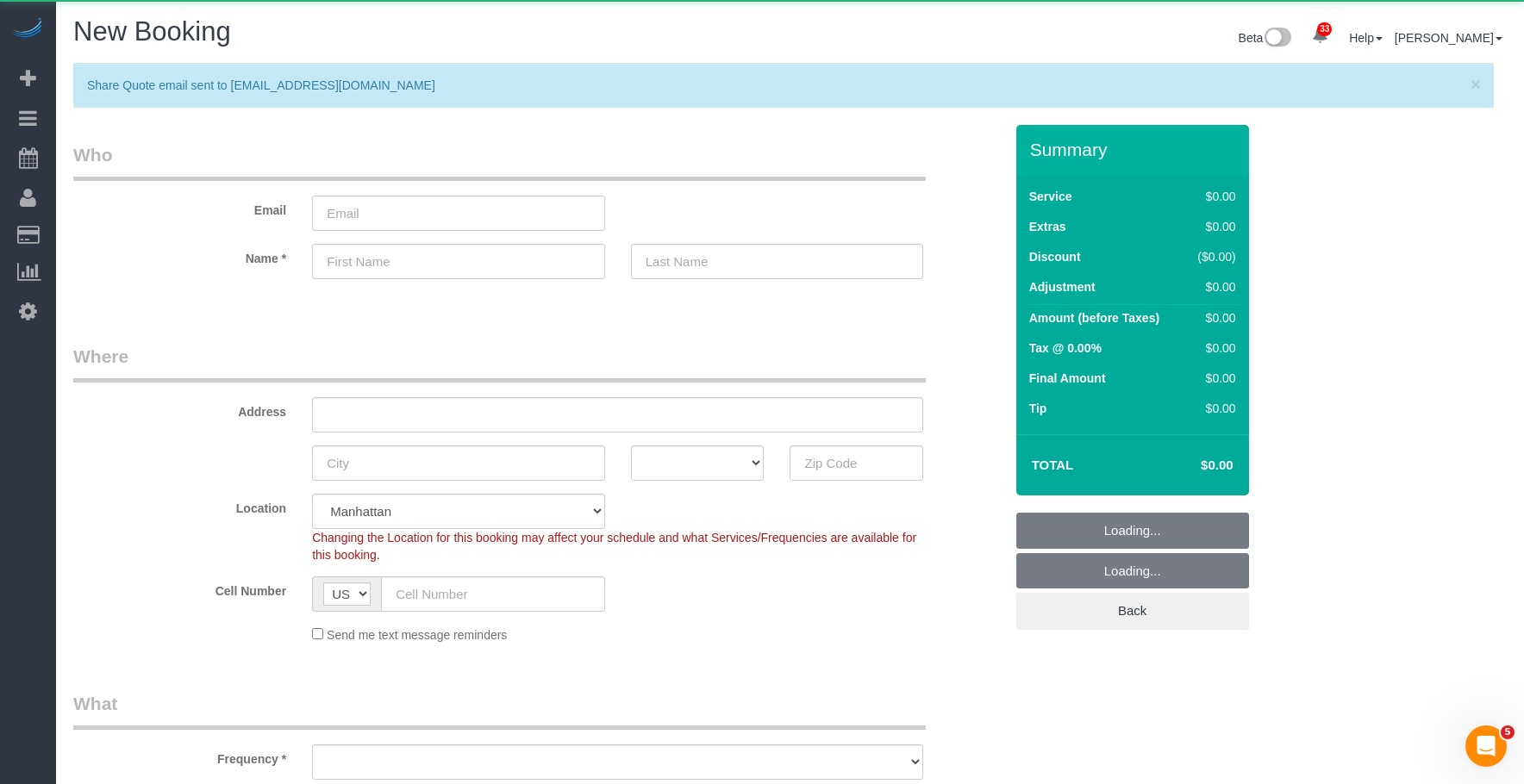
scroll to position [2466, 1524]
select select "number:89"
select select "number:90"
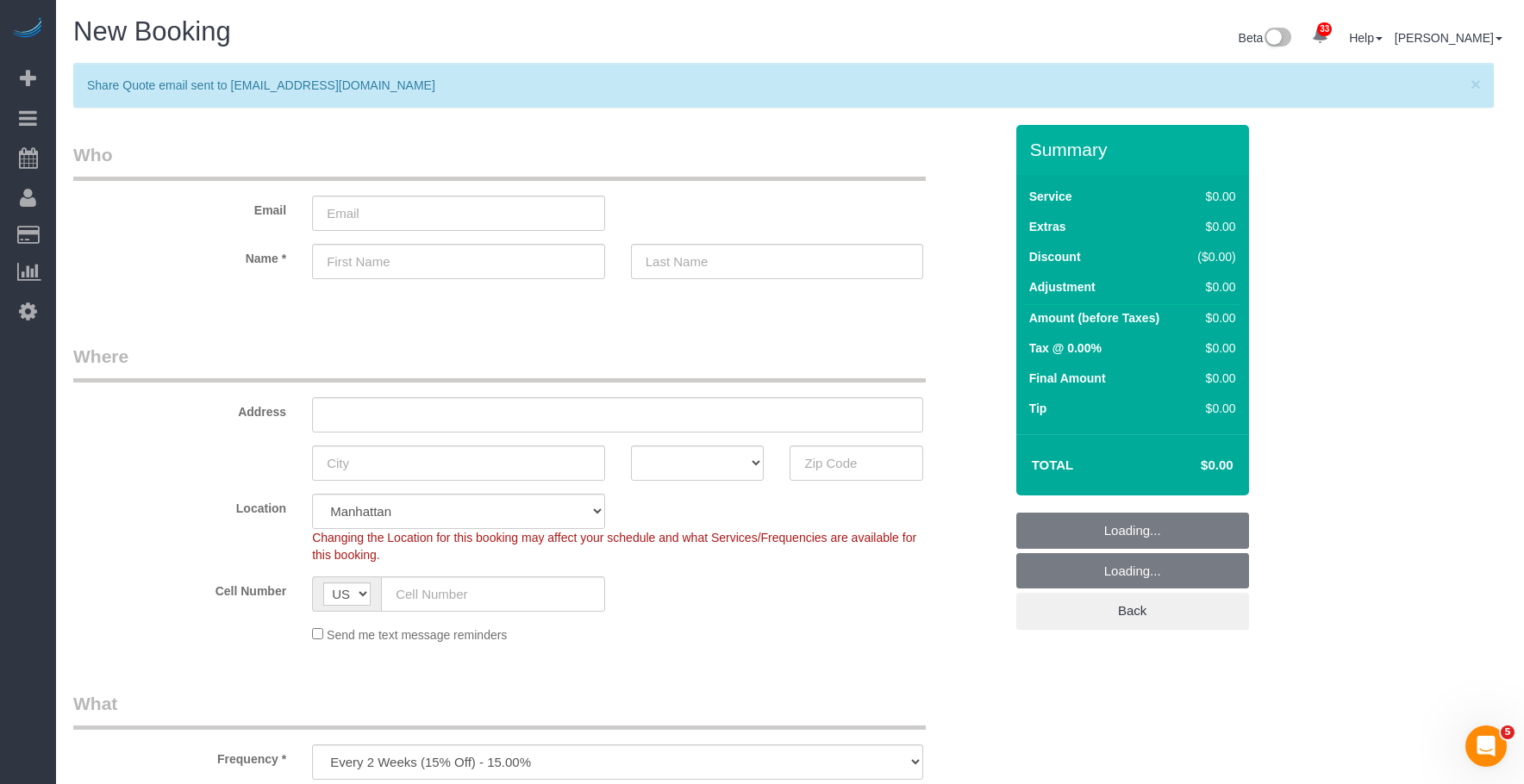
select select "object:6600"
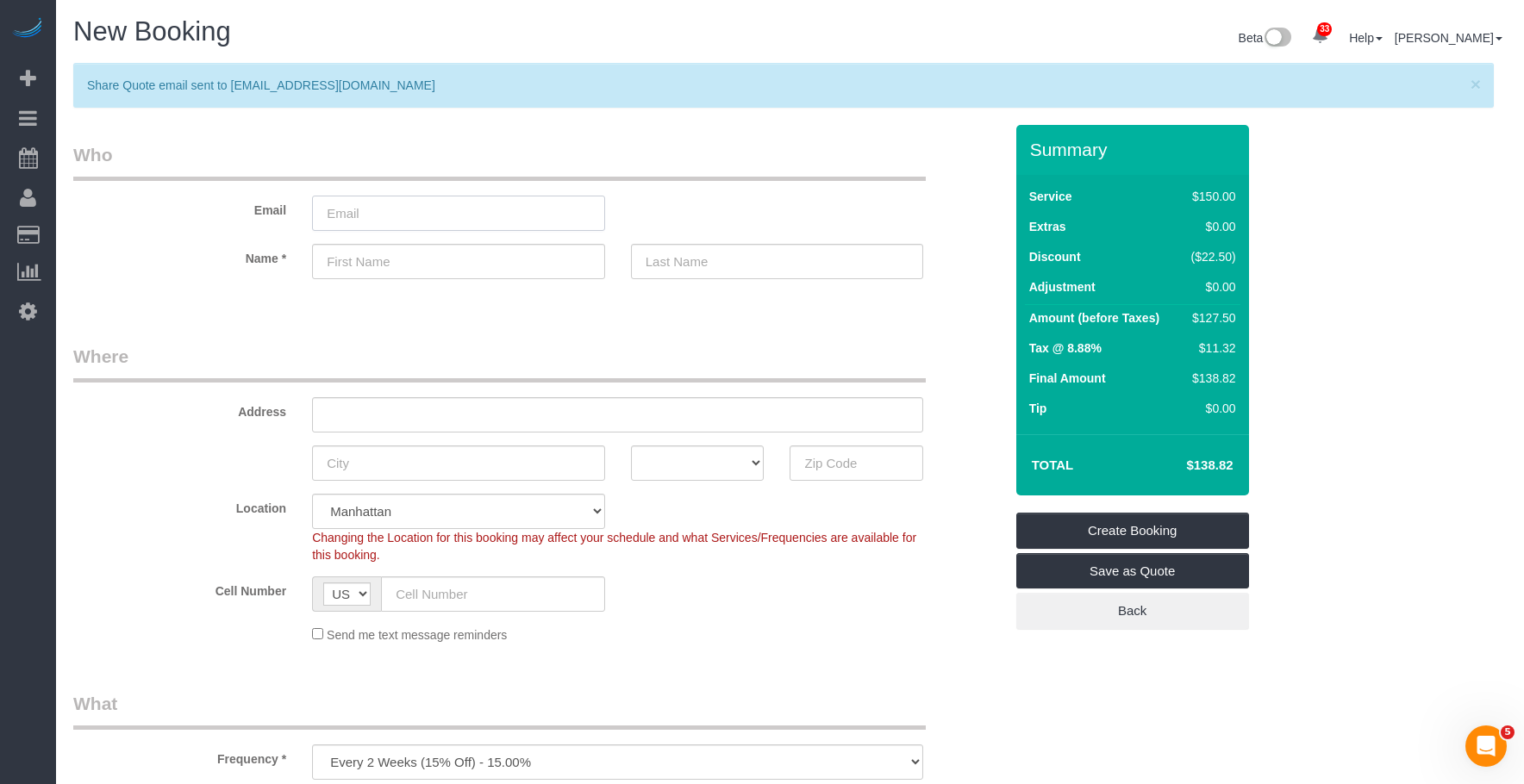
click at [495, 196] on input "email" at bounding box center [458, 213] width 293 height 35
paste input "mariana_benitez@hotmail.com"
type input "mariana_benitez@hotmail.com"
click at [431, 274] on input "text" at bounding box center [458, 261] width 293 height 35
paste input "Mariana"
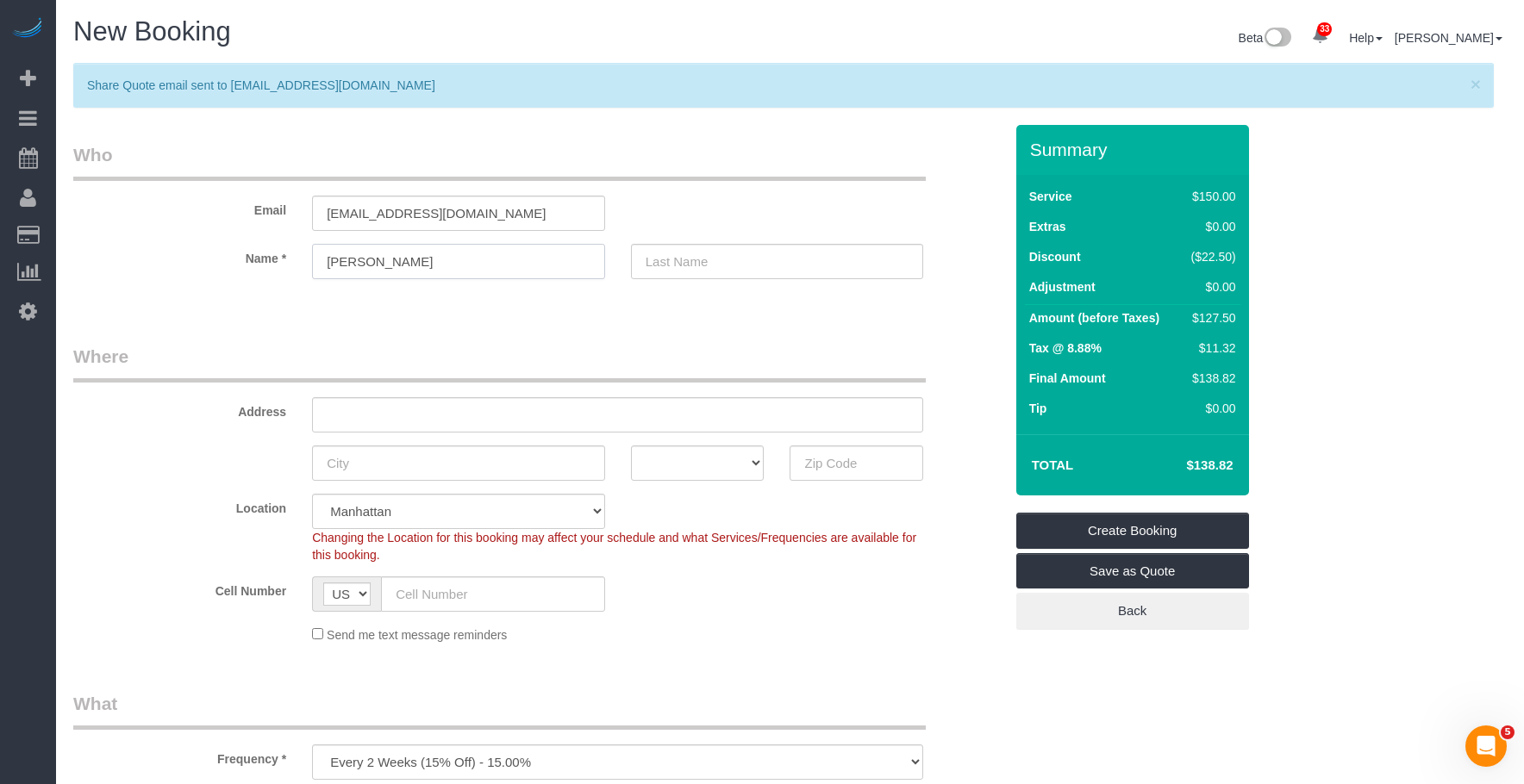
type input "Mariana"
click at [745, 256] on input "text" at bounding box center [777, 261] width 293 height 35
paste input "Benitez Franco"
type input "Benitez Franco"
click at [839, 468] on input "text" at bounding box center [856, 463] width 133 height 35
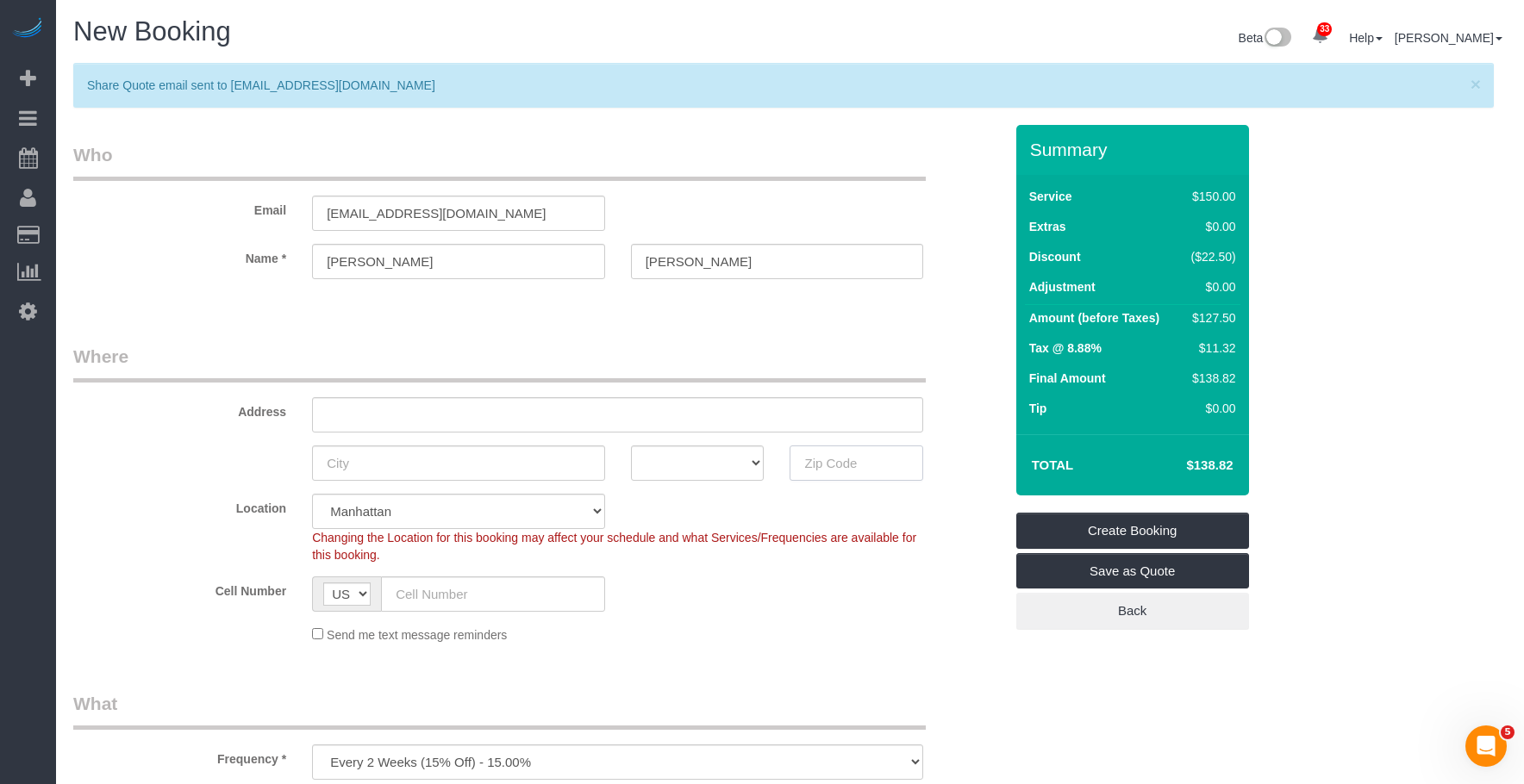
paste input "10023"
type input "10023"
click at [661, 350] on legend "Where" at bounding box center [500, 363] width 853 height 39
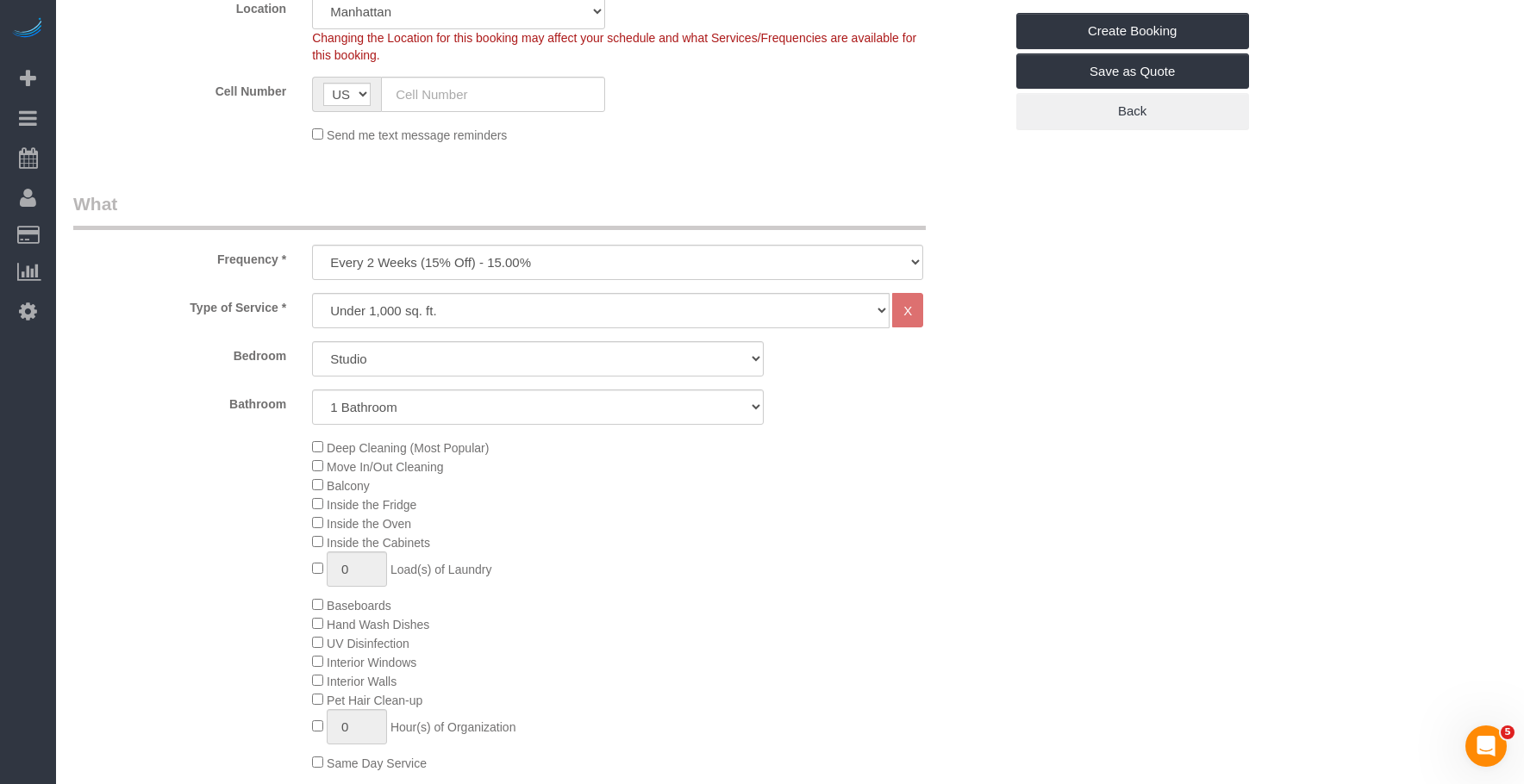
scroll to position [517, 0]
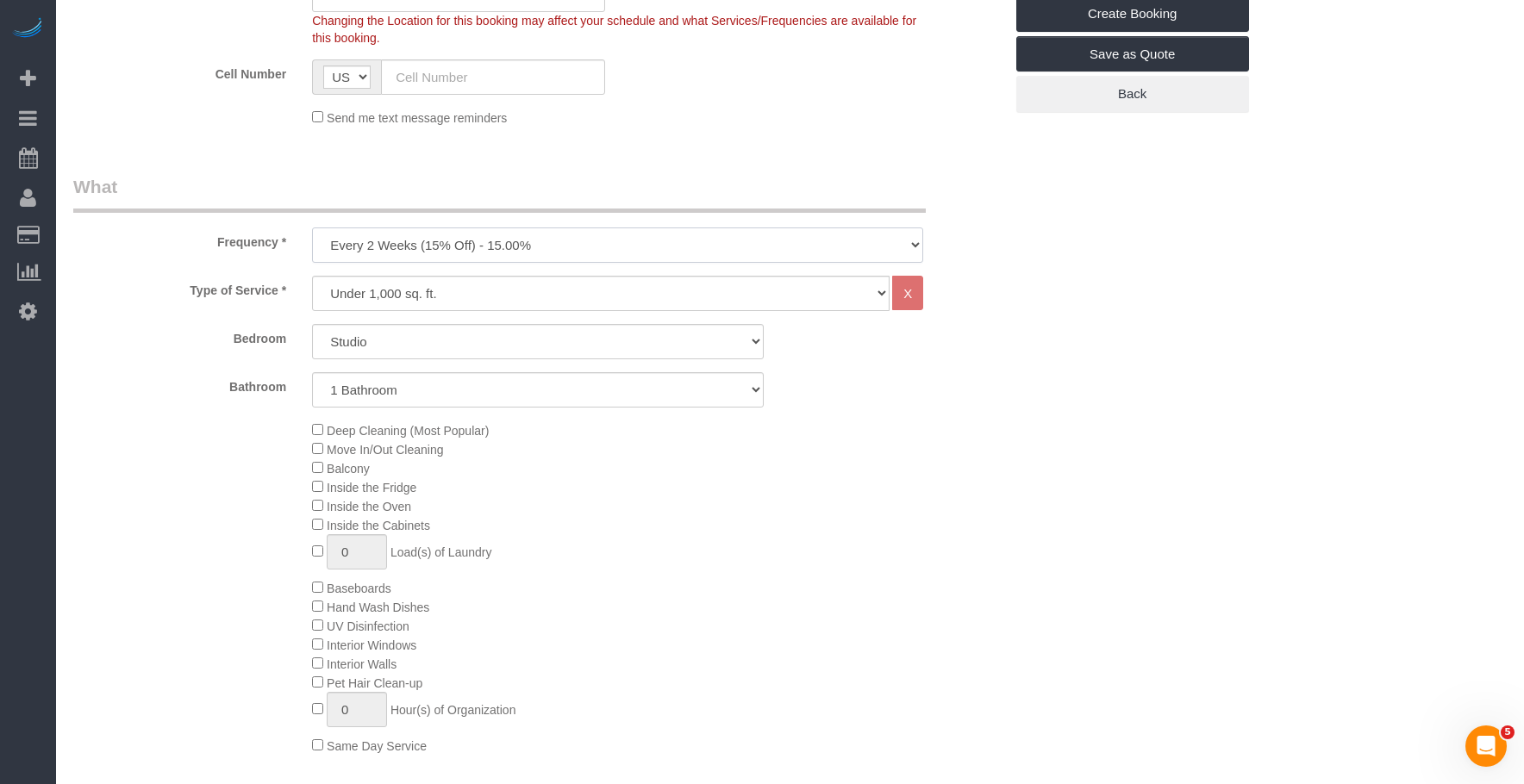
click at [422, 240] on select "One Time Weekly (20% Off) - 20.00% Every 2 Weeks (15% Off) - 15.00% Every 4 Wee…" at bounding box center [617, 245] width 611 height 35
select select "object:6601"
click at [312, 228] on select "One Time Weekly (20% Off) - 20.00% Every 2 Weeks (15% Off) - 15.00% Every 4 Wee…" at bounding box center [617, 245] width 611 height 35
click at [854, 511] on div "Deep Cleaning (Most Popular) Move In/Out Cleaning Balcony Inside the Fridge Ins…" at bounding box center [656, 588] width 716 height 335
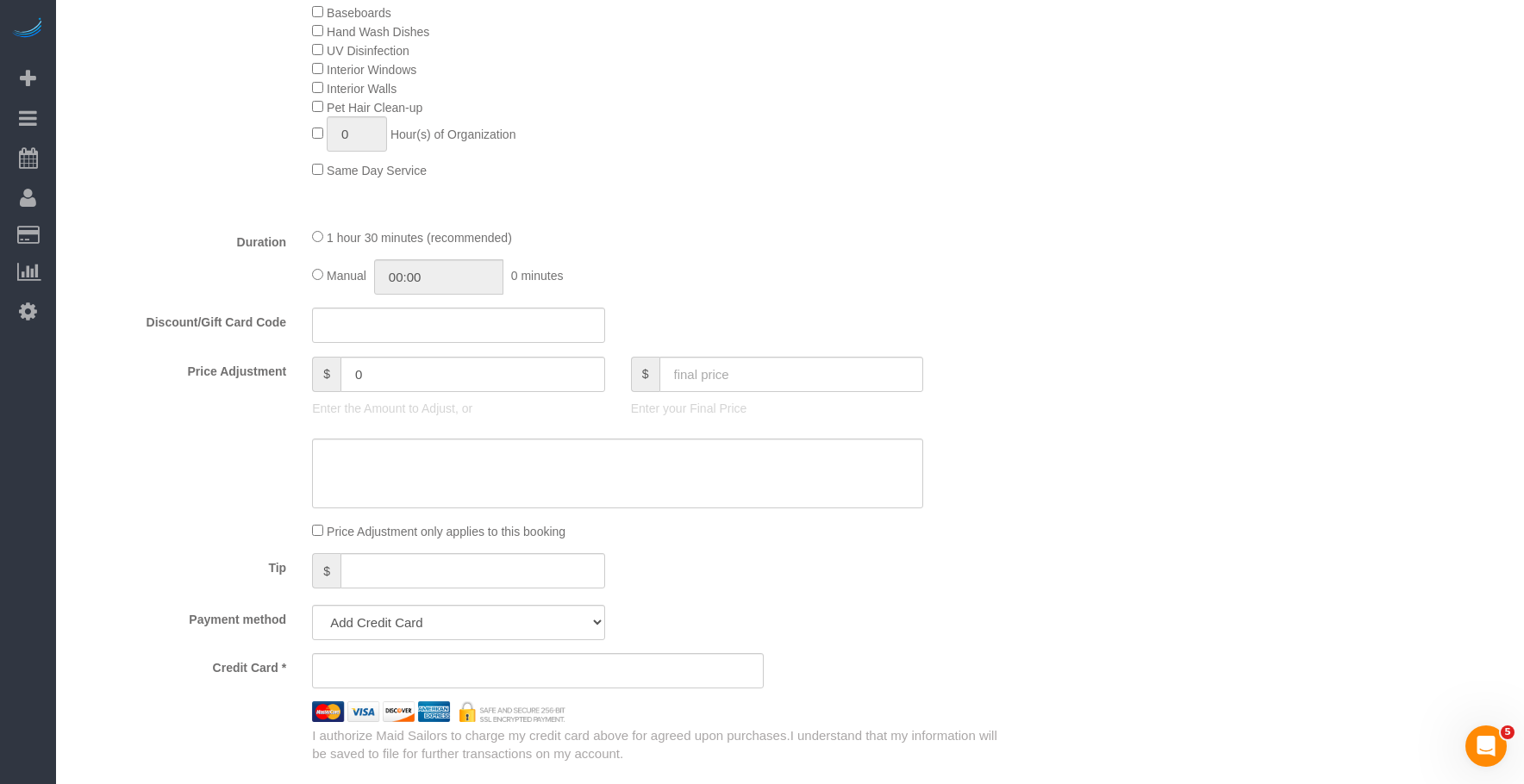
scroll to position [1206, 0]
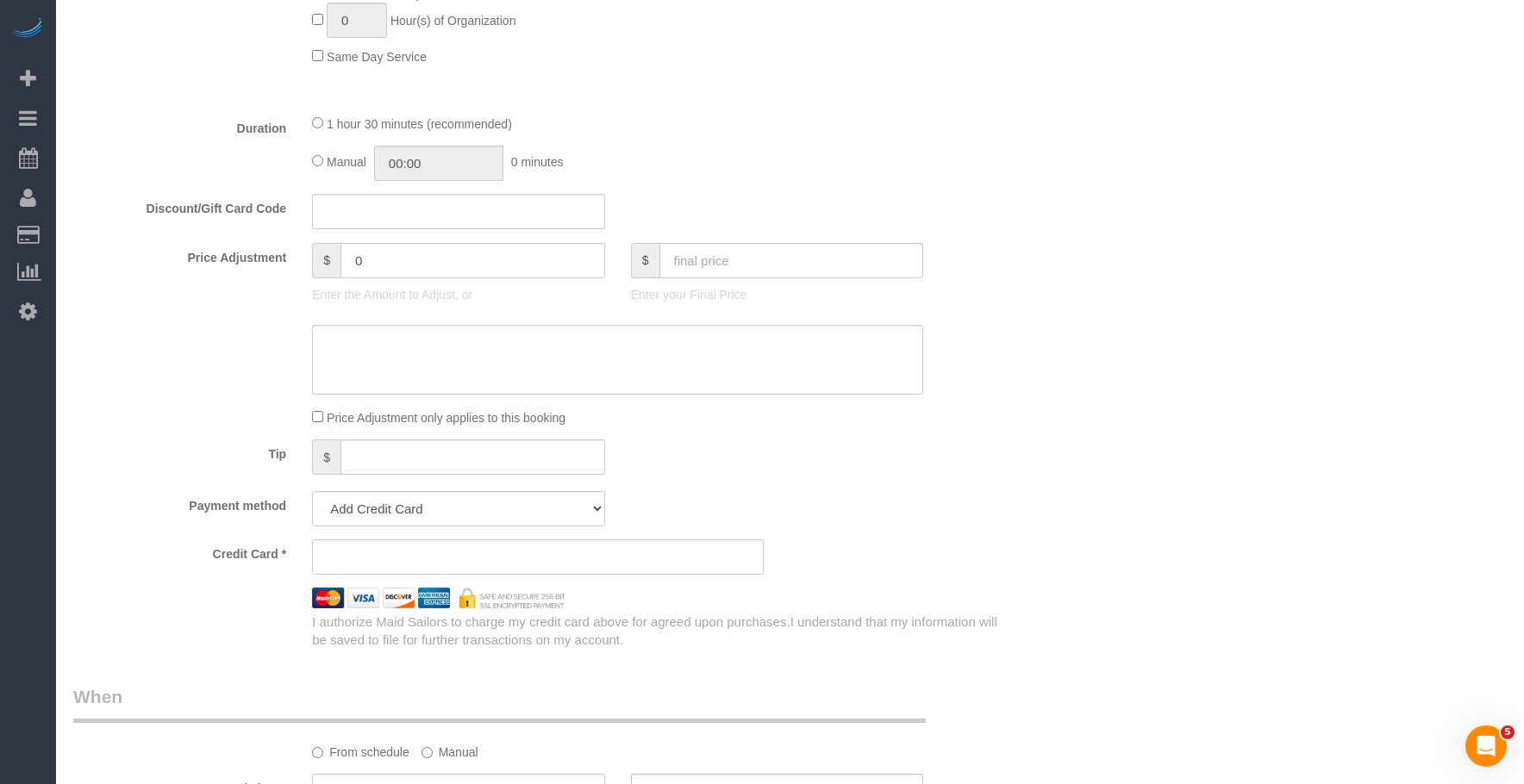
click at [337, 231] on fieldset "What Frequency * One Time Weekly (20% Off) - 20.00% Every 2 Weeks (15% Off) - 1…" at bounding box center [538, 67] width 930 height 1164
click at [335, 199] on input "text" at bounding box center [458, 211] width 293 height 35
paste input "NEWBLINK25GC"
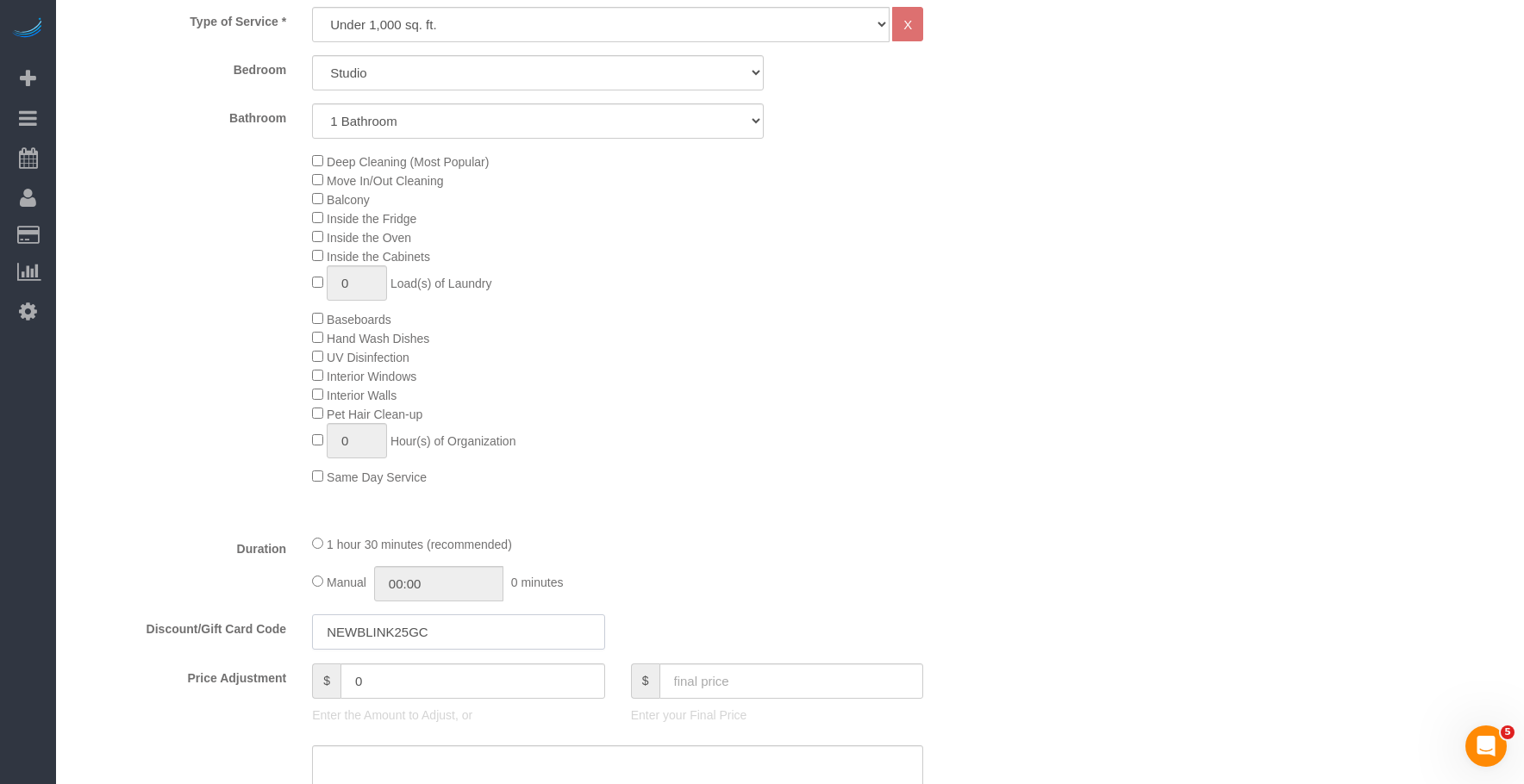
scroll to position [603, 0]
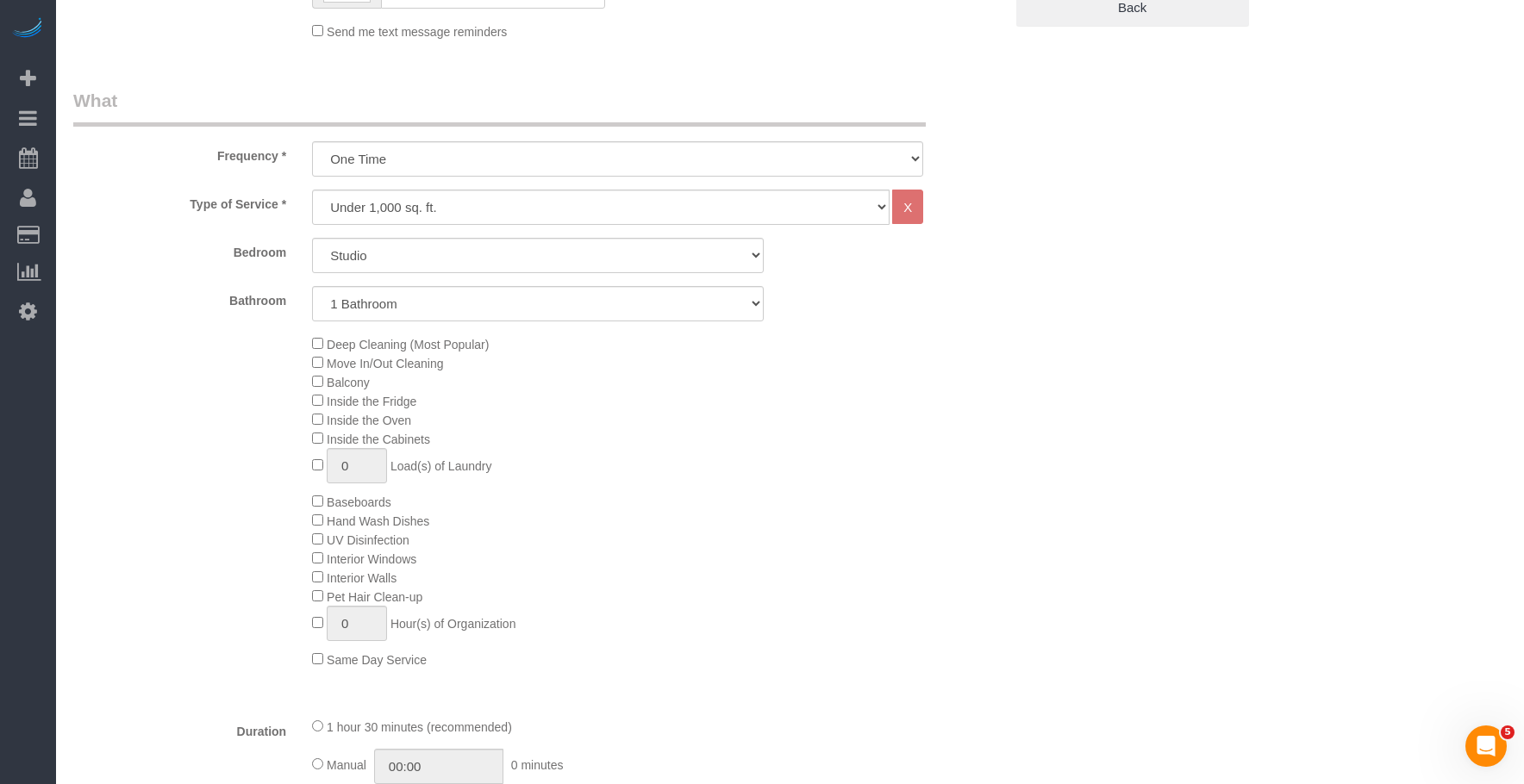
type input "NEWBLINK25GC"
click at [440, 262] on select "Studio 1 Bedroom 2 Bedrooms 3 Bedrooms" at bounding box center [537, 255] width 451 height 35
select select "1"
click at [312, 237] on select "Studio 1 Bedroom 2 Bedrooms 3 Bedrooms" at bounding box center [537, 255] width 451 height 35
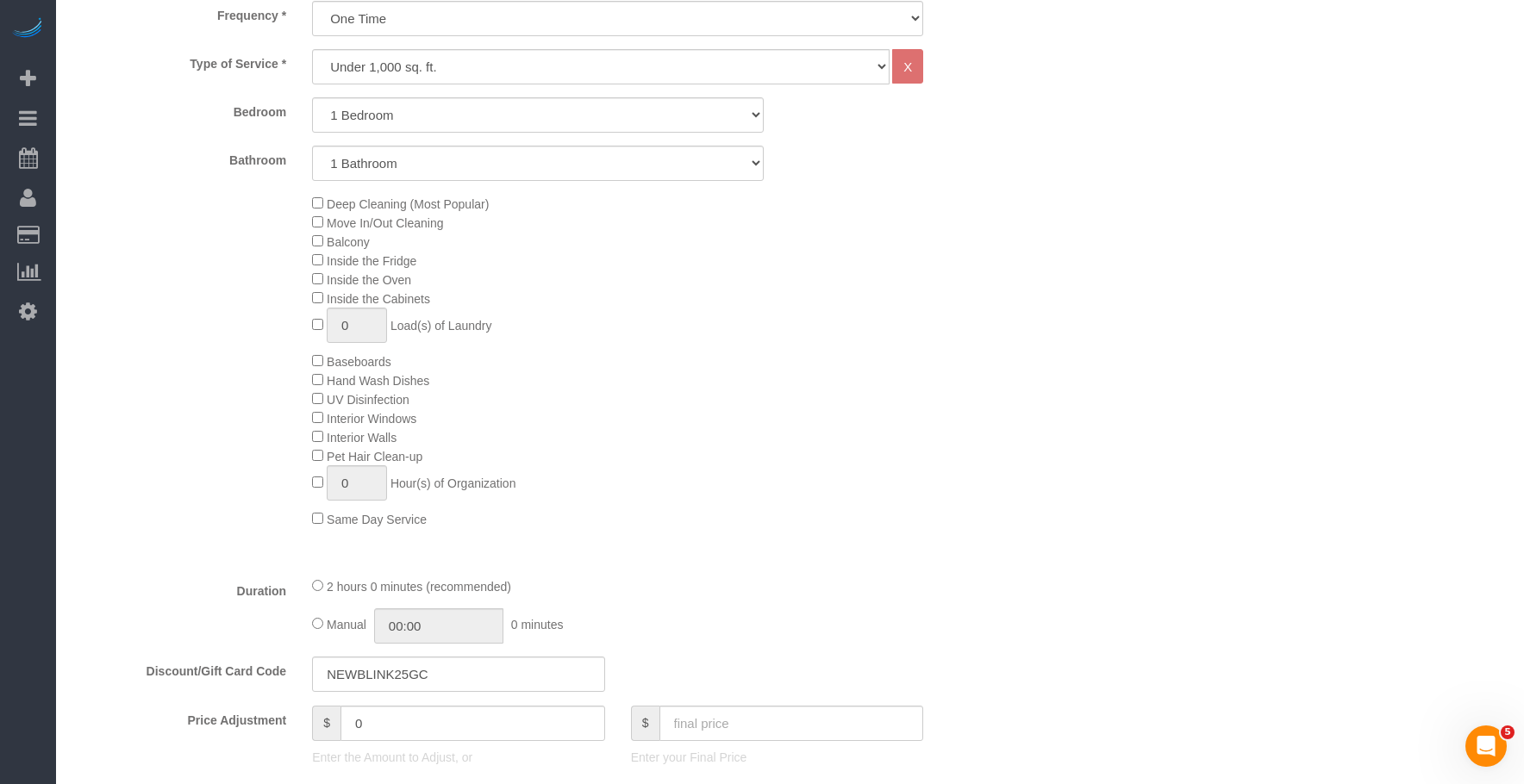
scroll to position [861, 0]
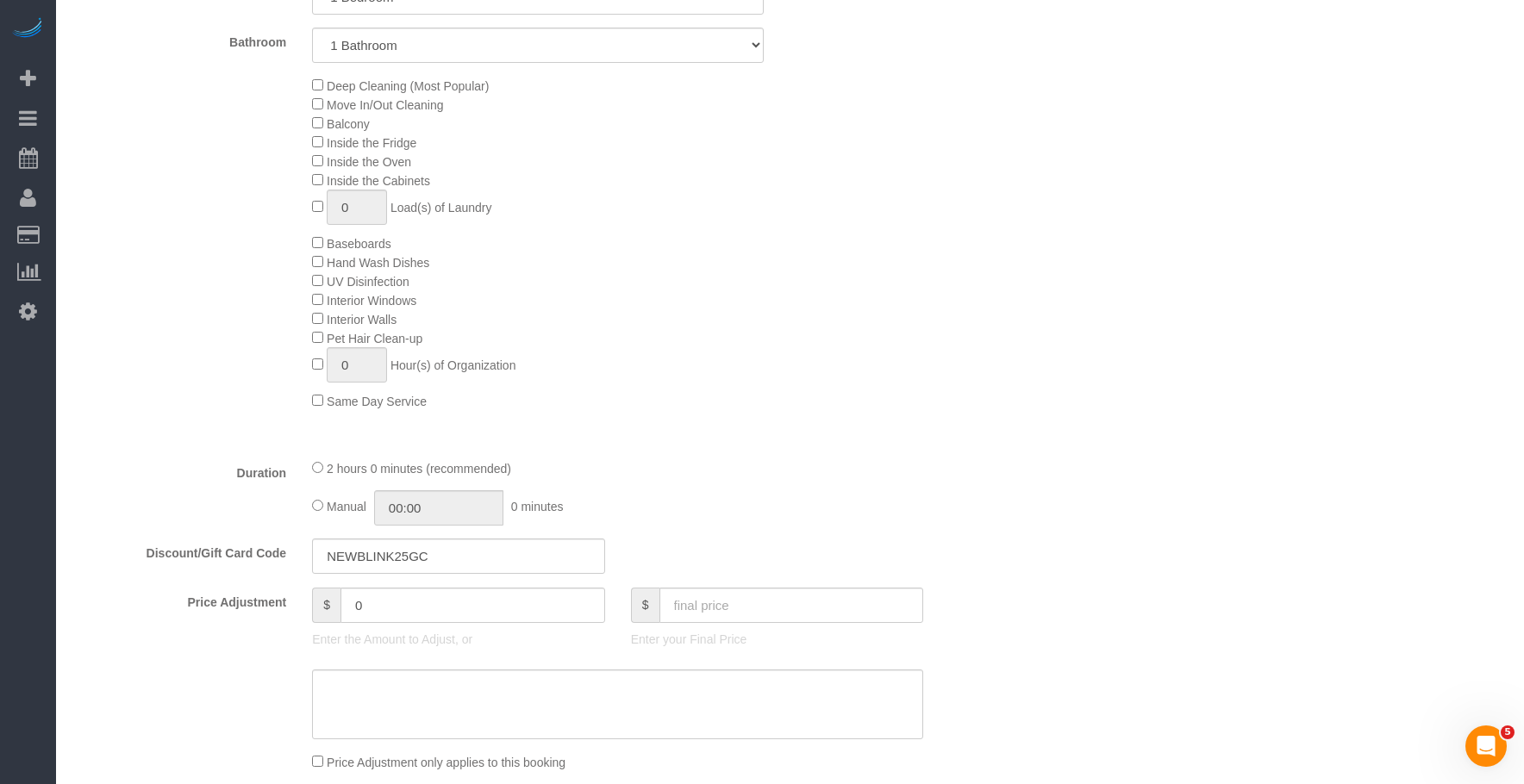
click at [964, 389] on div "Deep Cleaning (Most Popular) Move In/Out Cleaning Balcony Inside the Fridge Ins…" at bounding box center [656, 244] width 716 height 335
click at [873, 302] on div "Deep Cleaning (Most Popular) Move In/Out Cleaning Balcony Inside the Fridge Ins…" at bounding box center [656, 244] width 716 height 335
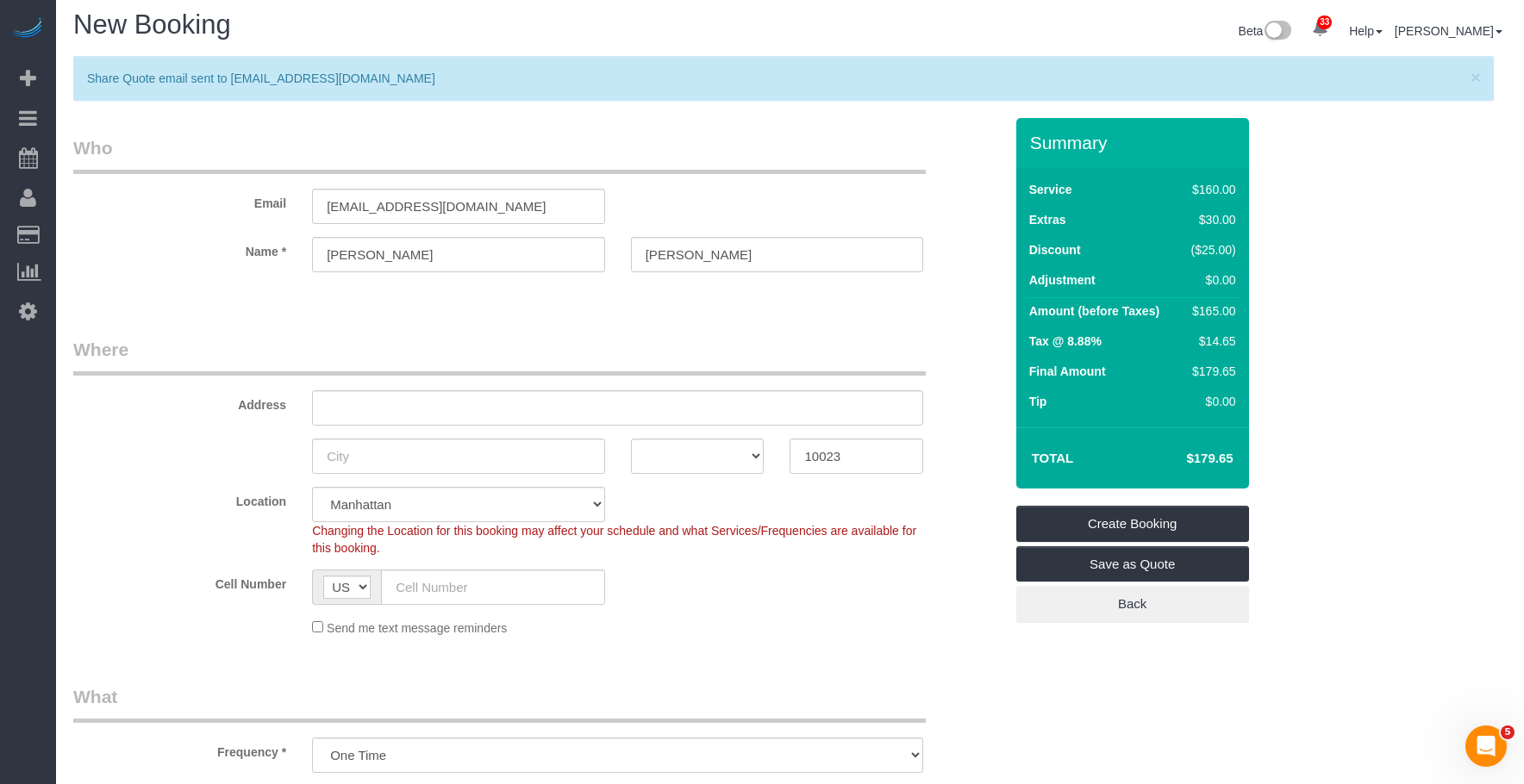
scroll to position [0, 0]
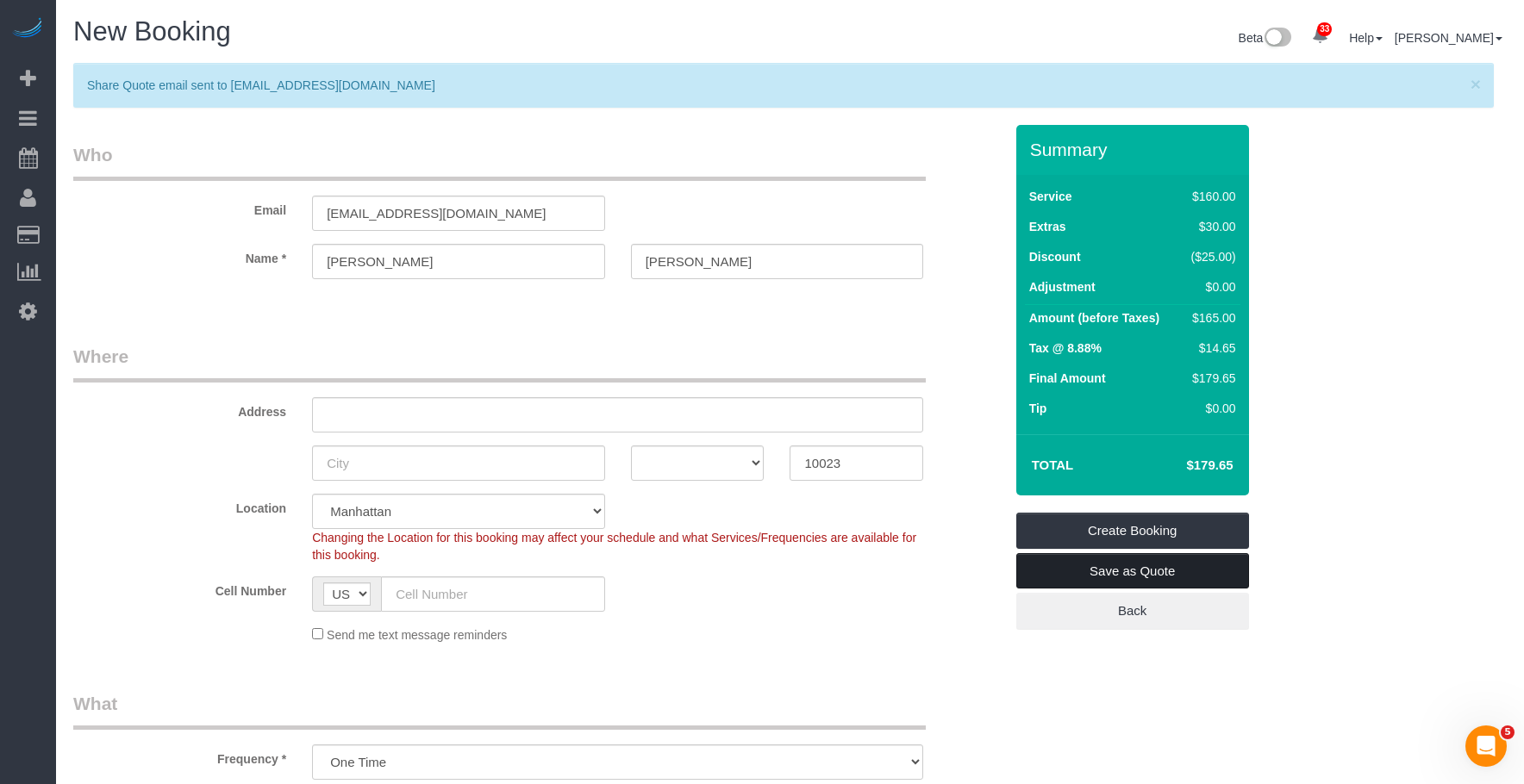
click at [1192, 581] on link "Save as Quote" at bounding box center [1132, 570] width 233 height 36
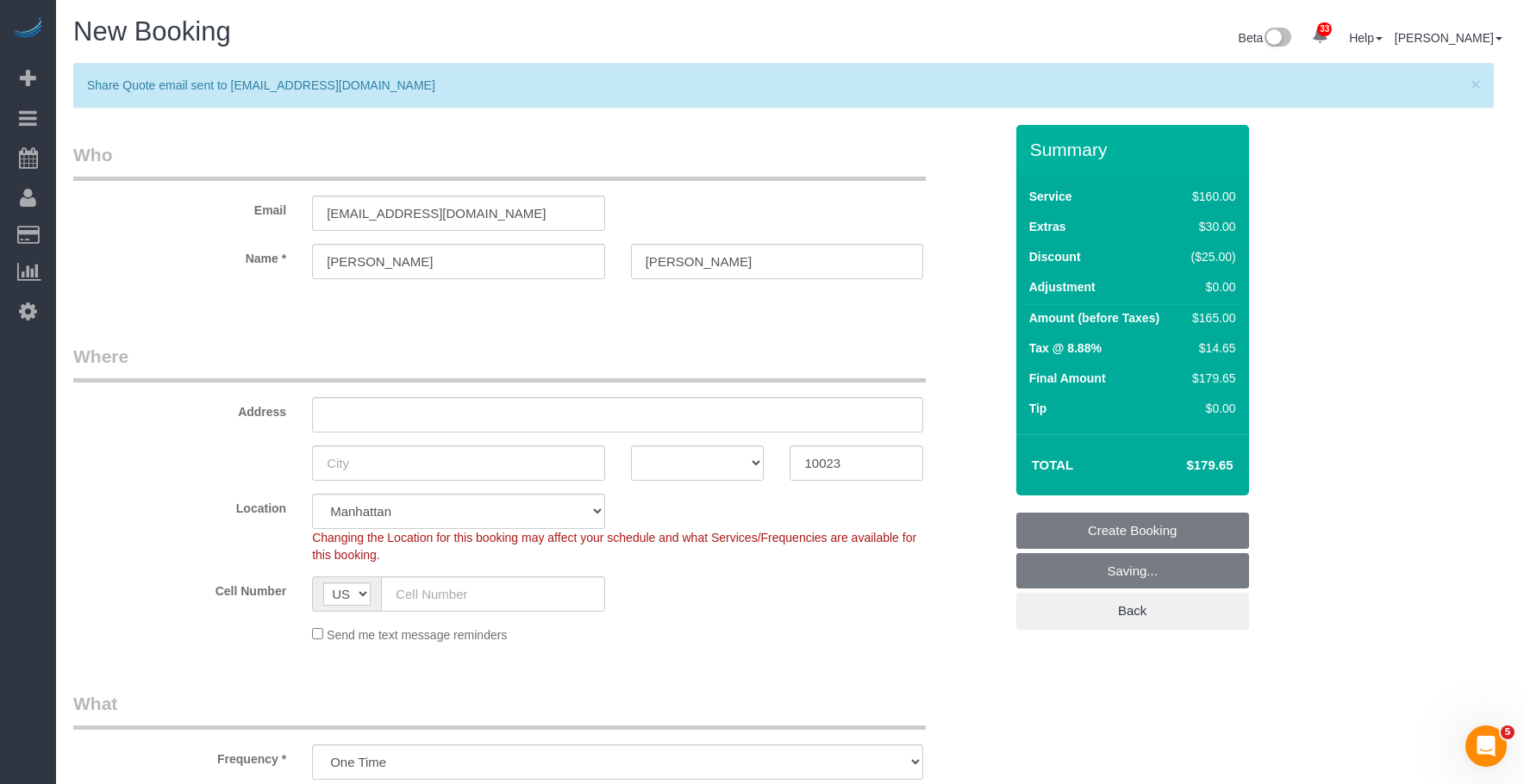
scroll to position [2918, 1524]
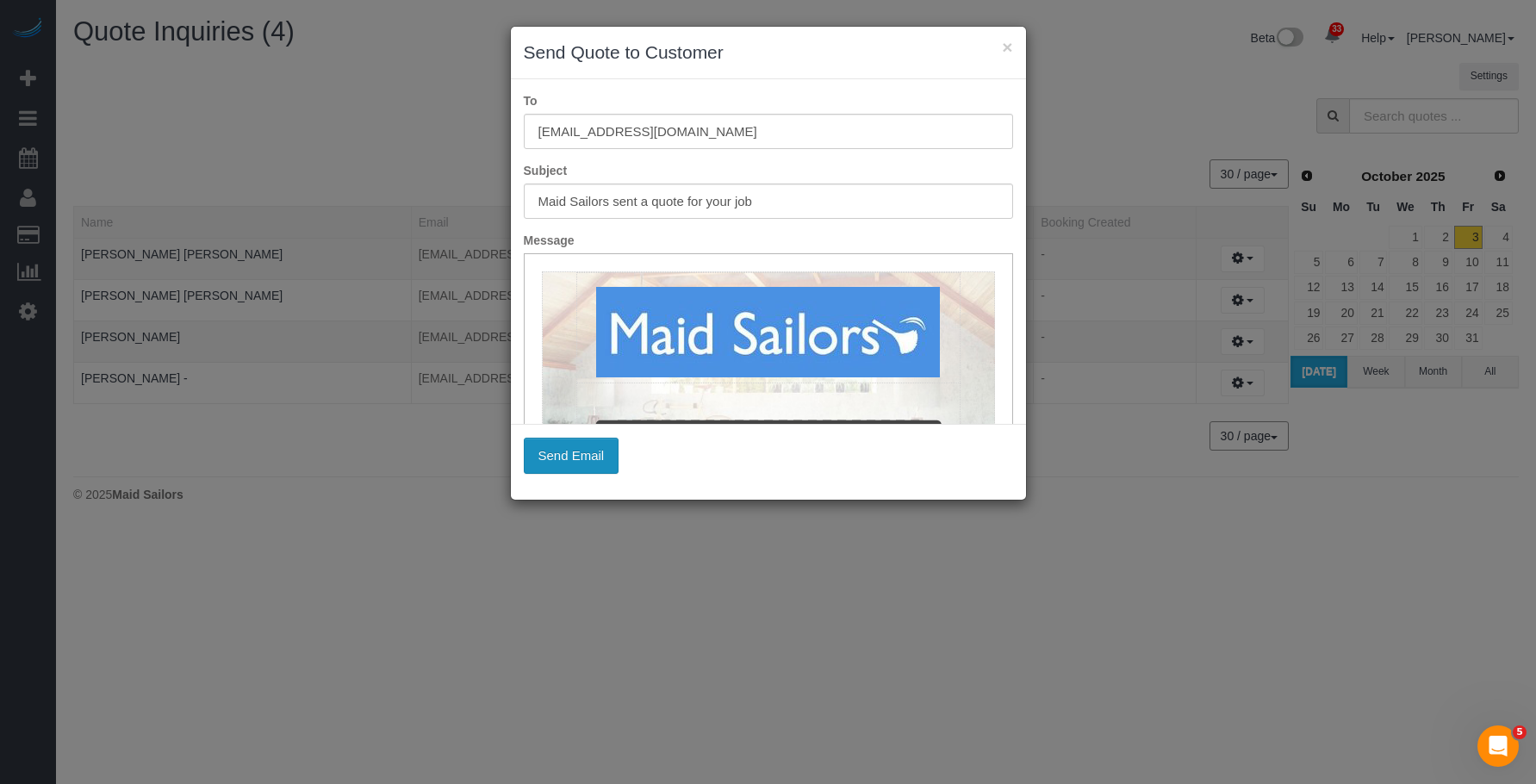
click at [583, 456] on button "Send Email" at bounding box center [571, 456] width 96 height 36
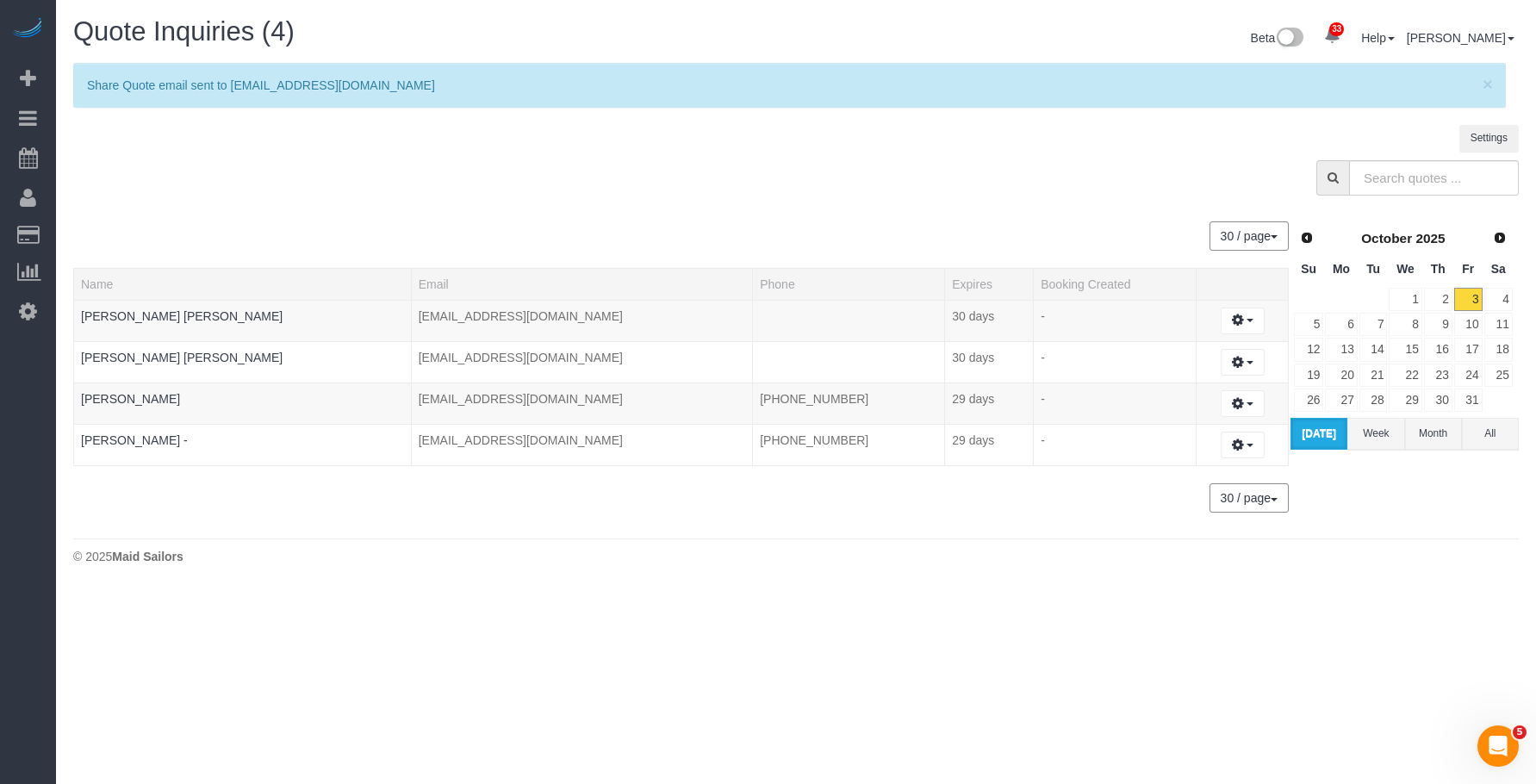
scroll to position [590, 1536]
click at [1490, 81] on span "×" at bounding box center [1488, 84] width 11 height 20
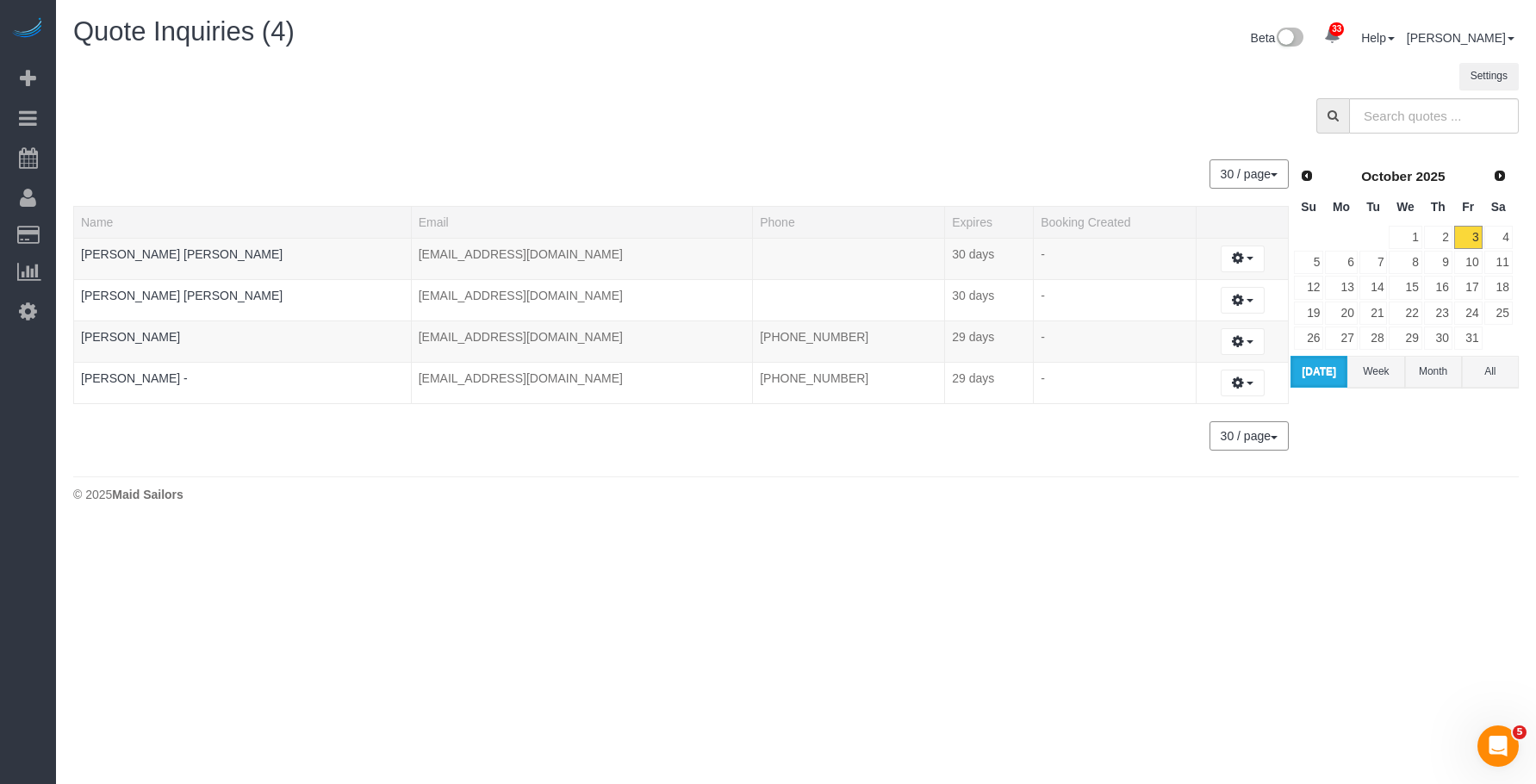
scroll to position [85611, 84626]
drag, startPoint x: 124, startPoint y: 154, endPoint x: 416, endPoint y: 79, distance: 301.5
click at [124, 154] on link "Active Bookings" at bounding box center [164, 155] width 216 height 34
click at [763, 125] on div at bounding box center [796, 120] width 1472 height 44
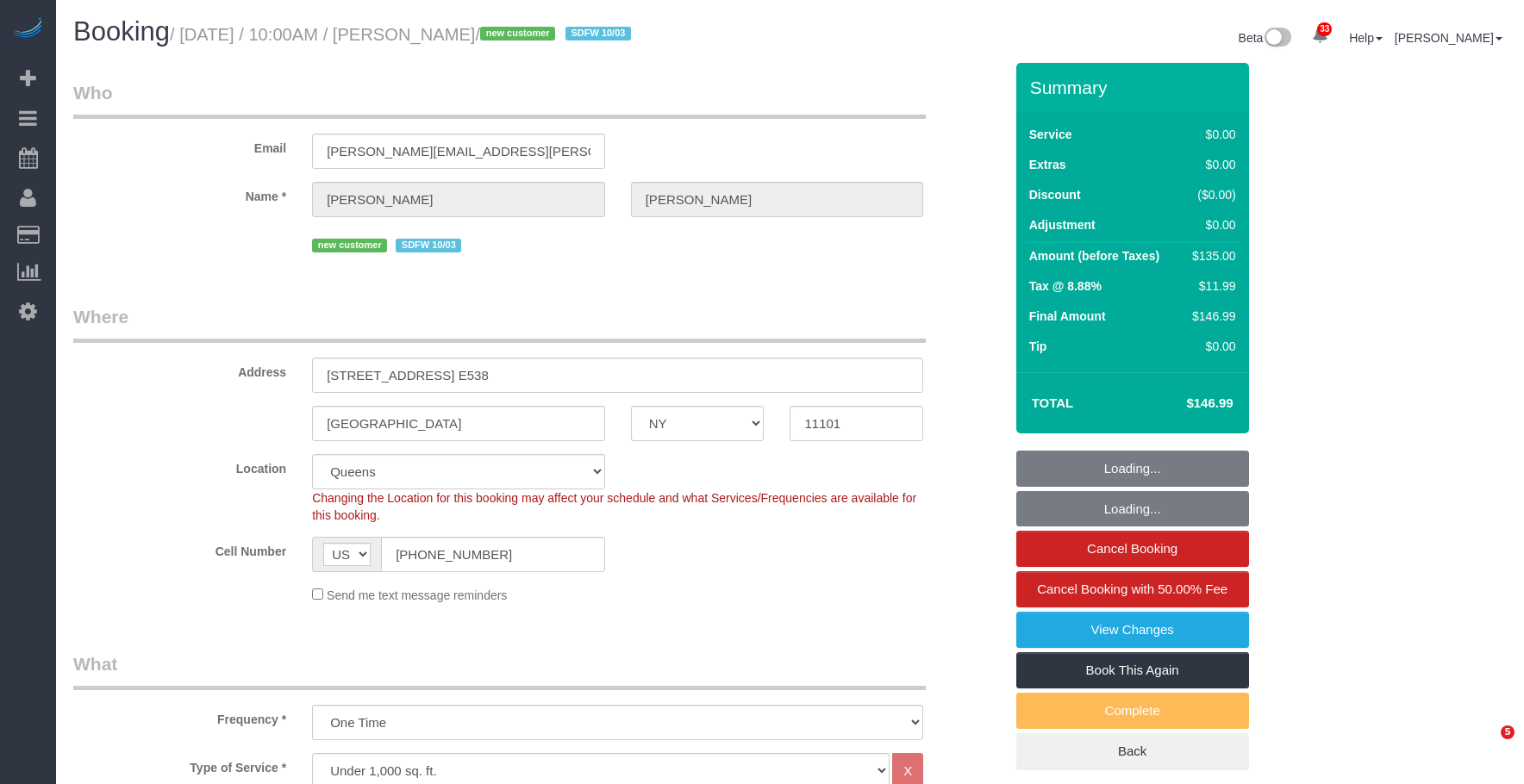
select select "NY"
select select "spot1"
select select "number:58"
select select "number:73"
select select "number:15"
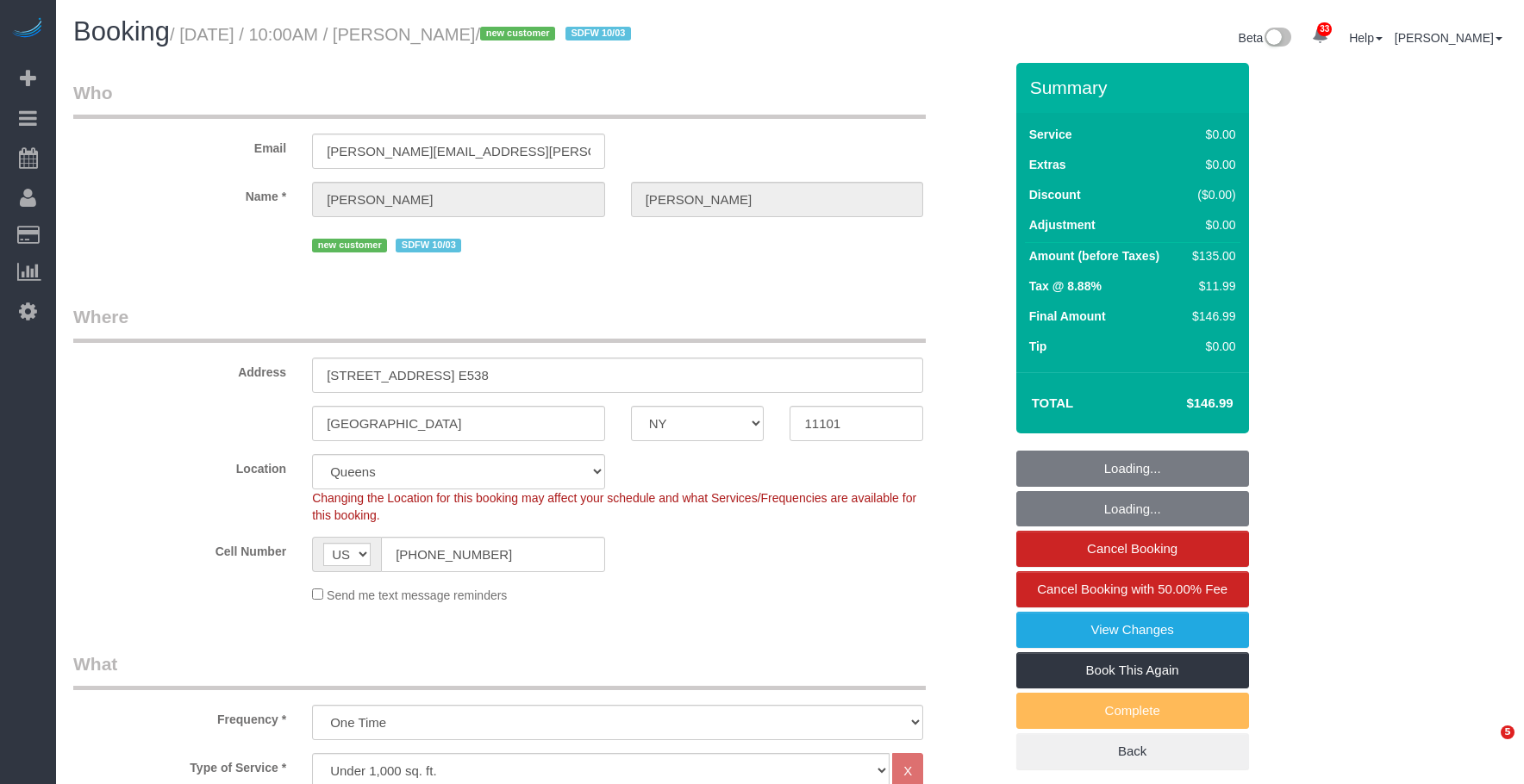
select select "number:5"
select select "object:1422"
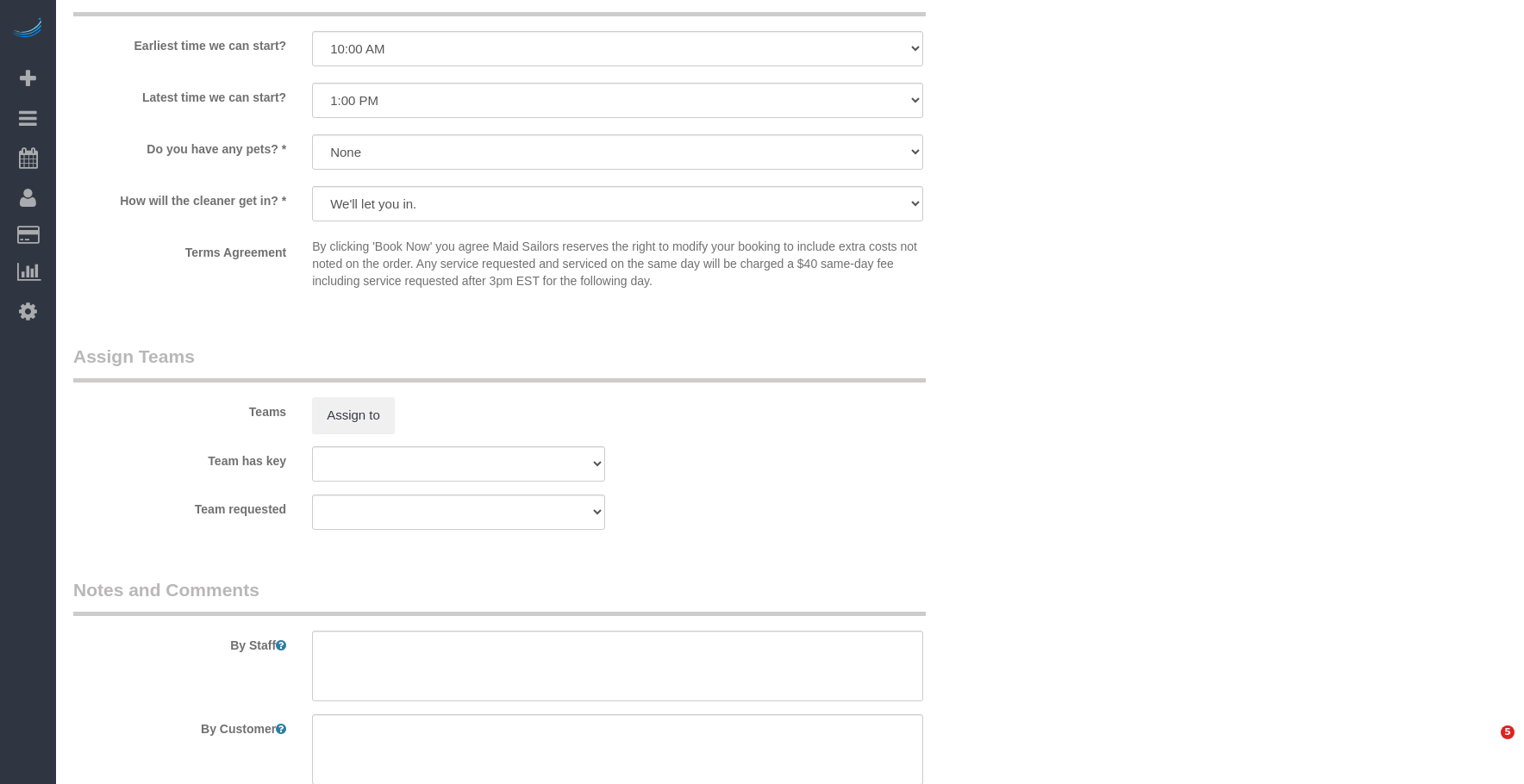
select select "spot46"
select select "1"
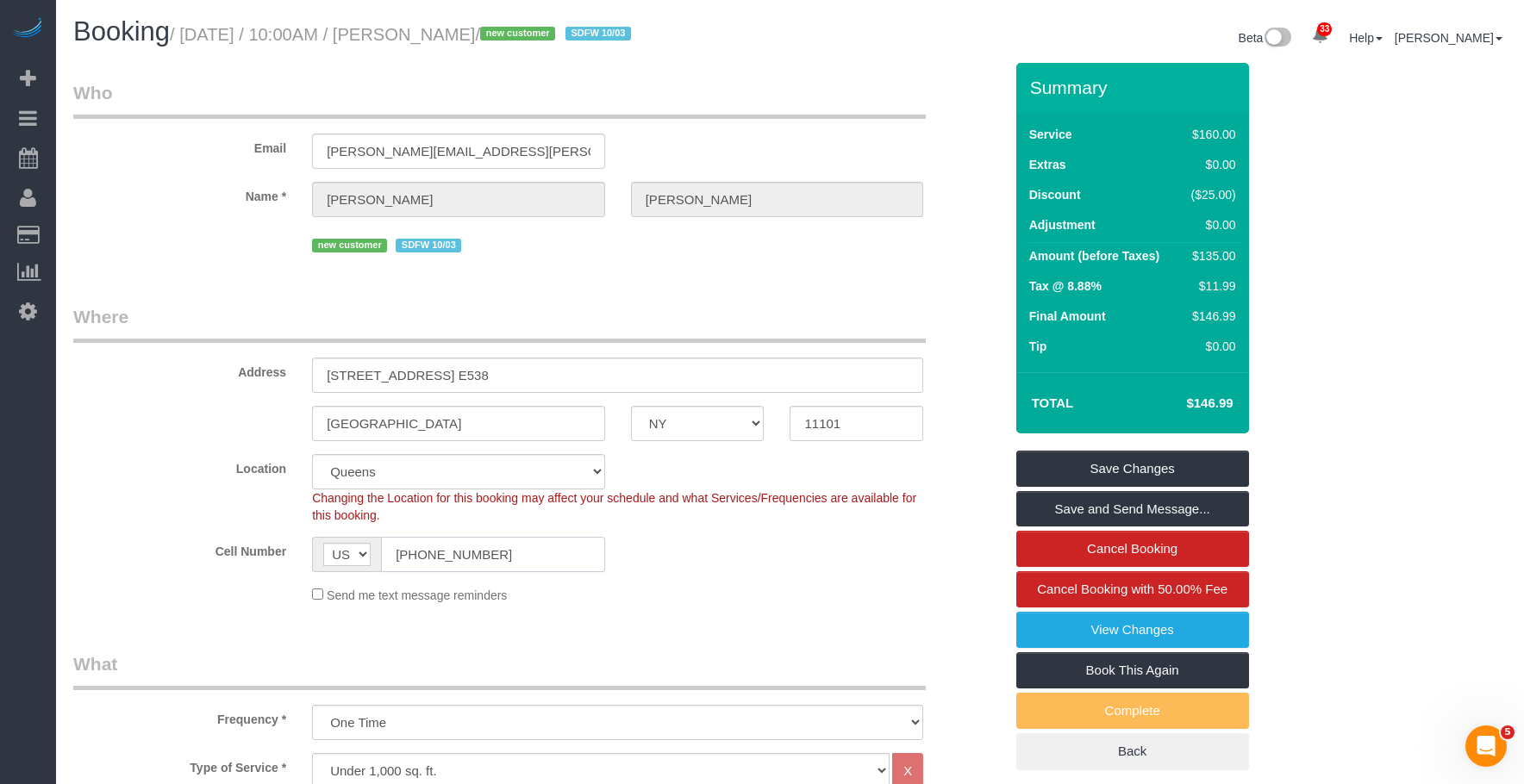
drag, startPoint x: 480, startPoint y: 561, endPoint x: 426, endPoint y: 384, distance: 185.1
click at [304, 547] on div "AF AL DZ AD AO AI AQ AG AR AM AW AU AT AZ BS BH BD BB BY BE BZ BJ BM BT BO BA B…" at bounding box center [458, 554] width 319 height 35
click at [677, 312] on legend "Where" at bounding box center [500, 323] width 853 height 39
drag, startPoint x: 725, startPoint y: 91, endPoint x: 829, endPoint y: 71, distance: 105.9
click at [725, 91] on legend "Who" at bounding box center [500, 99] width 853 height 39
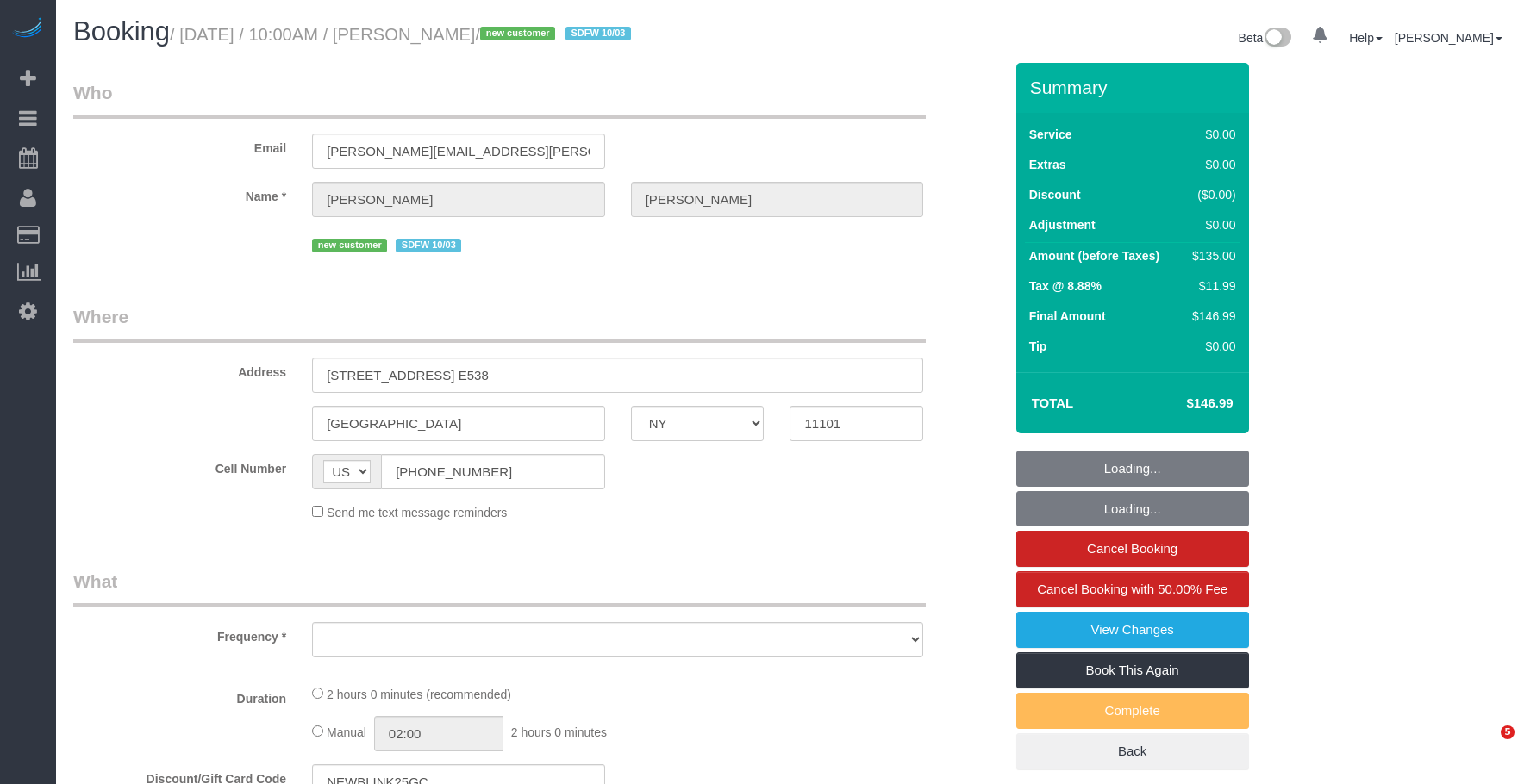
select select "NY"
select select "number:58"
select select "number:73"
select select "number:15"
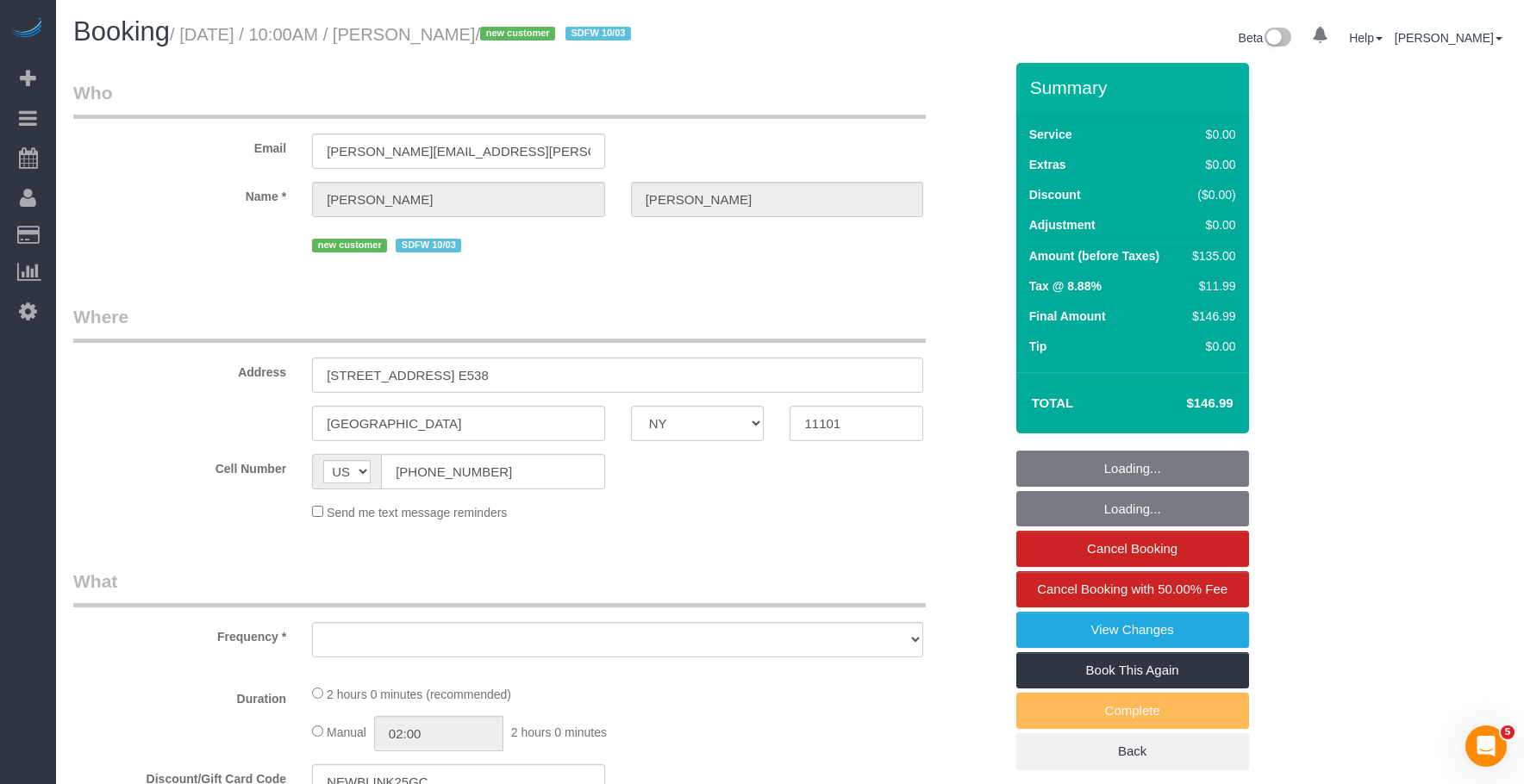
select select "number:5"
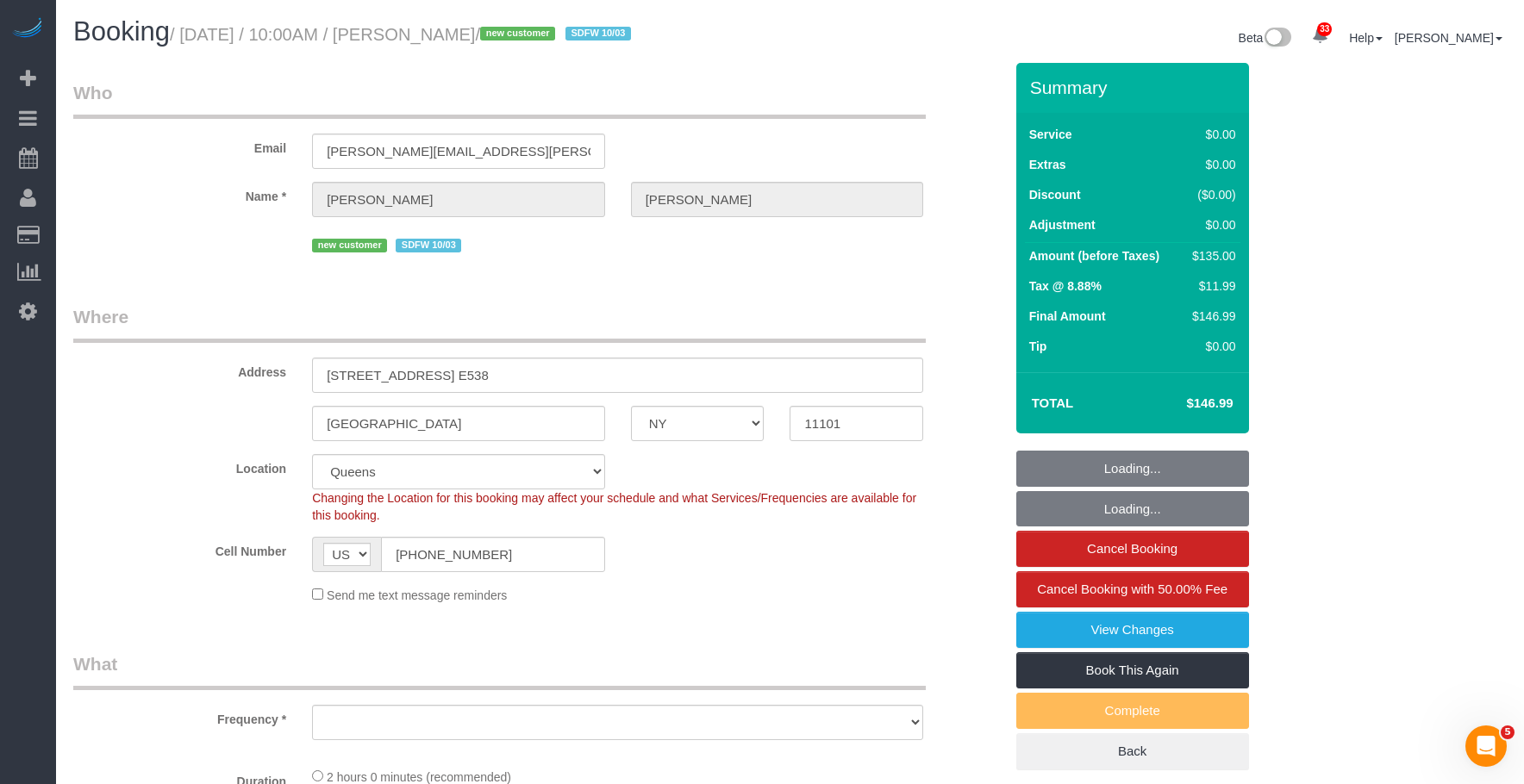
select select "spot1"
select select "object:1422"
select select "string:stripe-pm_1SE8WV4VGloSiKo7XuRhH0Cw"
select select "1"
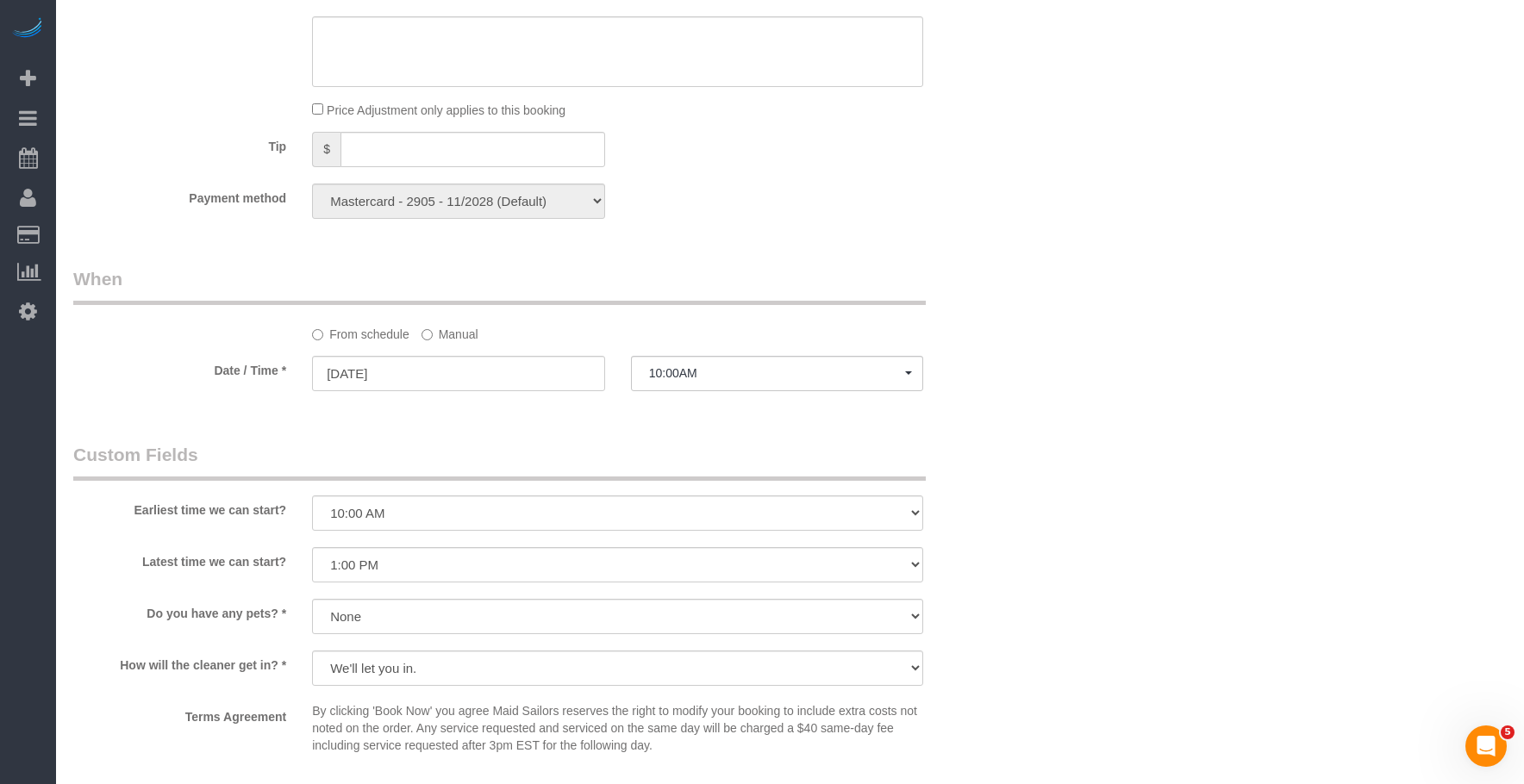
scroll to position [1636, 0]
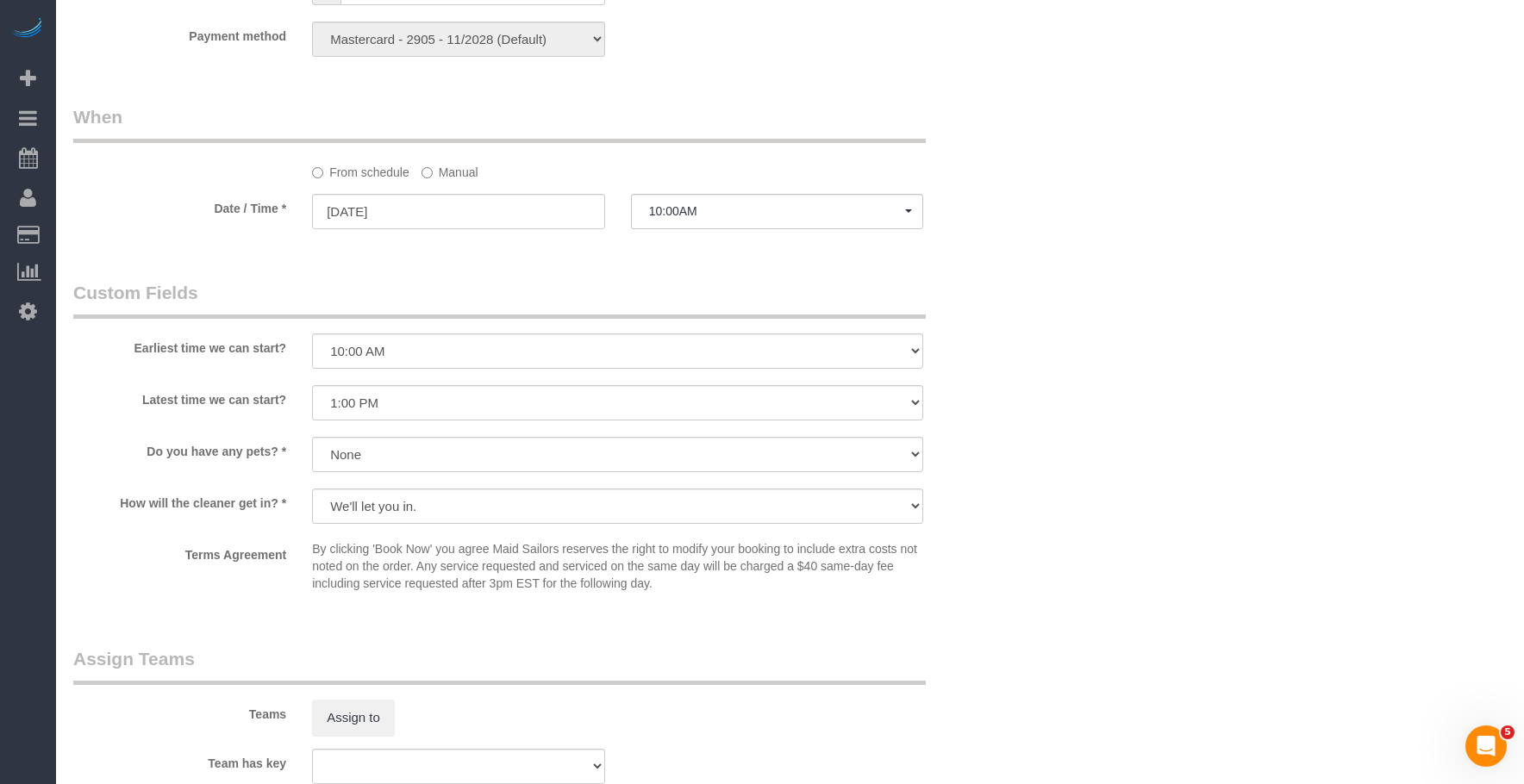
click at [463, 172] on label "Manual" at bounding box center [450, 169] width 57 height 24
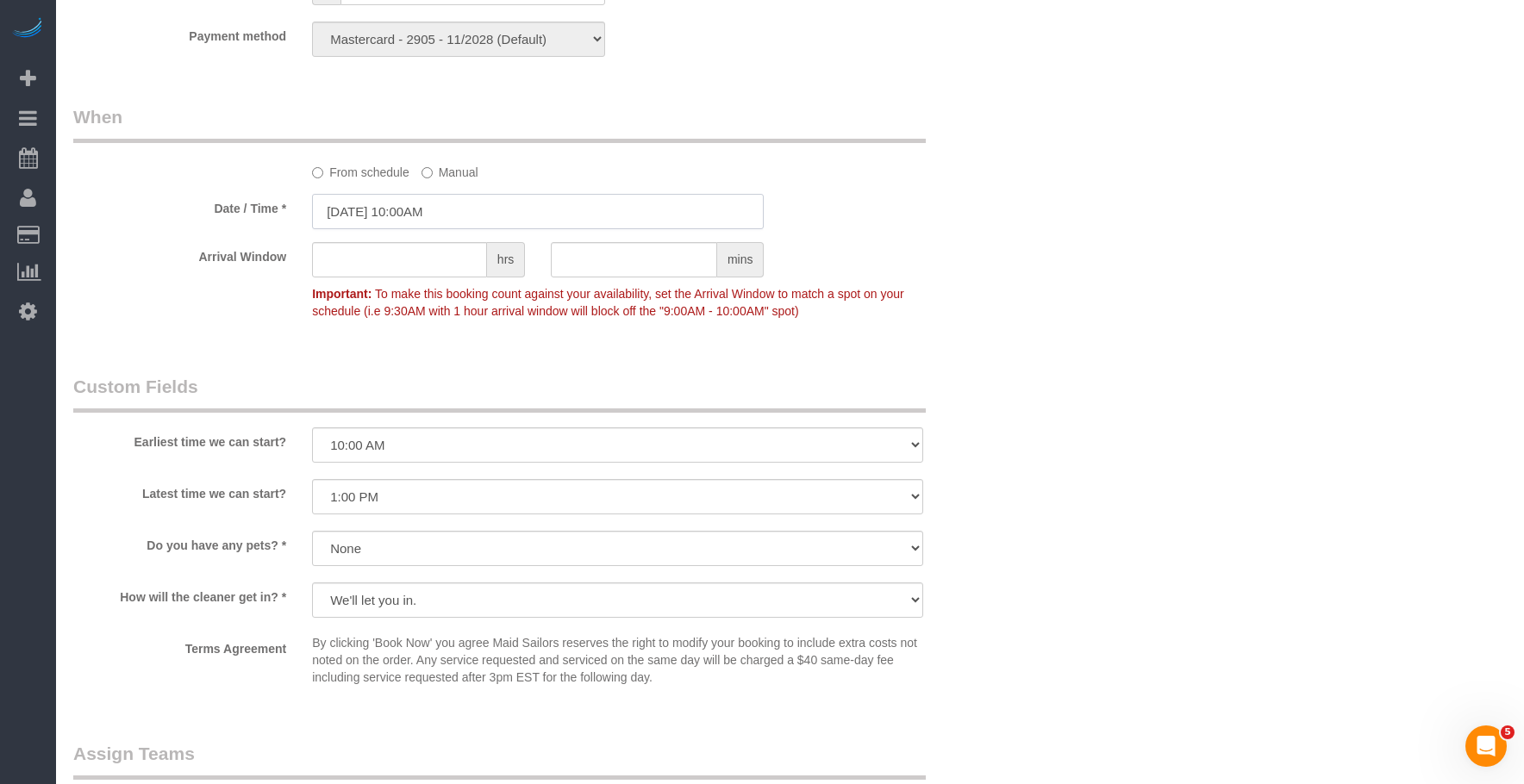
click at [525, 212] on input "[DATE] 10:00AM" at bounding box center [537, 211] width 451 height 35
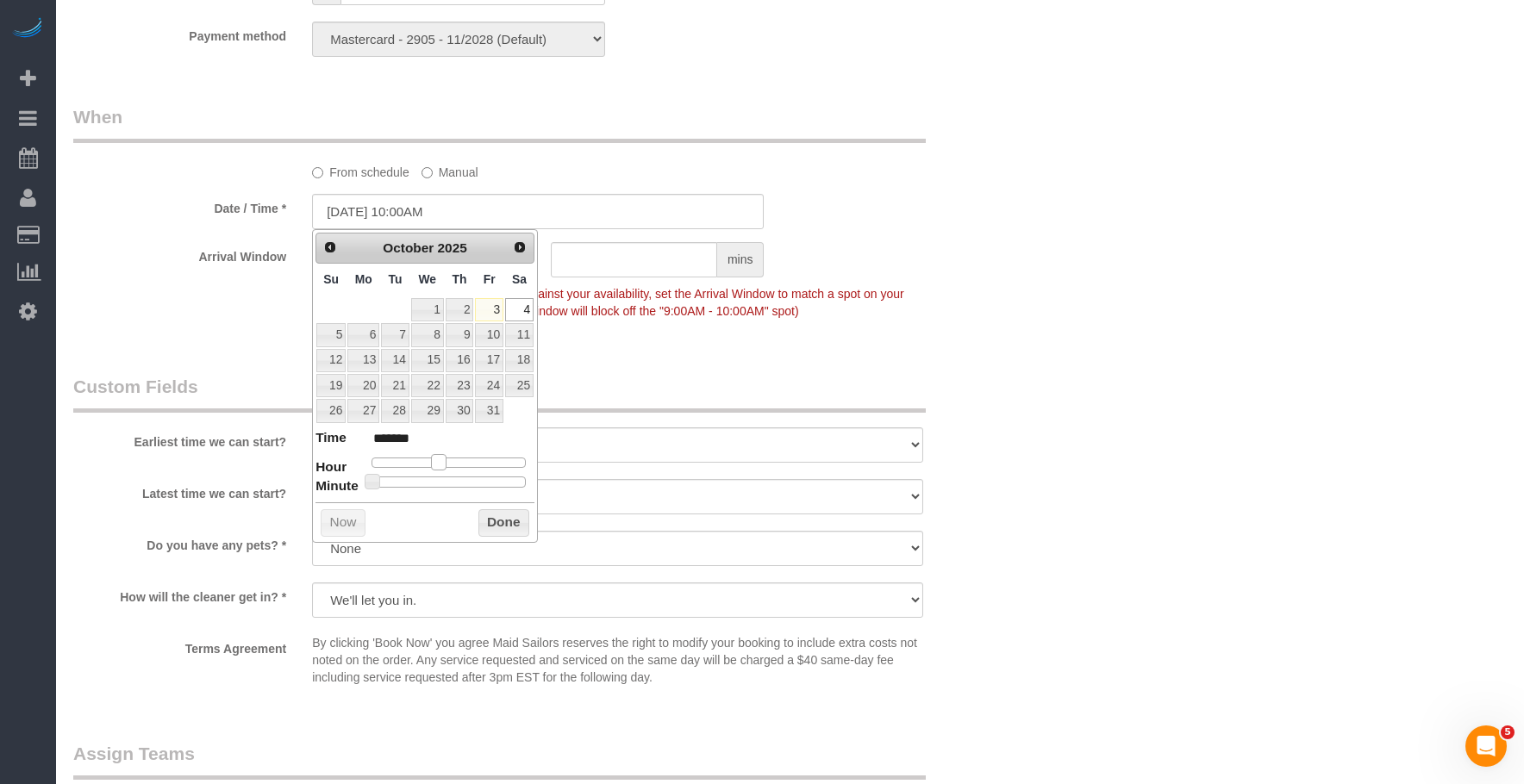
type input "[DATE] 11:00AM"
type input "*******"
type input "[DATE] 12:00PM"
type input "*******"
type input "[DATE] 1:00PM"
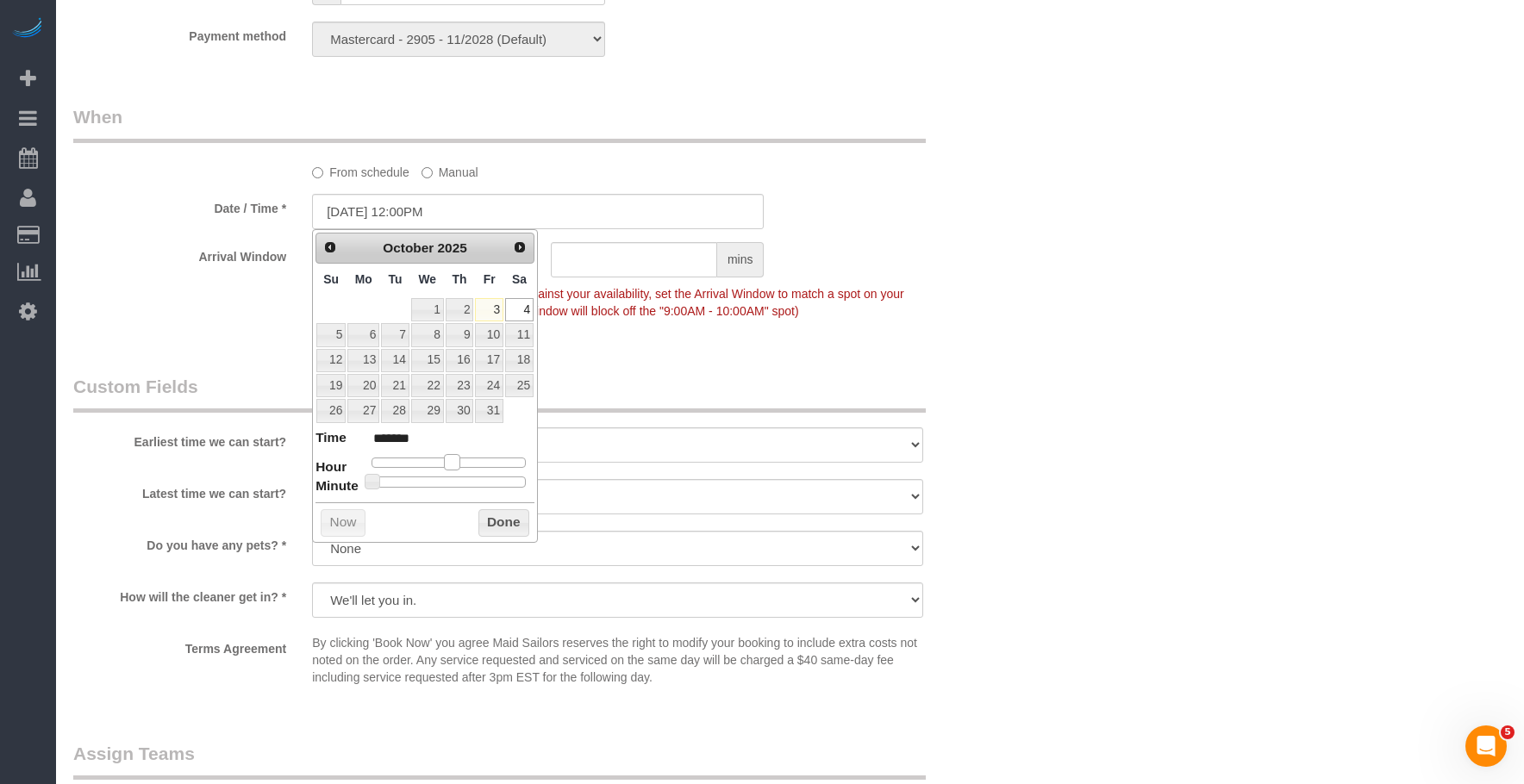
type input "******"
drag, startPoint x: 443, startPoint y: 465, endPoint x: 462, endPoint y: 466, distance: 19.0
click at [462, 466] on span at bounding box center [458, 462] width 16 height 16
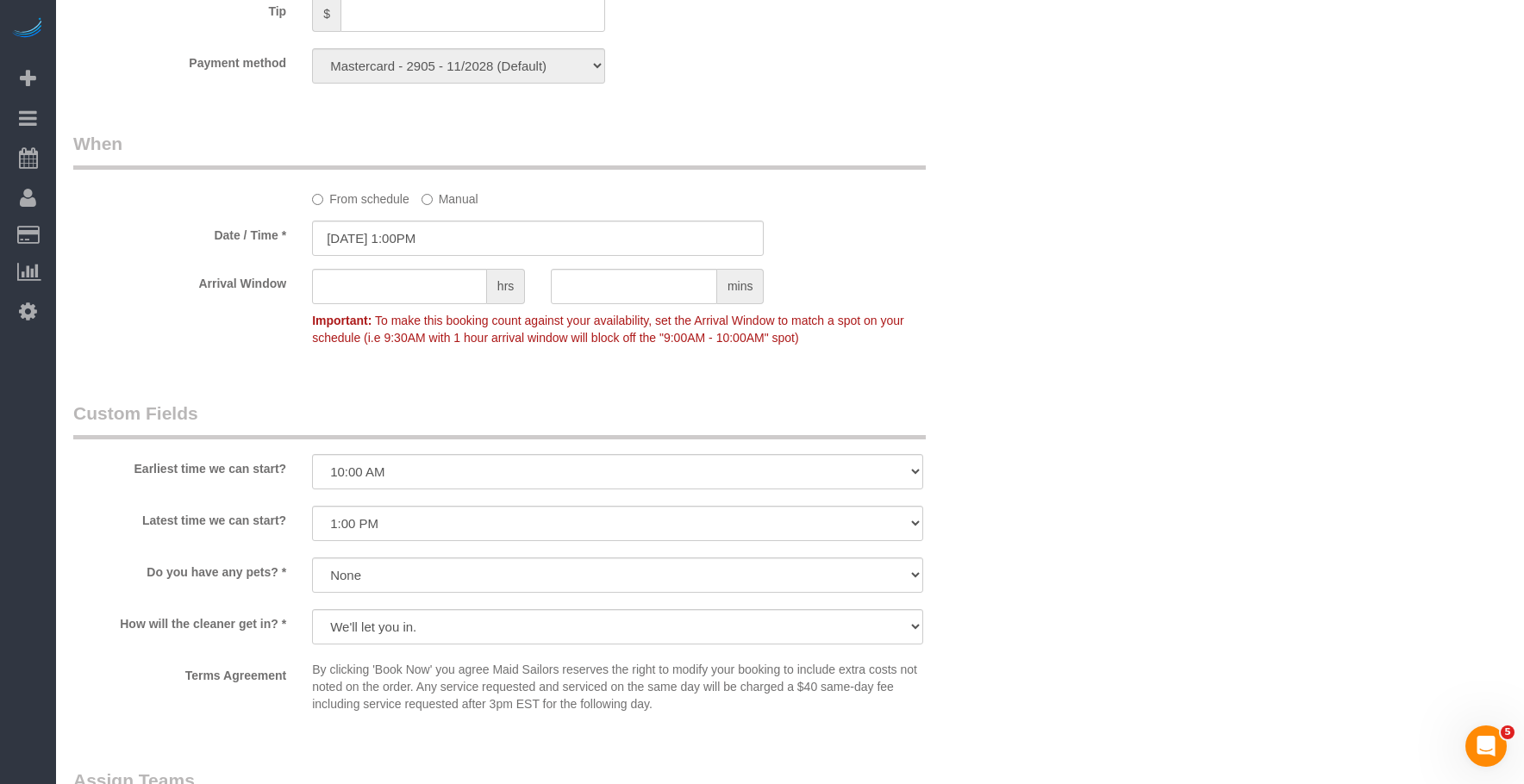
scroll to position [1723, 0]
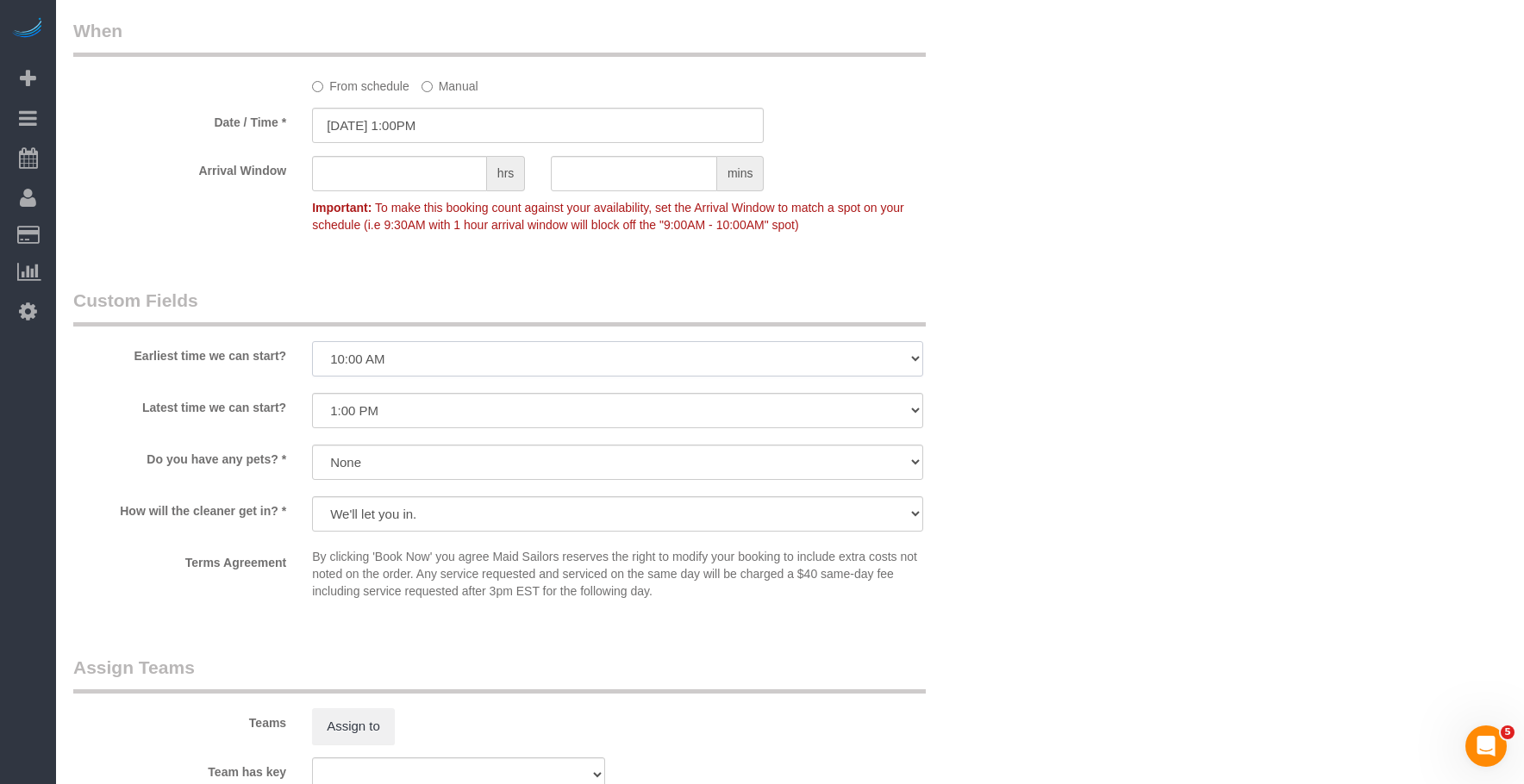
click at [554, 361] on select "I am not flexible, keep my selected time 8:00 AM 9:00 AM 10:00 AM 11:00 AM 12:0…" at bounding box center [617, 358] width 611 height 35
select select "number:89"
click at [312, 341] on select "I am not flexible, keep my selected time 8:00 AM 9:00 AM 10:00 AM 11:00 AM 12:0…" at bounding box center [617, 358] width 611 height 35
click at [581, 410] on select "I am not flexible, keep my selected time 8:00 AM 9:00 AM 10:00 AM 11:00 AM 12:0…" at bounding box center [617, 410] width 611 height 35
select select "number:90"
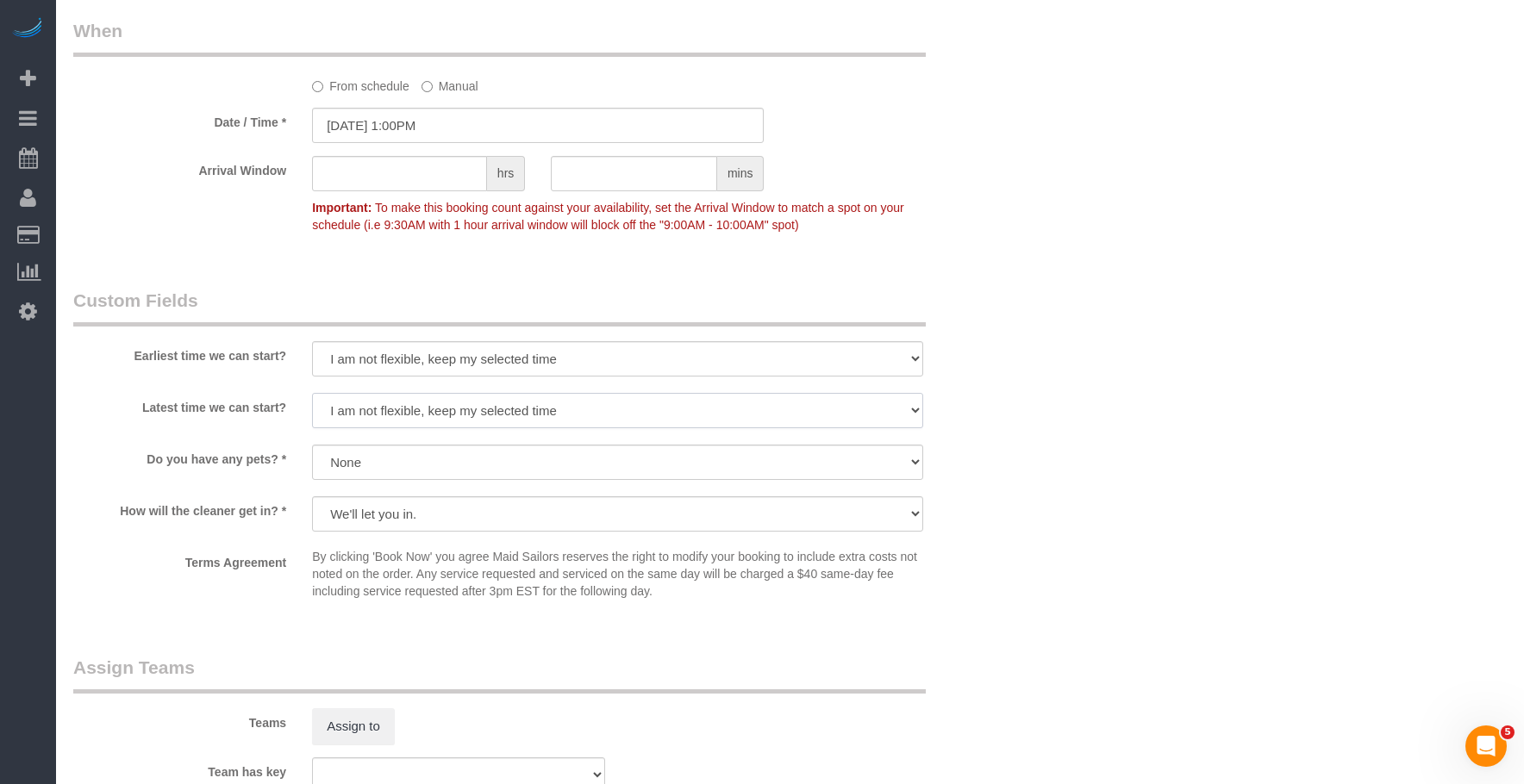
click at [312, 392] on select "I am not flexible, keep my selected time 8:00 AM 9:00 AM 10:00 AM 11:00 AM 12:0…" at bounding box center [617, 410] width 611 height 35
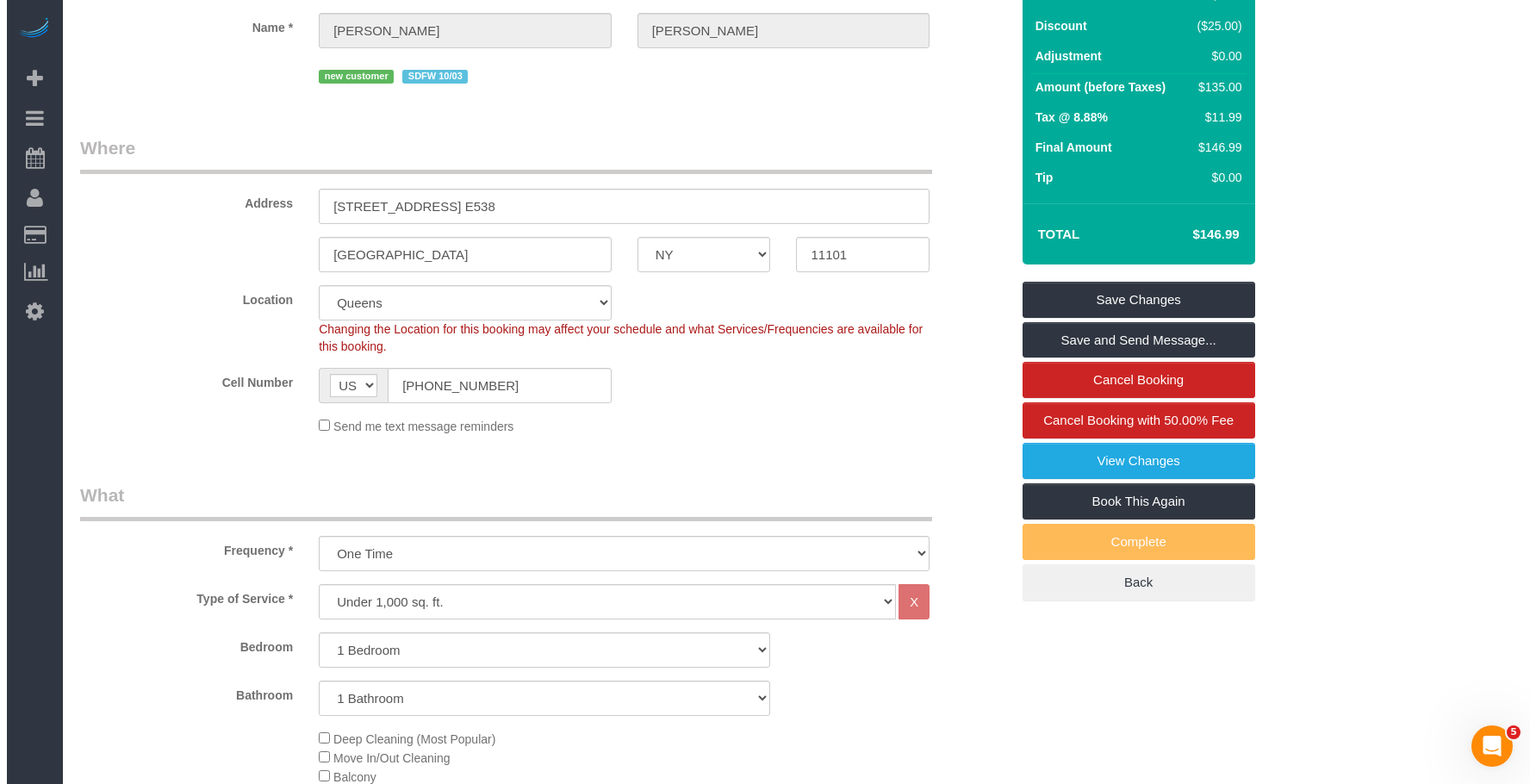
scroll to position [0, 0]
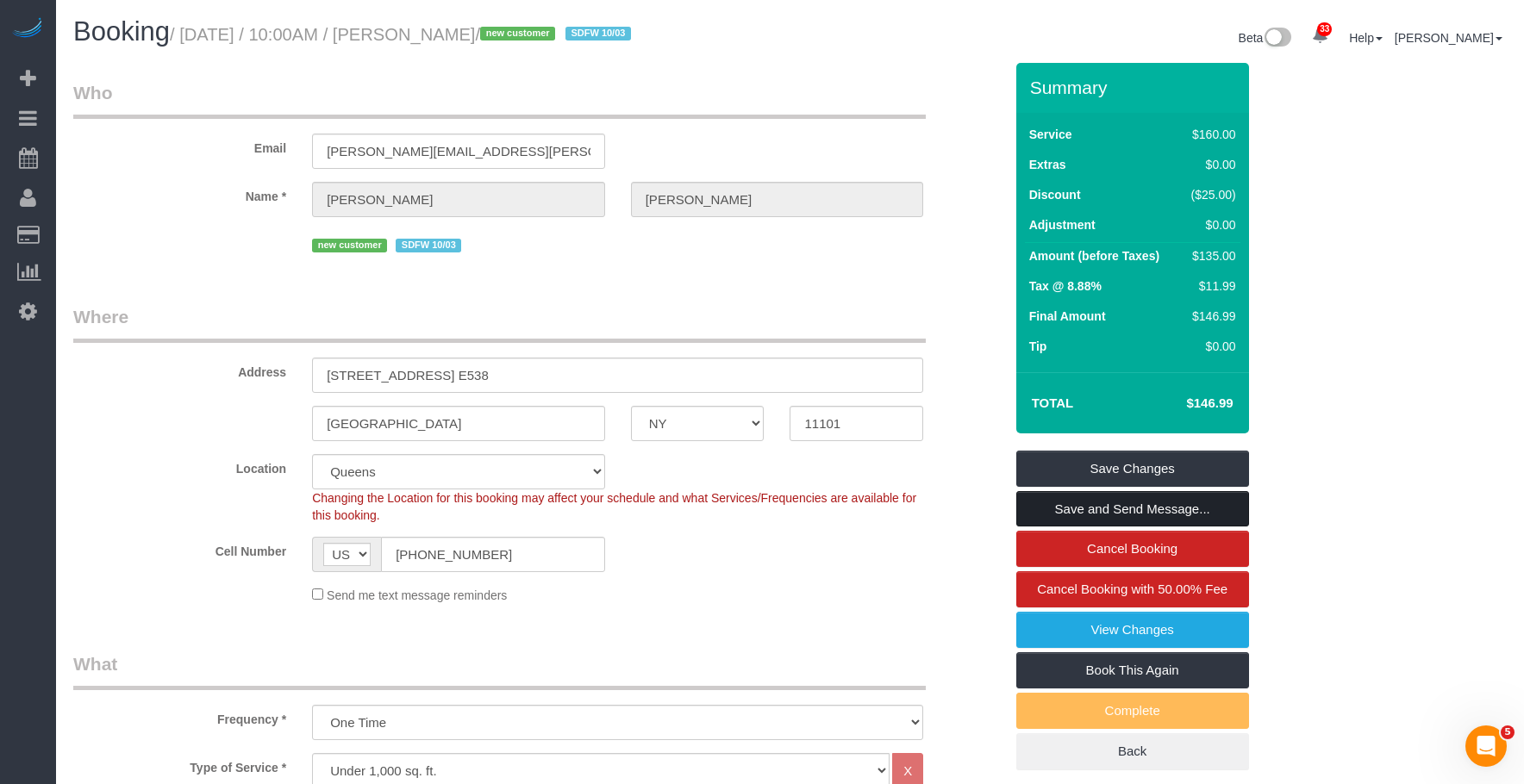
click at [1175, 513] on link "Save and Send Message..." at bounding box center [1132, 509] width 233 height 36
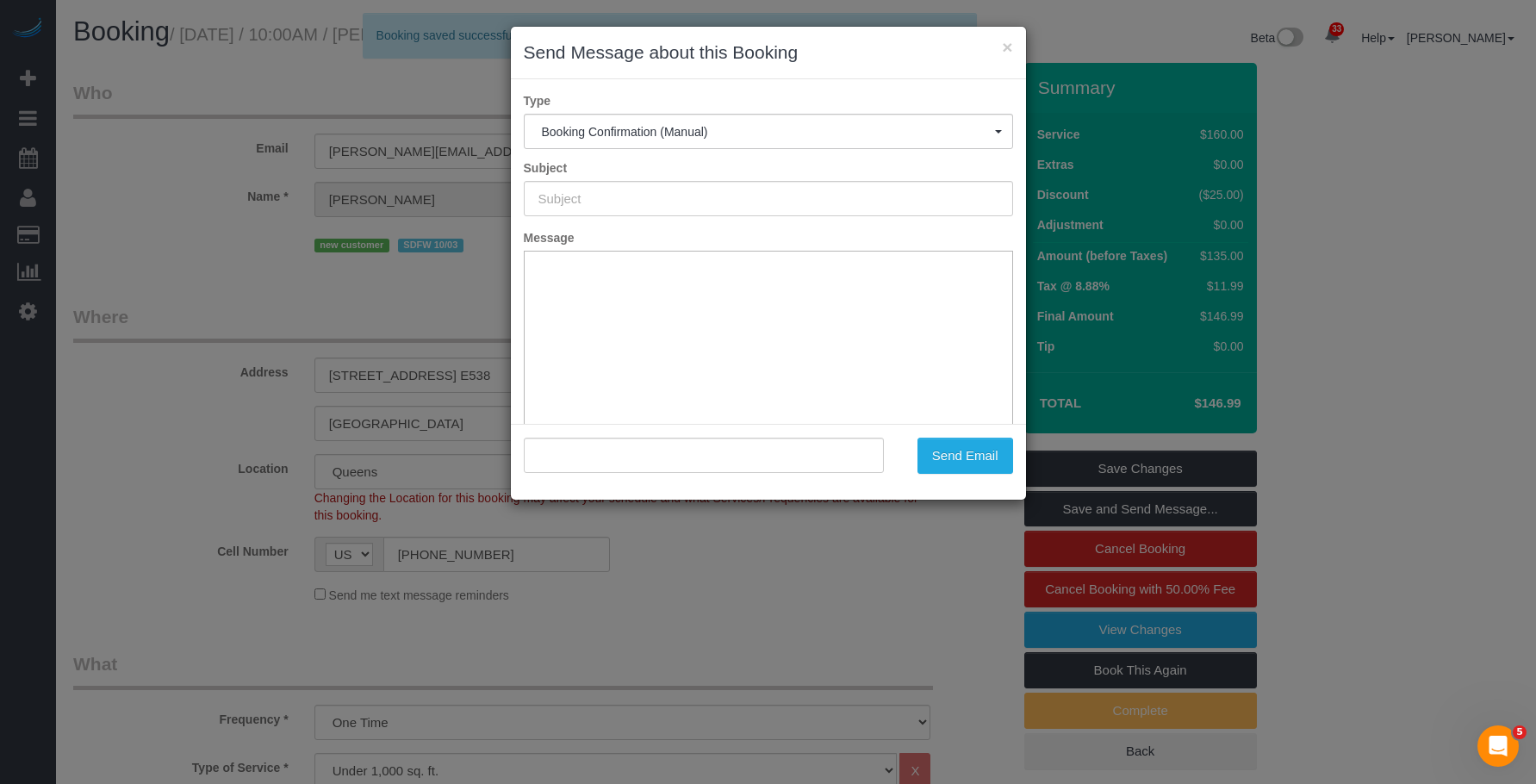
type input "Cleaning Confirmed for [DATE] 1:00pm"
type input ""[PERSON_NAME]" <[PERSON_NAME][EMAIL_ADDRESS][PERSON_NAME][DOMAIN_NAME]>"
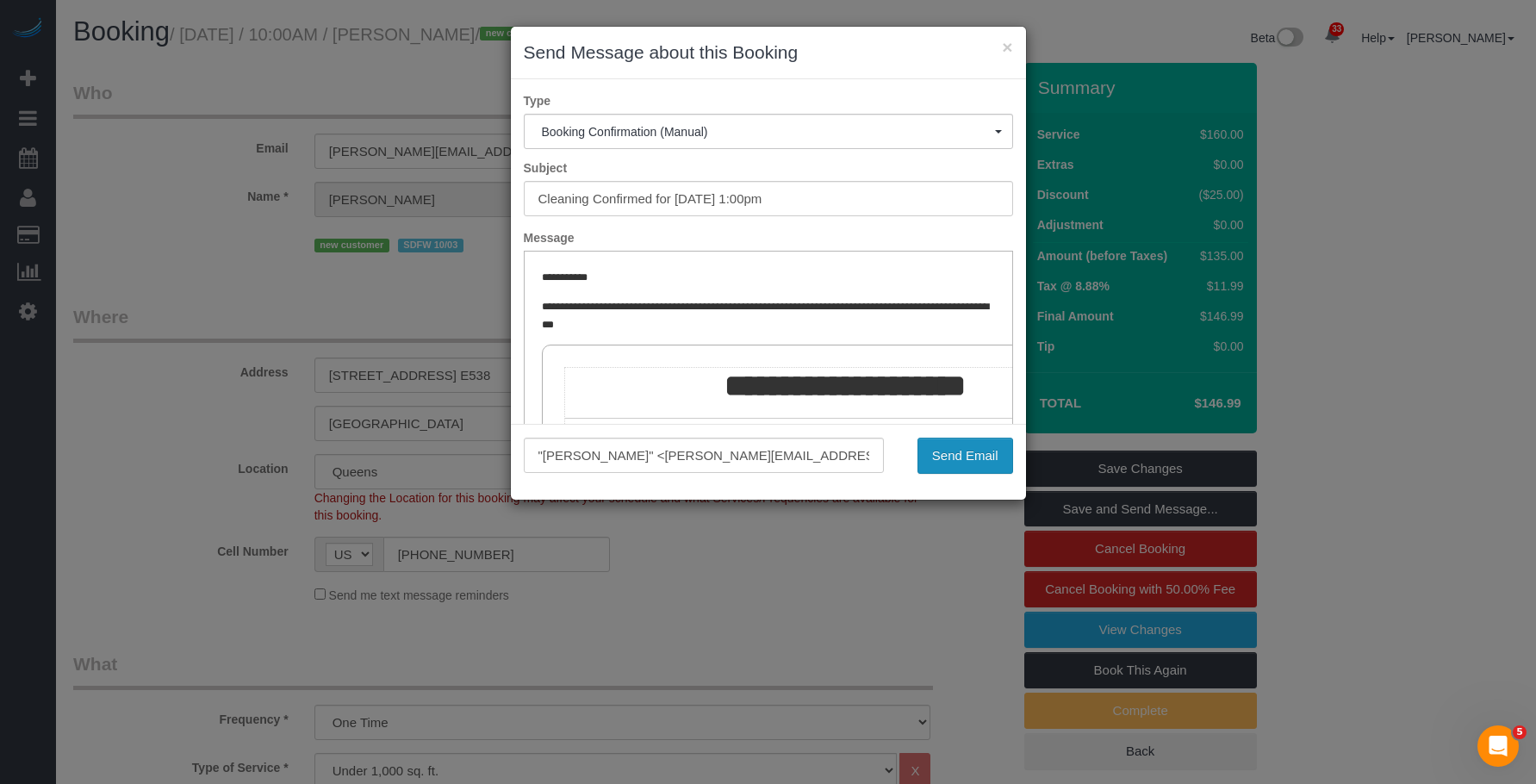
drag, startPoint x: 959, startPoint y: 452, endPoint x: 1328, endPoint y: 485, distance: 370.5
click at [959, 452] on button "Send Email" at bounding box center [965, 456] width 96 height 36
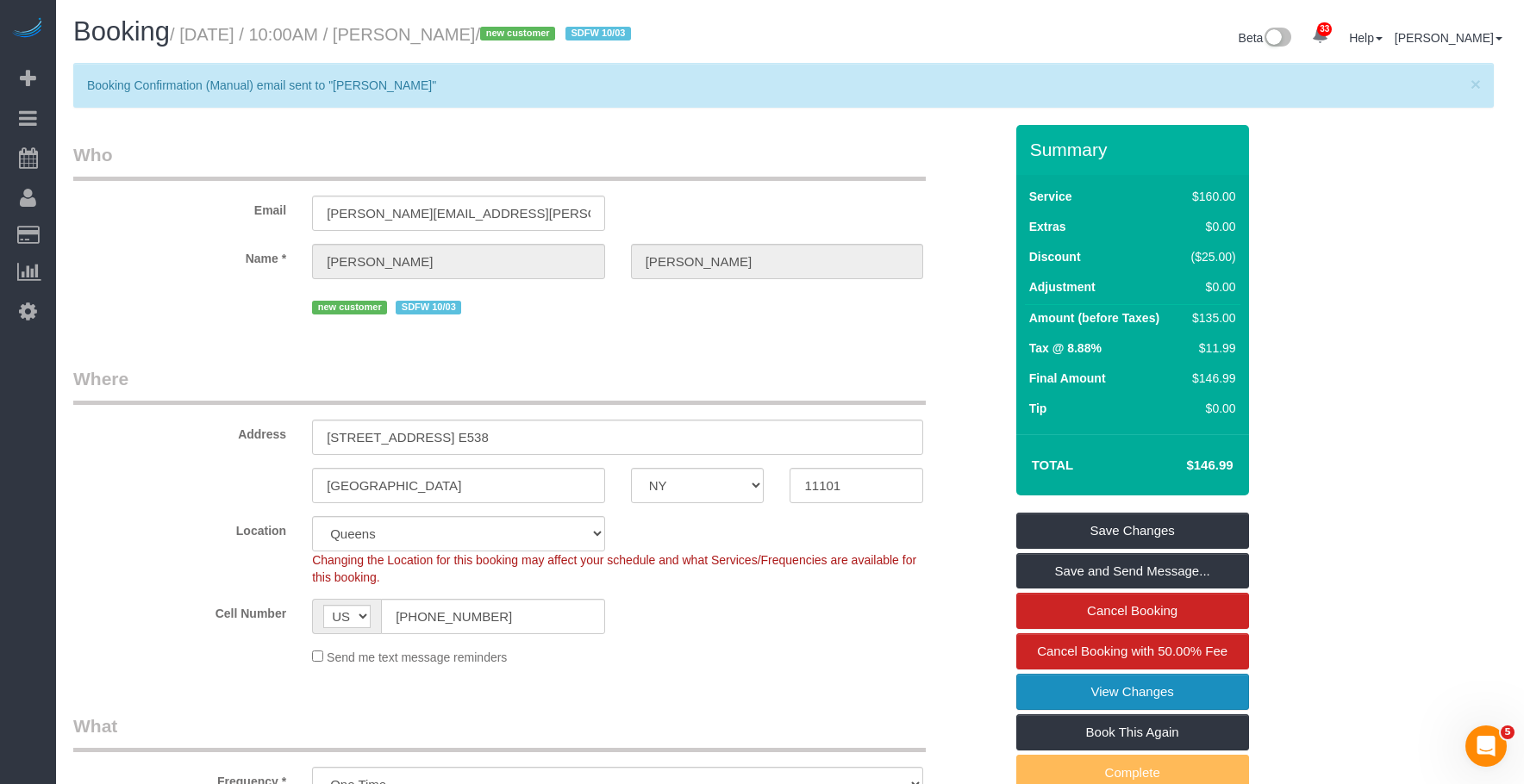
click at [1071, 682] on link "View Changes" at bounding box center [1132, 691] width 233 height 36
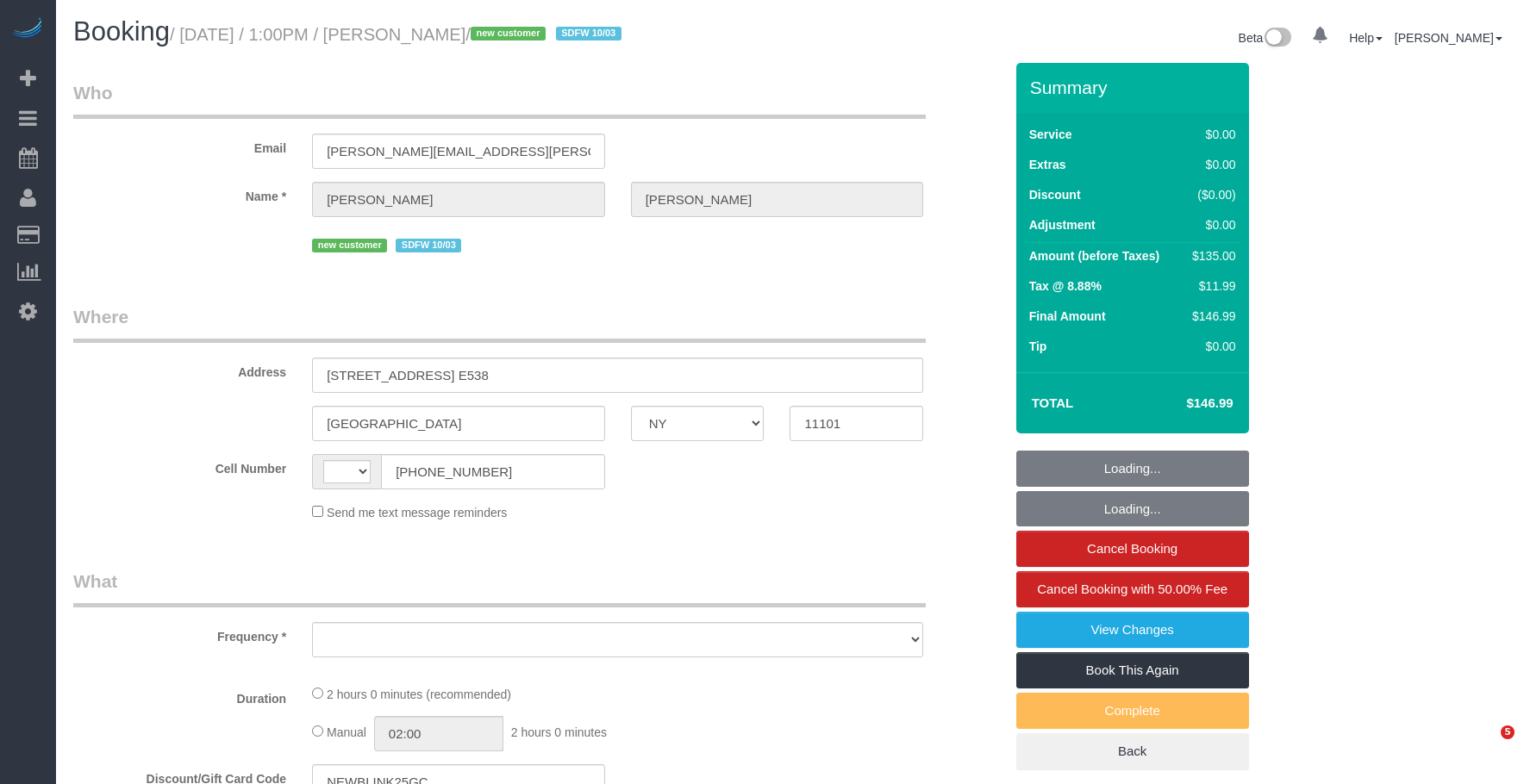
select select "NY"
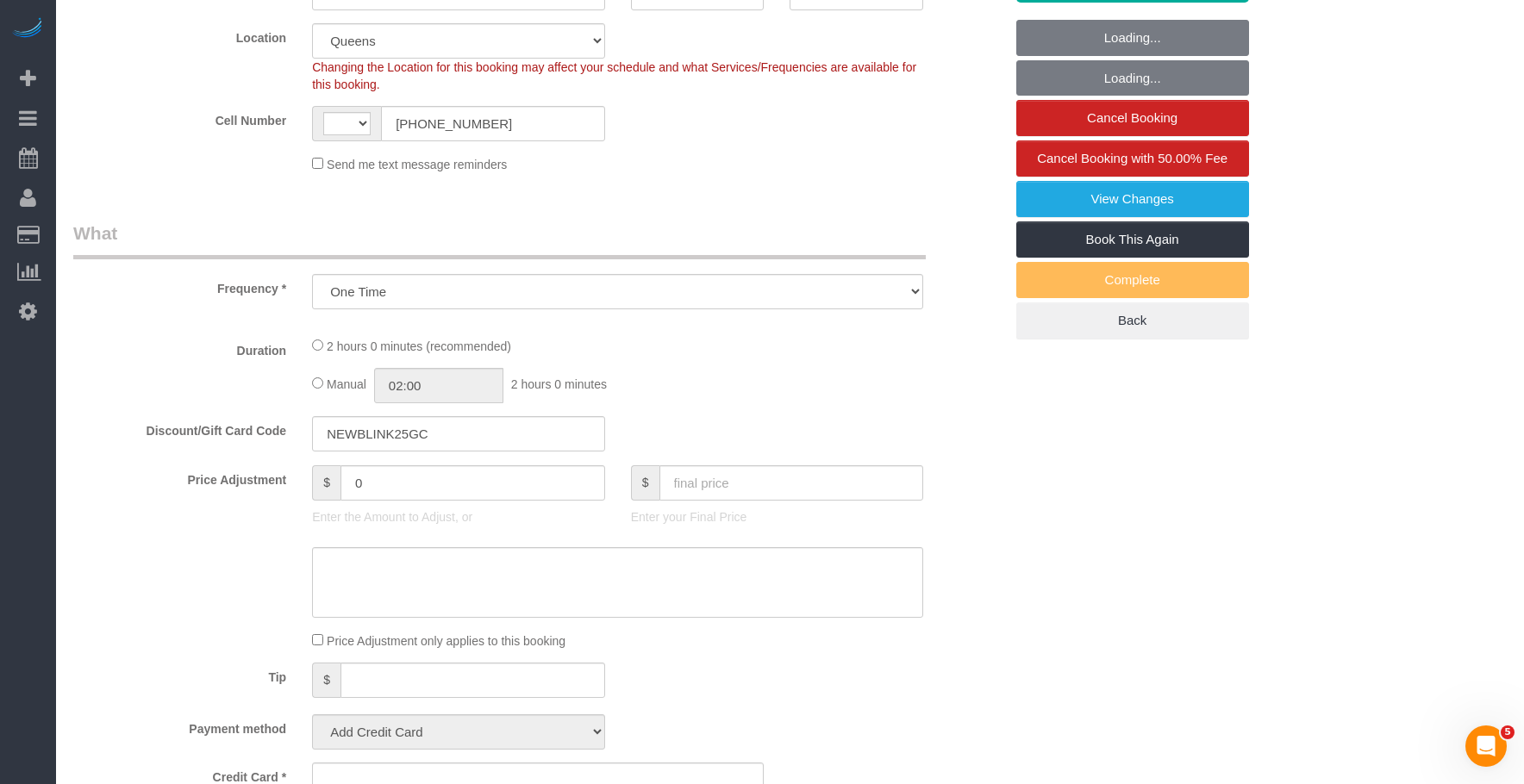
select select "object:576"
select select "string:[GEOGRAPHIC_DATA]"
select select "string:stripe-pm_1SE8WV4VGloSiKo7XuRhH0Cw"
select select "spot1"
select select "1"
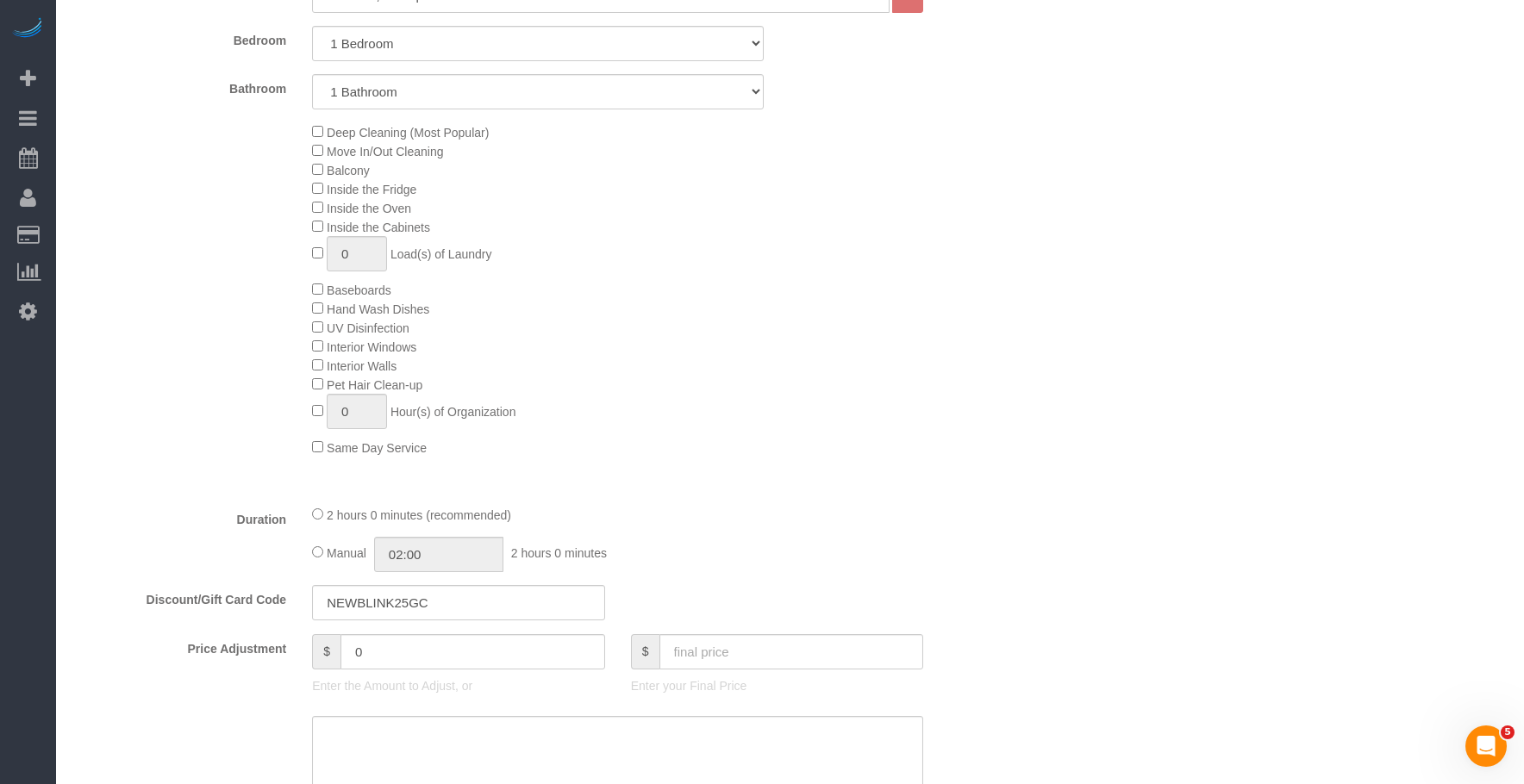
select select "number:89"
select select "number:90"
select select "number:15"
select select "number:5"
select select "1"
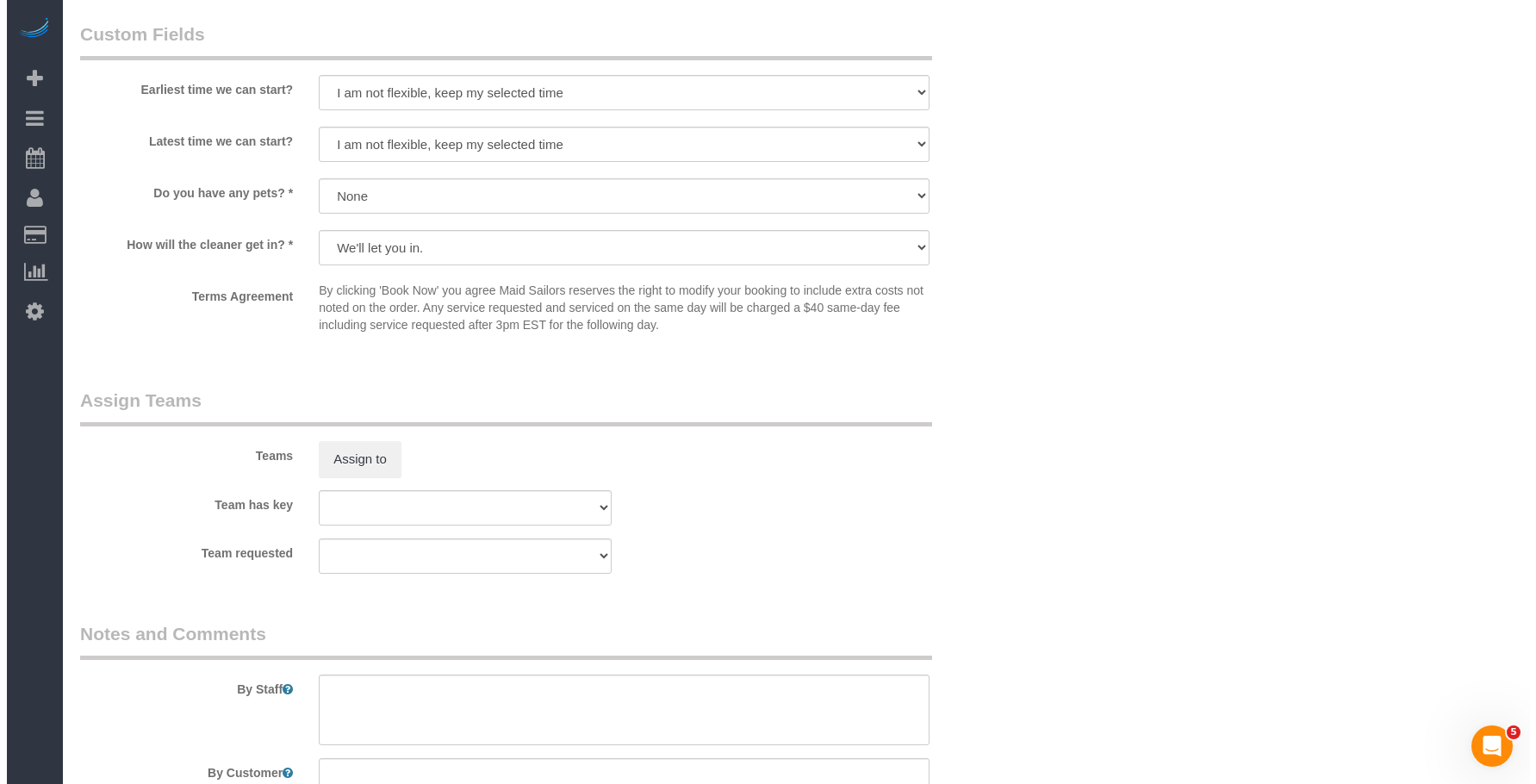
scroll to position [2067, 0]
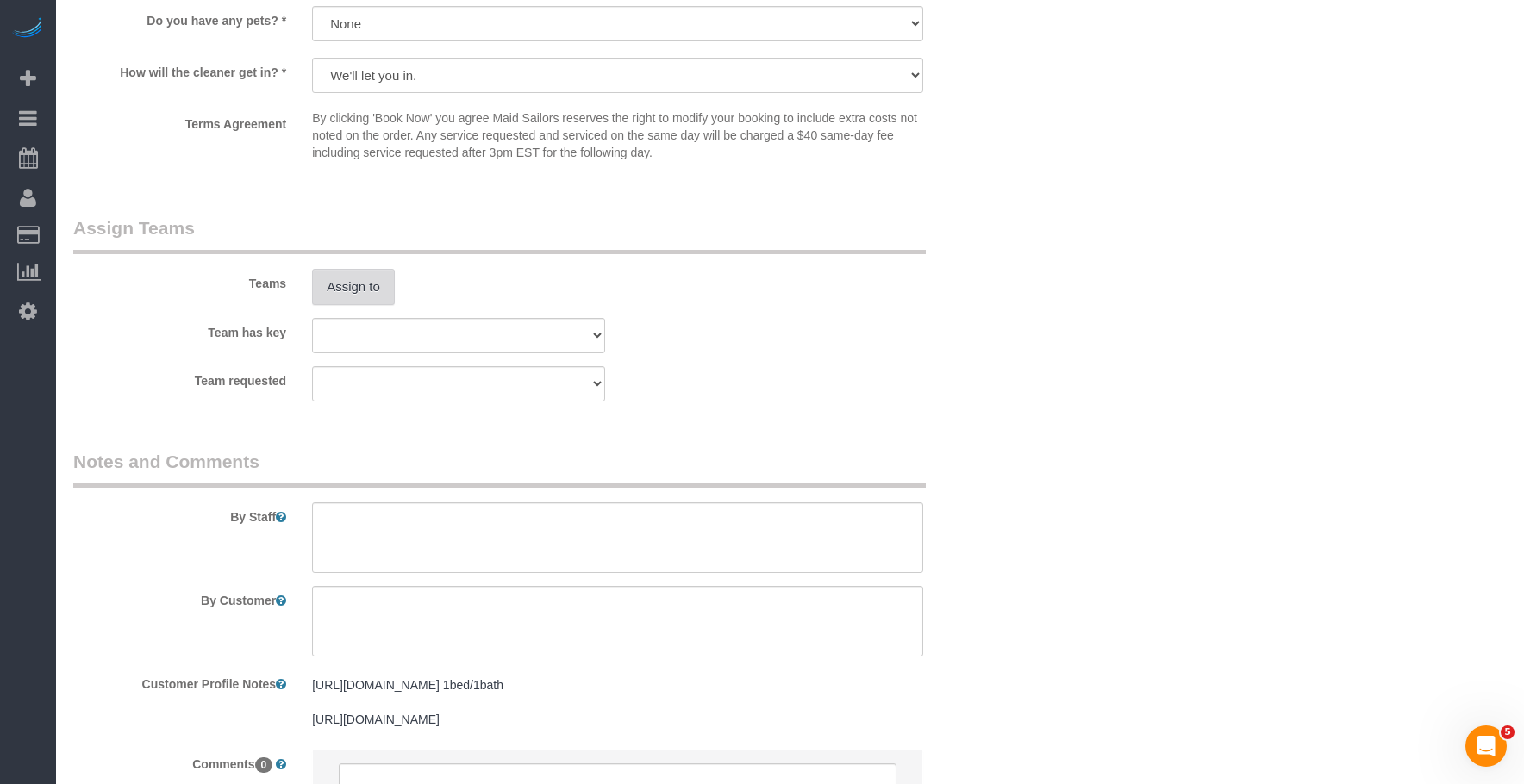
click at [362, 285] on button "Assign to" at bounding box center [353, 286] width 82 height 36
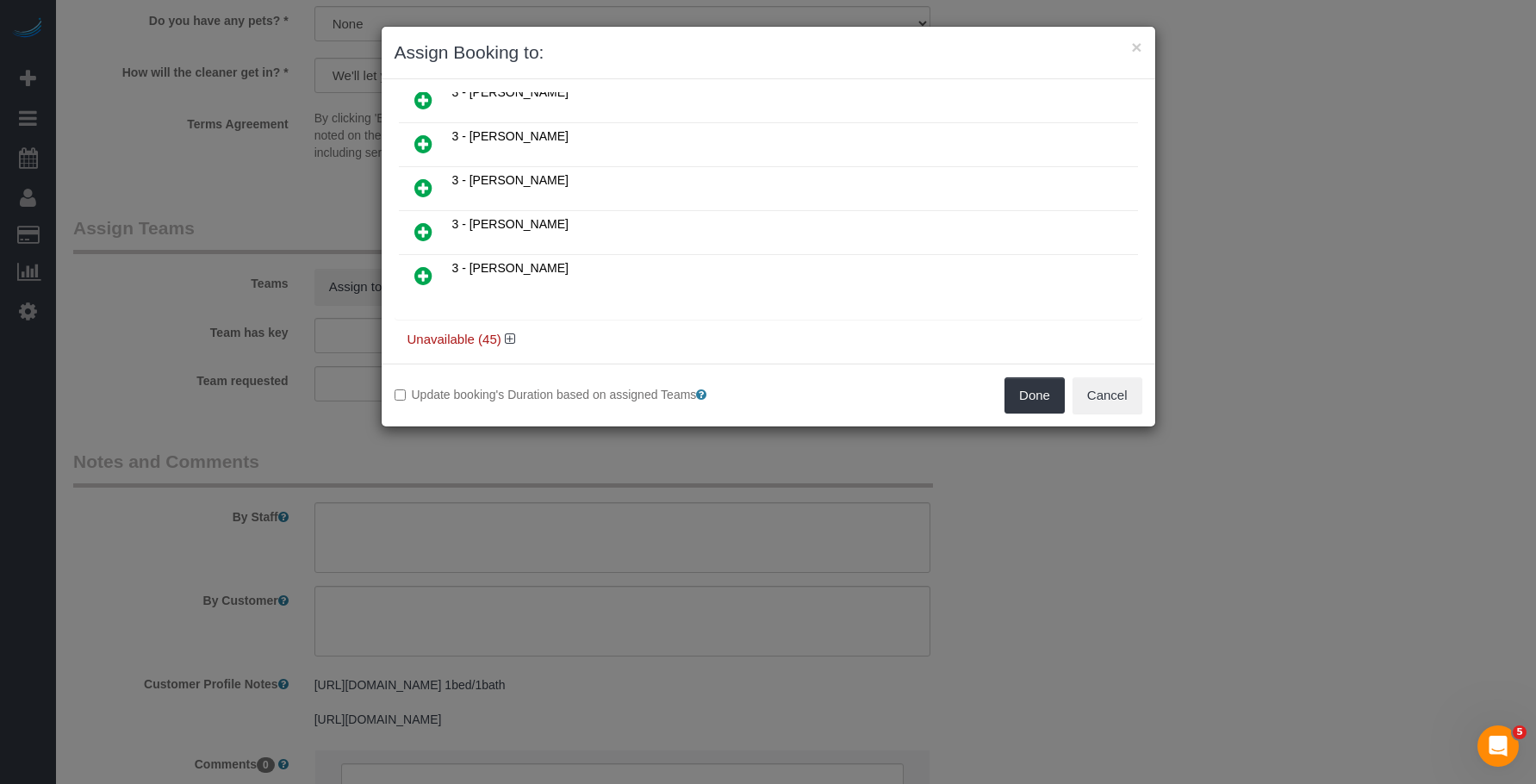
scroll to position [924, 0]
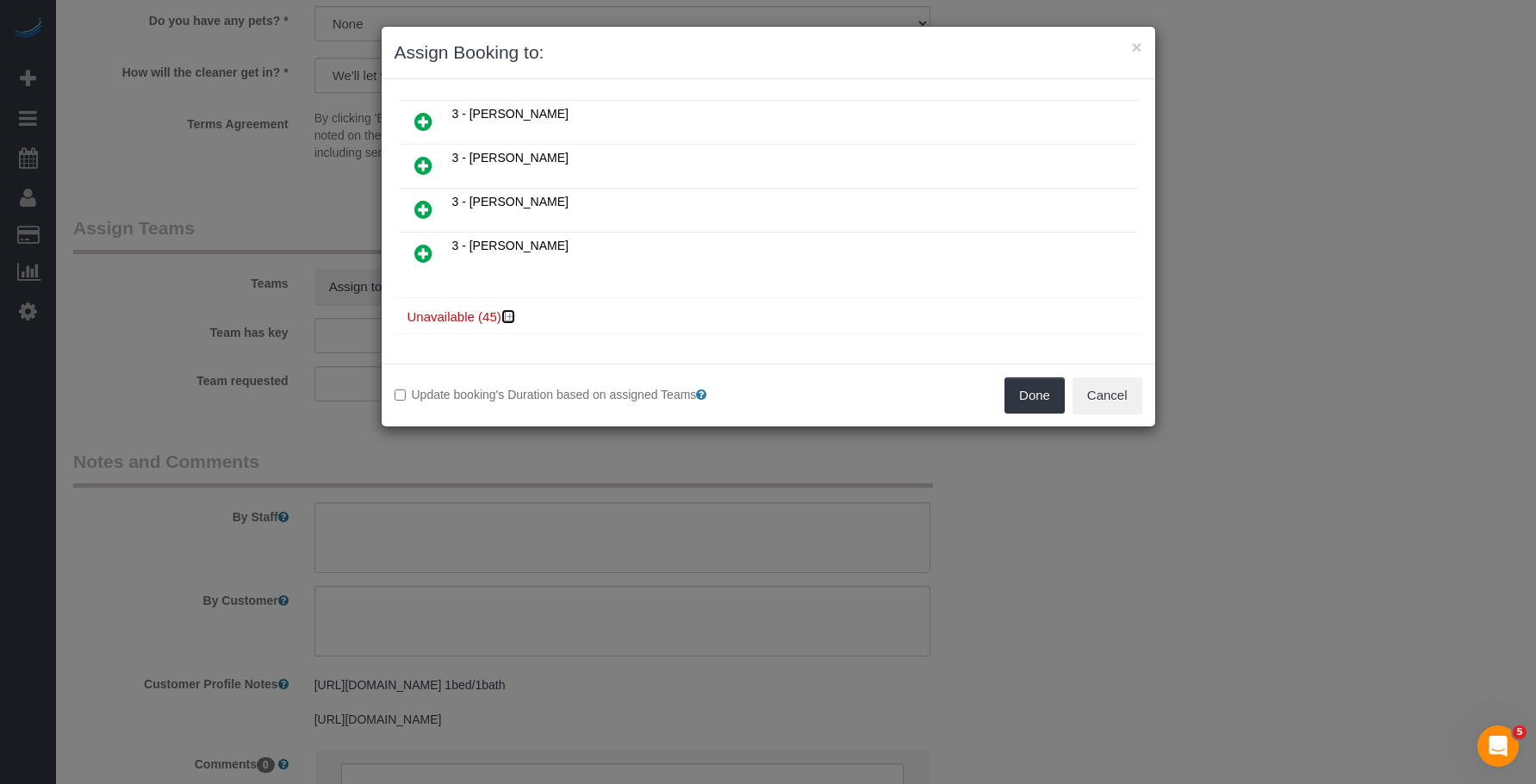
click at [509, 313] on icon at bounding box center [510, 316] width 11 height 13
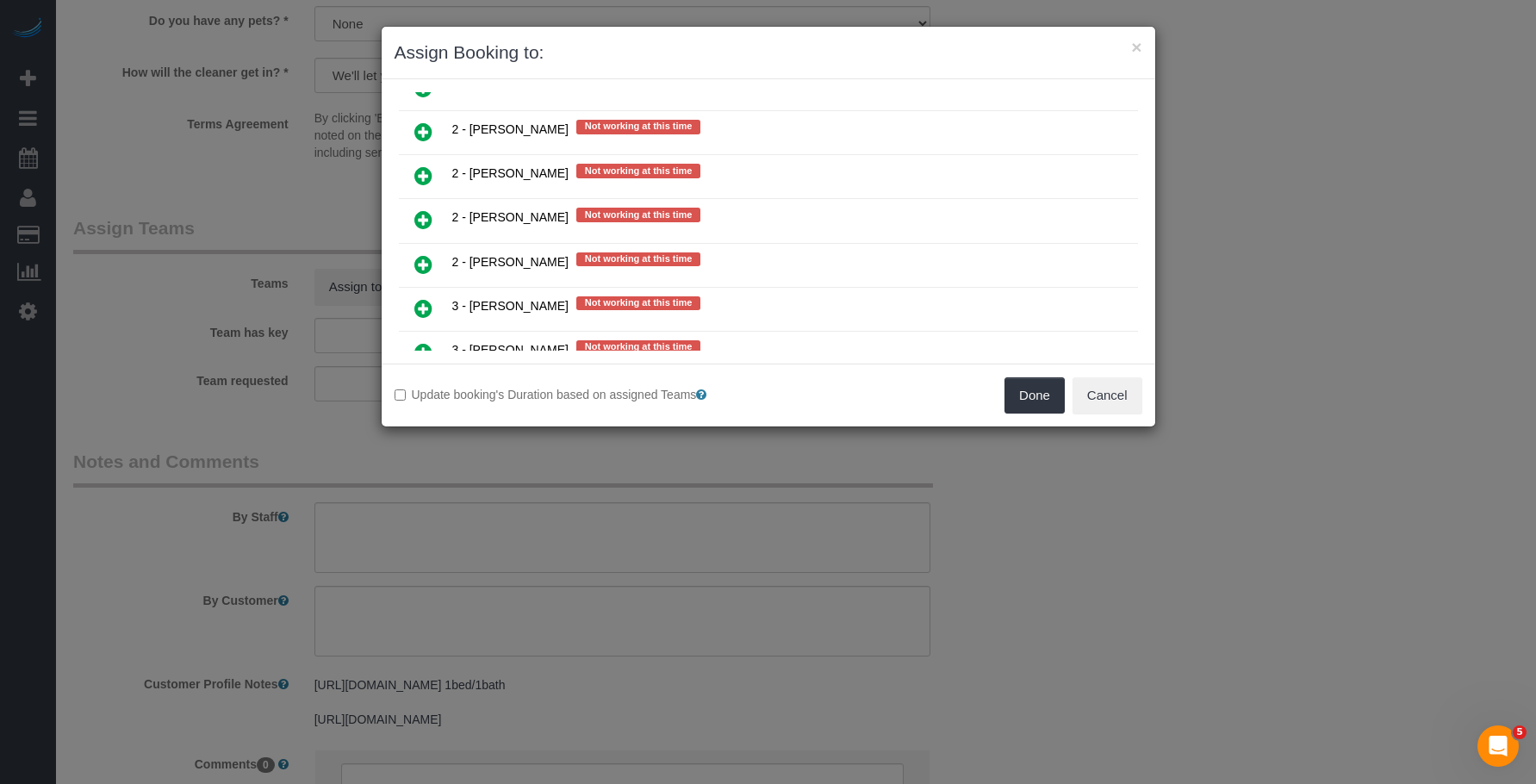
scroll to position [2130, 0]
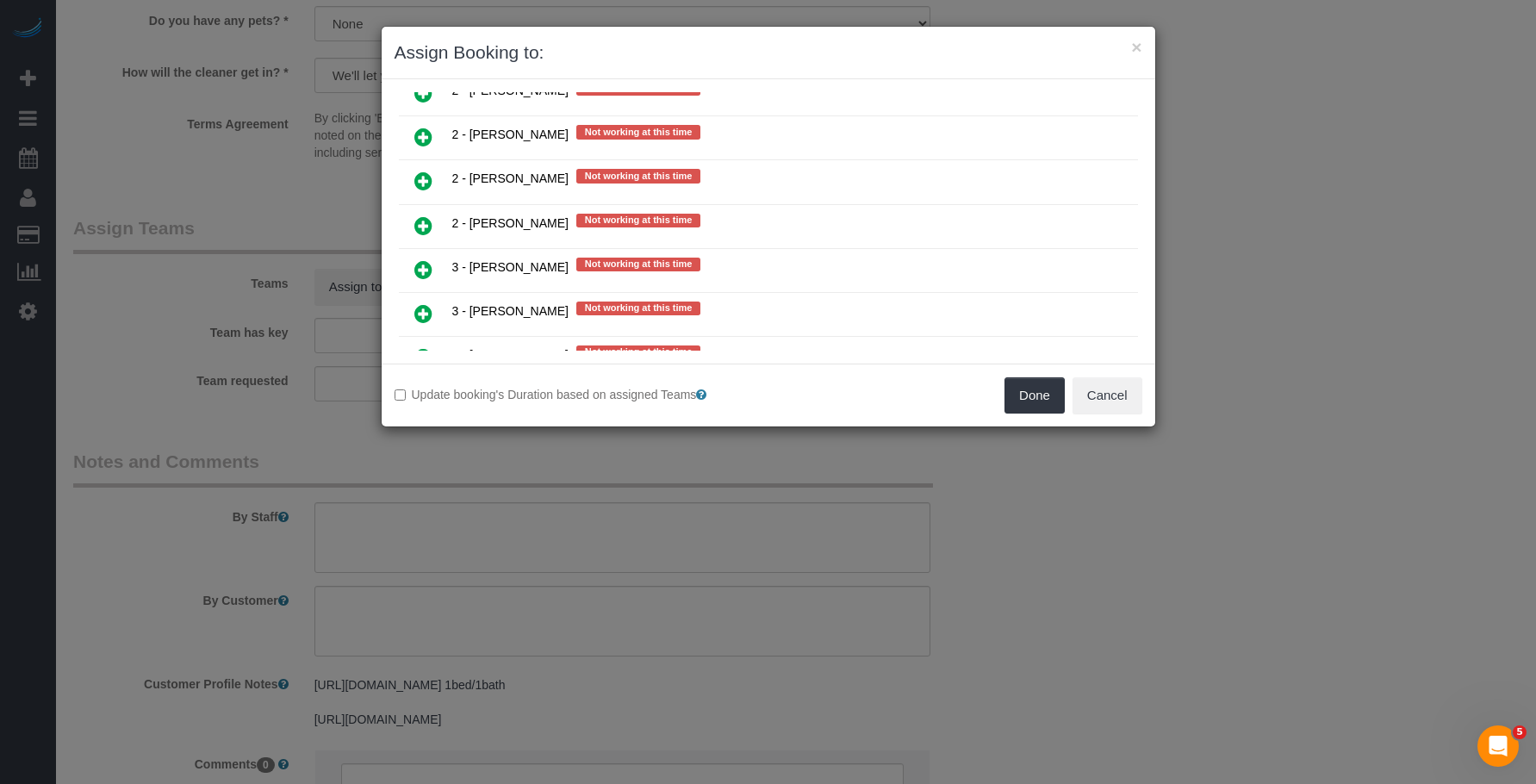
click at [423, 227] on icon at bounding box center [423, 226] width 18 height 21
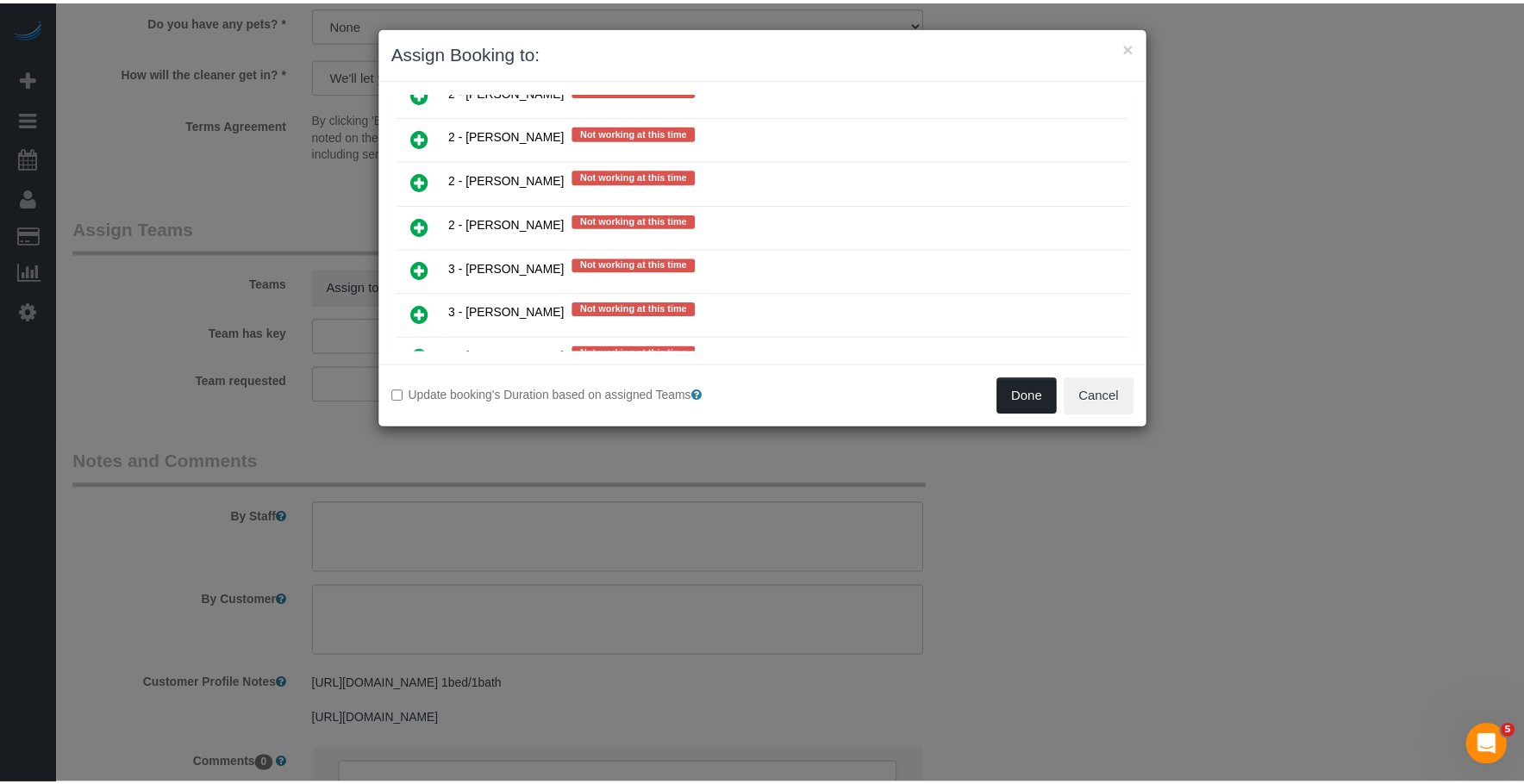
scroll to position [2172, 0]
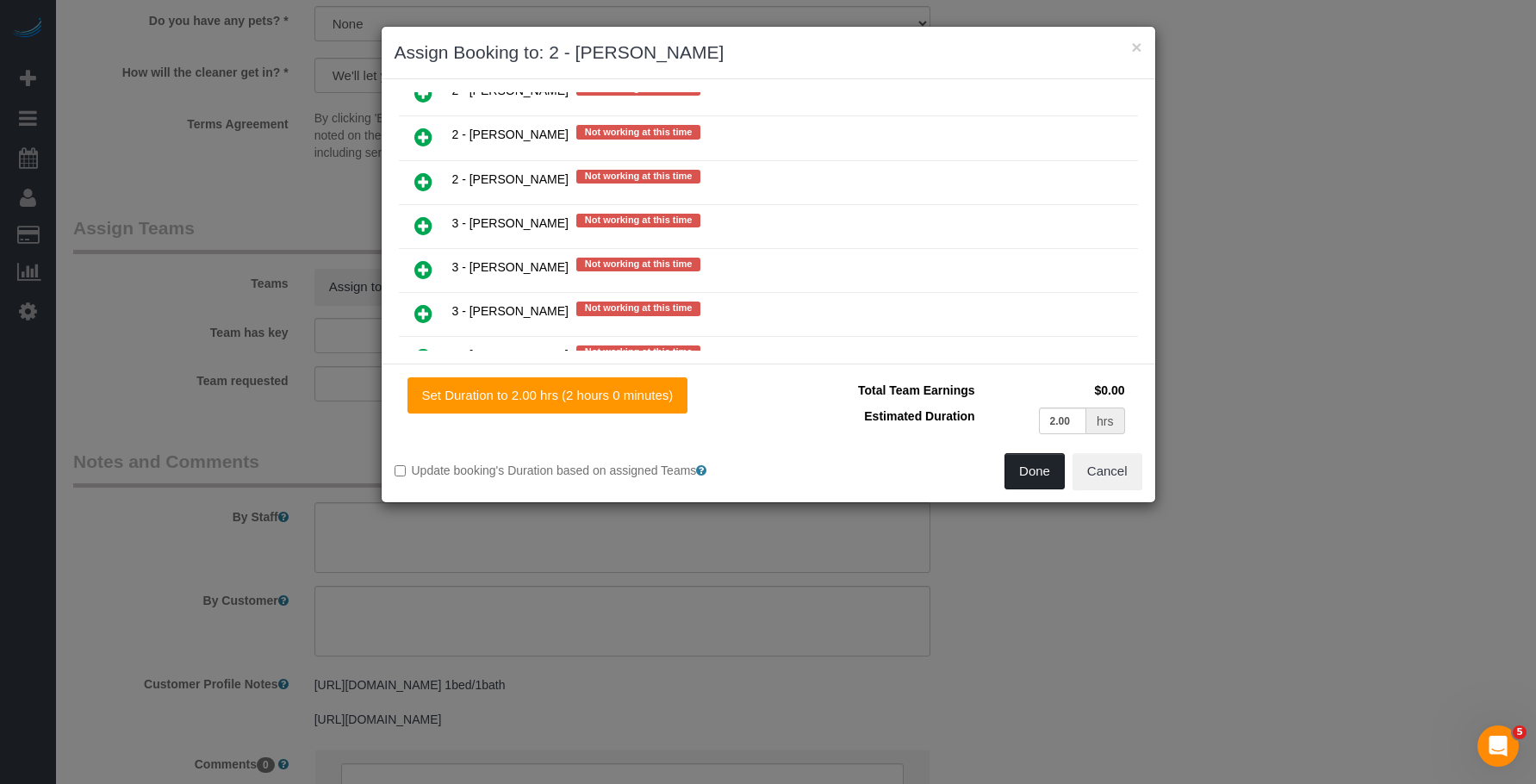
click at [1023, 471] on button "Done" at bounding box center [1035, 470] width 60 height 36
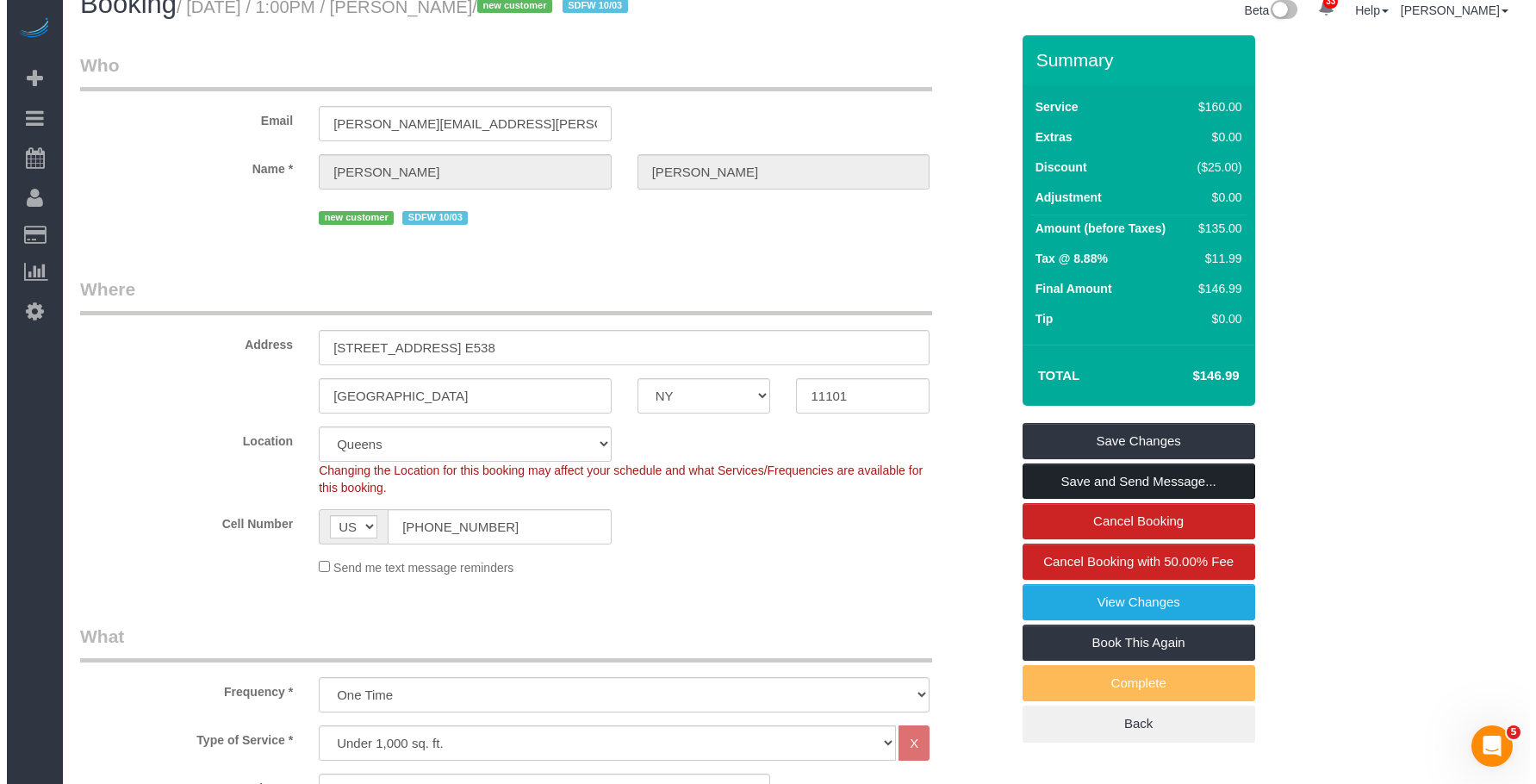
scroll to position [0, 0]
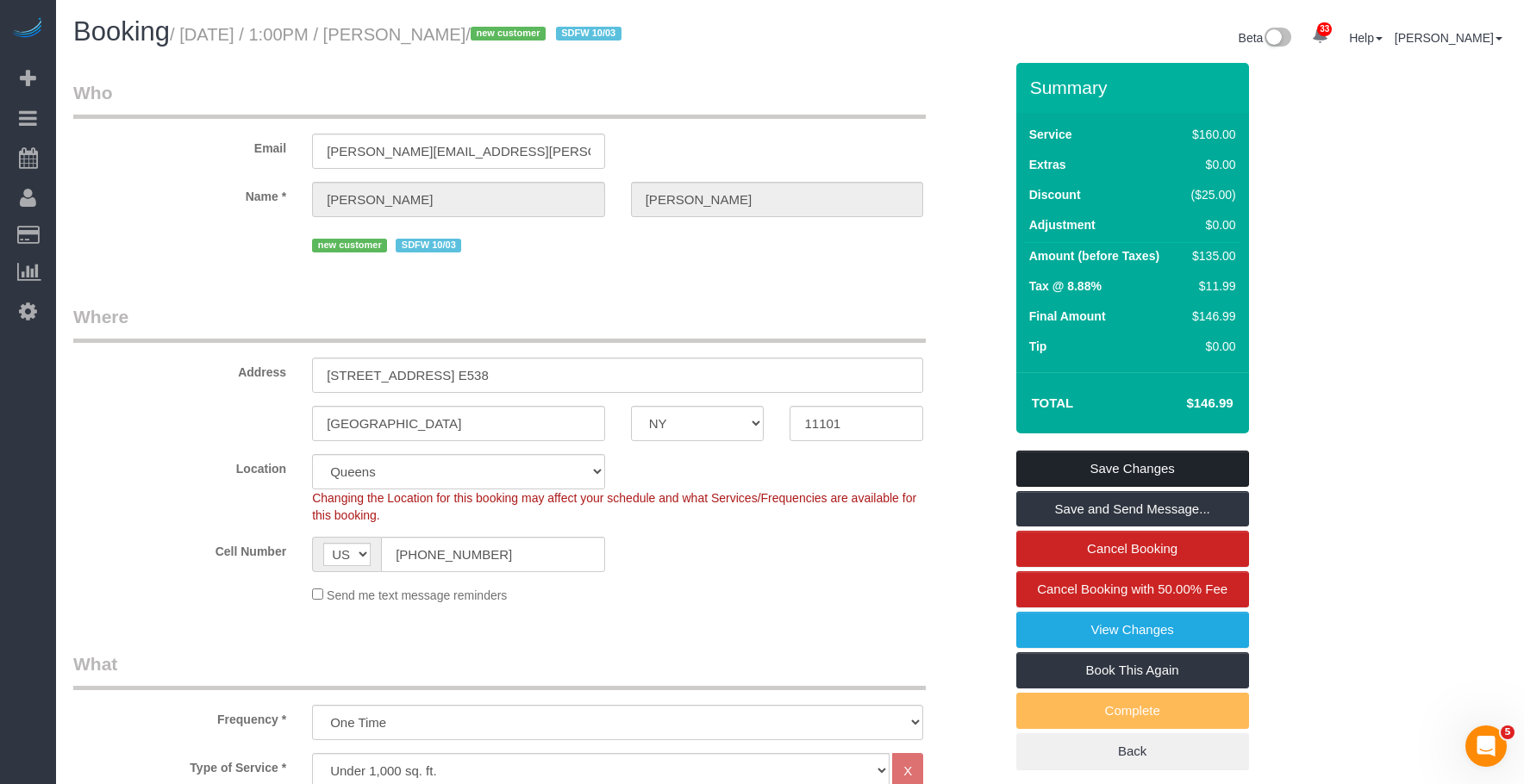
click at [1162, 464] on link "Save Changes" at bounding box center [1132, 468] width 233 height 36
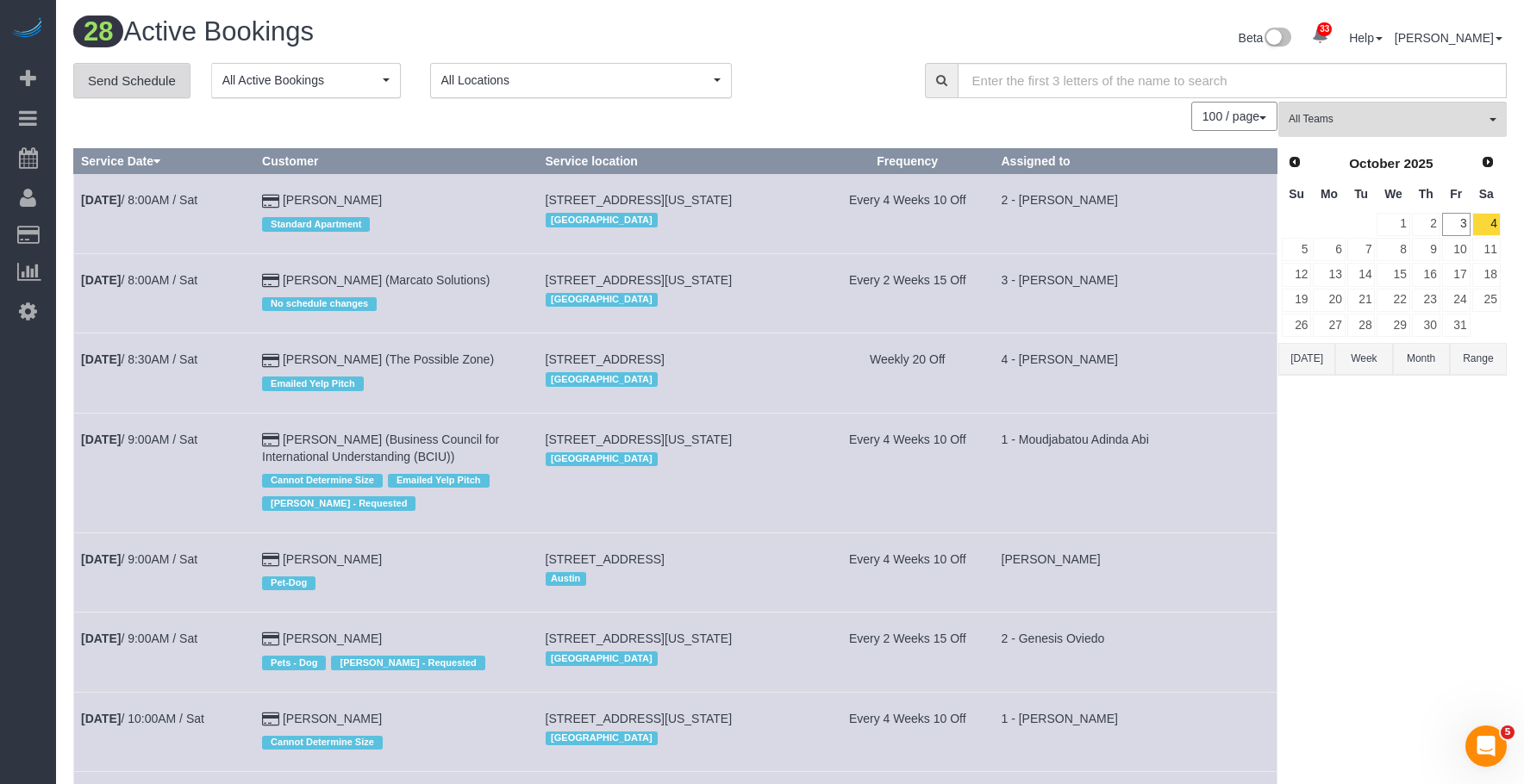
click at [134, 76] on link "Send Schedule" at bounding box center [132, 81] width 117 height 36
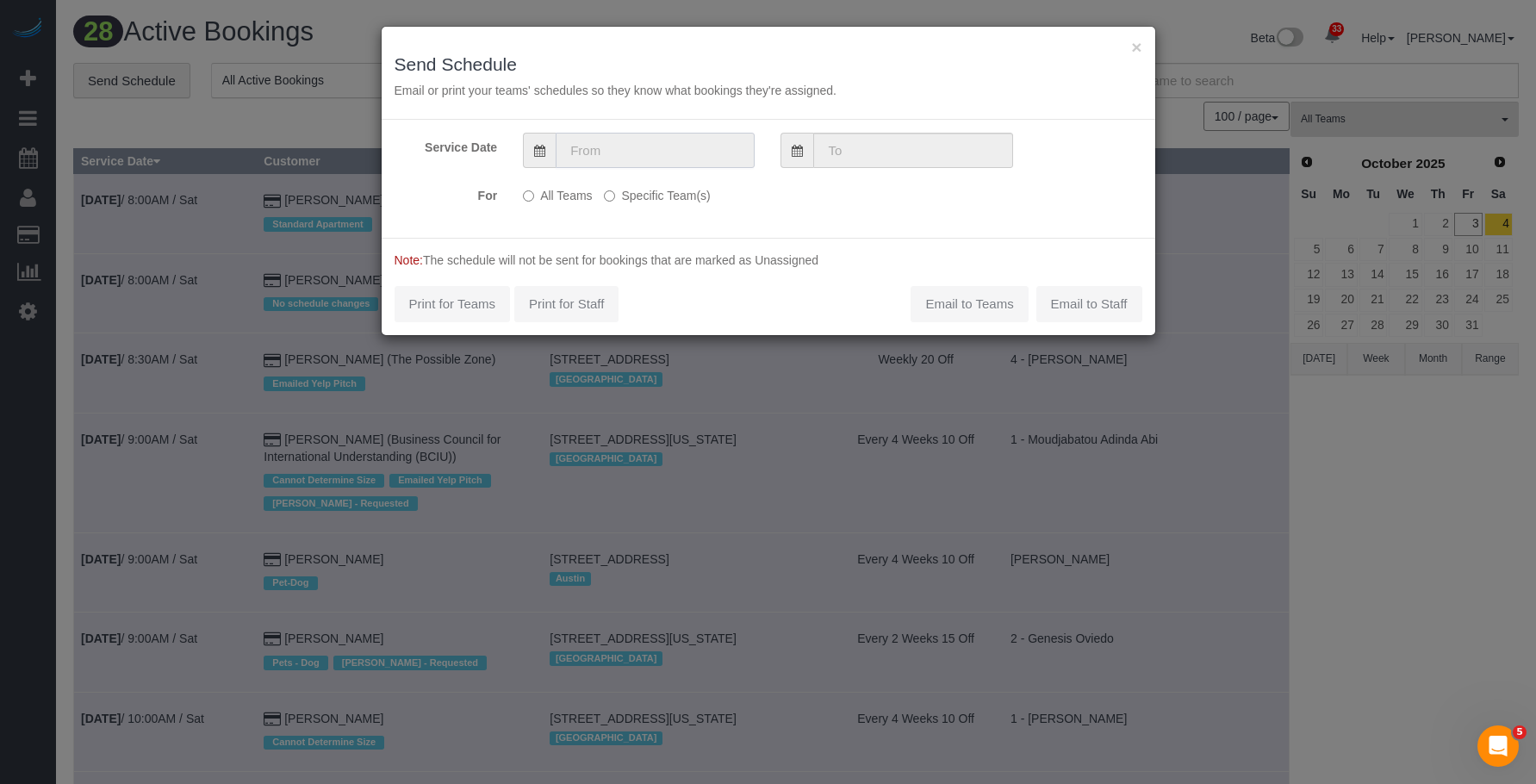
click at [618, 158] on input "text" at bounding box center [655, 150] width 199 height 35
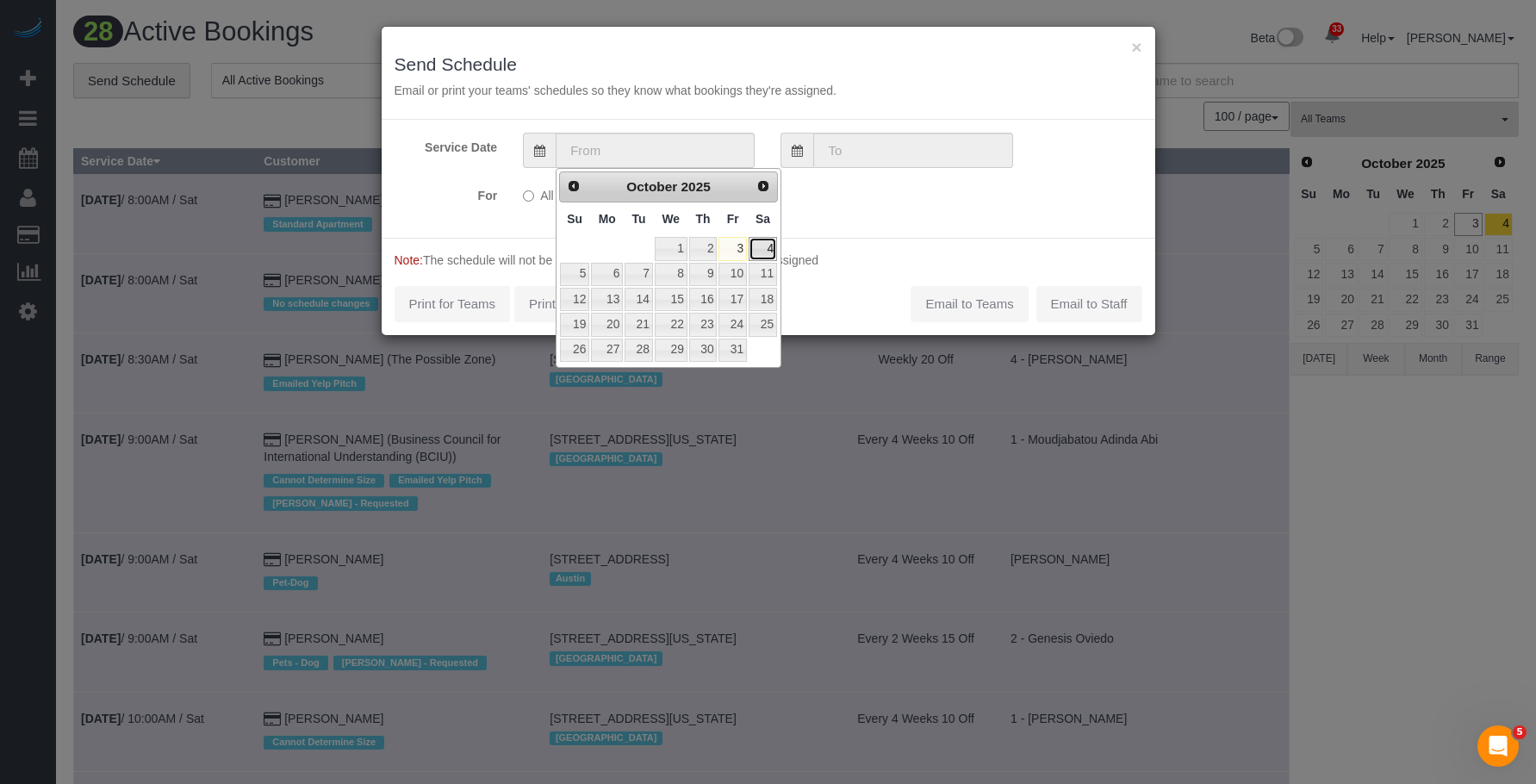
click at [761, 246] on link "4" at bounding box center [763, 248] width 28 height 24
type input "[DATE]"
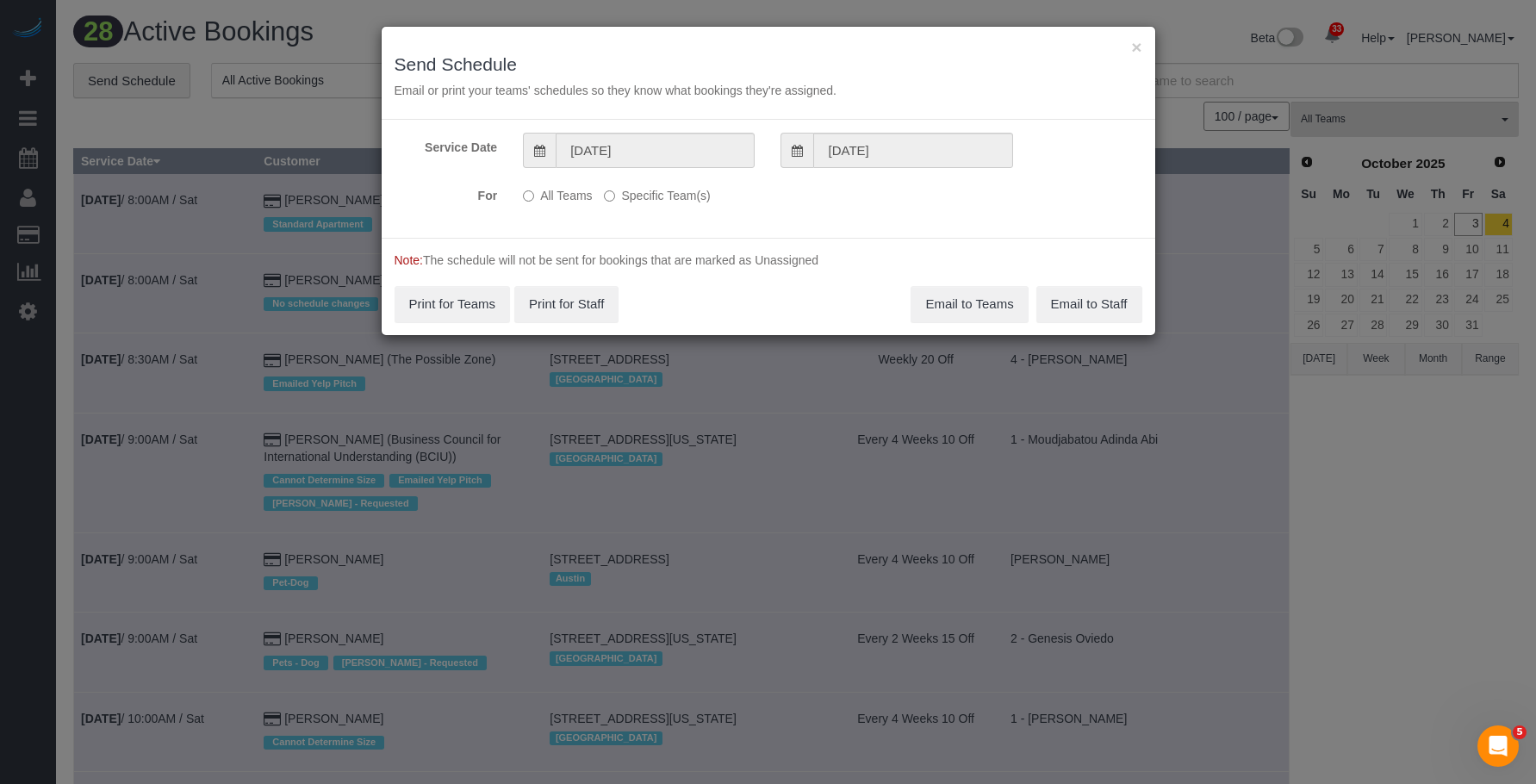
click at [688, 196] on label "Specific Team(s)" at bounding box center [656, 193] width 106 height 24
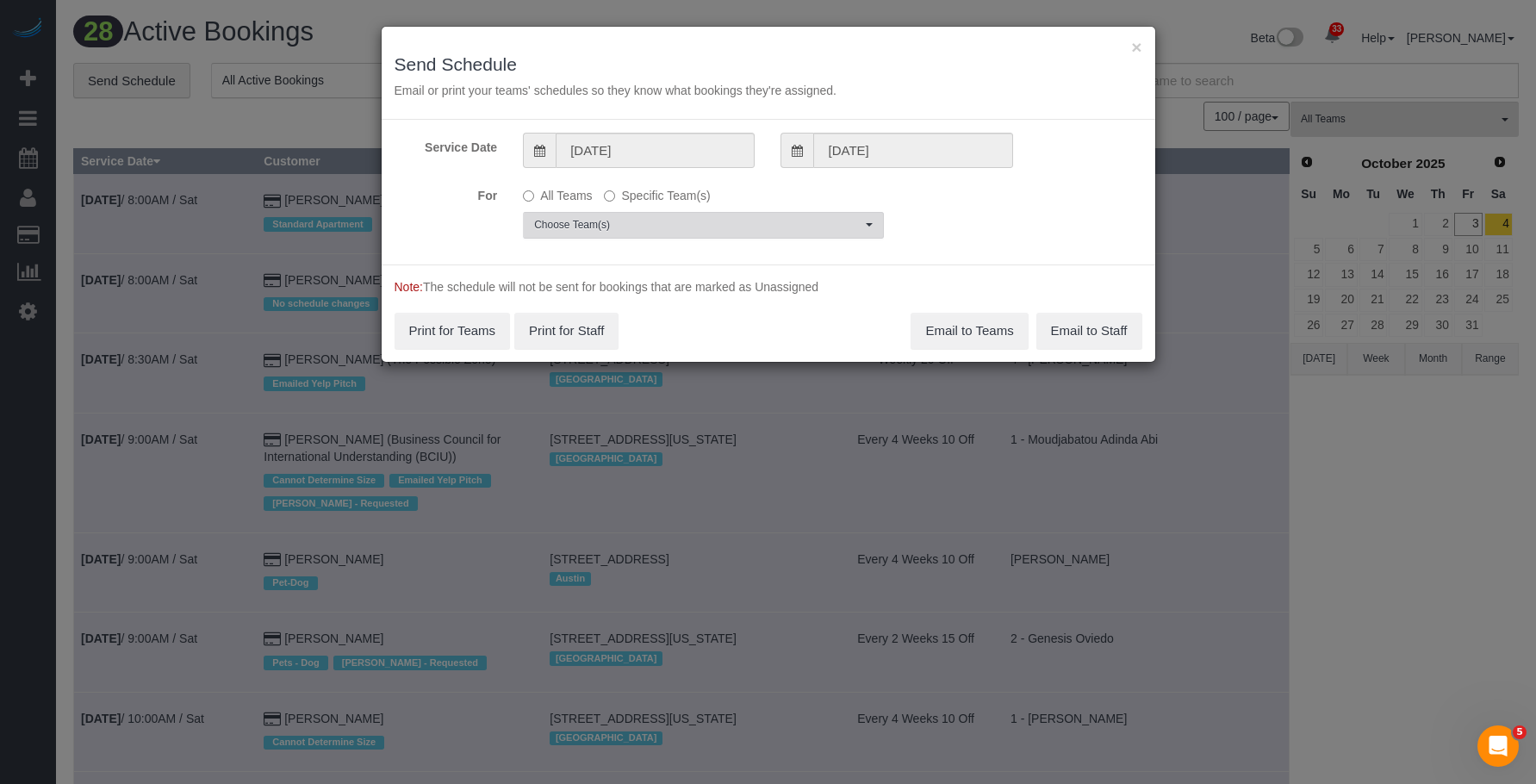
click at [759, 216] on button "Choose Team(s)" at bounding box center [704, 225] width 361 height 26
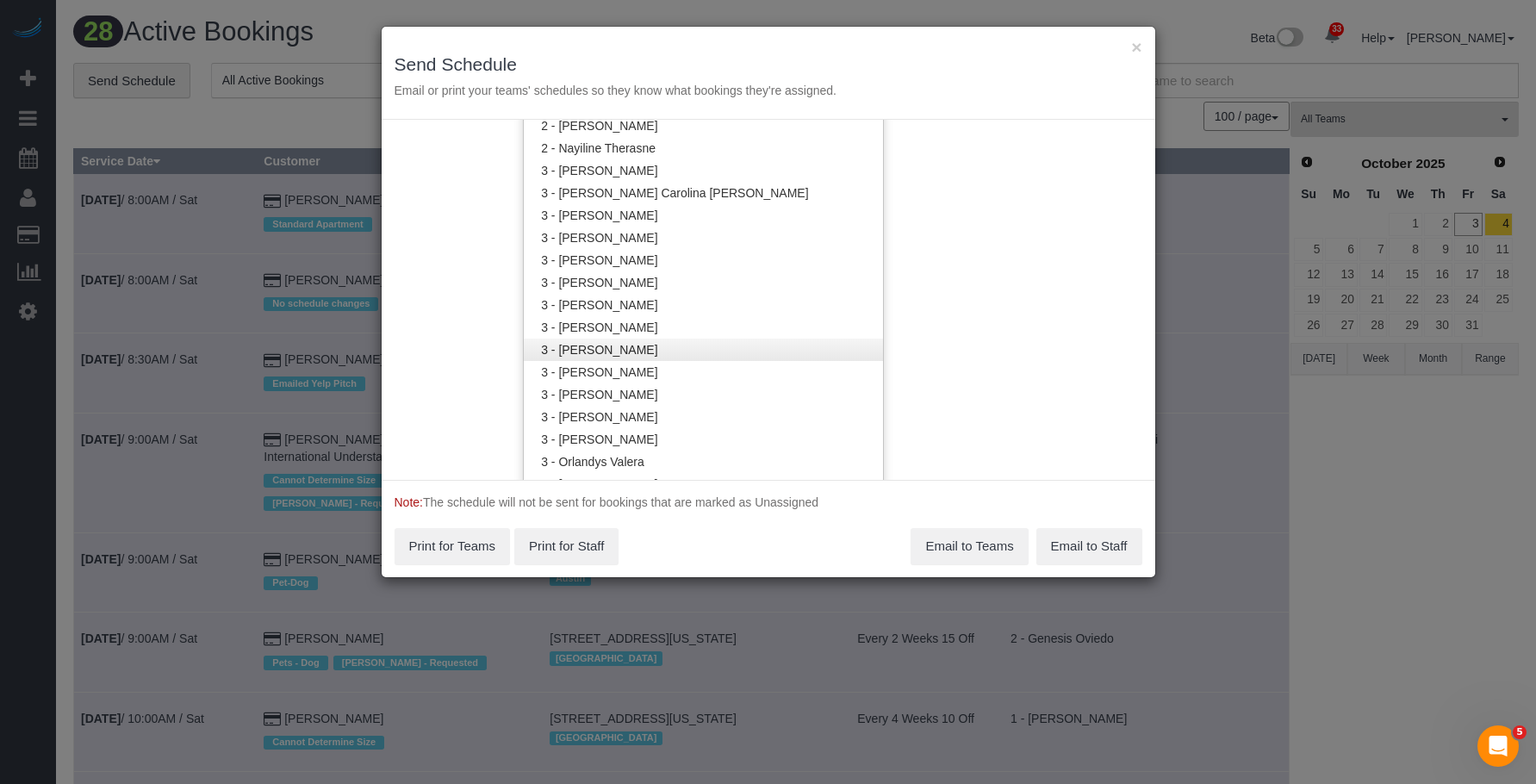
scroll to position [1119, 0]
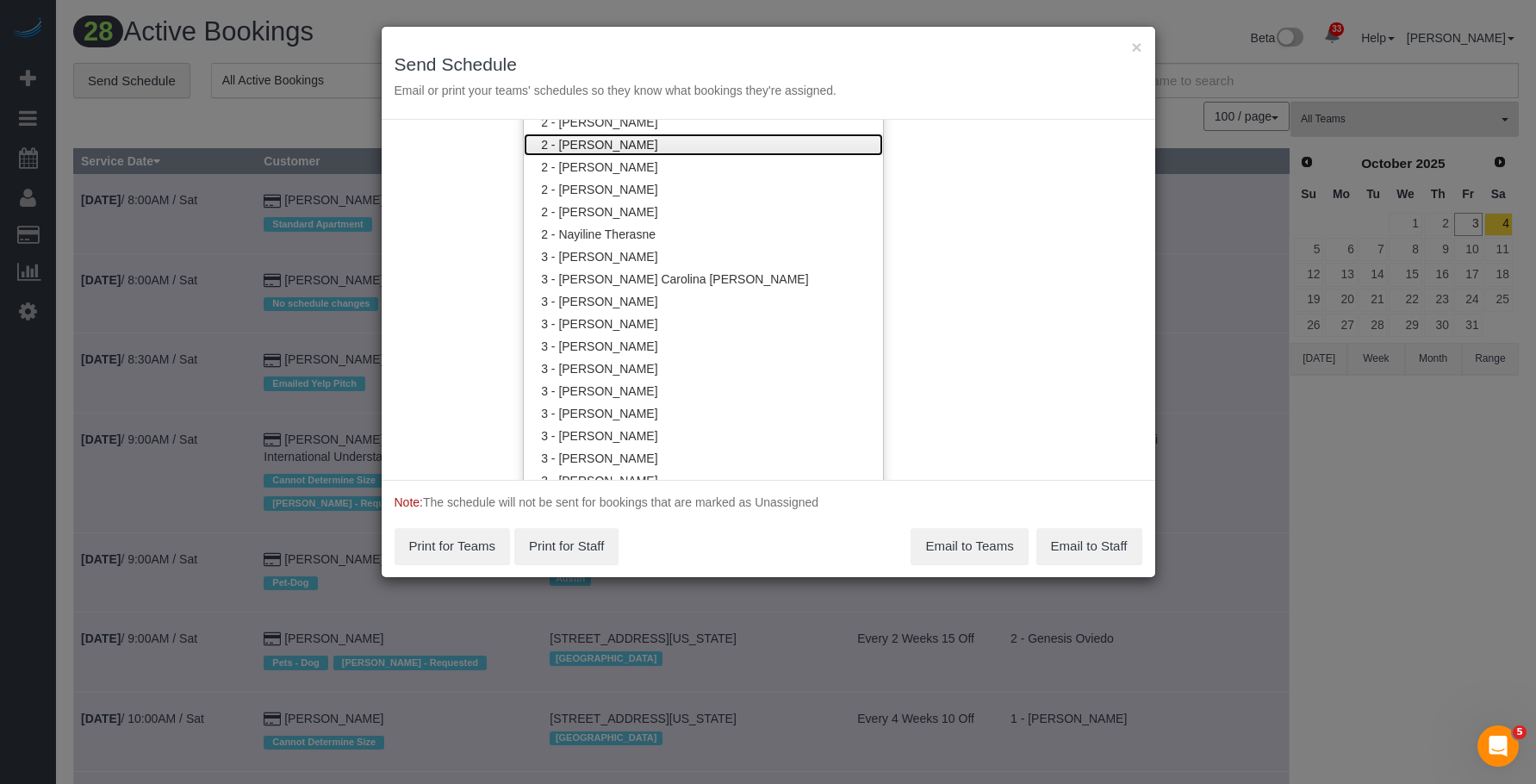
click at [658, 146] on link "2 - [PERSON_NAME]" at bounding box center [704, 145] width 359 height 23
click at [733, 63] on h3 "Send Schedule" at bounding box center [768, 64] width 748 height 20
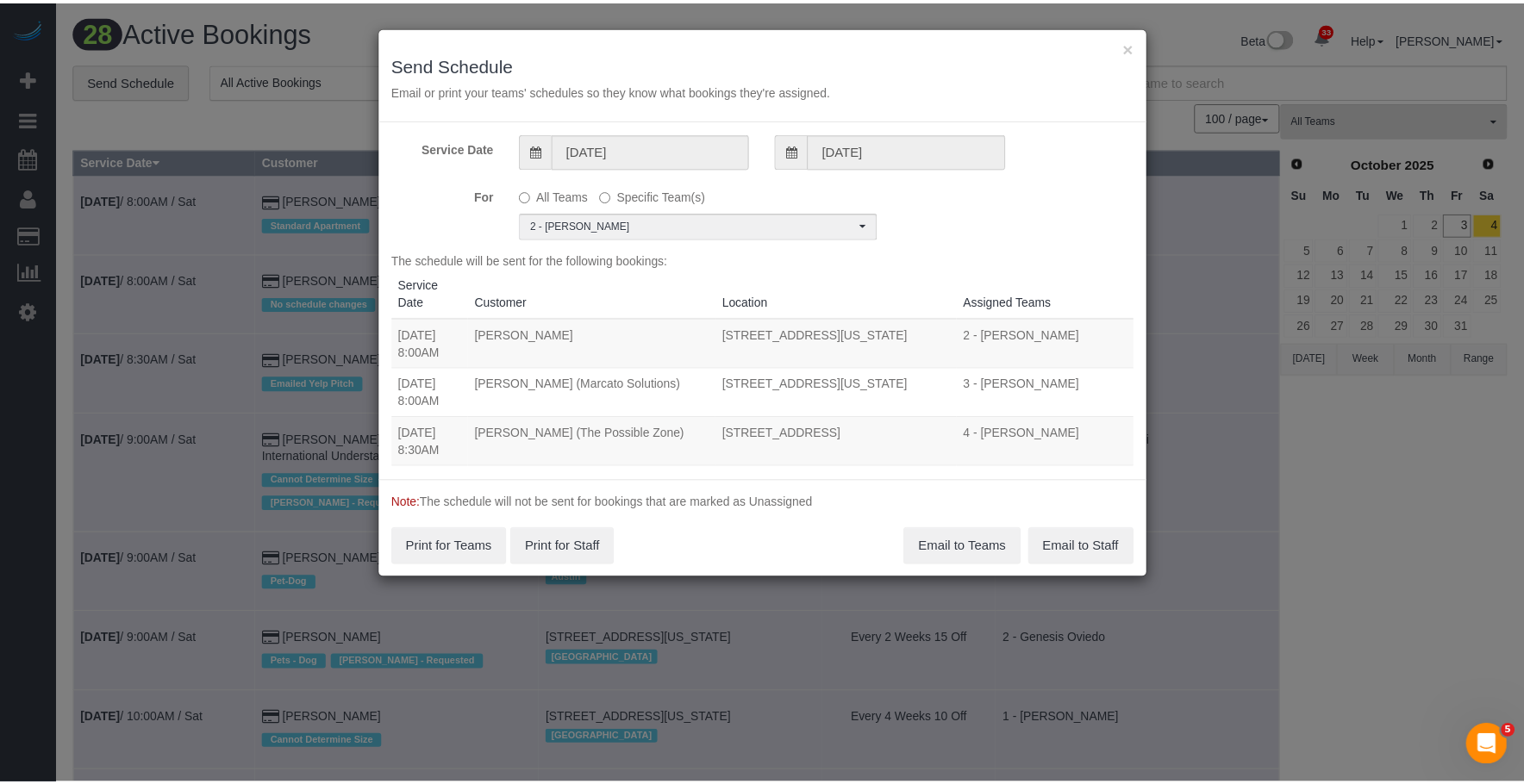
scroll to position [0, 0]
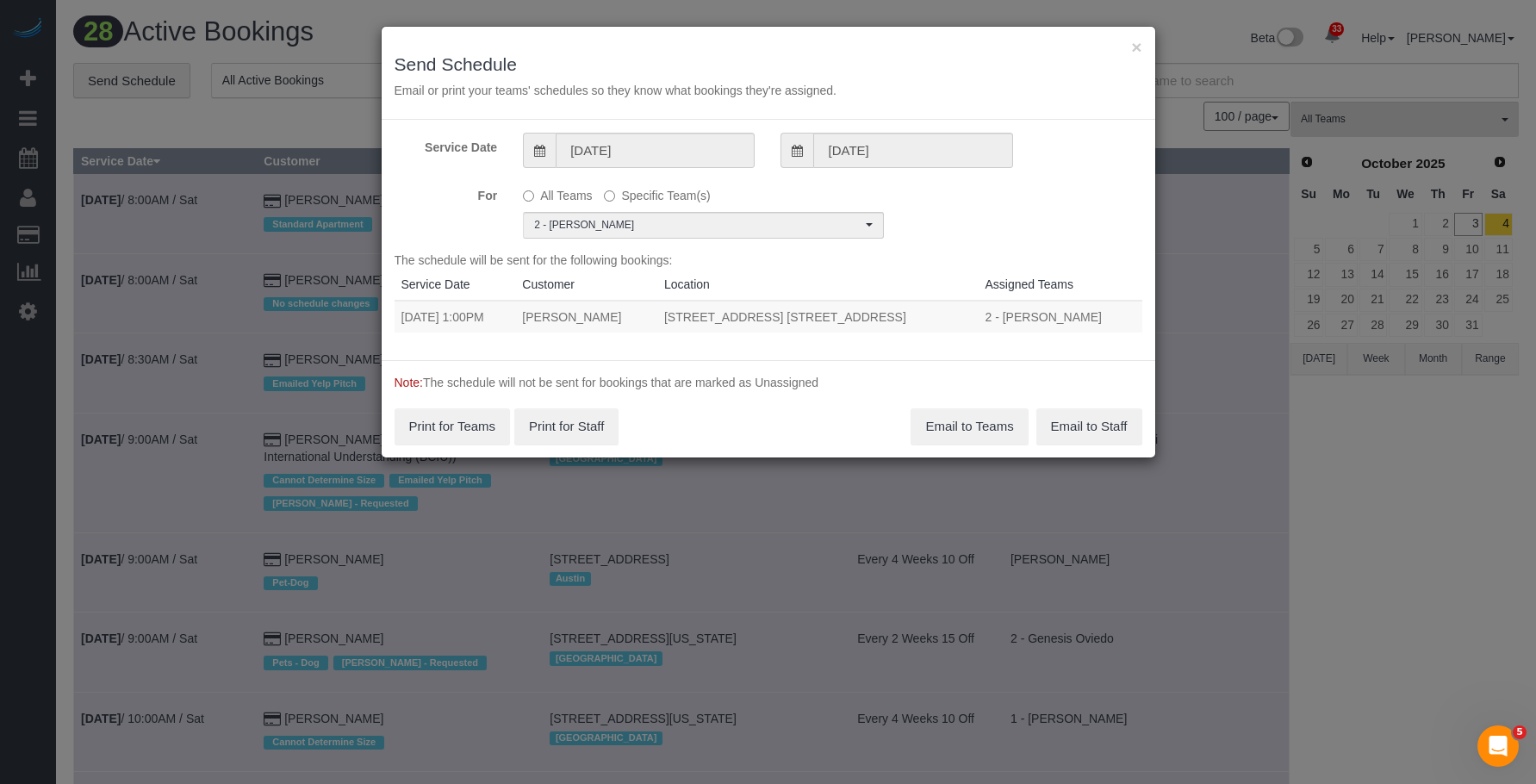
drag, startPoint x: 400, startPoint y: 319, endPoint x: 977, endPoint y: 314, distance: 577.0
click at [977, 314] on tr "10/04/2025 1:00PM William Harman 43-25 Hunter Street, Apt. E538, Long Island Ci…" at bounding box center [768, 316] width 748 height 32
copy tr "10/04/2025 1:00PM William Harman 43-25 Hunter Street, Apt. E538, Long Island Ci…"
click at [987, 418] on button "Email to Teams" at bounding box center [969, 426] width 117 height 36
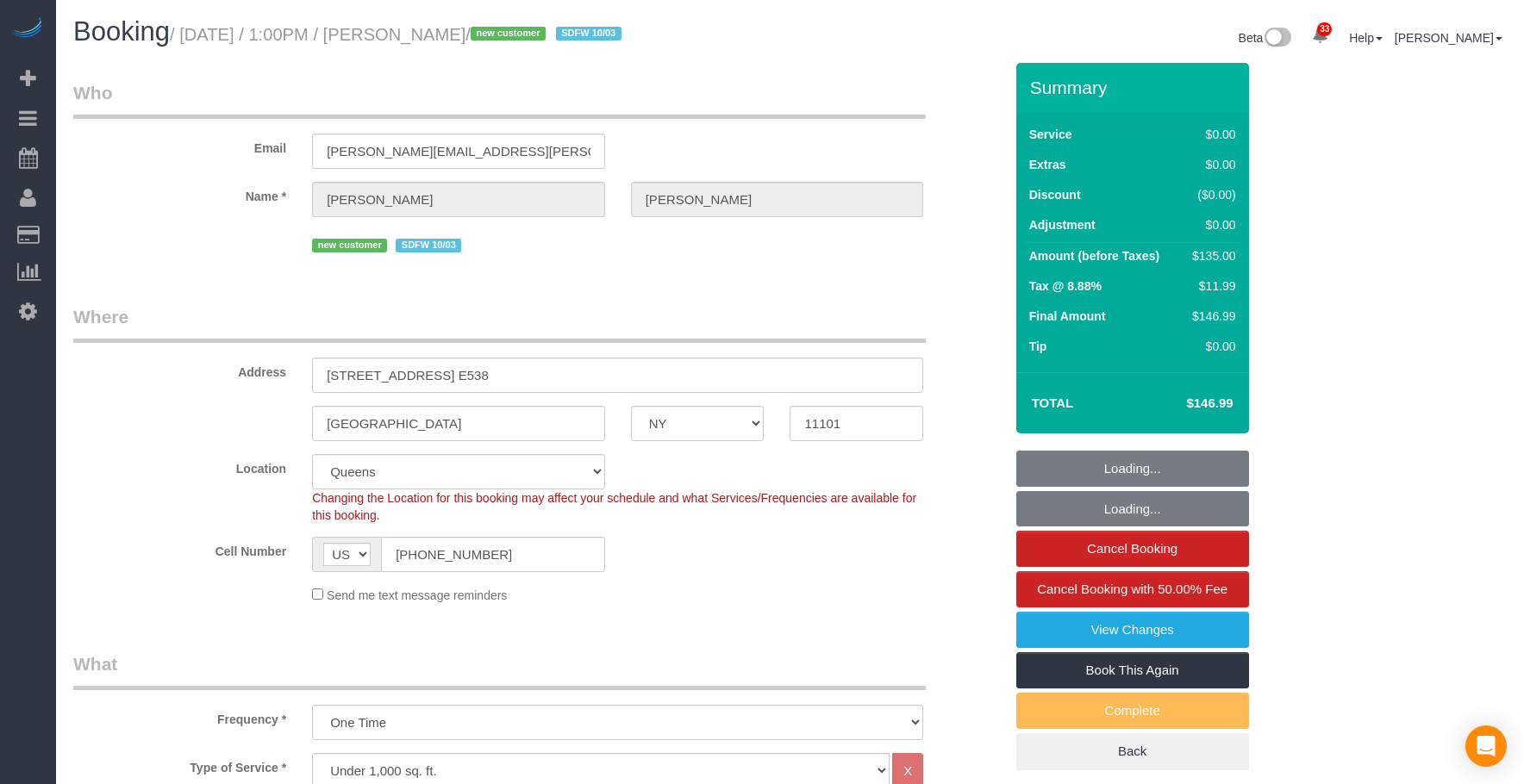
select select "NY"
select select "1"
select select "spot1"
select select "number:89"
select select "number:90"
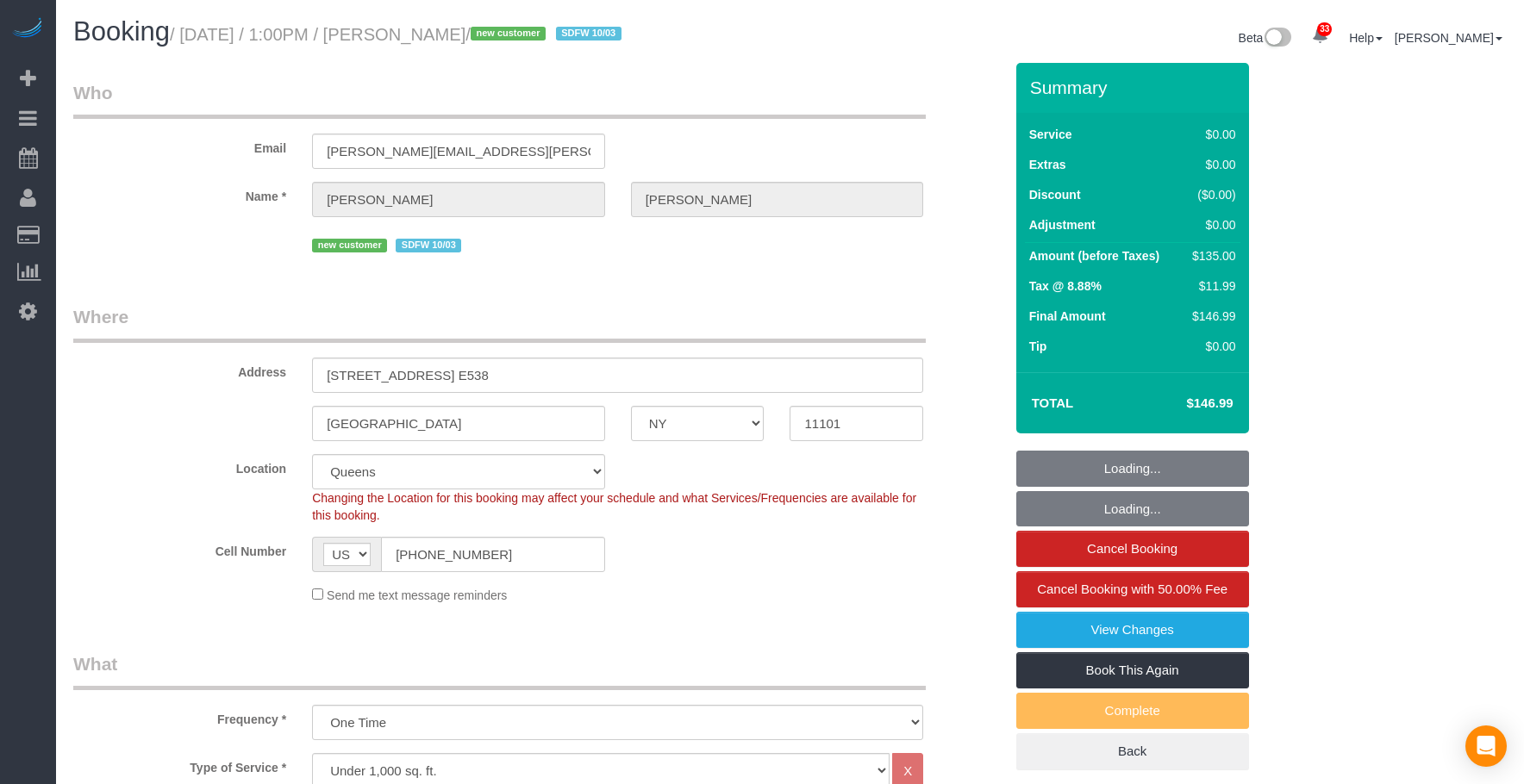
select select "number:15"
select select "number:5"
click at [723, 318] on legend "Where" at bounding box center [500, 323] width 853 height 39
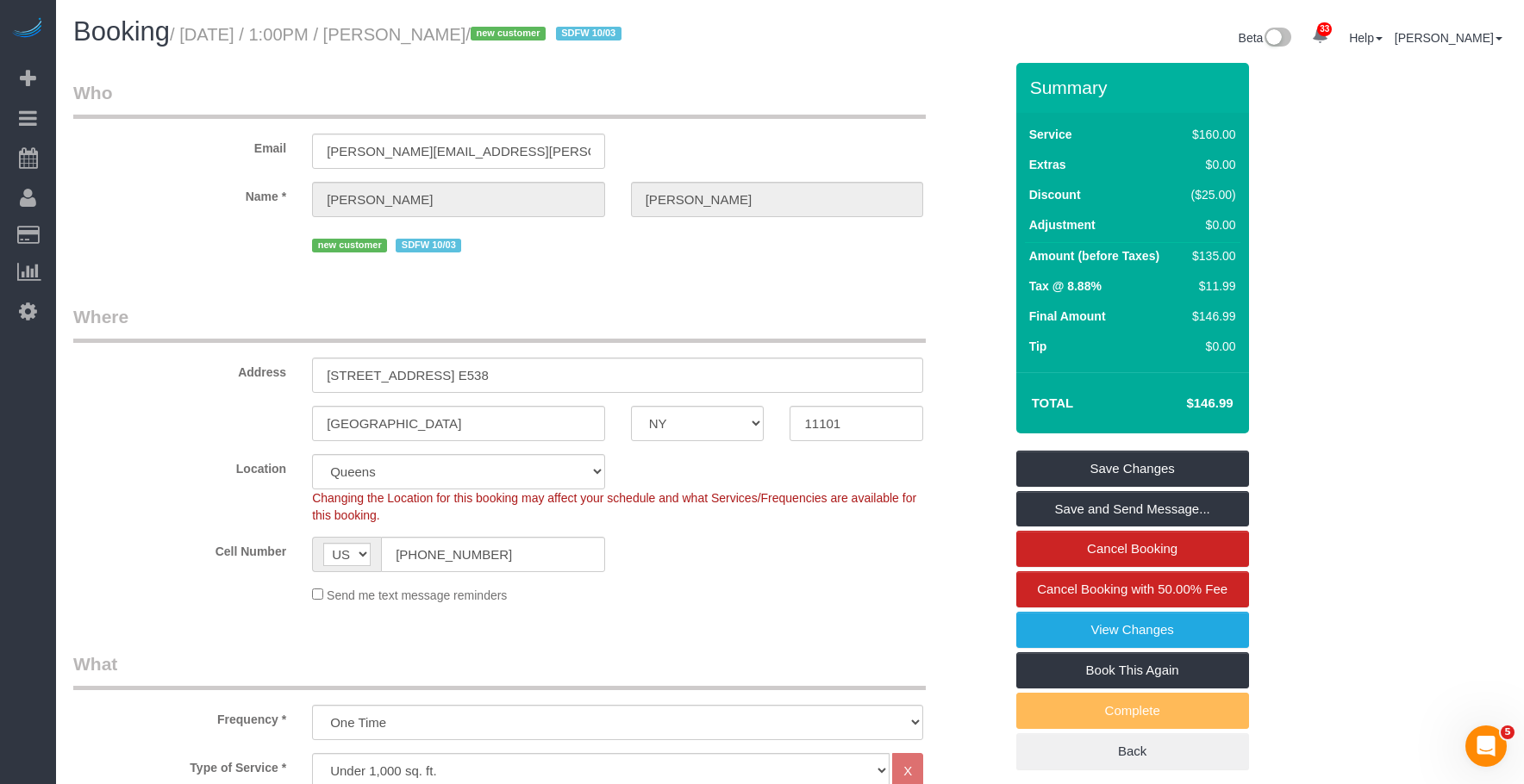
click at [442, 34] on small "/ [DATE] / 1:00PM / [PERSON_NAME] / new customer SDFW 10/03" at bounding box center [398, 35] width 457 height 19
copy small "[PERSON_NAME]"
drag, startPoint x: 863, startPoint y: 111, endPoint x: 877, endPoint y: 101, distance: 17.2
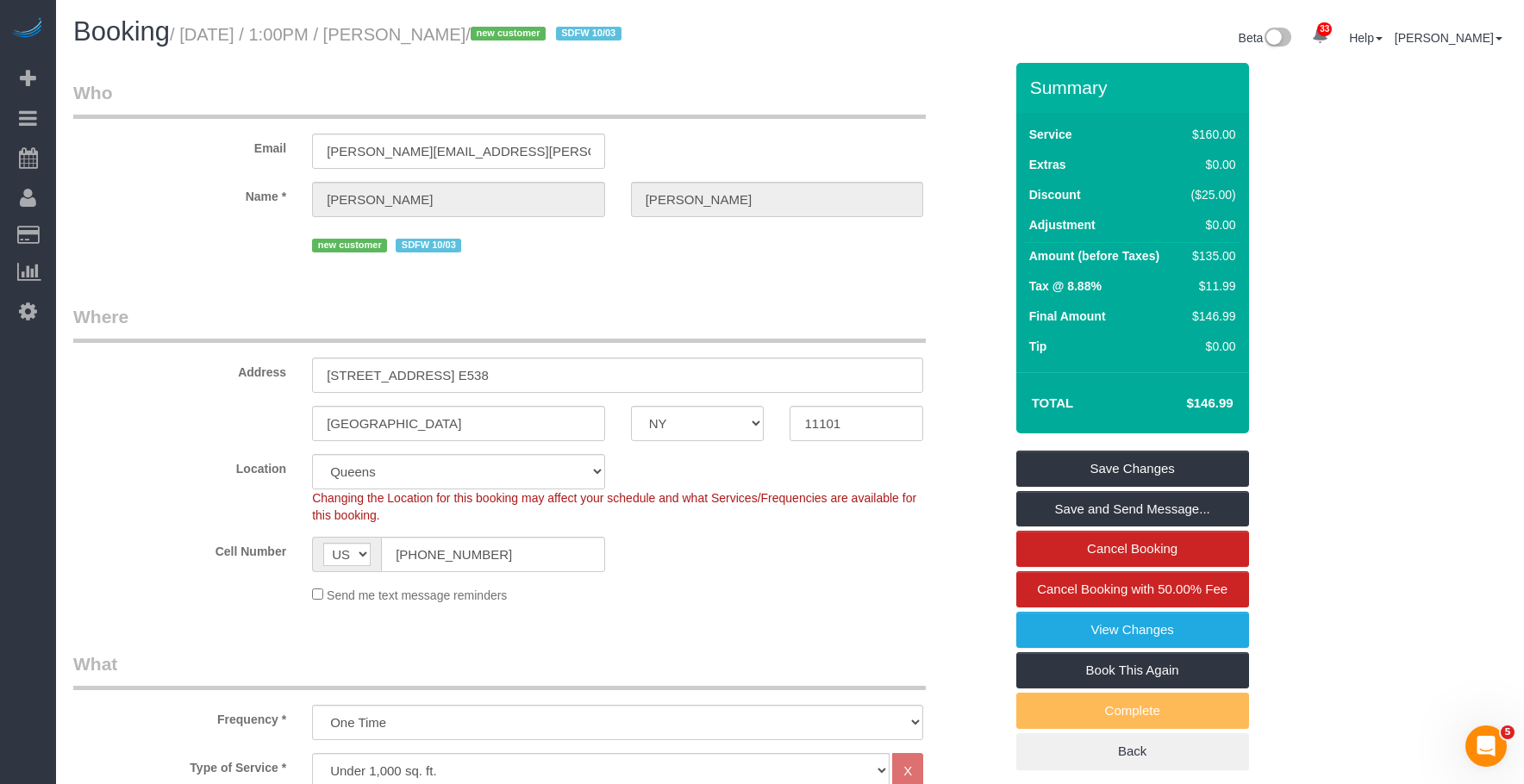
click at [870, 107] on legend "Who" at bounding box center [500, 99] width 853 height 39
click at [886, 104] on legend "Who" at bounding box center [500, 99] width 853 height 39
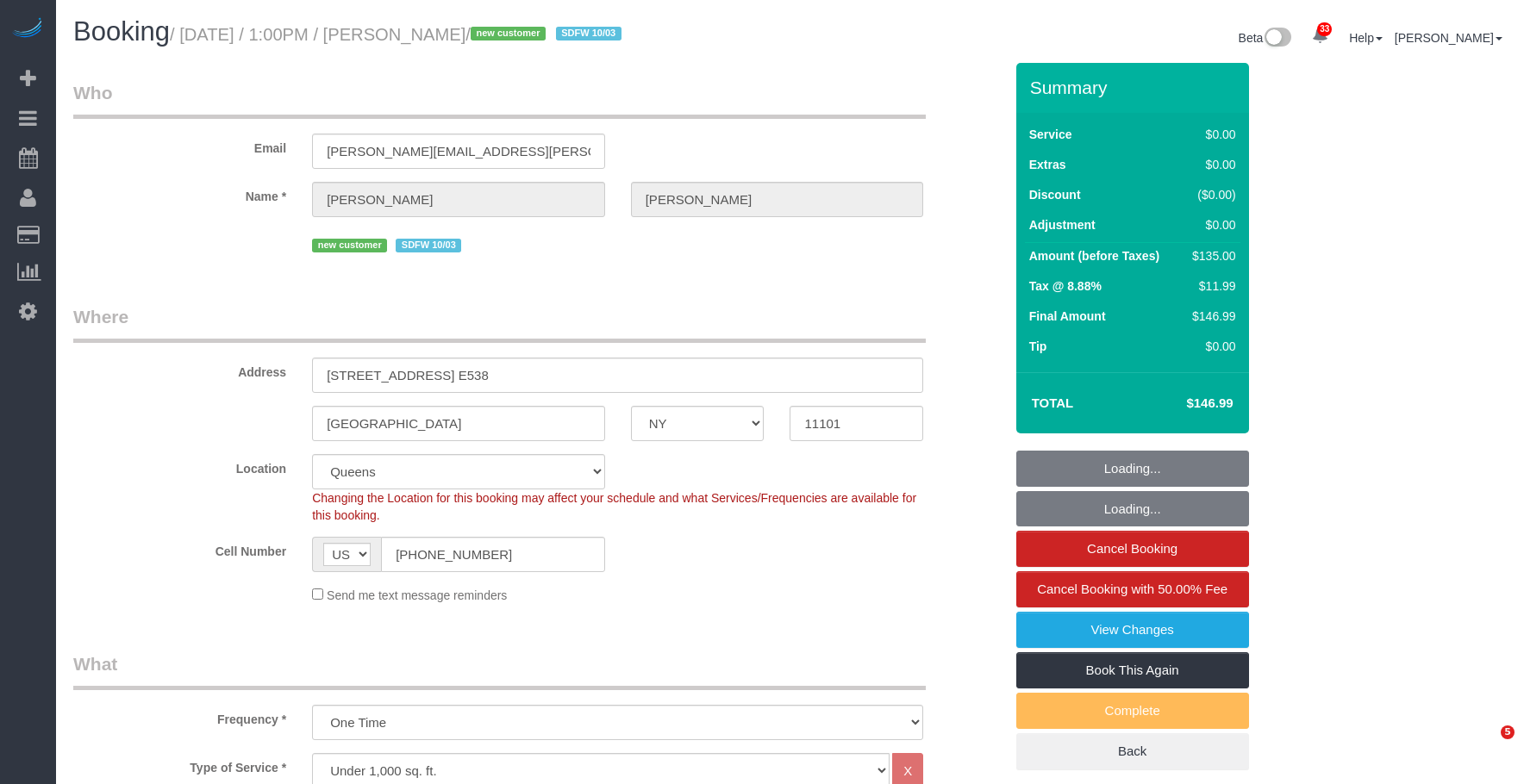
select select "NY"
select select "1"
select select "spot1"
select select "number:89"
select select "number:90"
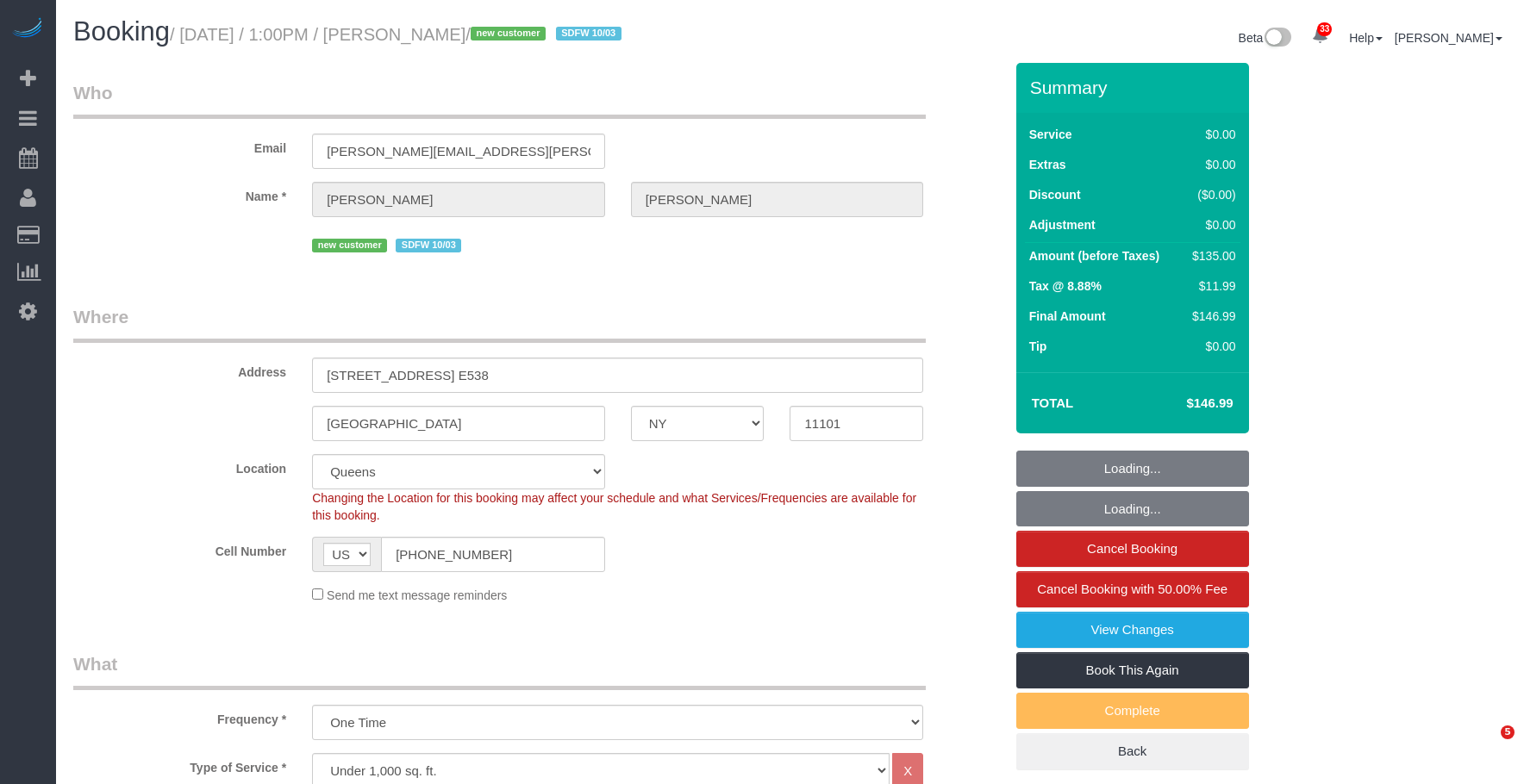
select select "number:15"
select select "number:5"
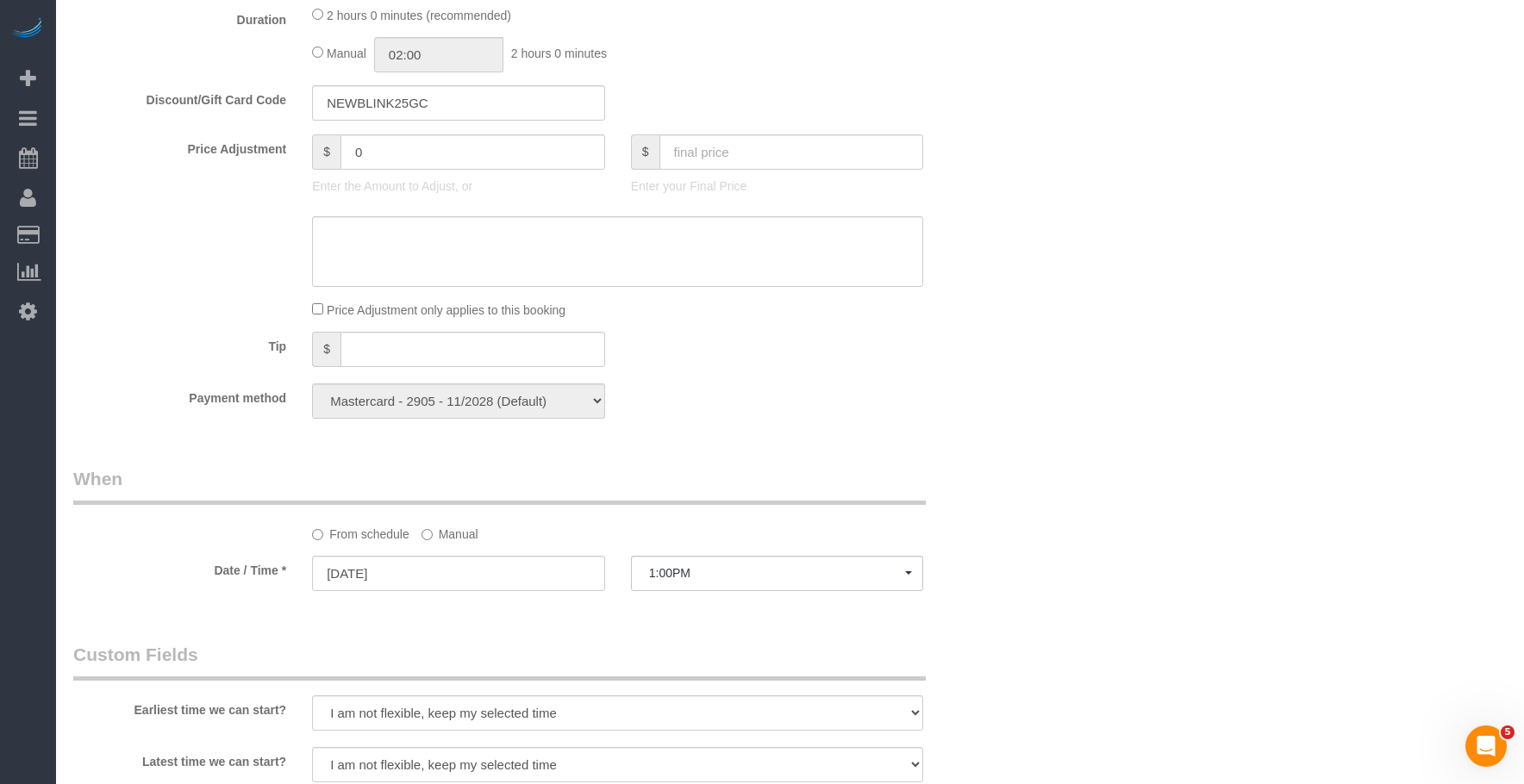
scroll to position [1292, 0]
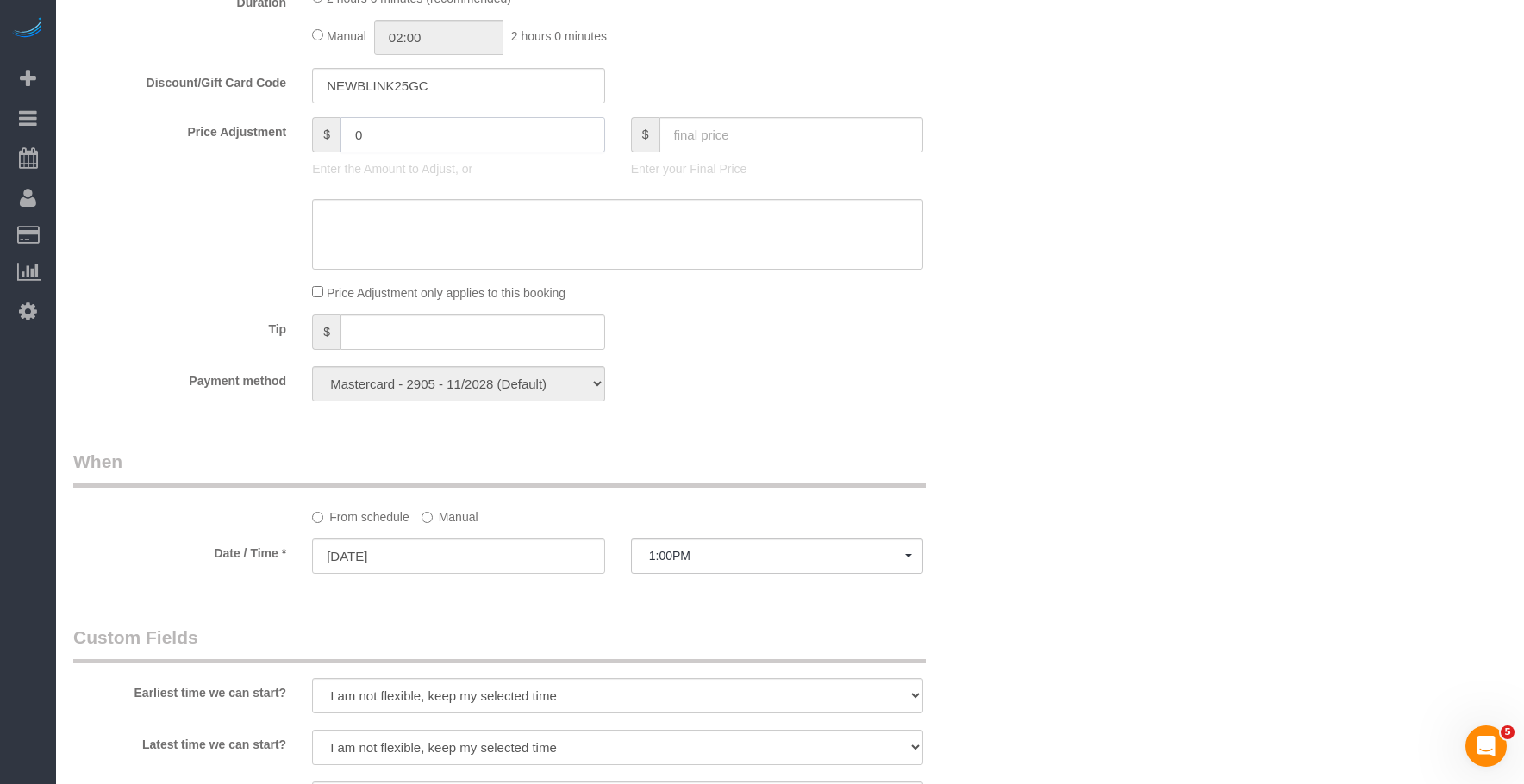
drag, startPoint x: 384, startPoint y: 136, endPoint x: 204, endPoint y: 121, distance: 180.6
click at [208, 123] on div "Price Adjustment $ 0 Enter the Amount to Adjust, or $ Enter your Final Price" at bounding box center [538, 152] width 956 height 69
type input "-20"
click at [415, 230] on textarea at bounding box center [617, 234] width 611 height 71
type textarea "I"
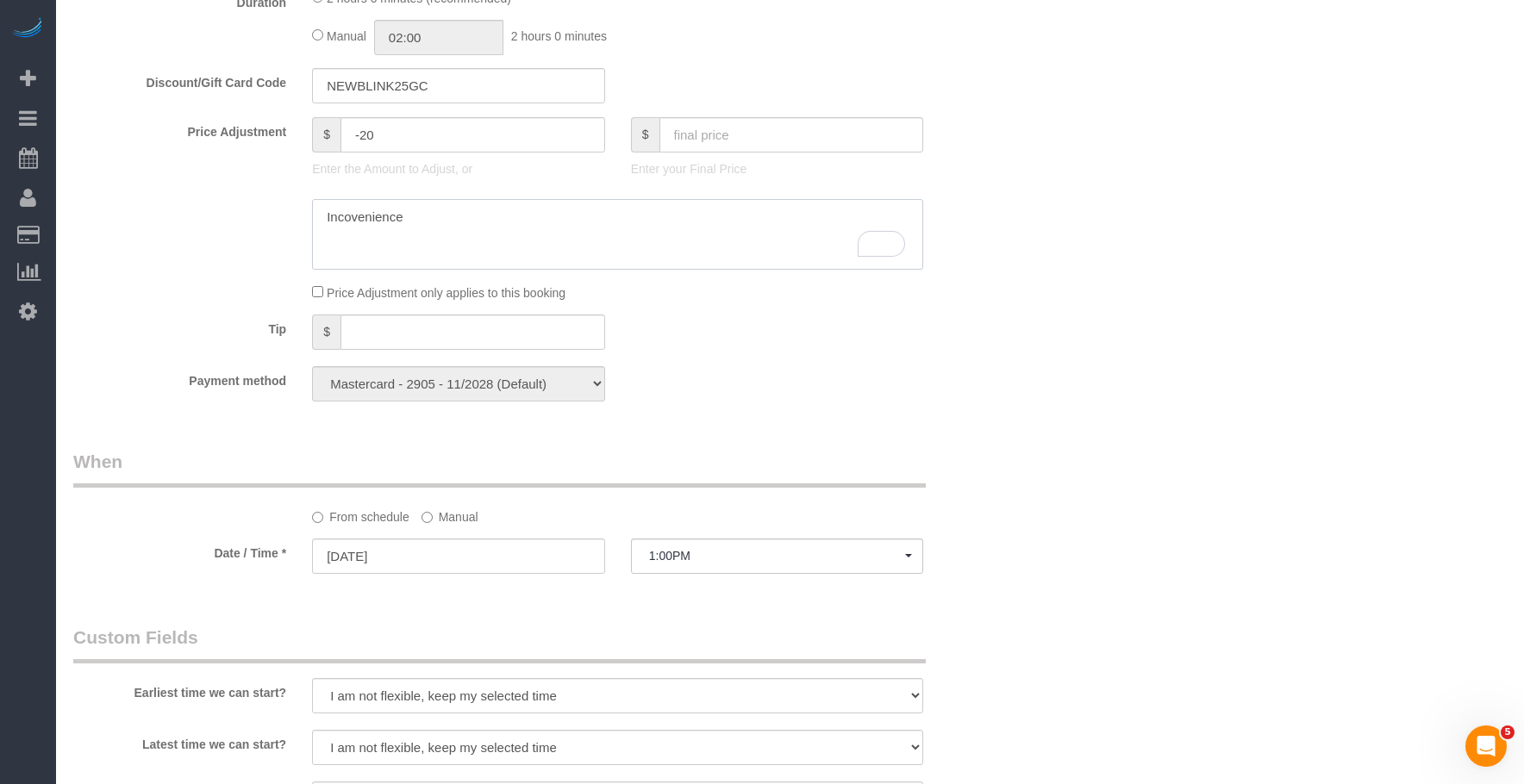
click at [422, 225] on textarea "To enrich screen reader interactions, please activate Accessibility in Grammarl…" at bounding box center [617, 234] width 611 height 71
paste textarea "back and forth, and the confusion"
drag, startPoint x: 757, startPoint y: 222, endPoint x: 193, endPoint y: 201, distance: 564.4
click at [193, 201] on div at bounding box center [538, 234] width 956 height 71
click at [351, 233] on textarea "To enrich screen reader interactions, please activate Accessibility in Grammarl…" at bounding box center [617, 234] width 611 height 71
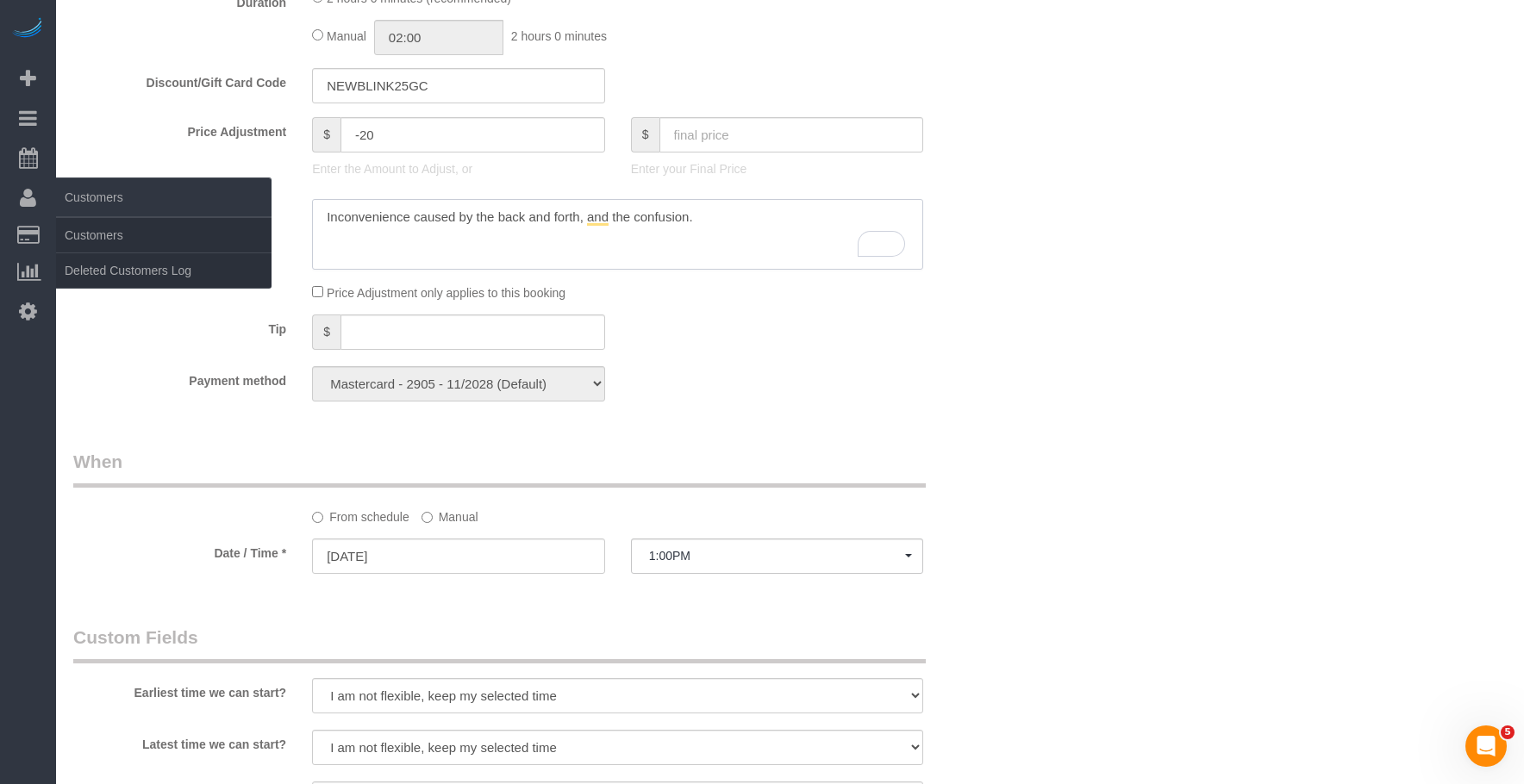
drag, startPoint x: 544, startPoint y: 208, endPoint x: 6, endPoint y: 178, distance: 538.8
click at [6, 178] on div "33 Beta Your Notifications You have 0 alerts × You have 3 to charge for 10/02/2…" at bounding box center [762, 219] width 1524 height 3023
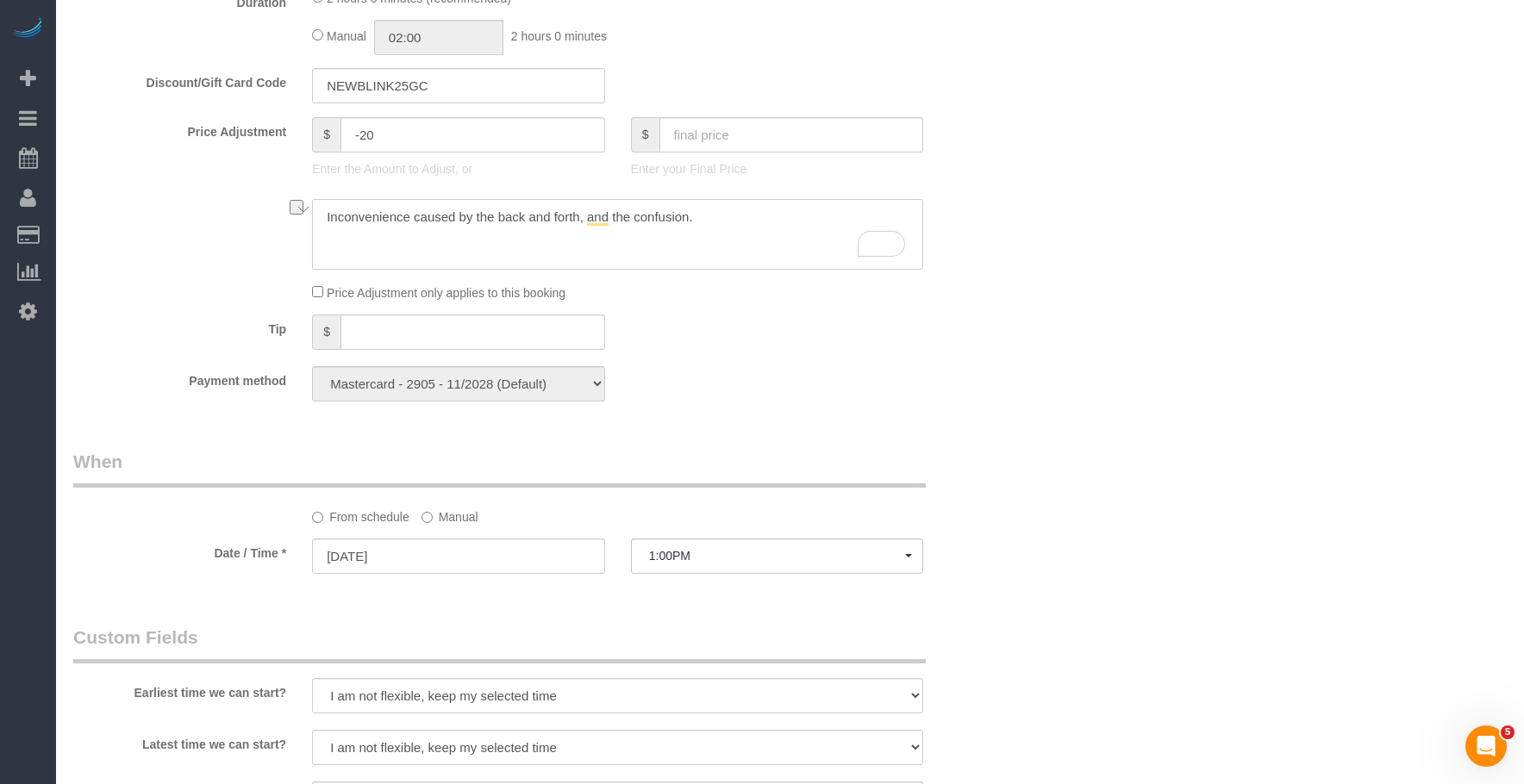
paste textarea "scheduling confusion and back and forth"
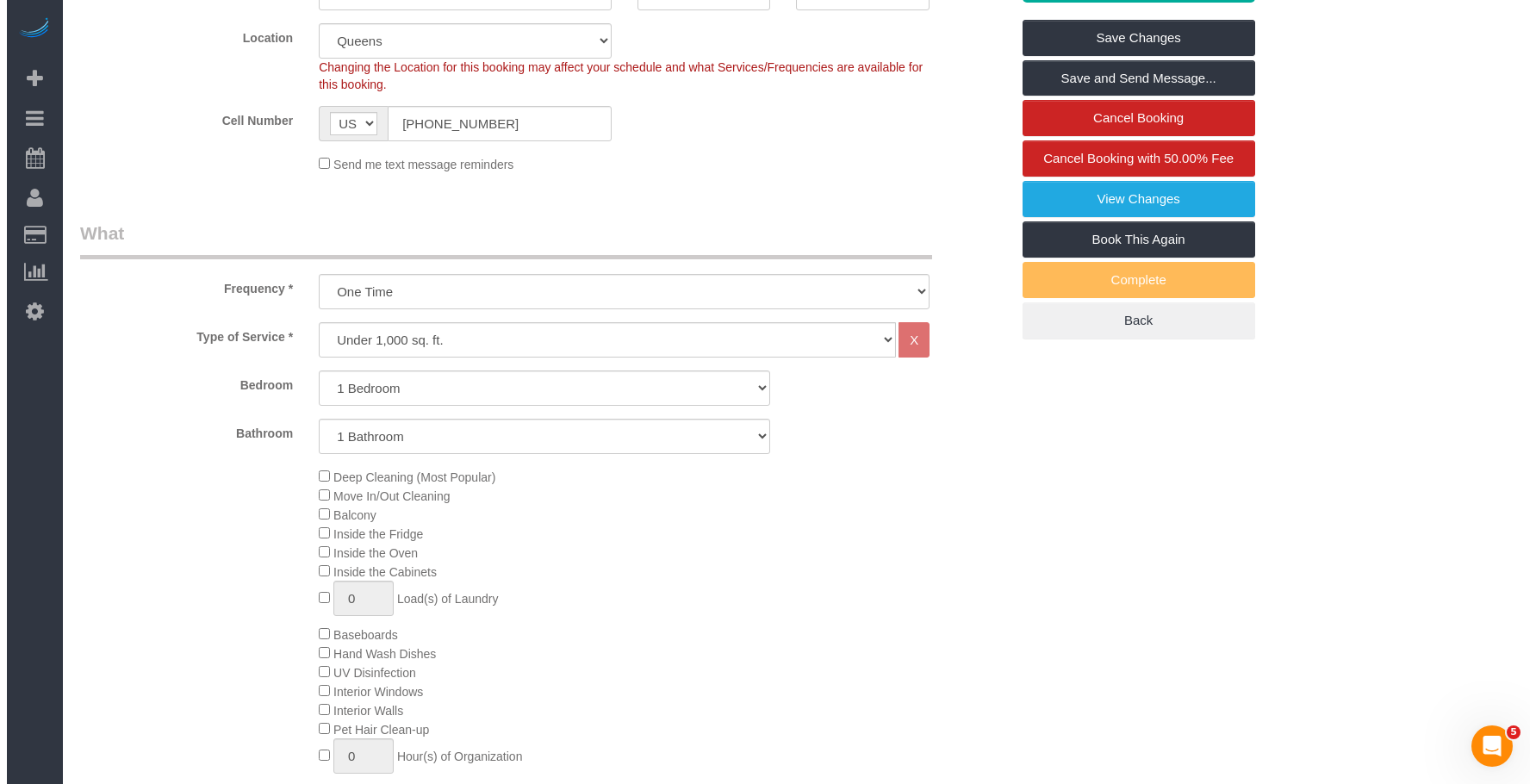
scroll to position [86, 0]
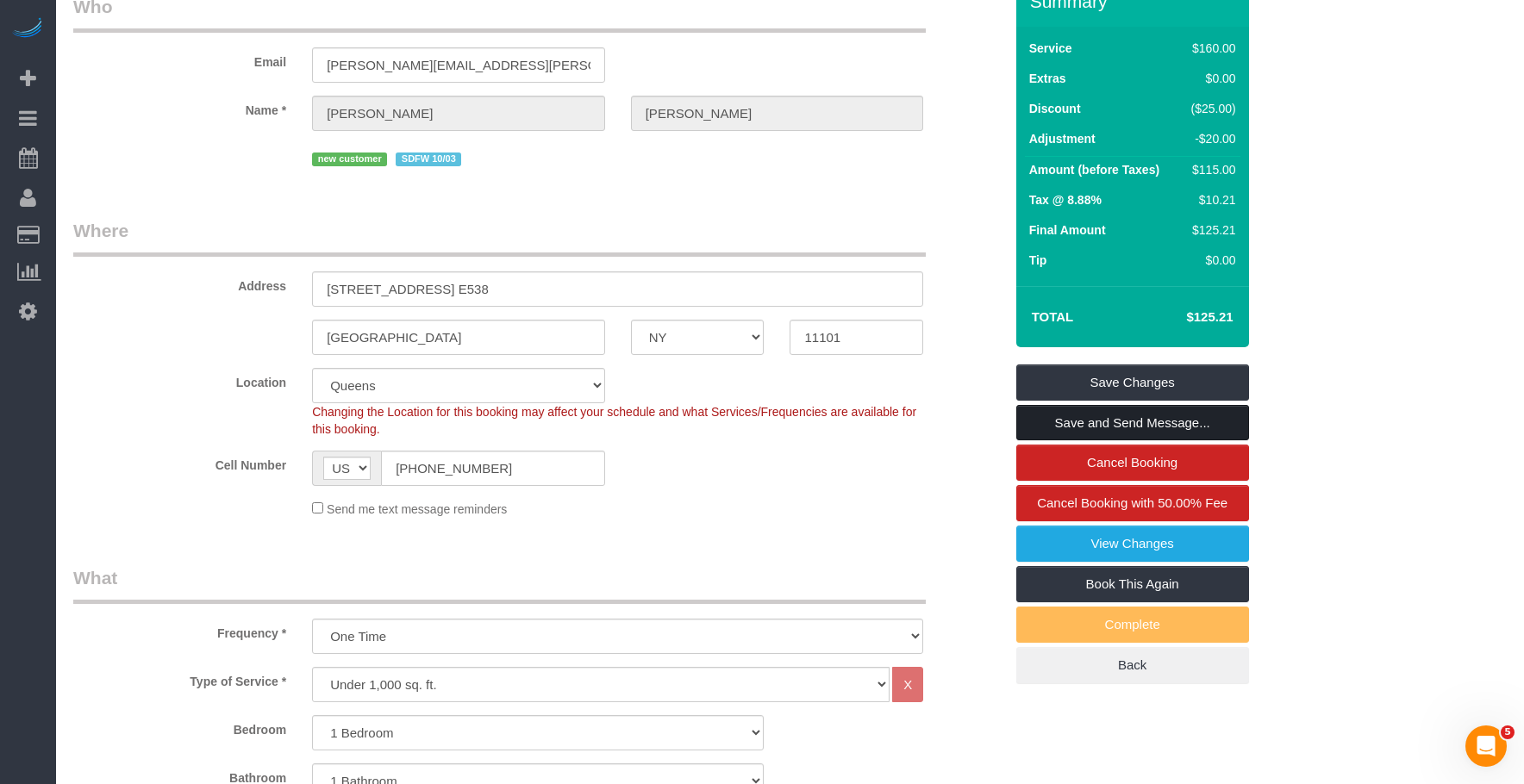
type textarea "Inconvenience caused by the scheduling confusion and back and forth."
click at [1152, 423] on link "Save and Send Message..." at bounding box center [1132, 422] width 233 height 36
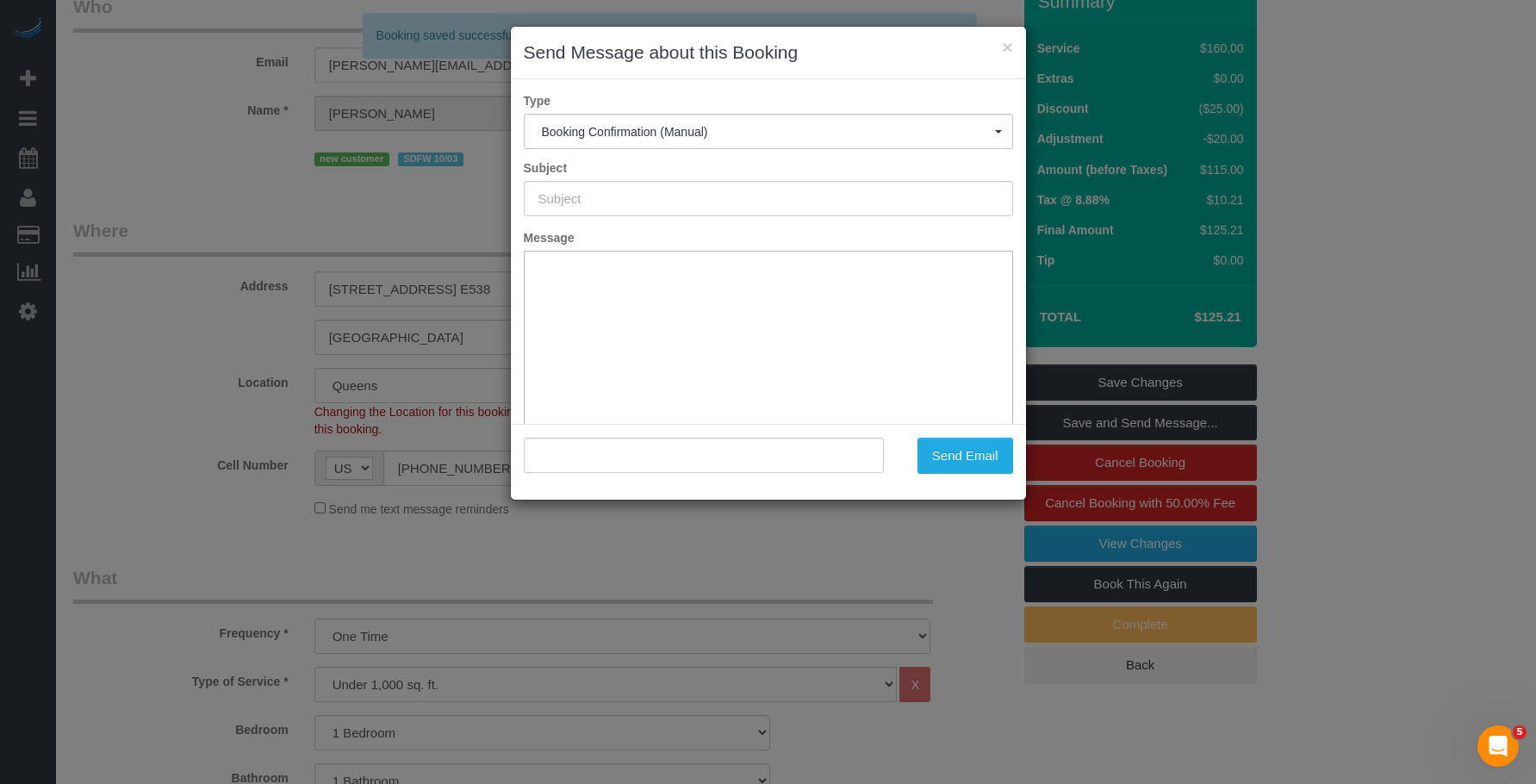
type input "Cleaning Confirmed for 10/04/2025 at 1:00pm"
type input ""William Harman" <billy.harman@gmail.com>"
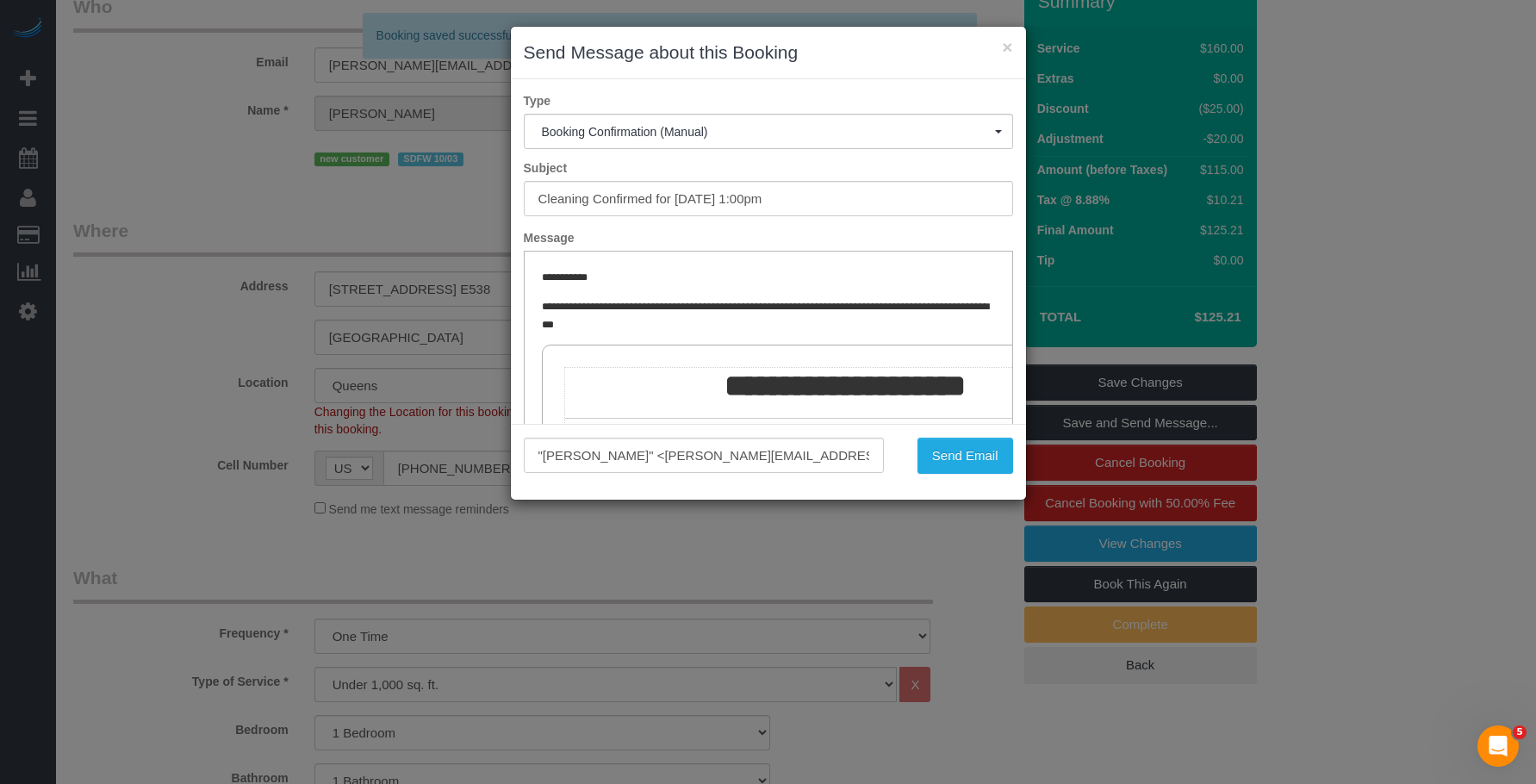
scroll to position [0, 0]
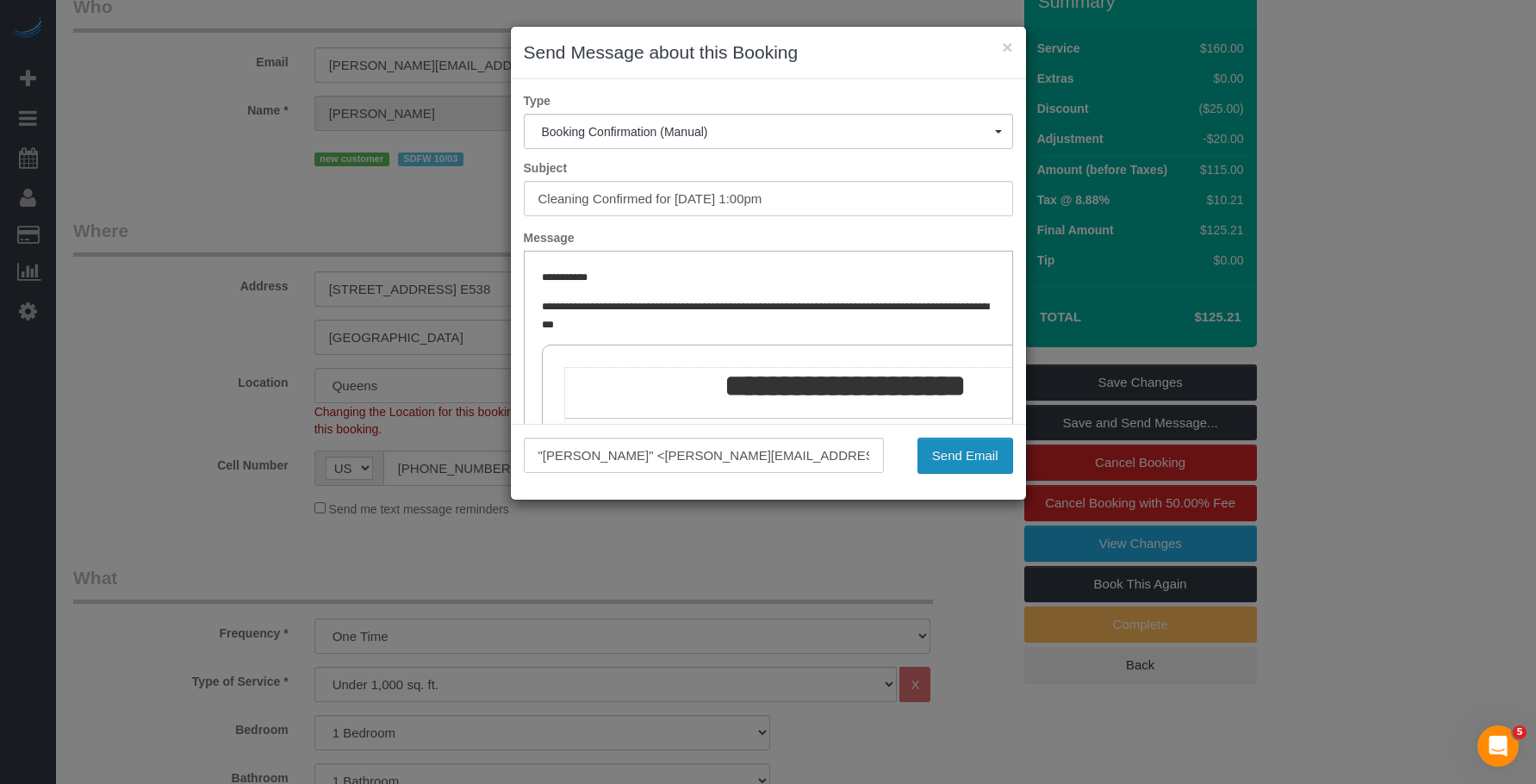
drag, startPoint x: 964, startPoint y: 456, endPoint x: 954, endPoint y: 455, distance: 10.0
click at [964, 456] on button "Send Email" at bounding box center [965, 456] width 96 height 36
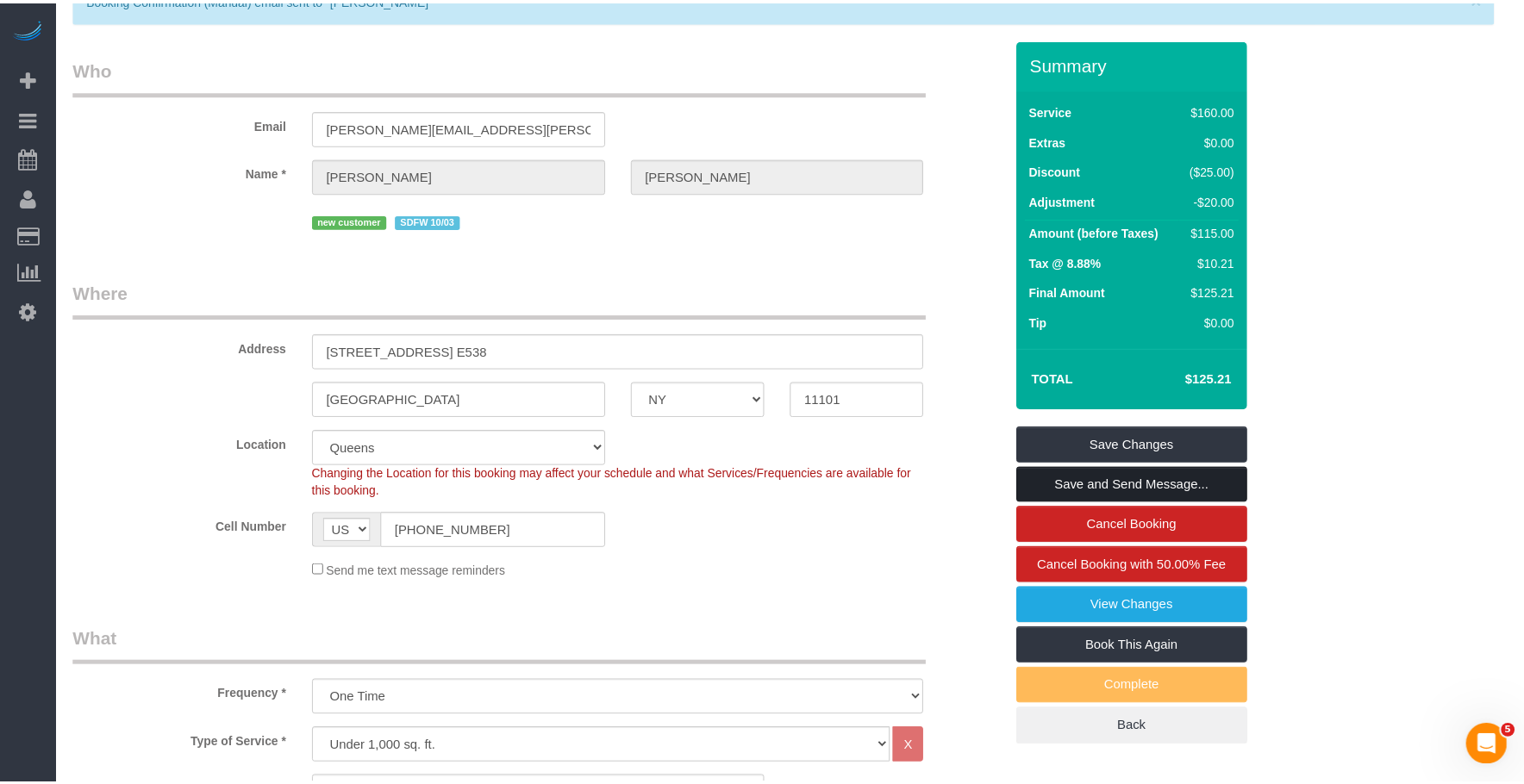
scroll to position [148, 0]
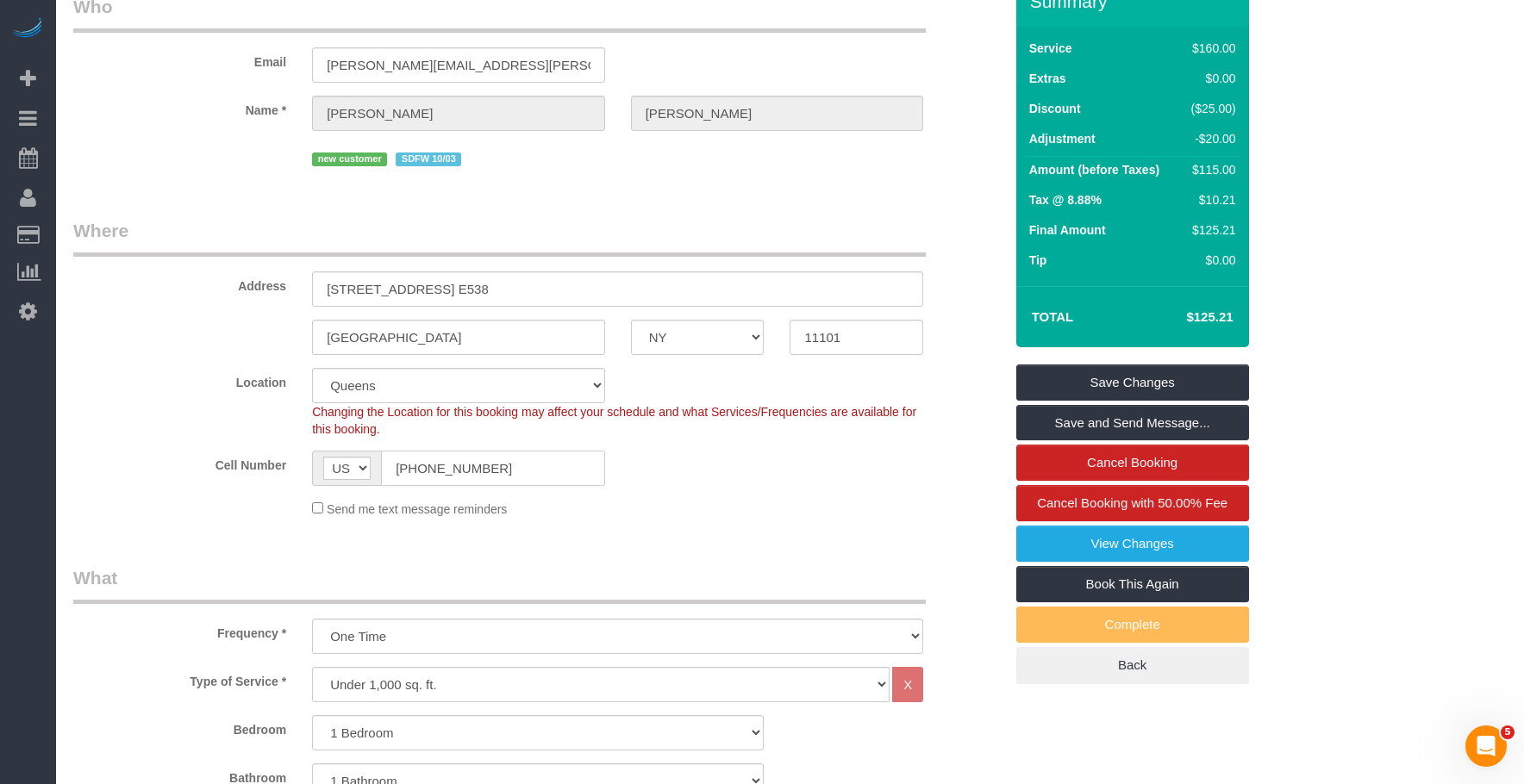
drag, startPoint x: 402, startPoint y: 481, endPoint x: 219, endPoint y: 461, distance: 184.1
click at [213, 466] on div "Cell Number AF AL DZ AD AO AI AQ AG AR AM AW AU AT AZ BS BH BD BB BY BE BZ BJ B…" at bounding box center [538, 468] width 956 height 35
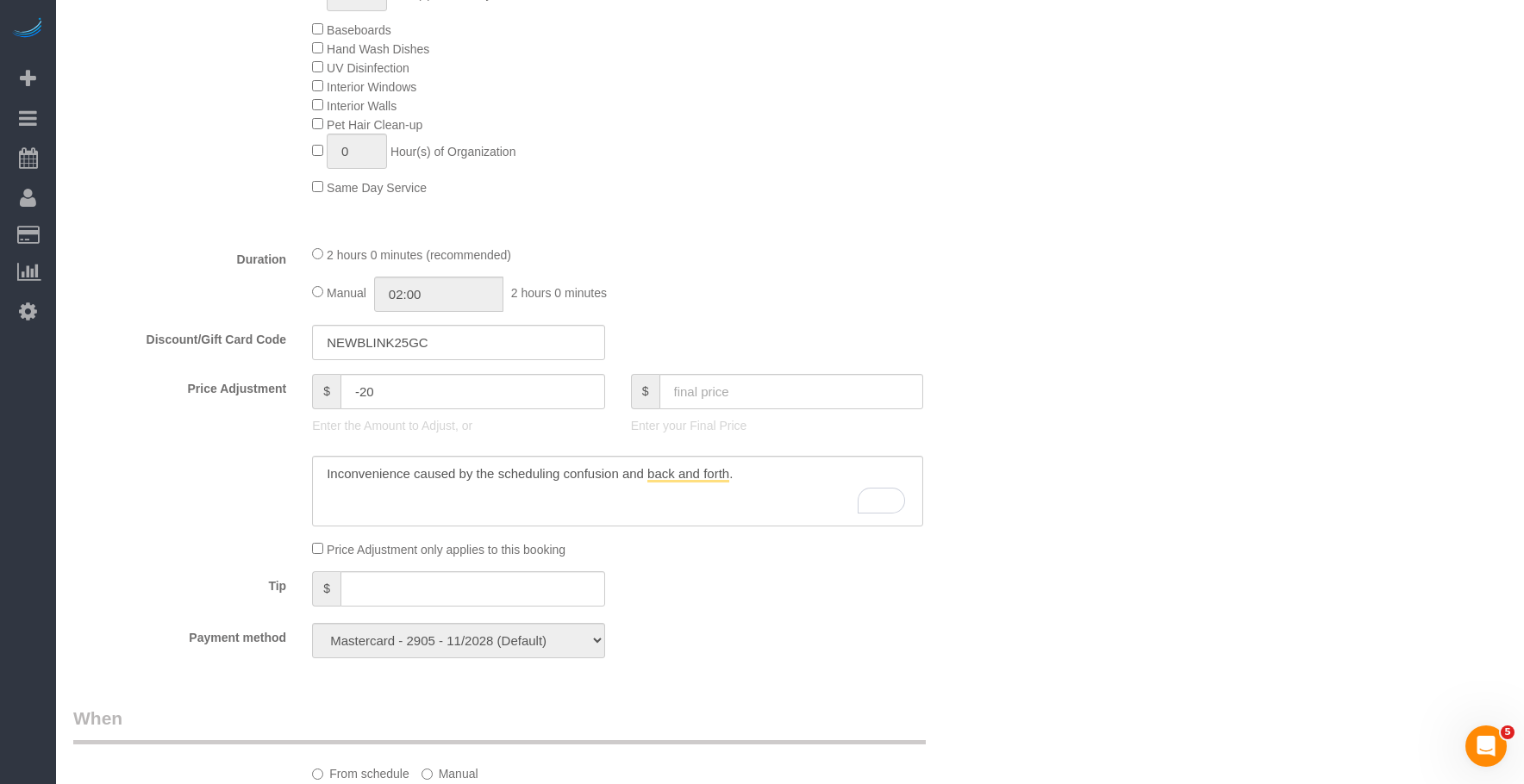
scroll to position [1096, 0]
drag, startPoint x: 778, startPoint y: 483, endPoint x: 175, endPoint y: 434, distance: 605.0
click at [194, 491] on div at bounding box center [538, 492] width 956 height 71
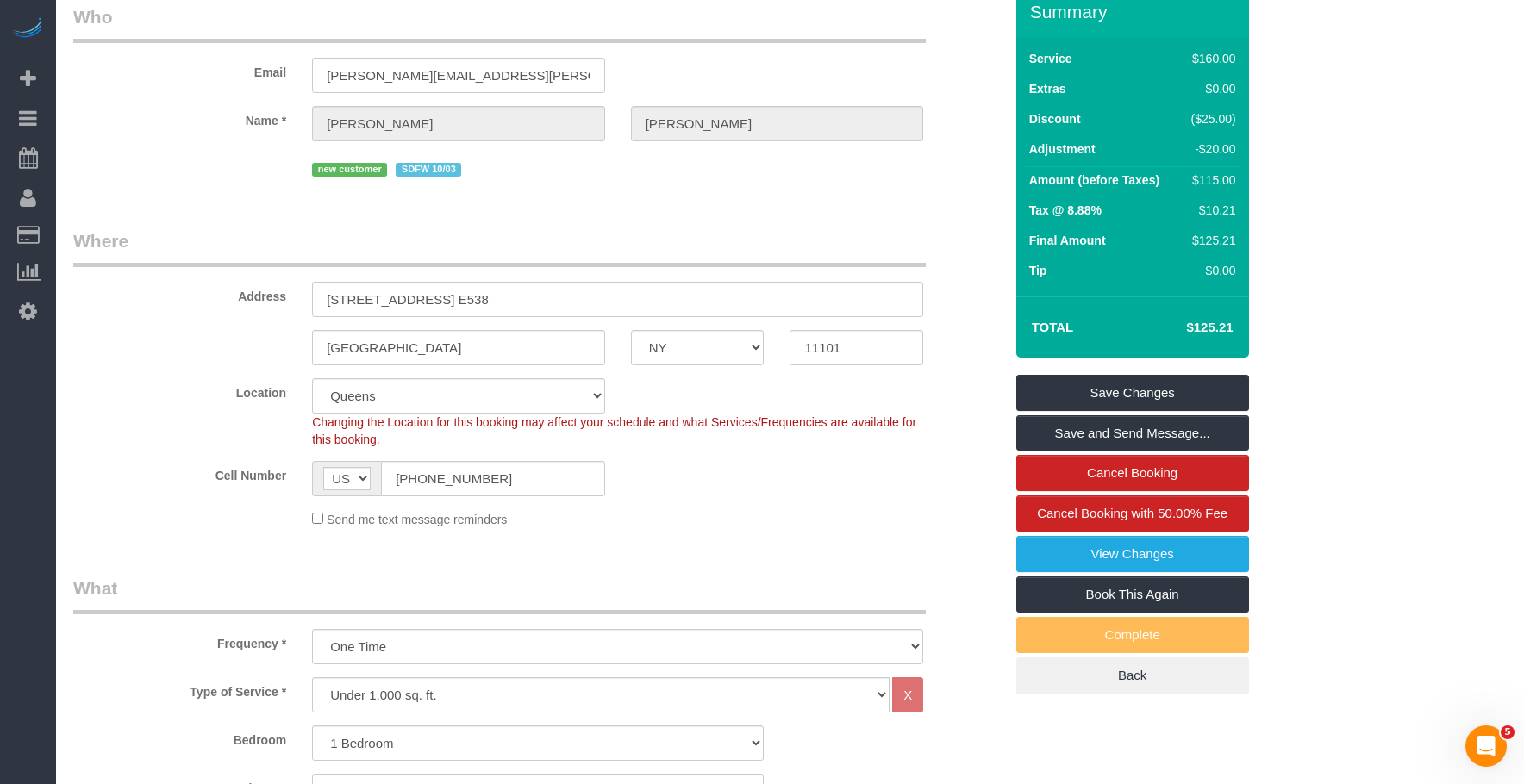
scroll to position [0, 0]
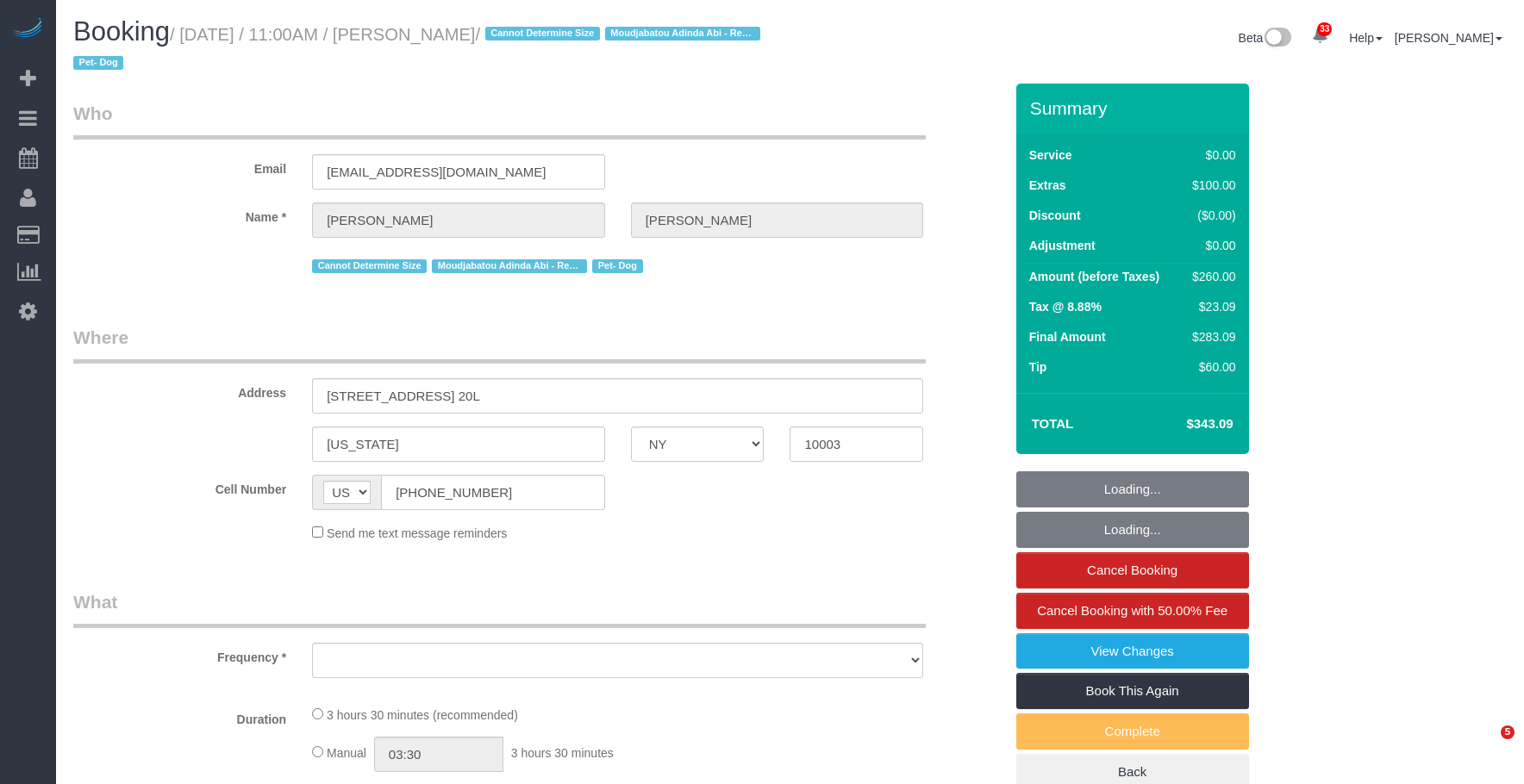
select select "NY"
select select "string:stripe-pm_1PG09l4VGloSiKo7bBuirUNc"
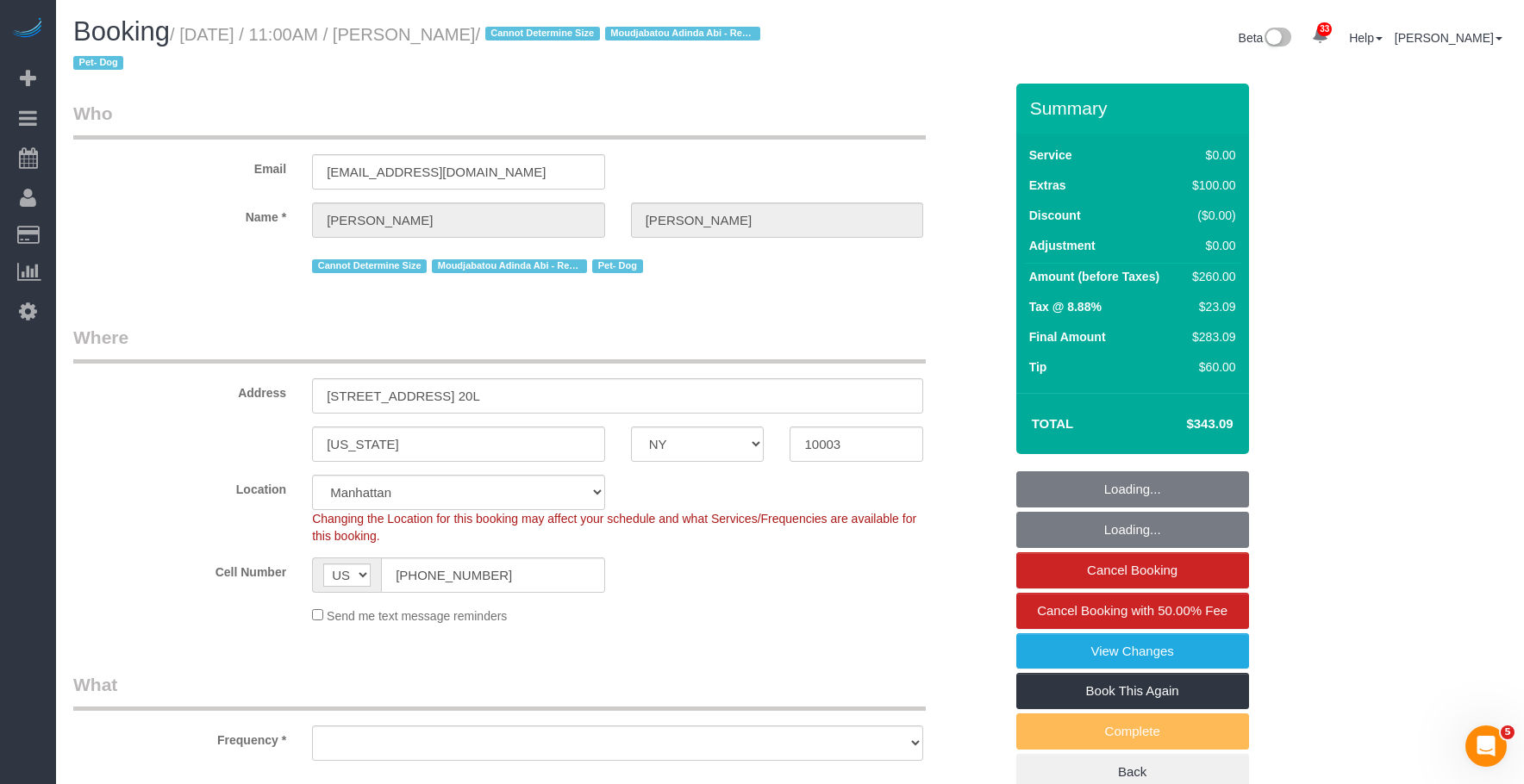
select select "object:850"
select select "number:58"
select select "number:74"
select select "number:13"
select select "number:5"
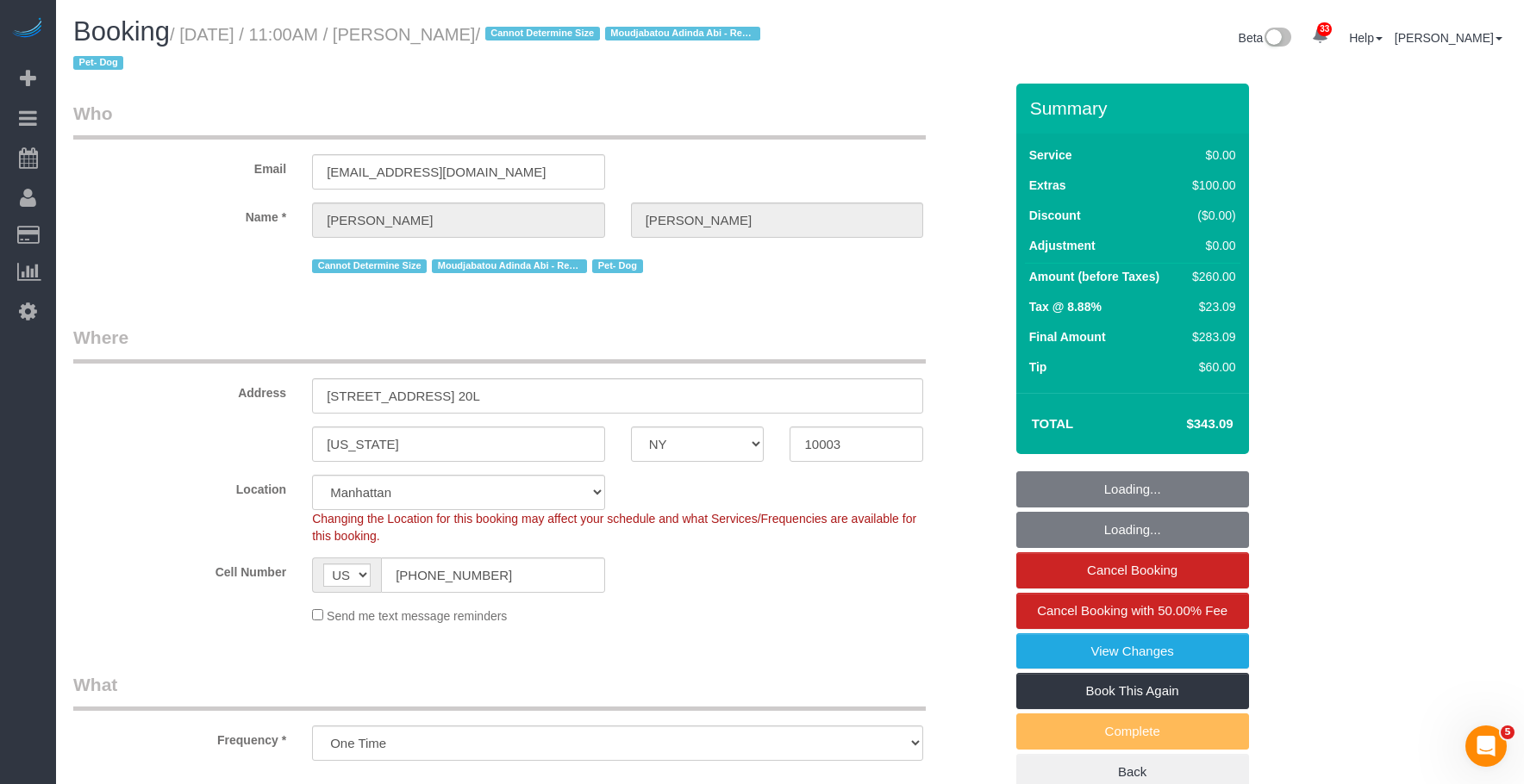
select select "1"
select select "spot1"
select select "object:1490"
select select "1"
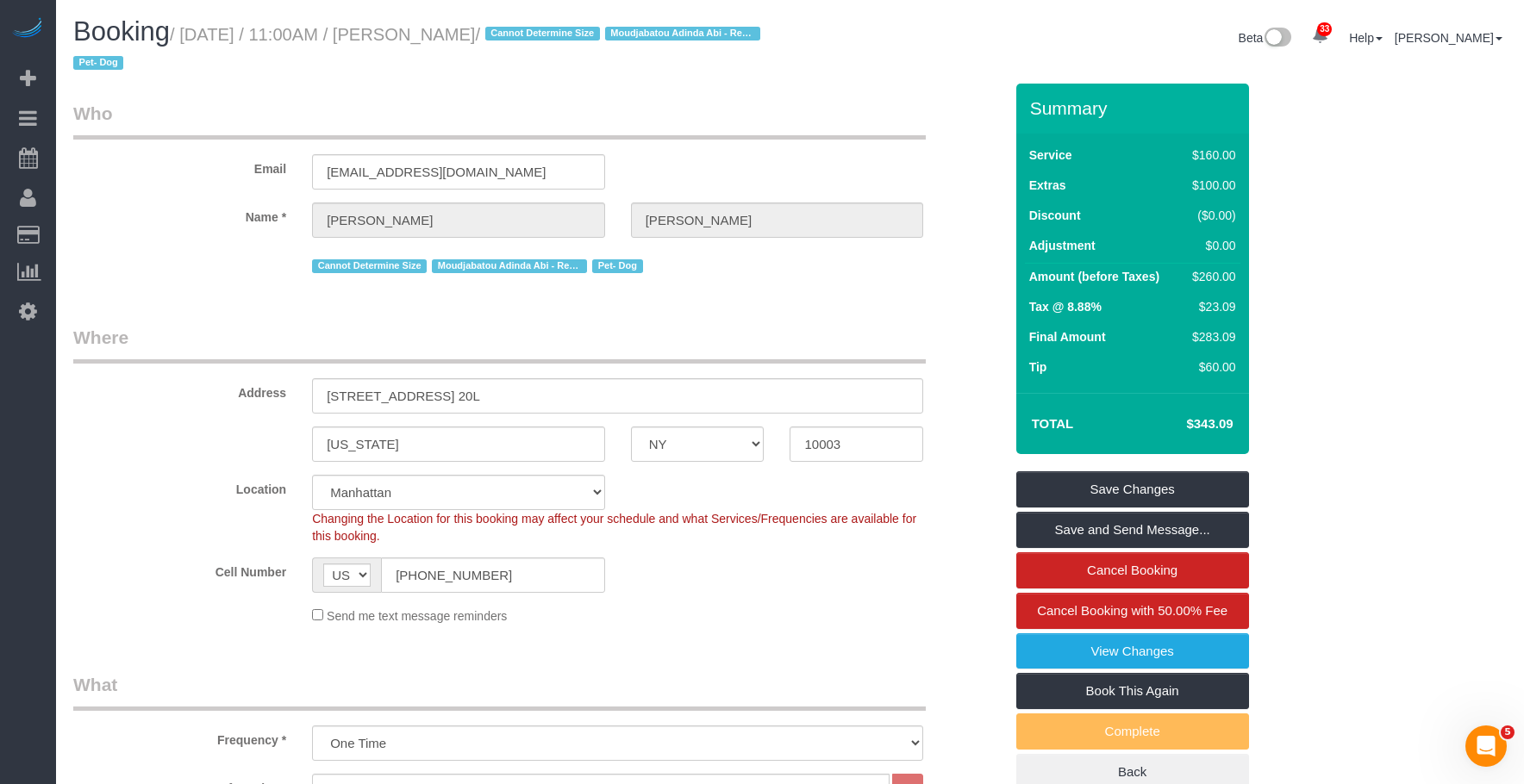
drag, startPoint x: 608, startPoint y: 349, endPoint x: 597, endPoint y: 366, distance: 20.2
click at [608, 349] on legend "Where" at bounding box center [500, 344] width 853 height 39
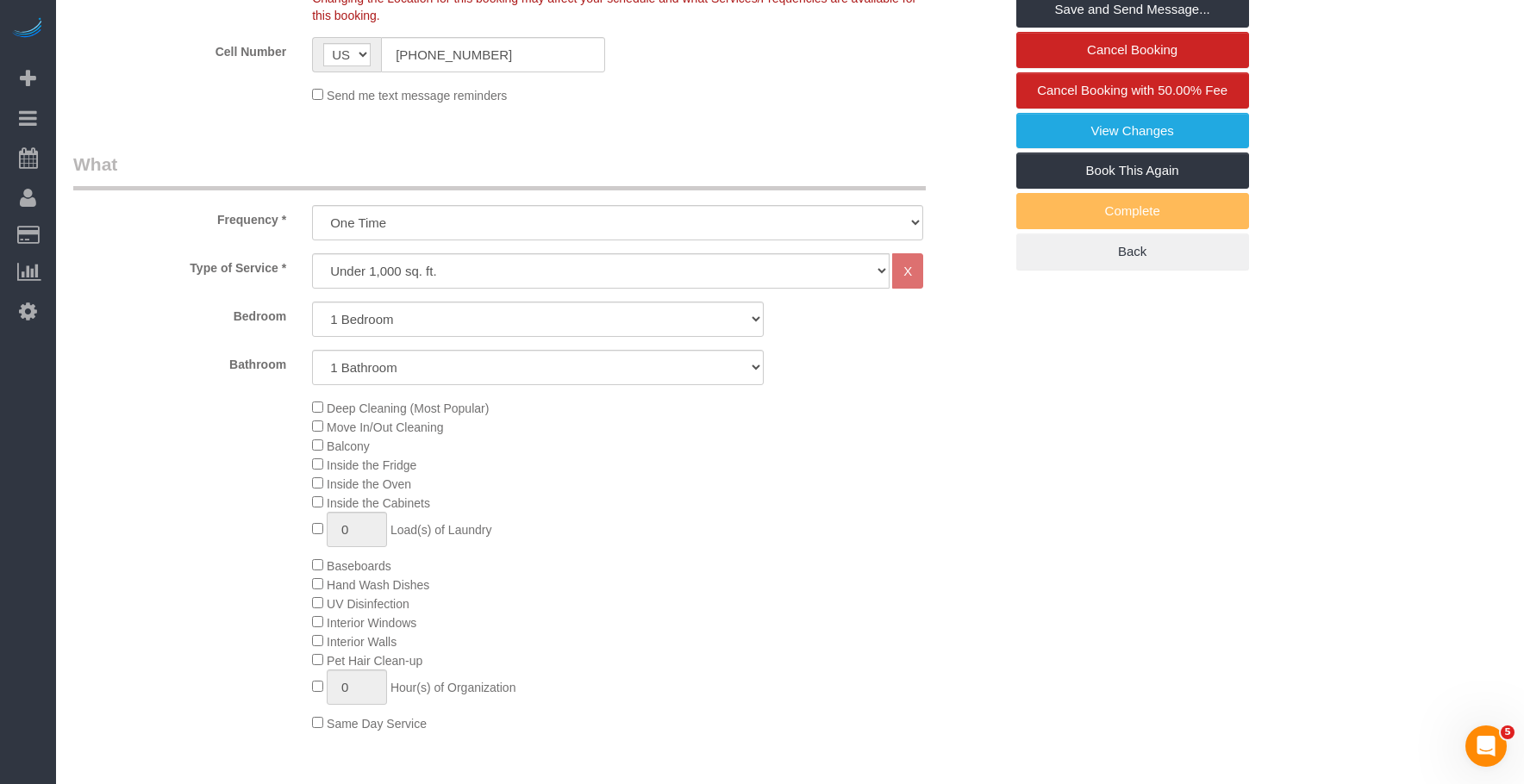
scroll to position [258, 0]
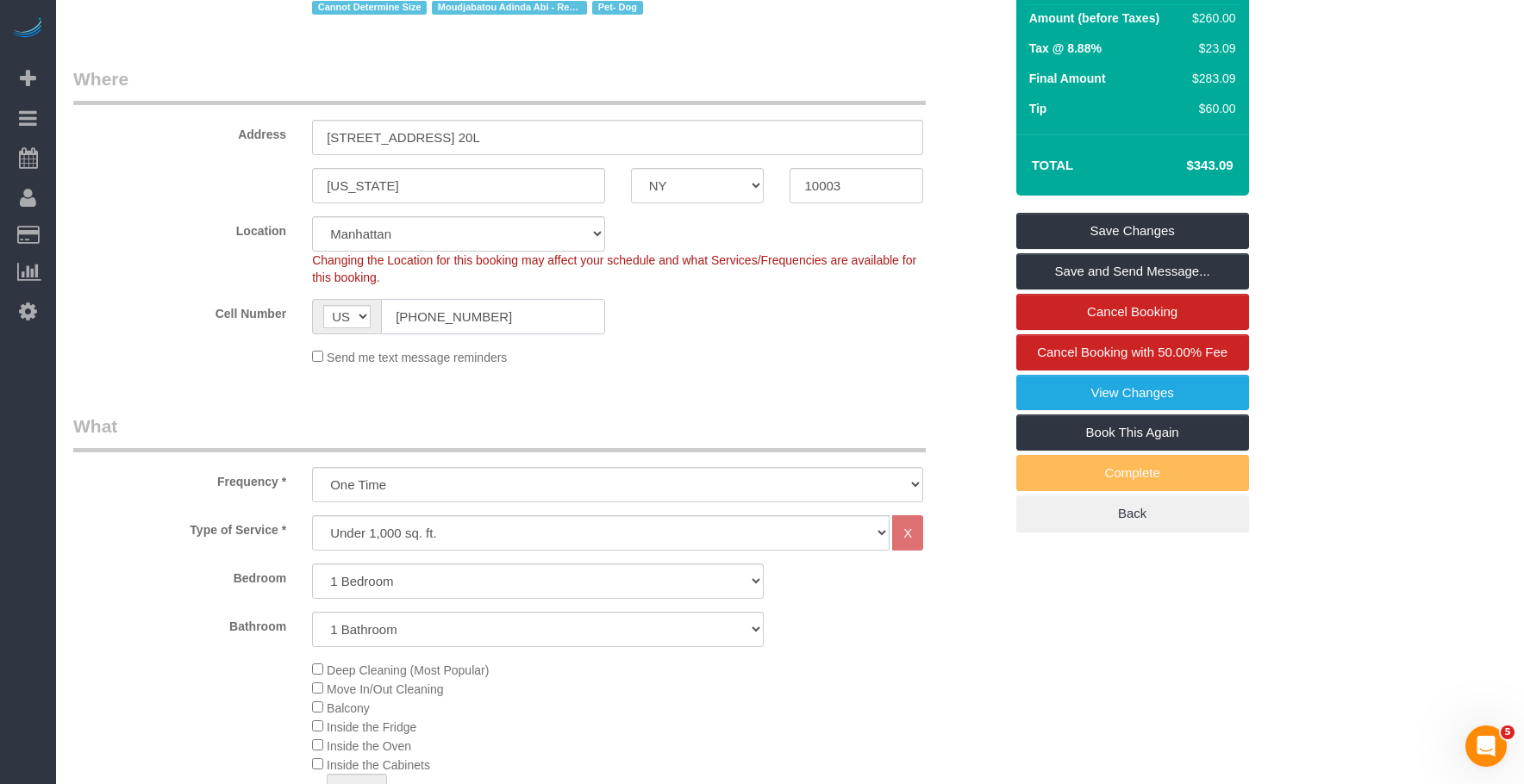
drag, startPoint x: 499, startPoint y: 313, endPoint x: 402, endPoint y: 179, distance: 165.4
click at [202, 291] on sui-booking-location "Location [GEOGRAPHIC_DATA] [GEOGRAPHIC_DATA] [GEOGRAPHIC_DATA] [GEOGRAPHIC_DATA…" at bounding box center [538, 291] width 930 height 150
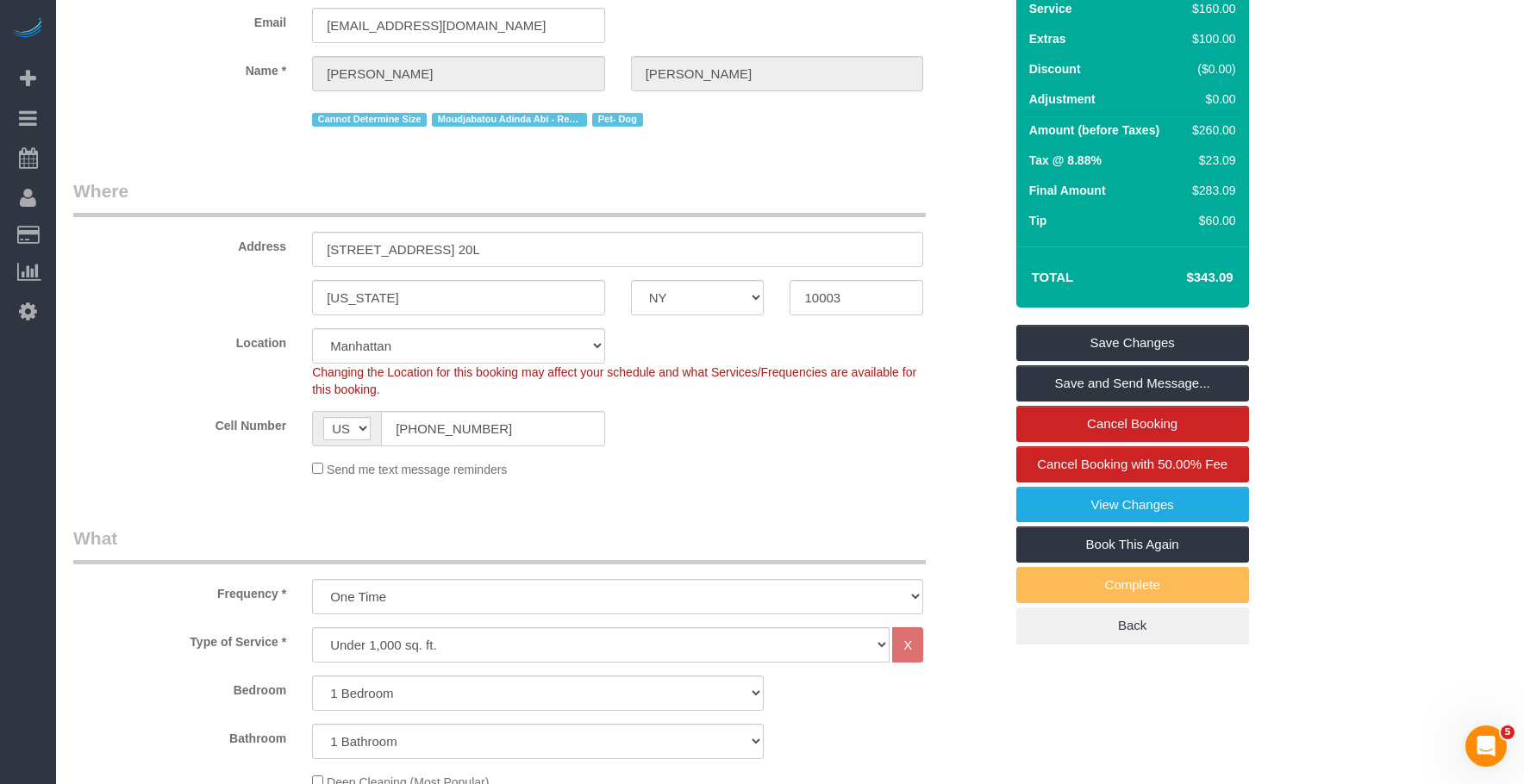
scroll to position [0, 0]
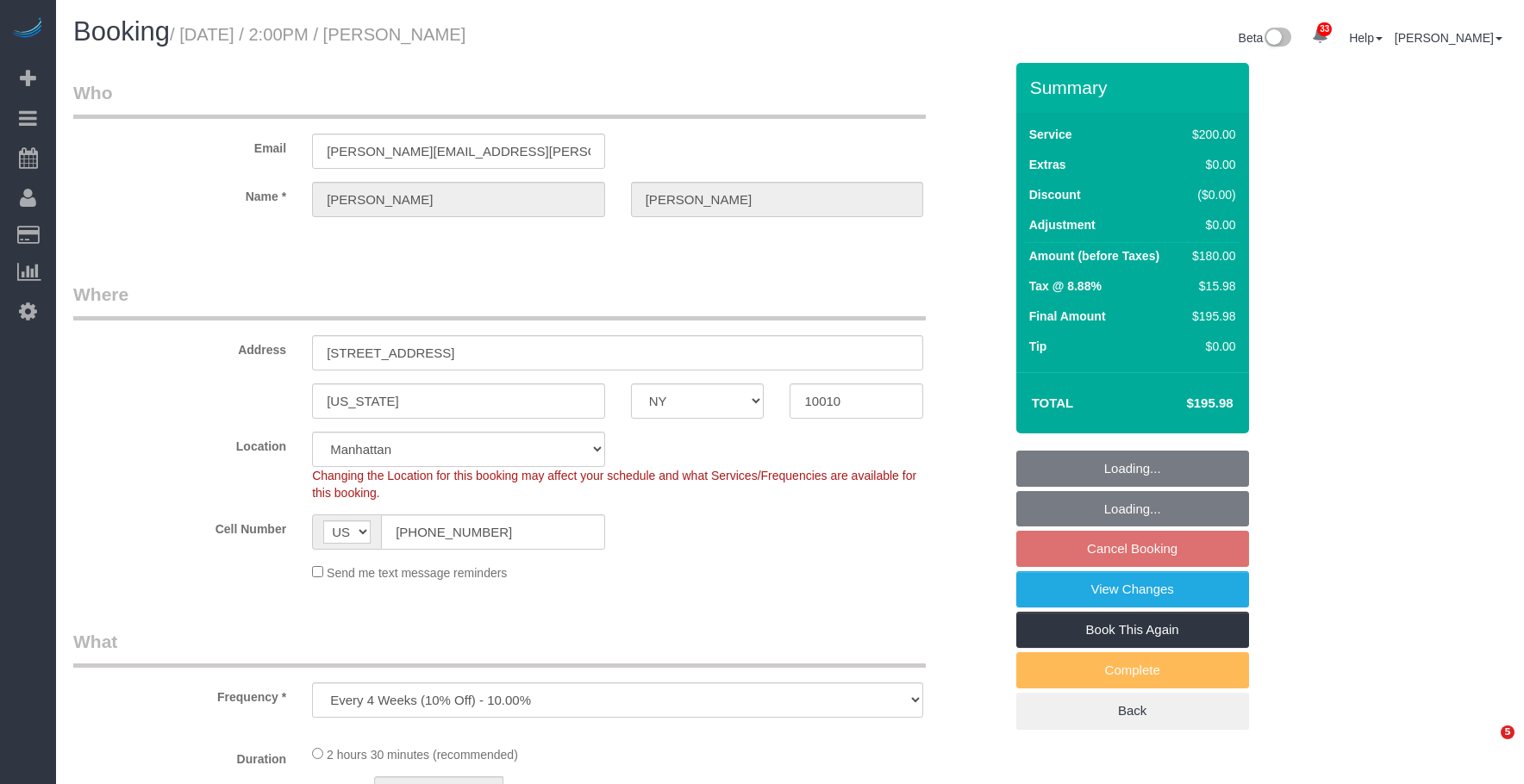
select select "NY"
select select "number:89"
select select "number:74"
select select "number:13"
select select "number:7"
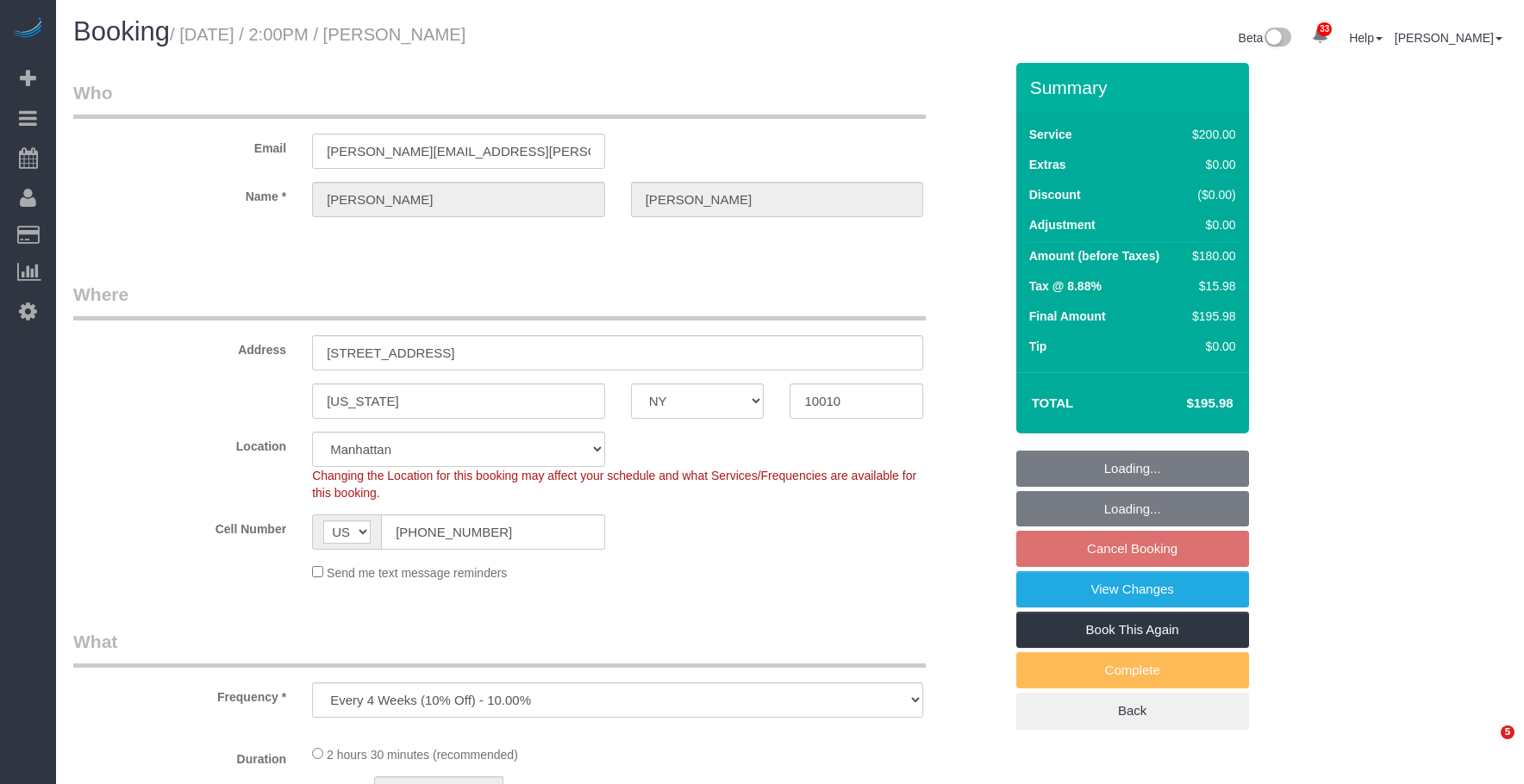
select select "object:1418"
select select "150"
select select "spot7"
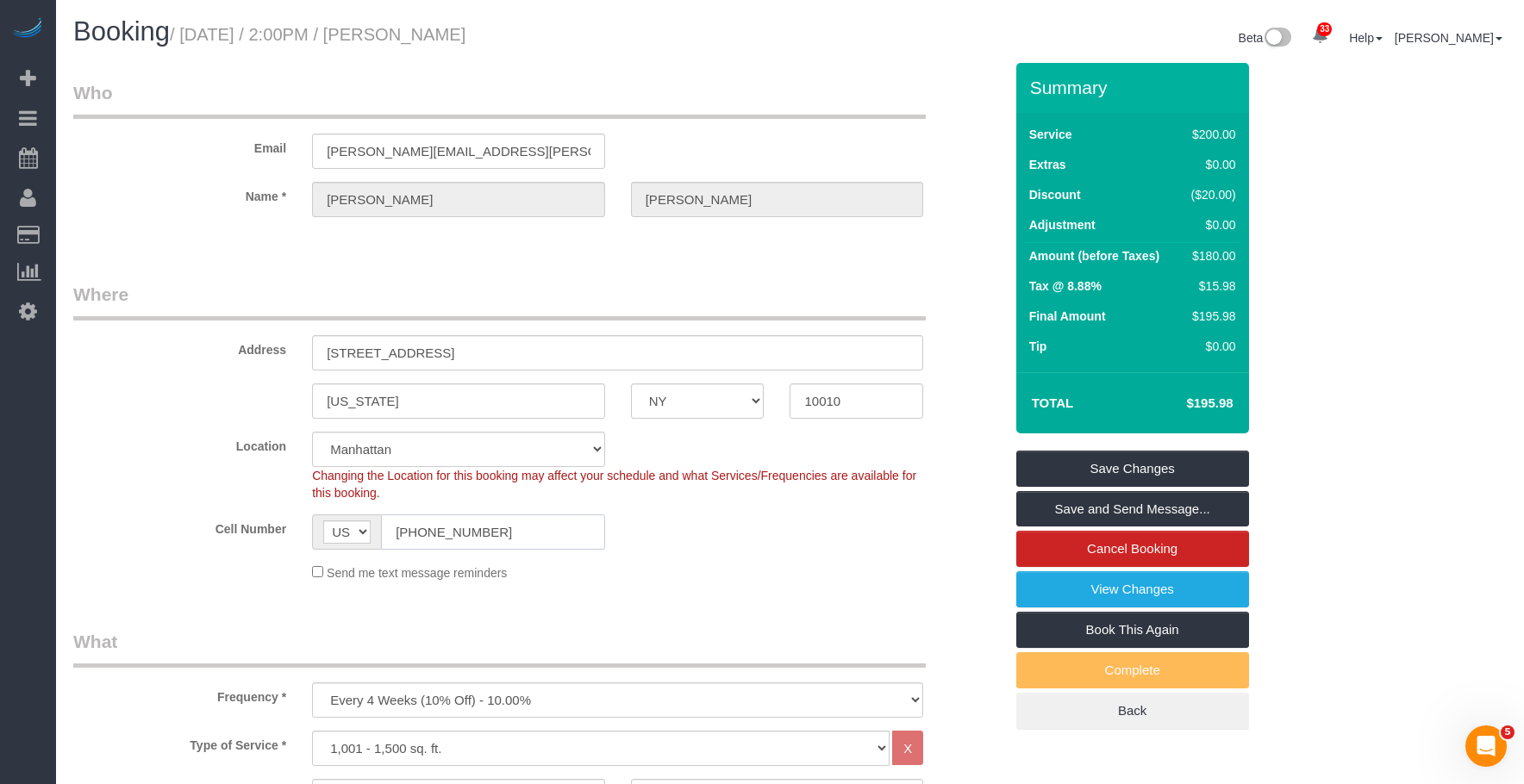
drag, startPoint x: 516, startPoint y: 531, endPoint x: 174, endPoint y: 456, distance: 350.1
click at [163, 469] on sui-booking-location "Location [GEOGRAPHIC_DATA] [GEOGRAPHIC_DATA] [GEOGRAPHIC_DATA] [GEOGRAPHIC_DATA…" at bounding box center [538, 506] width 930 height 150
click at [606, 52] on div "Booking / [DATE] / 2:00PM / [PERSON_NAME]" at bounding box center [425, 36] width 730 height 37
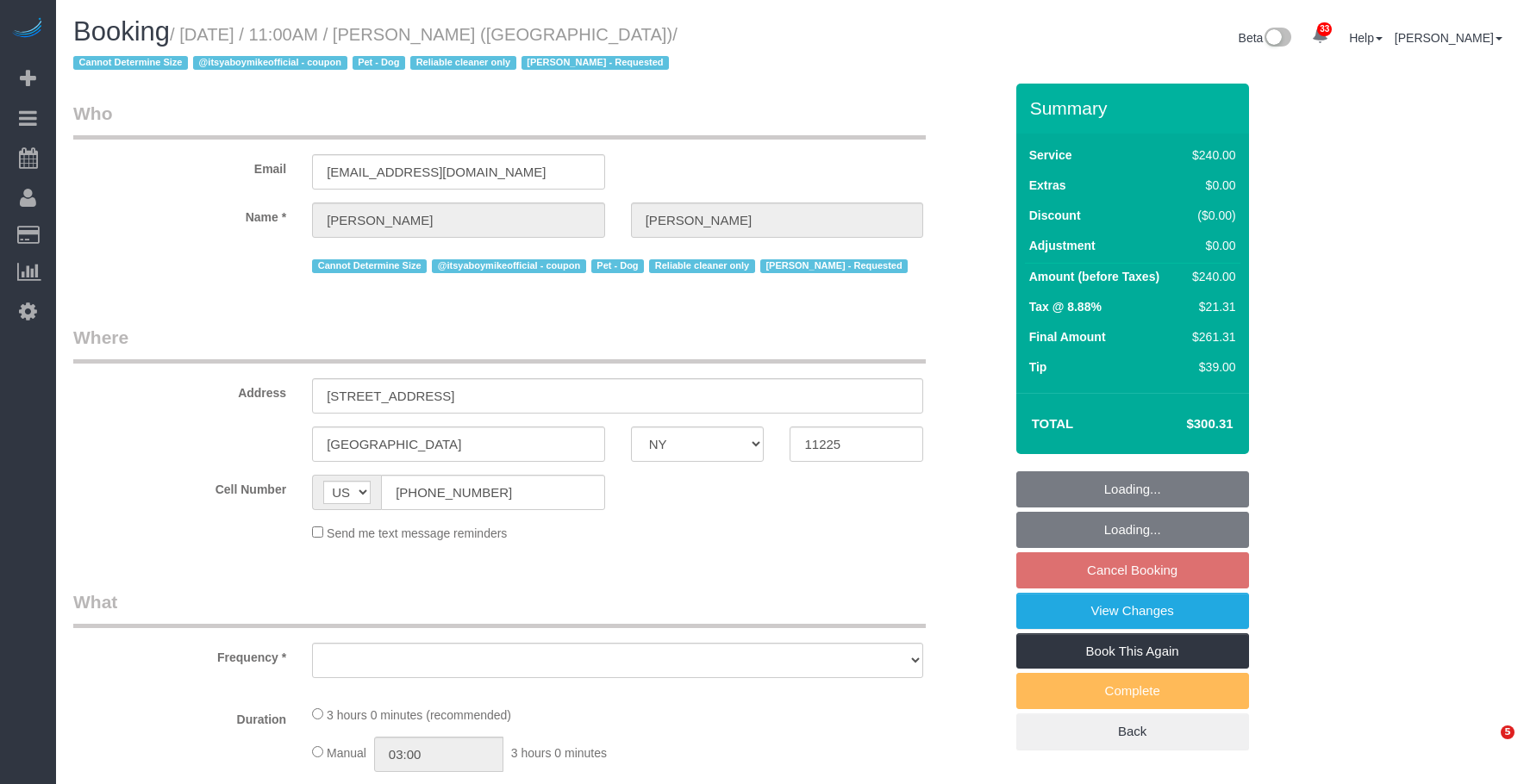
select select "NY"
select select "object:831"
select select "180"
select select "number:89"
select select "number:90"
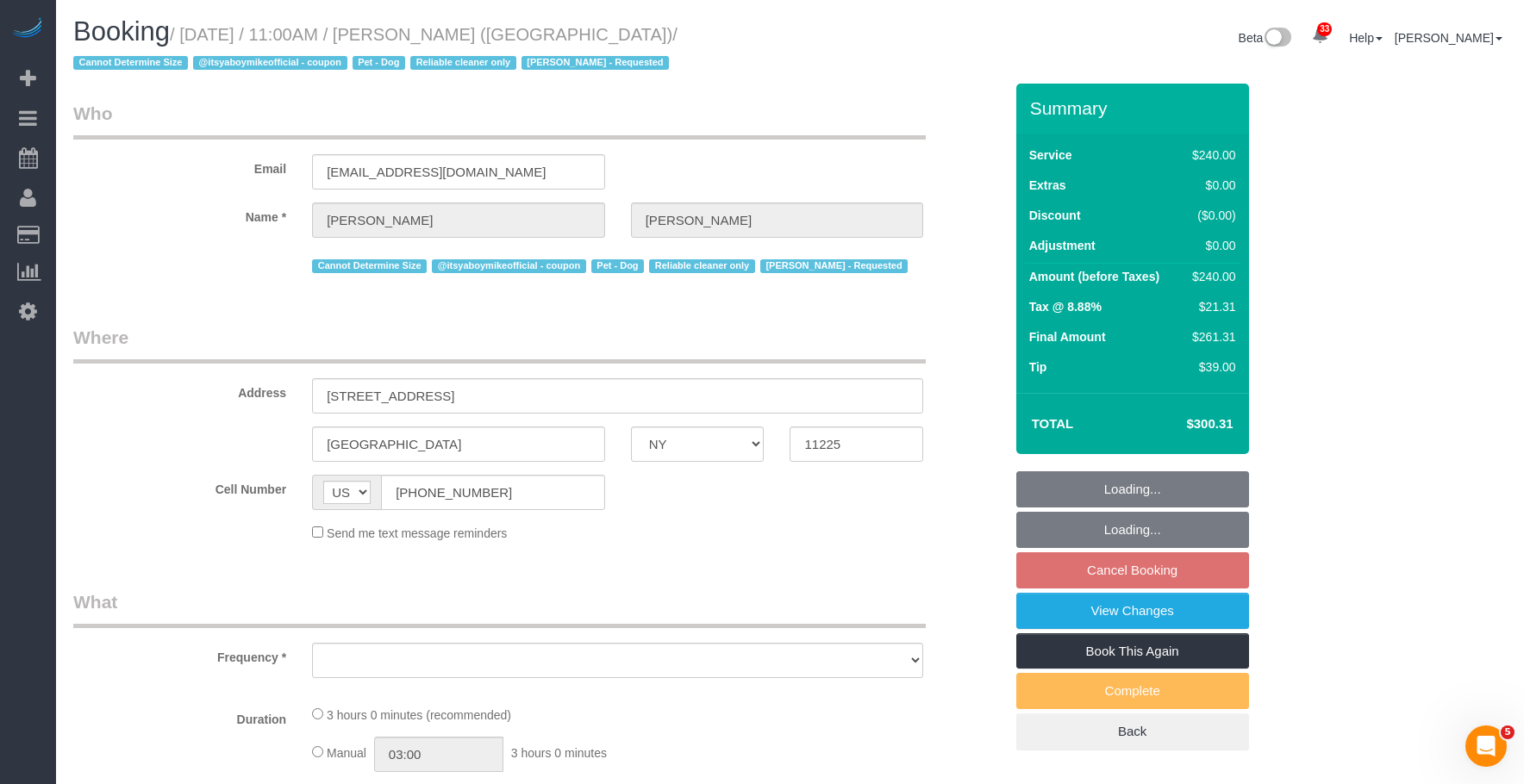
select select "number:13"
select select "number:5"
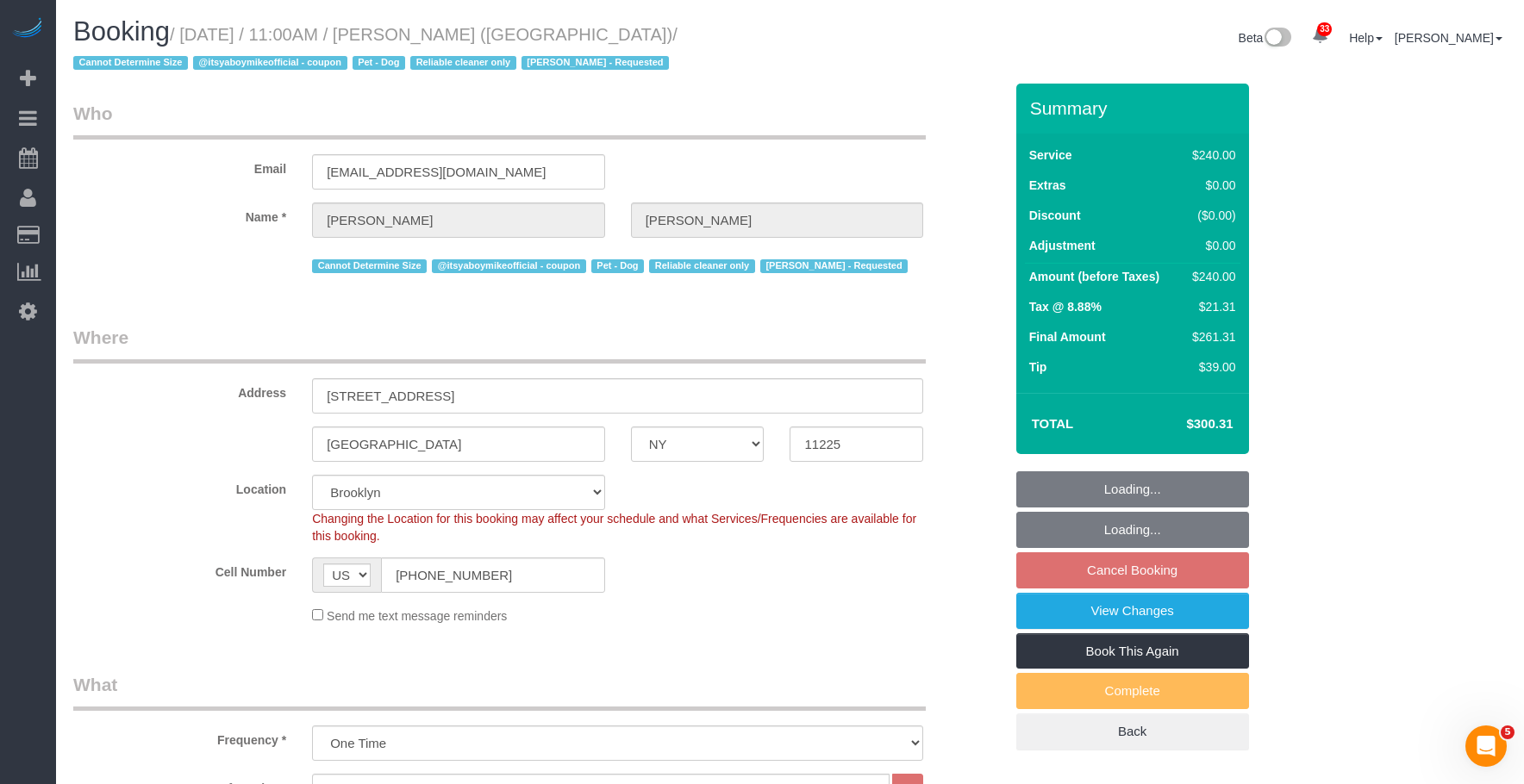
select select "string:stripe-pm_1QP4kw4VGloSiKo7GlpLBsIX"
select select "spot4"
select select "object:1091"
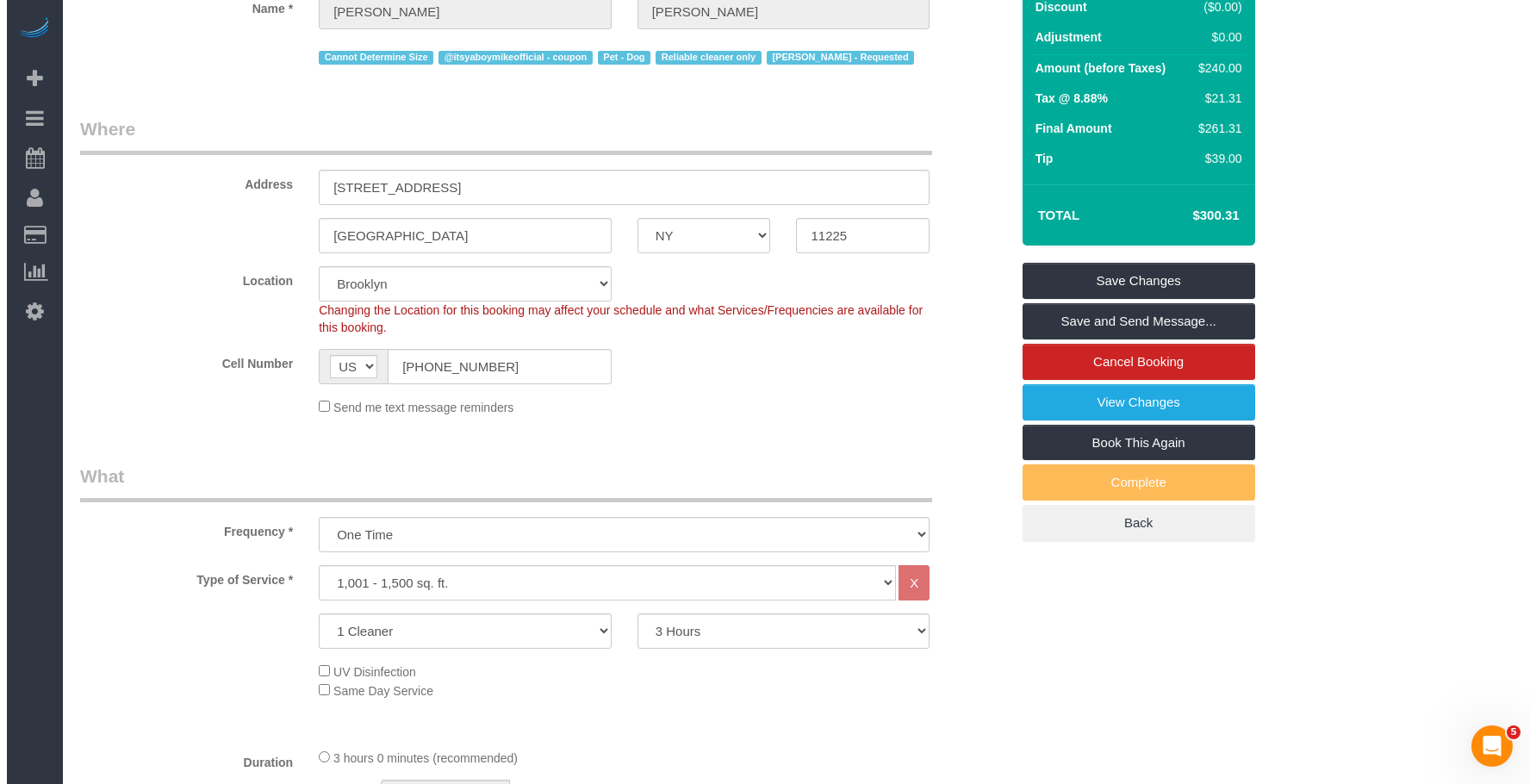
scroll to position [173, 0]
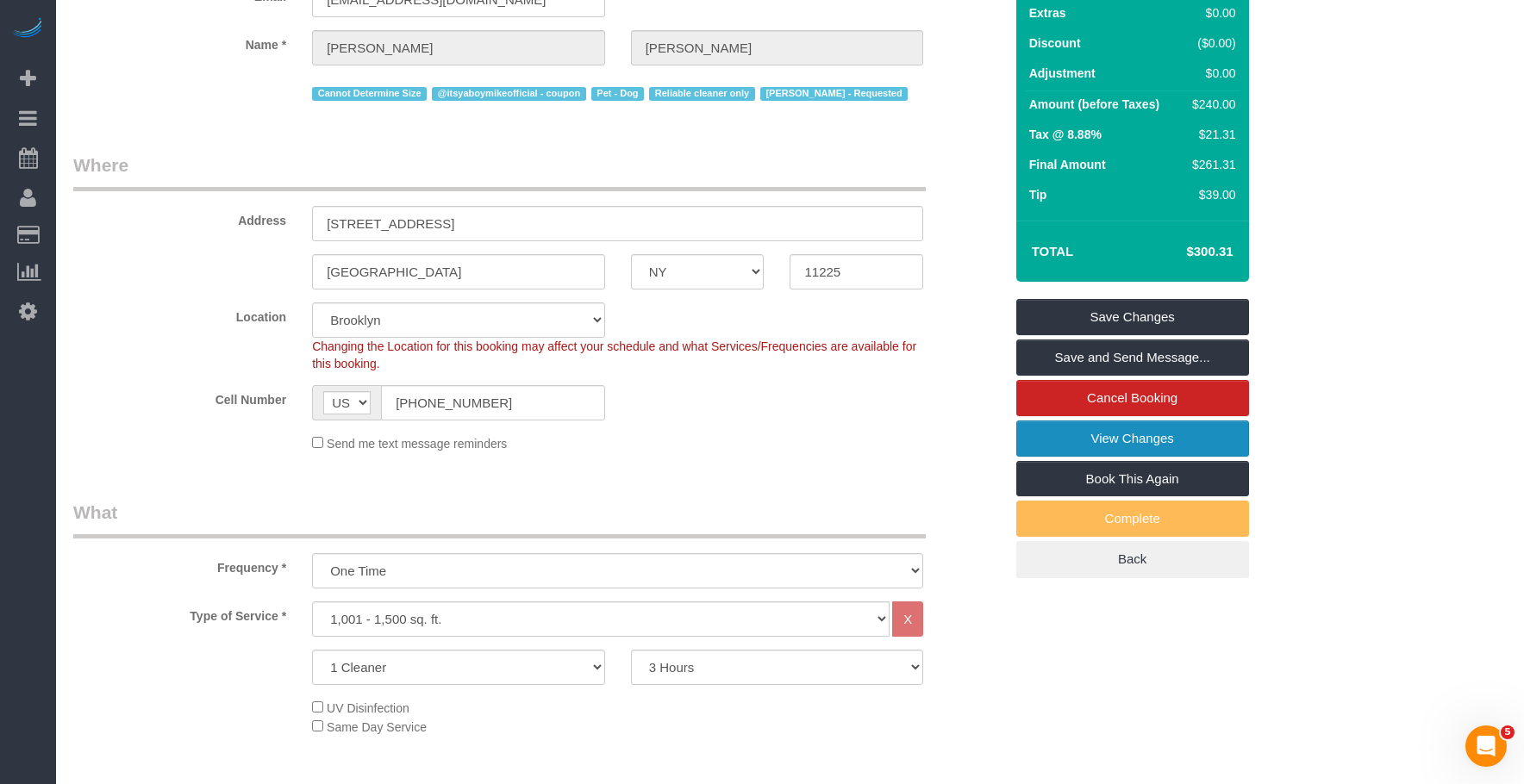
click at [1038, 431] on link "View Changes" at bounding box center [1132, 438] width 233 height 36
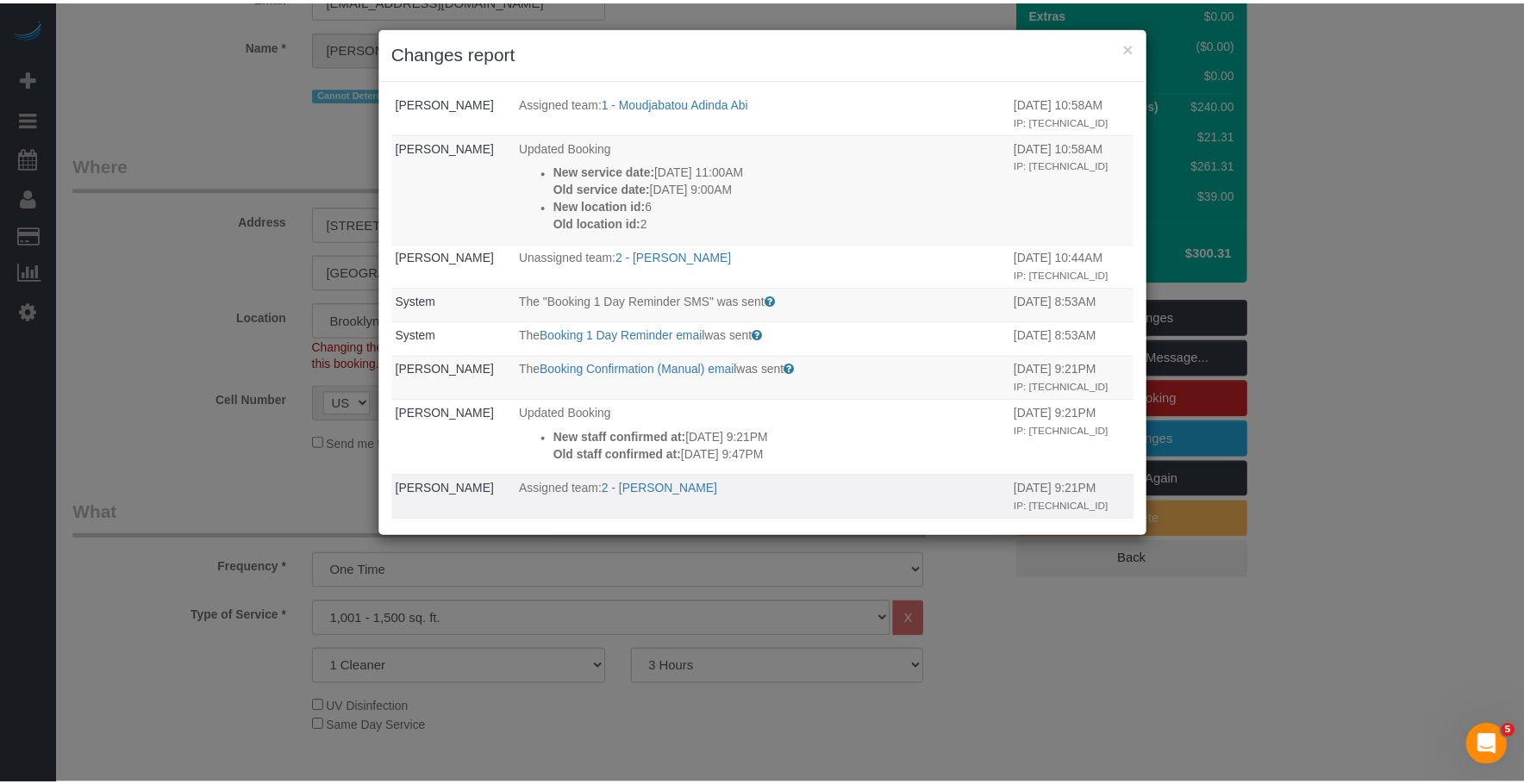
scroll to position [0, 0]
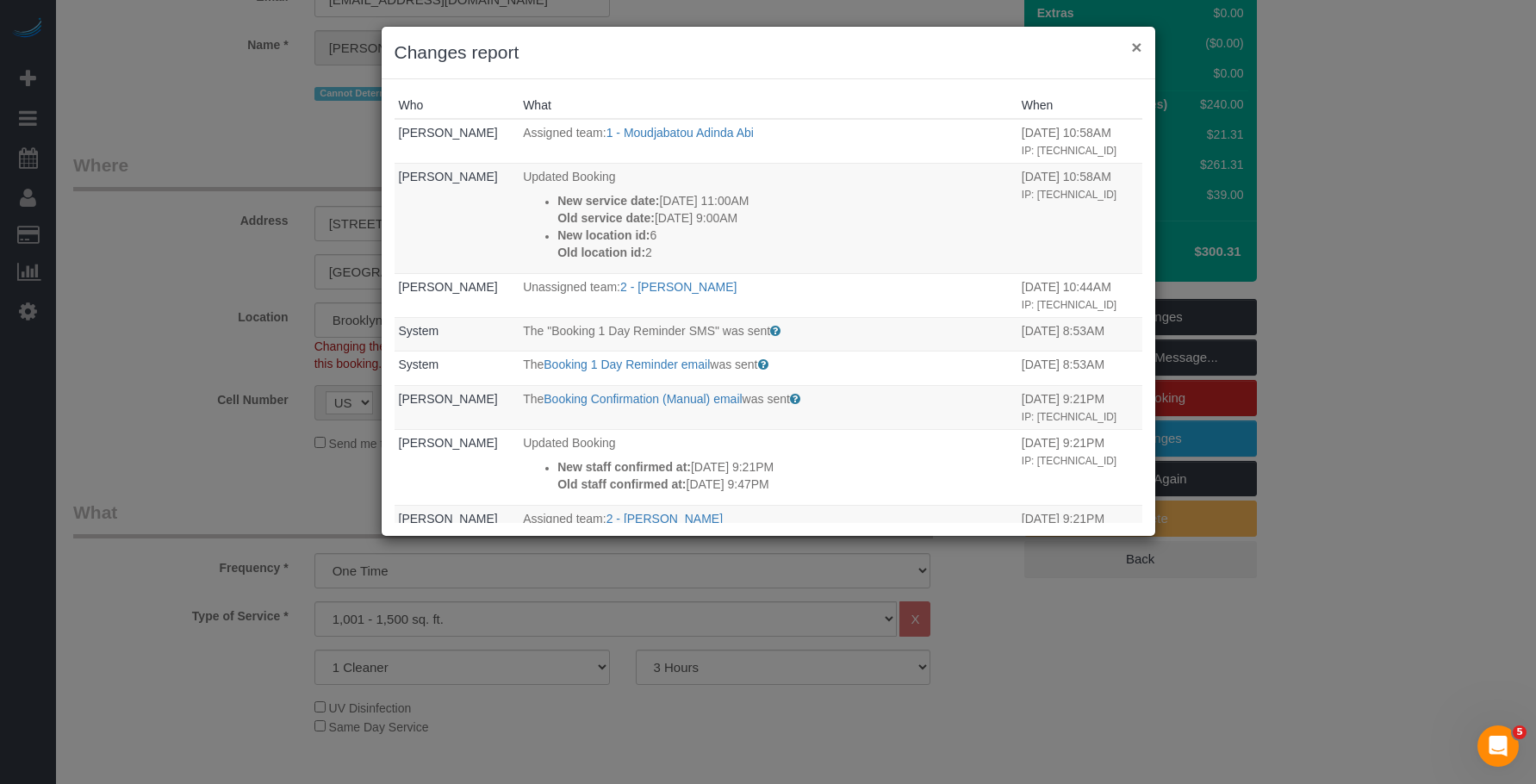
click at [1133, 40] on button "×" at bounding box center [1136, 46] width 11 height 18
